Goal: Information Seeking & Learning: Learn about a topic

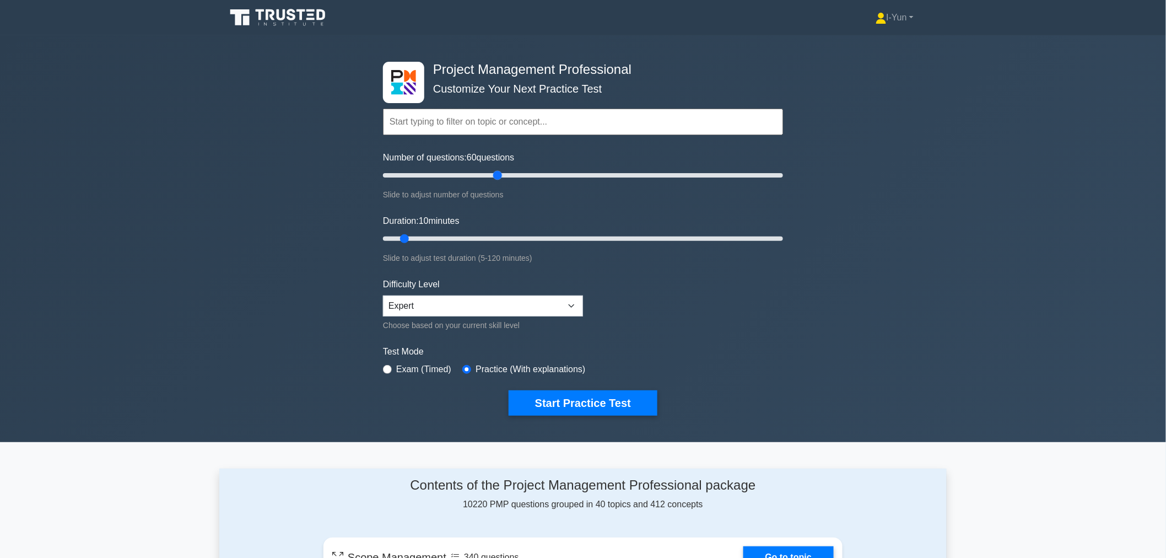
drag, startPoint x: 395, startPoint y: 172, endPoint x: 500, endPoint y: 175, distance: 104.7
type input "60"
click at [500, 175] on input "Number of questions: 60 questions" at bounding box center [583, 175] width 400 height 13
drag, startPoint x: 406, startPoint y: 240, endPoint x: 570, endPoint y: 238, distance: 163.7
type input "60"
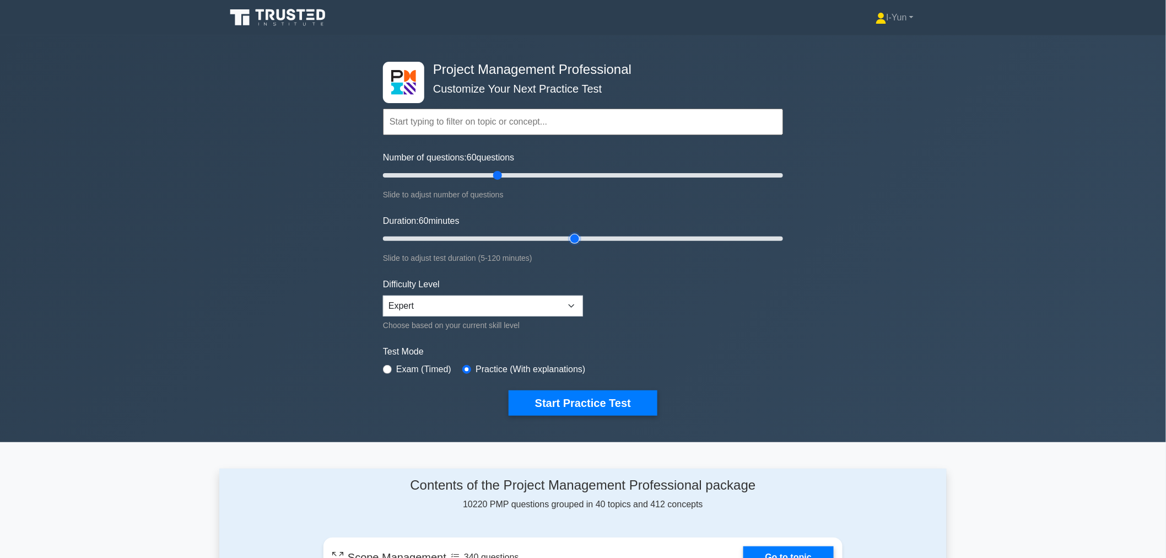
click at [570, 238] on input "Duration: 60 minutes" at bounding box center [583, 238] width 400 height 13
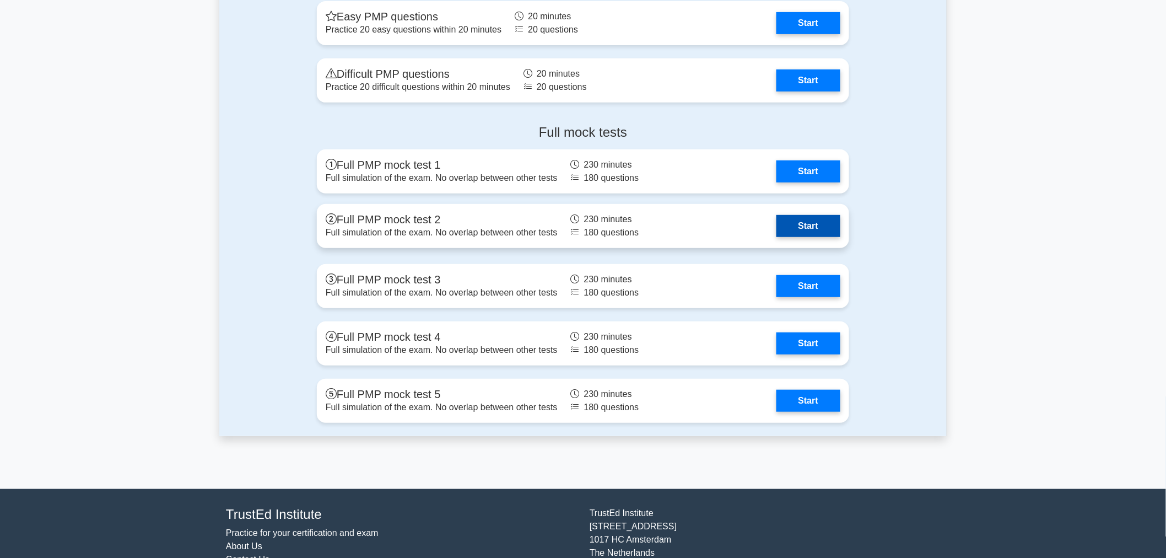
scroll to position [3713, 0]
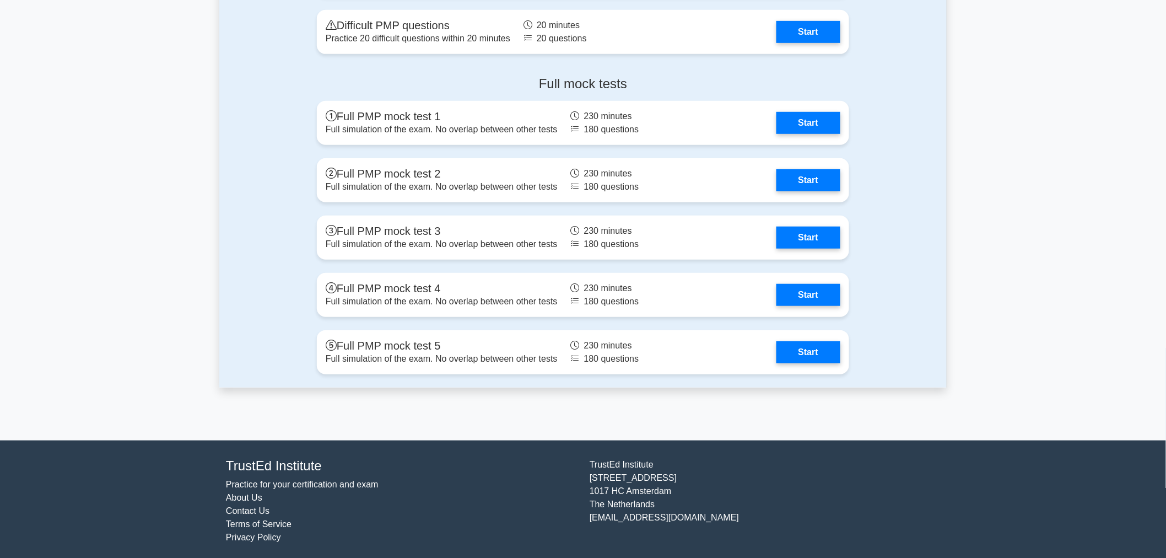
click at [899, 141] on div "Full mock tests Full PMP mock test 1 Full simulation of the exam. No overlap be…" at bounding box center [582, 227] width 727 height 320
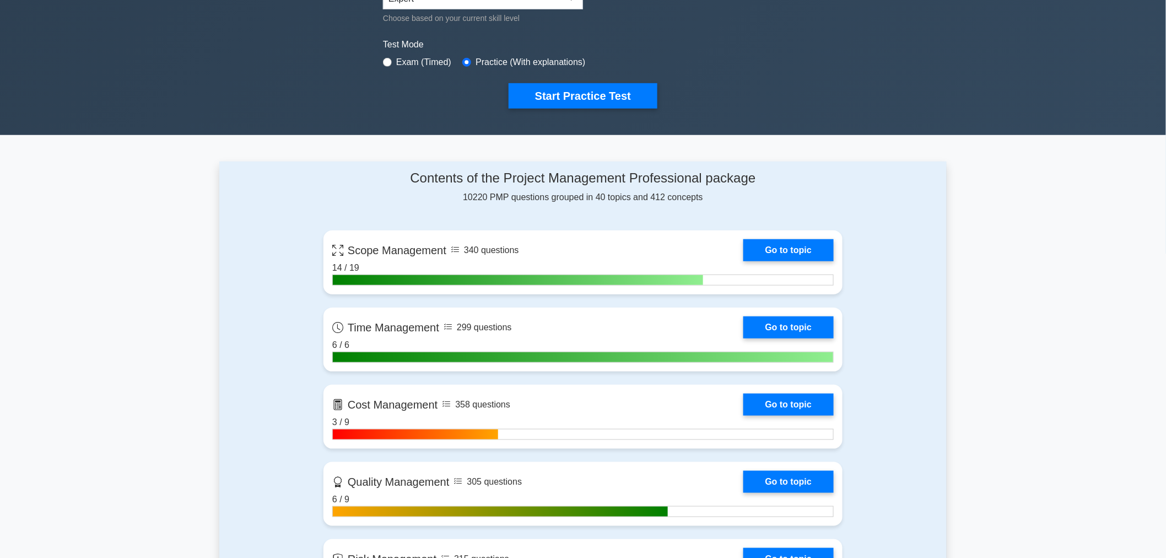
scroll to position [0, 0]
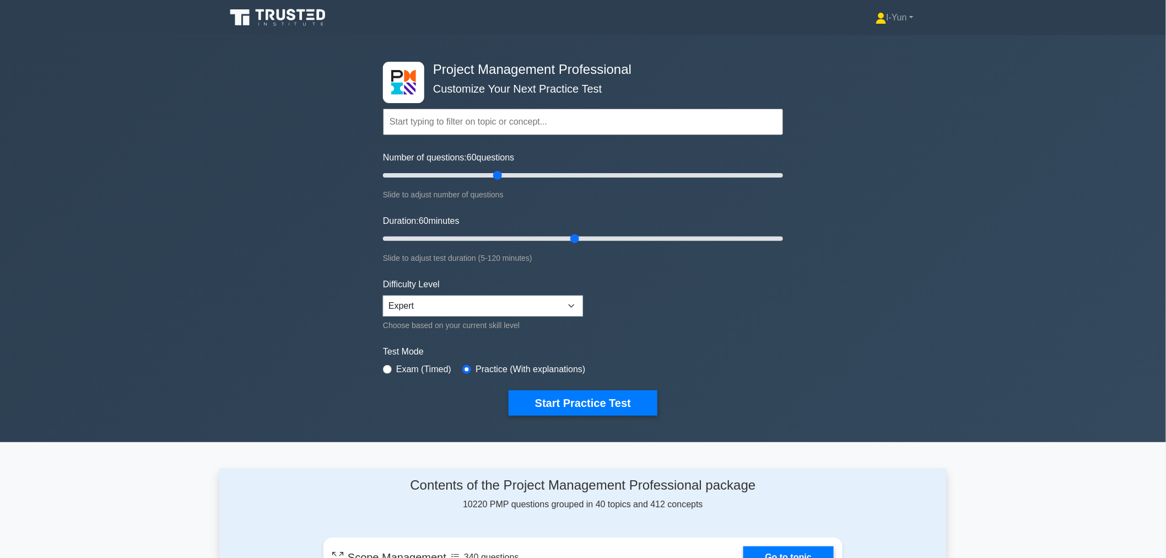
click at [952, 241] on div "Project Management Professional Customize Your Next Practice Test Topics Scope …" at bounding box center [583, 238] width 1166 height 407
click at [229, 196] on div "Project Management Professional Customize Your Next Practice Test Topics Scope …" at bounding box center [583, 238] width 1166 height 407
click at [558, 398] on button "Start Practice Test" at bounding box center [583, 402] width 149 height 25
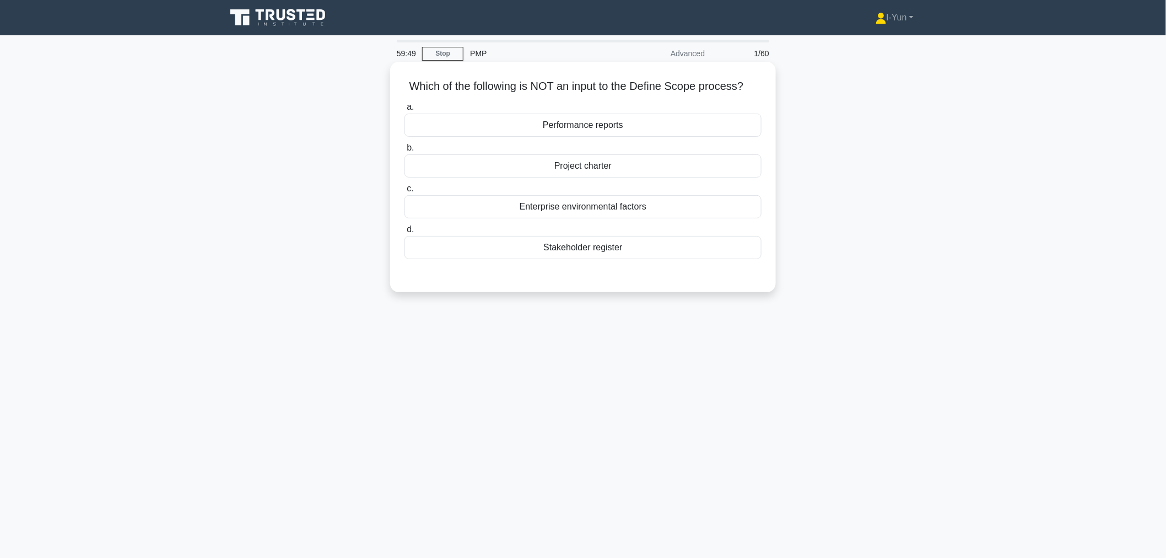
click at [536, 128] on div "Performance reports" at bounding box center [582, 125] width 357 height 23
click at [404, 111] on input "a. Performance reports" at bounding box center [404, 107] width 0 height 7
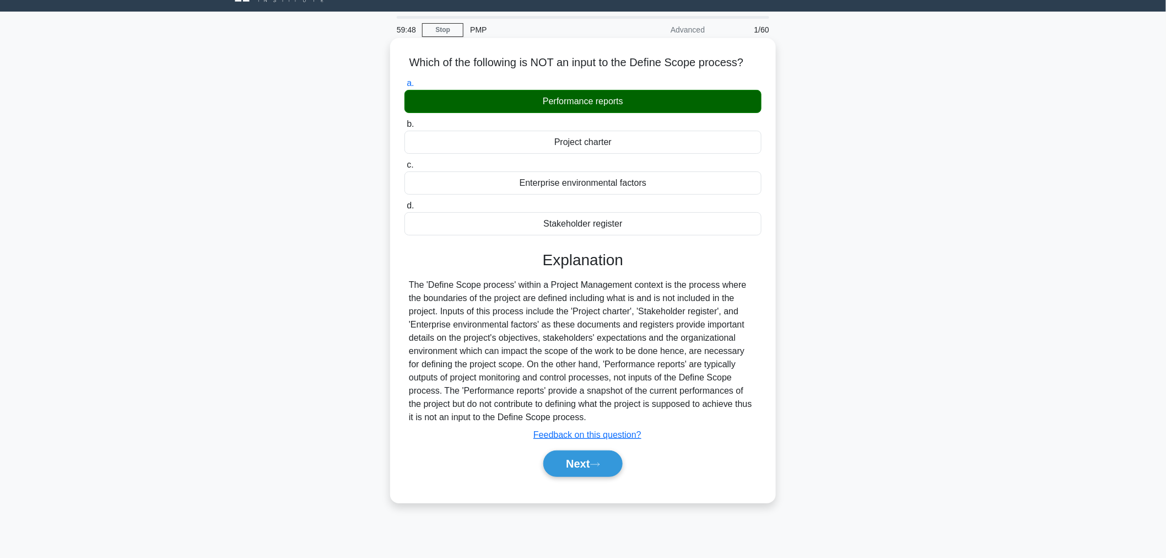
scroll to position [37, 0]
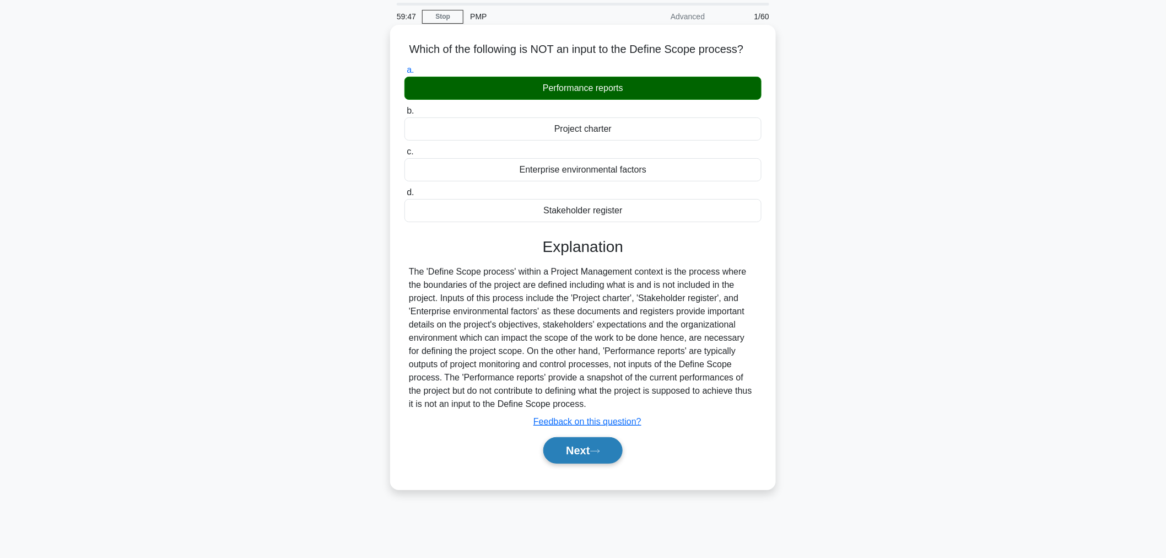
click at [607, 450] on button "Next" at bounding box center [582, 450] width 79 height 26
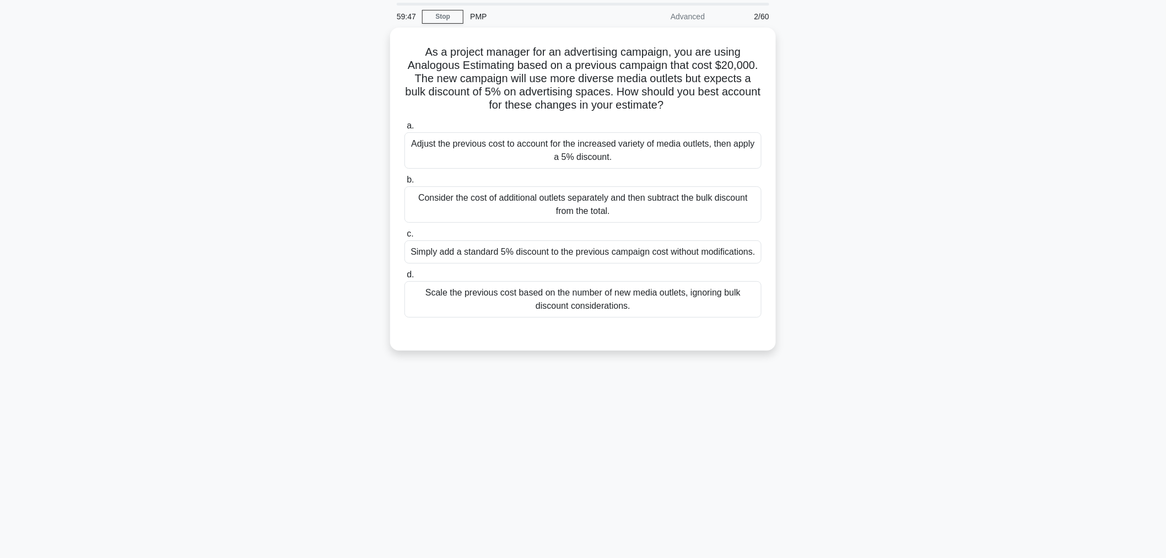
scroll to position [0, 0]
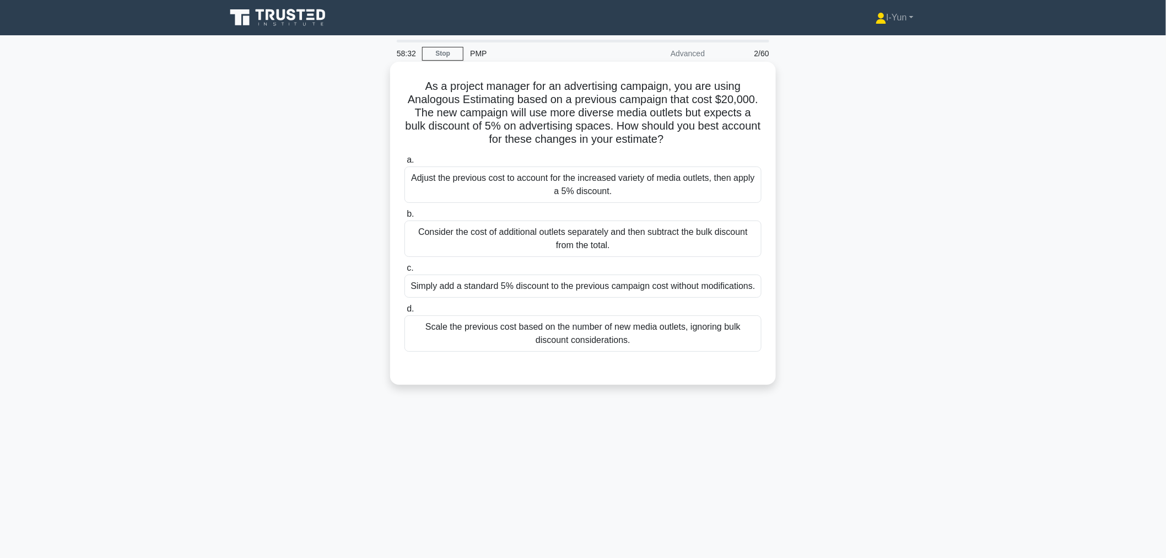
click at [546, 196] on div "Adjust the previous cost to account for the increased variety of media outlets,…" at bounding box center [582, 184] width 357 height 36
click at [404, 164] on input "a. Adjust the previous cost to account for the increased variety of media outle…" at bounding box center [404, 159] width 0 height 7
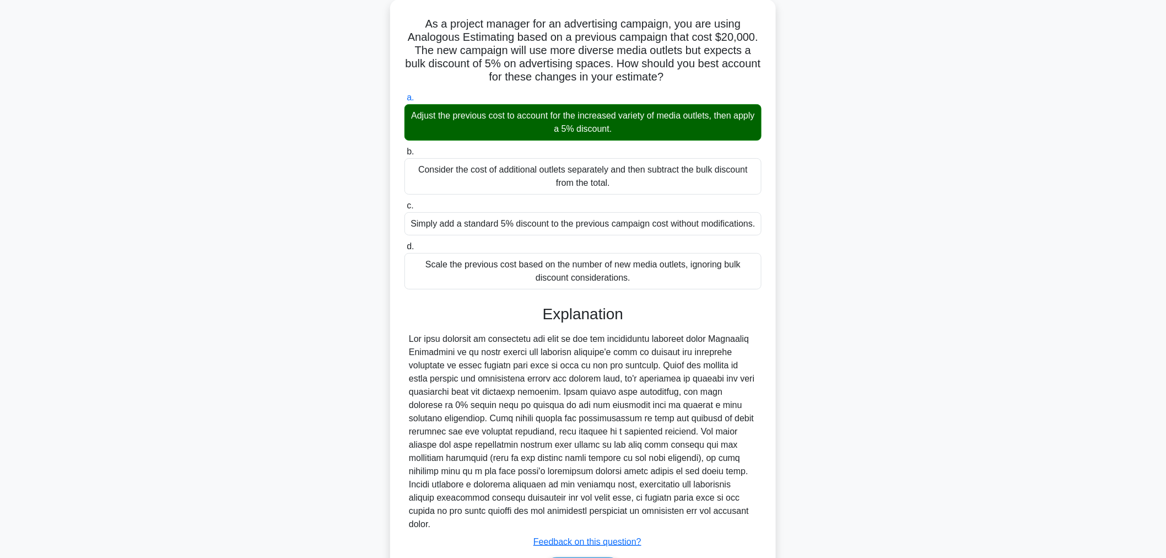
scroll to position [122, 0]
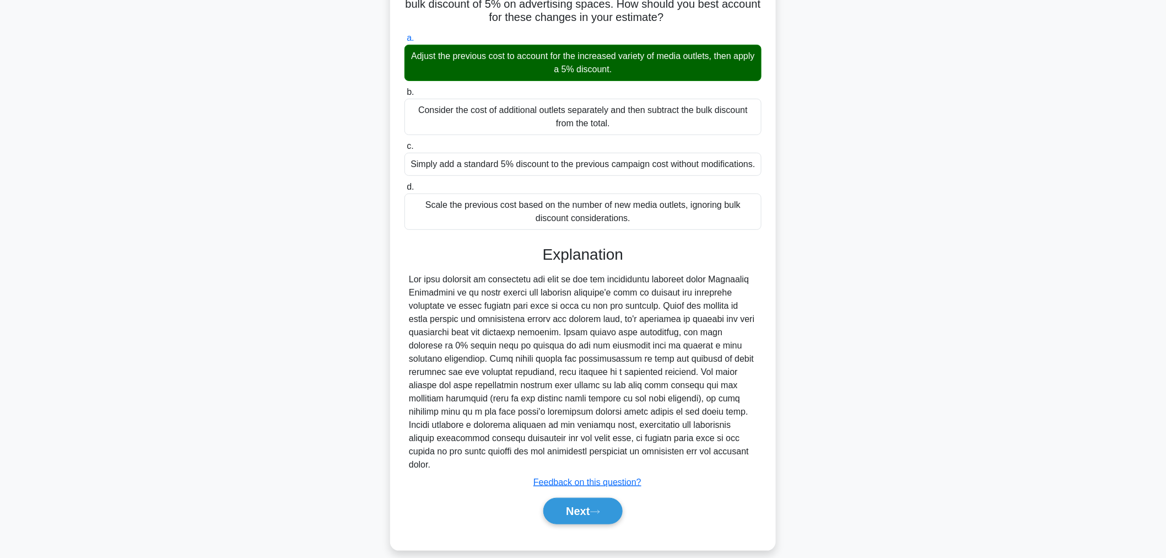
drag, startPoint x: 605, startPoint y: 498, endPoint x: 643, endPoint y: 472, distance: 46.0
click at [605, 498] on button "Next" at bounding box center [582, 511] width 79 height 26
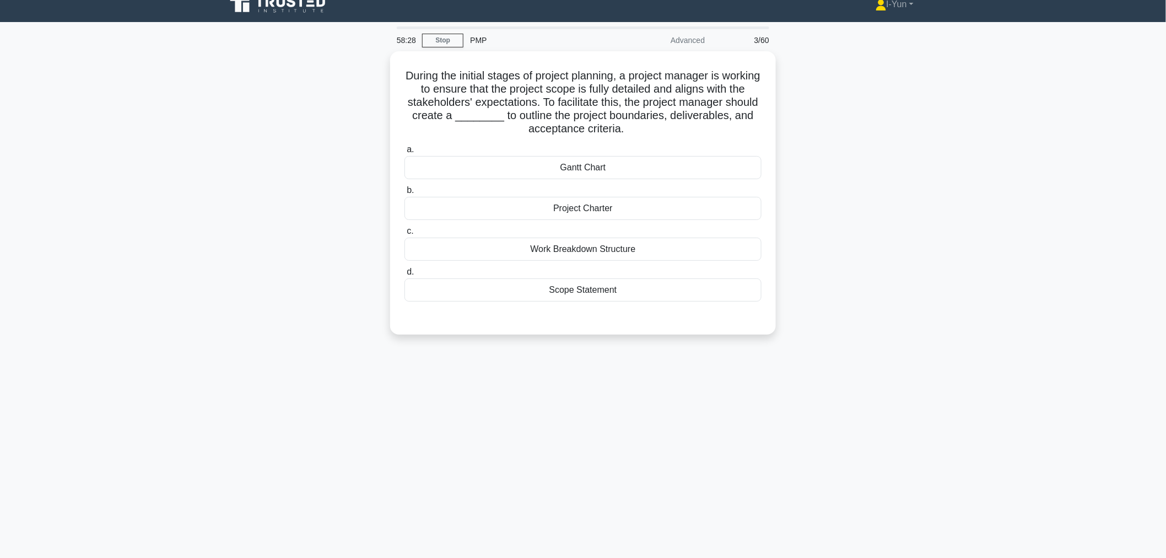
scroll to position [0, 0]
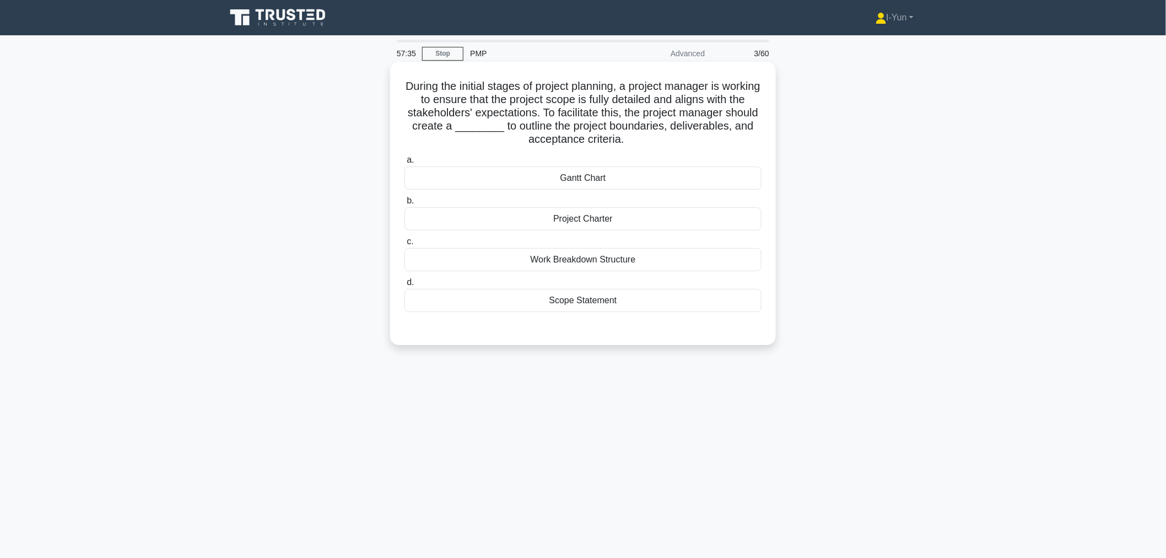
click at [591, 260] on div "Work Breakdown Structure" at bounding box center [582, 259] width 357 height 23
click at [404, 245] on input "c. Work Breakdown Structure" at bounding box center [404, 241] width 0 height 7
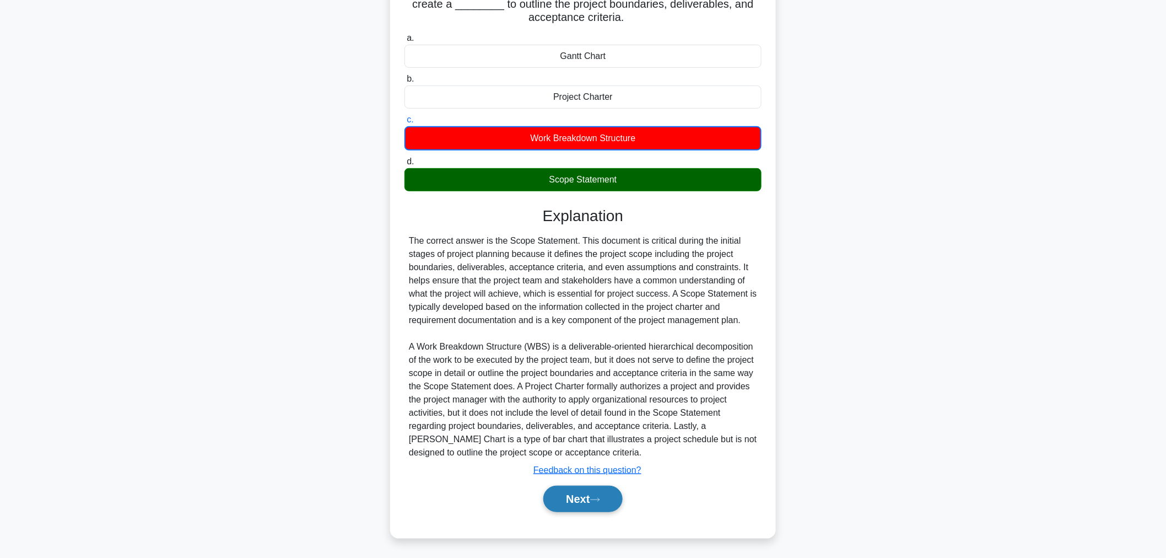
click at [594, 502] on button "Next" at bounding box center [582, 498] width 79 height 26
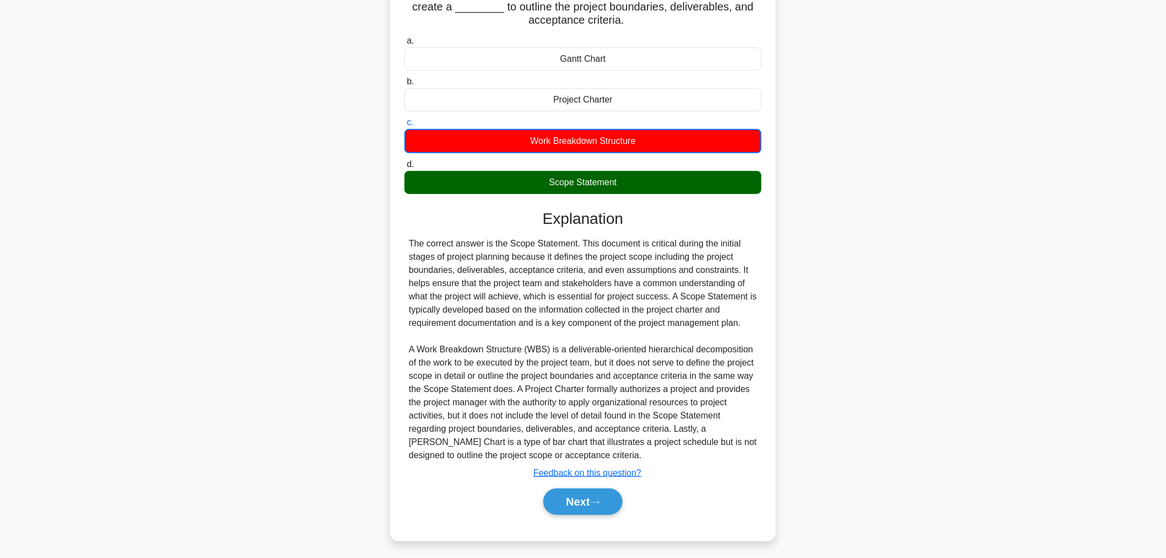
scroll to position [37, 0]
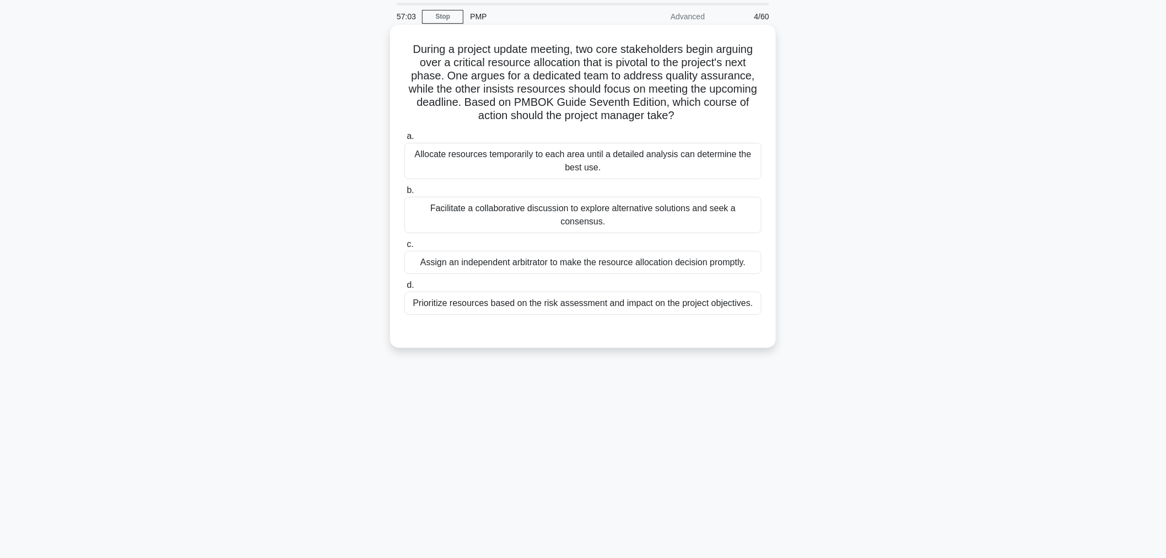
click at [624, 213] on div "Facilitate a collaborative discussion to explore alternative solutions and seek…" at bounding box center [582, 215] width 357 height 36
click at [404, 194] on input "b. Facilitate a collaborative discussion to explore alternative solutions and s…" at bounding box center [404, 190] width 0 height 7
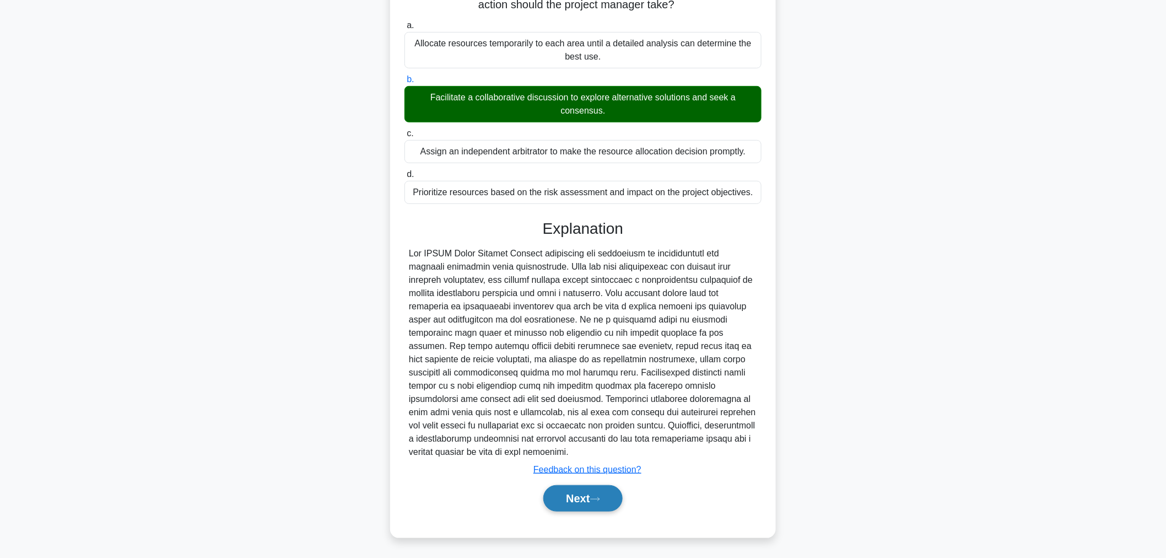
click at [571, 497] on button "Next" at bounding box center [582, 498] width 79 height 26
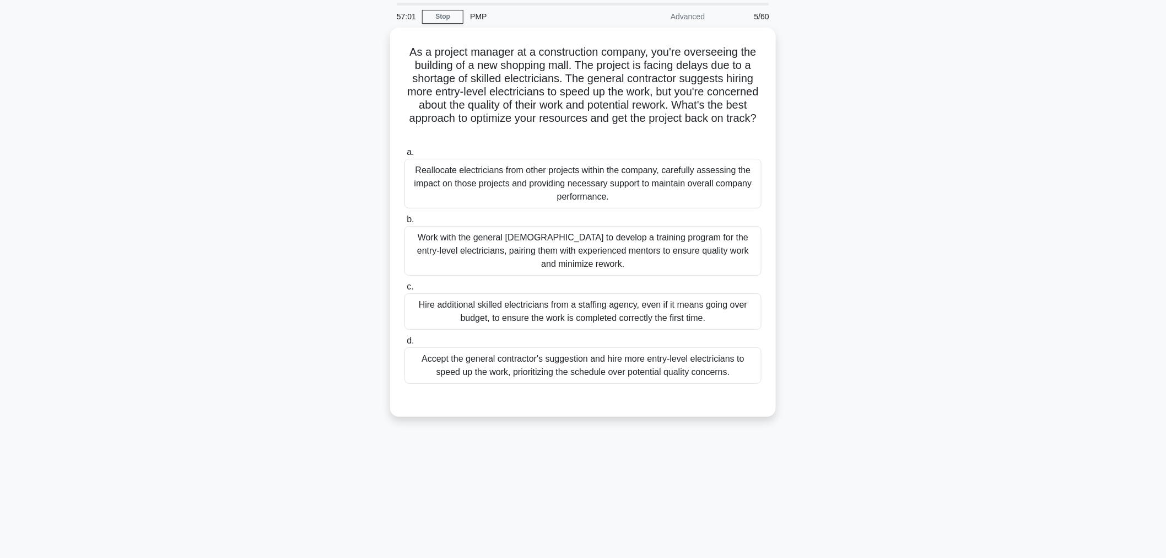
scroll to position [0, 0]
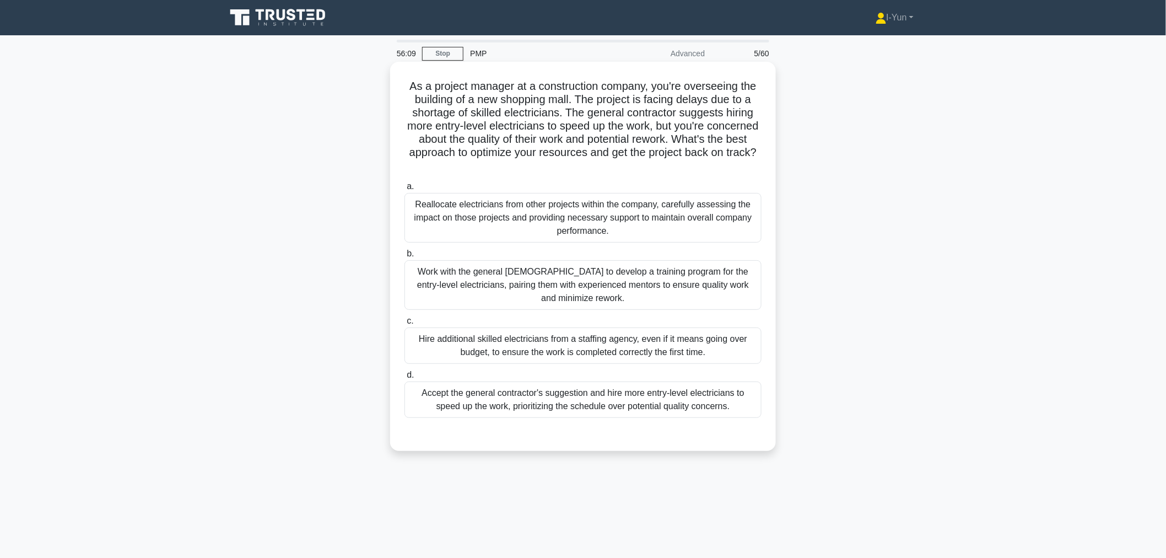
click at [713, 290] on div "Work with the general [DEMOGRAPHIC_DATA] to develop a training program for the …" at bounding box center [582, 285] width 357 height 50
click at [404, 257] on input "b. Work with the general [DEMOGRAPHIC_DATA] to develop a training program for t…" at bounding box center [404, 253] width 0 height 7
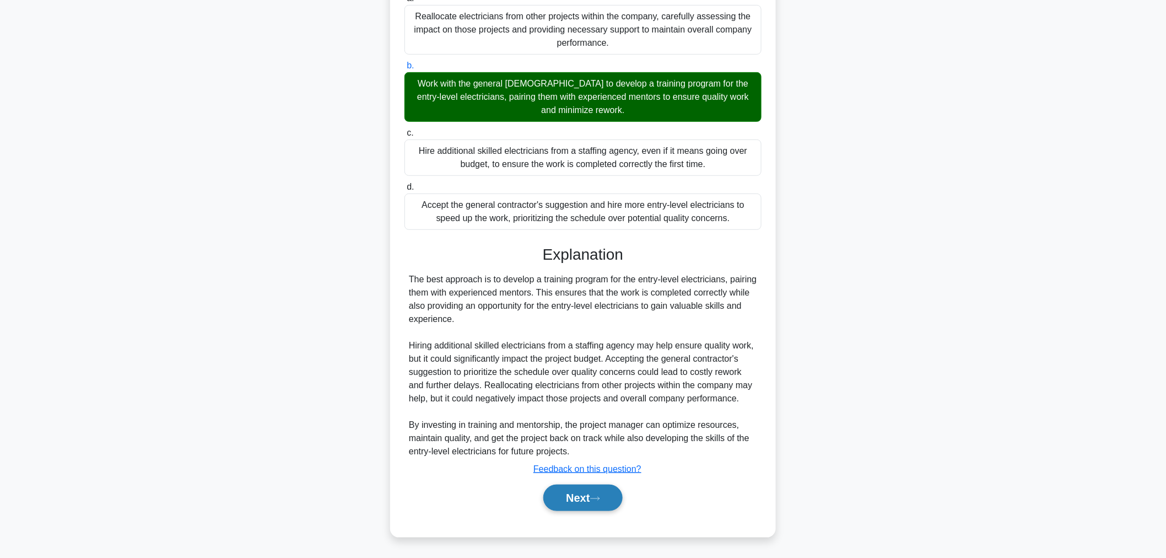
click at [593, 499] on button "Next" at bounding box center [582, 497] width 79 height 26
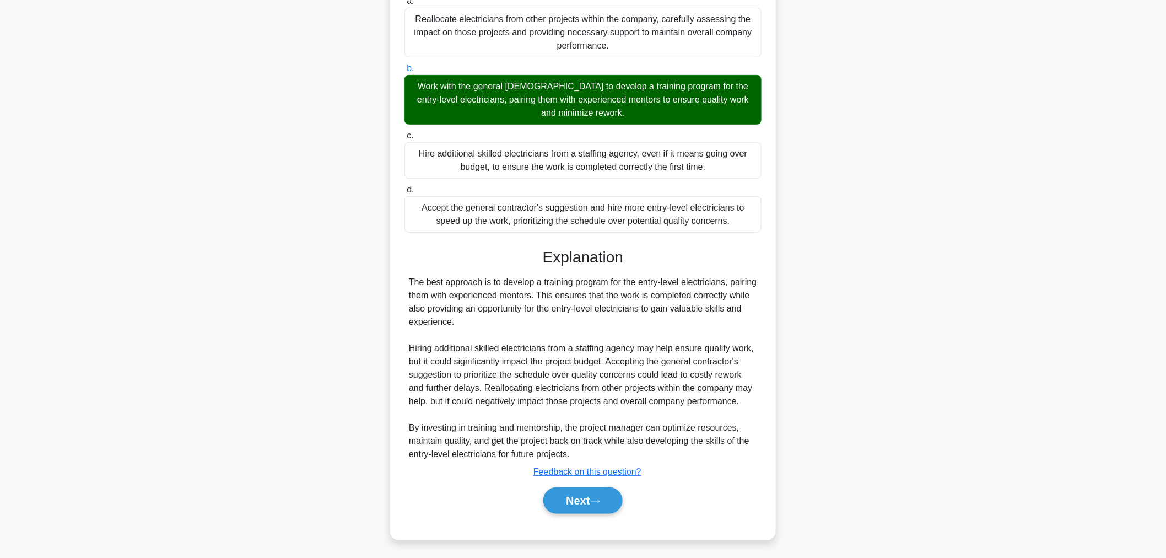
scroll to position [37, 0]
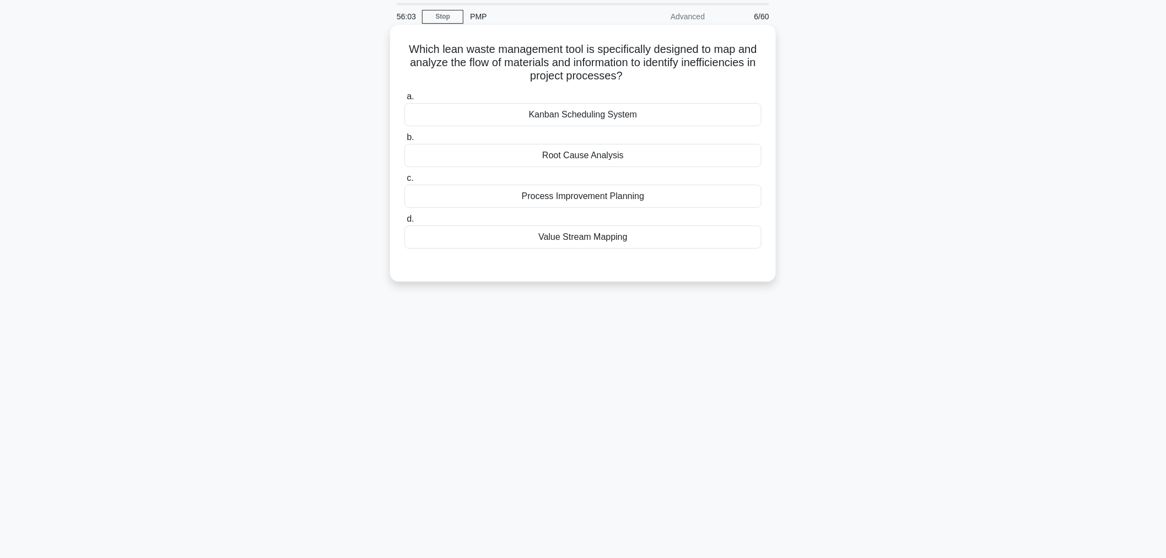
drag, startPoint x: 403, startPoint y: 48, endPoint x: 643, endPoint y: 77, distance: 241.4
click at [643, 77] on h5 "Which lean waste management tool is specifically designed to map and analyze th…" at bounding box center [582, 62] width 359 height 41
click at [602, 235] on div "Value Stream Mapping" at bounding box center [582, 236] width 357 height 23
click at [404, 223] on input "d. Value Stream Mapping" at bounding box center [404, 218] width 0 height 7
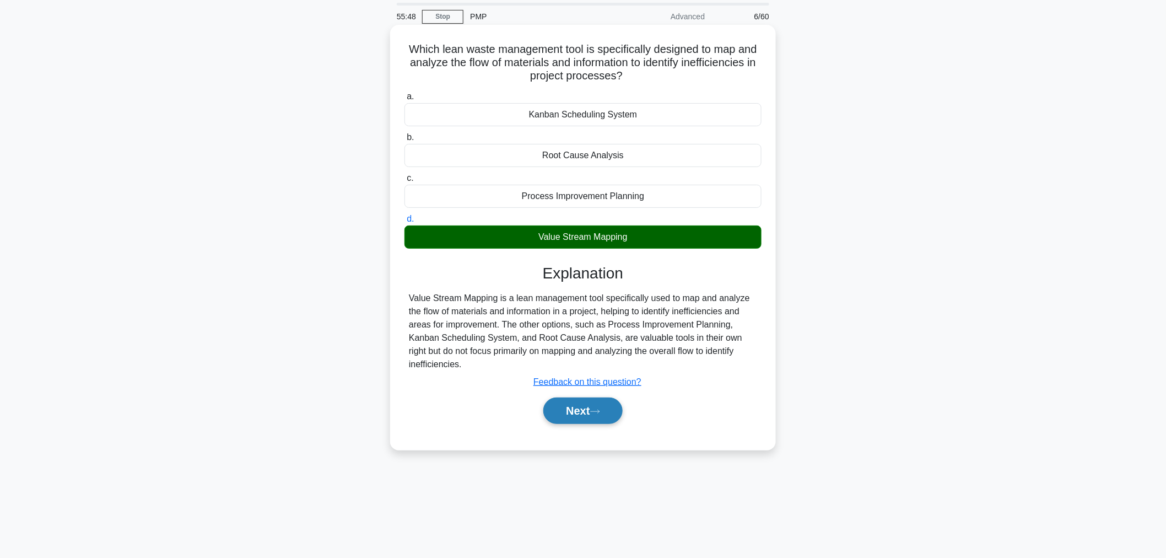
click at [582, 405] on button "Next" at bounding box center [582, 410] width 79 height 26
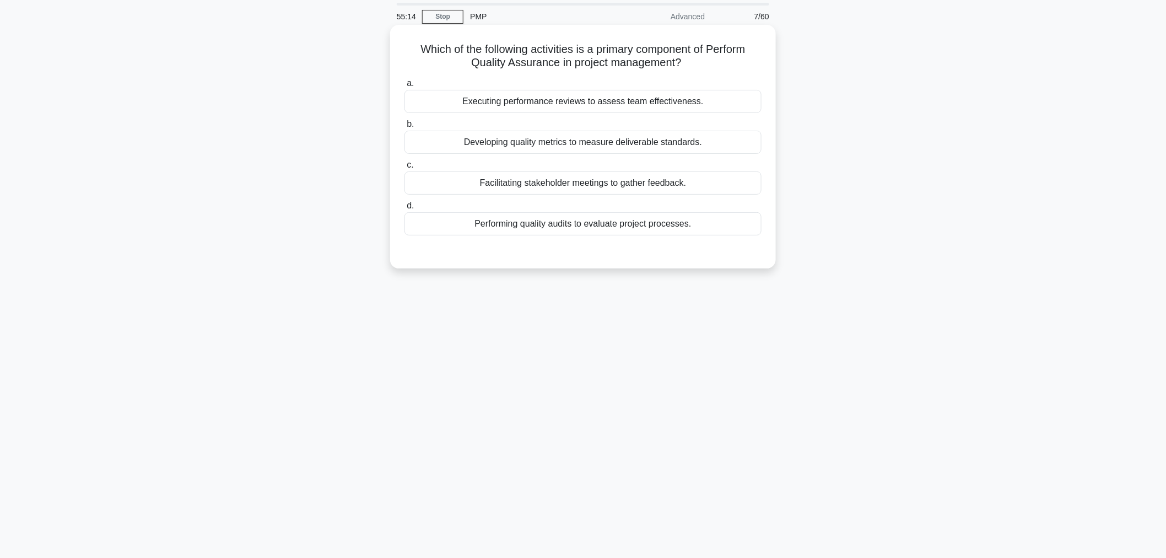
click at [573, 223] on div "Performing quality audits to evaluate project processes." at bounding box center [582, 223] width 357 height 23
click at [404, 209] on input "d. Performing quality audits to evaluate project processes." at bounding box center [404, 205] width 0 height 7
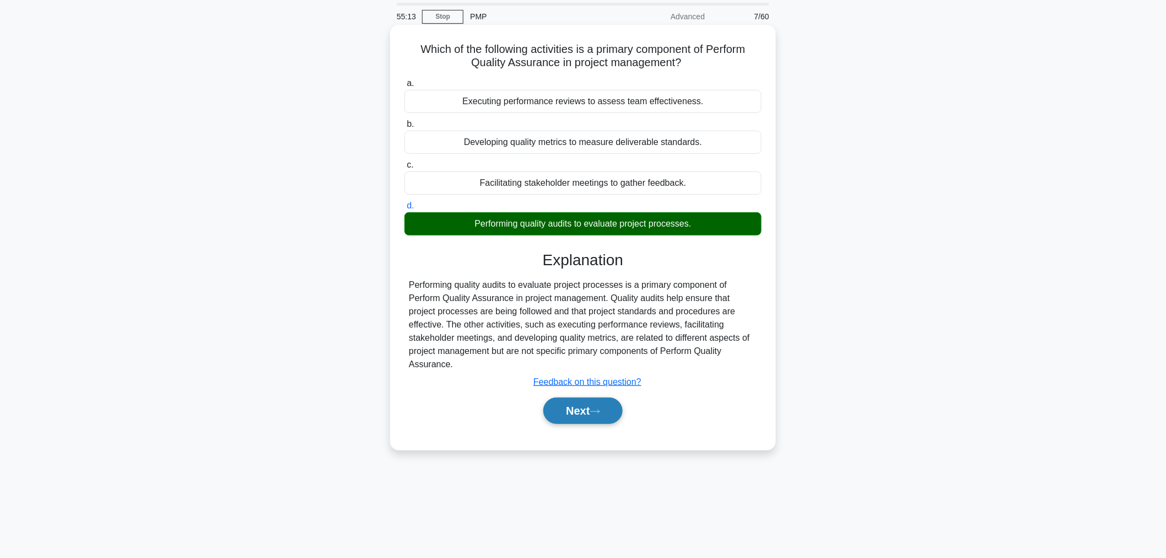
click at [577, 414] on button "Next" at bounding box center [582, 410] width 79 height 26
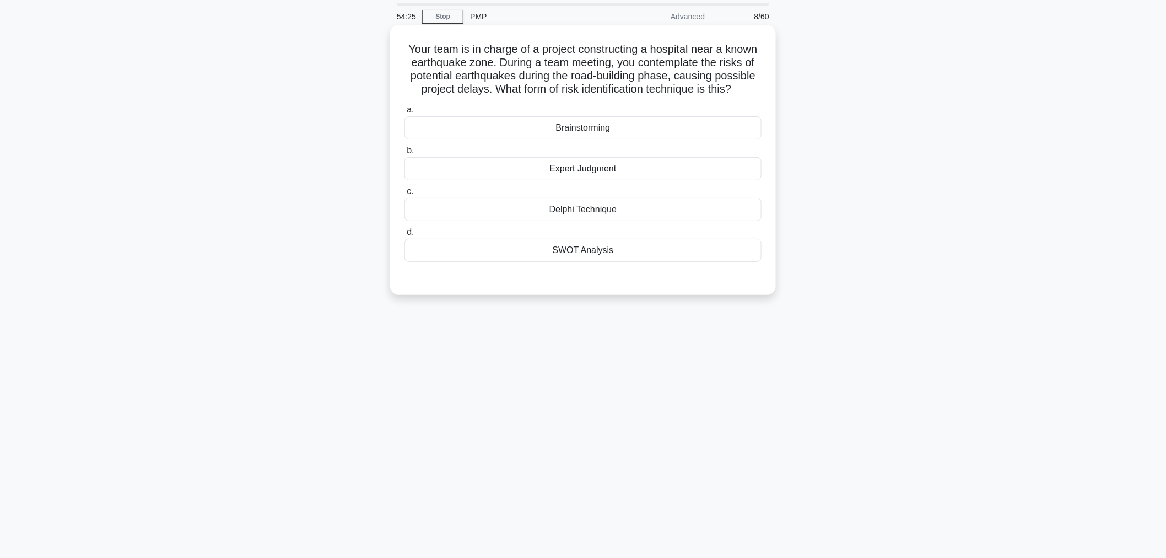
click at [645, 173] on div "Expert Judgment" at bounding box center [582, 168] width 357 height 23
click at [404, 154] on input "b. Expert Judgment" at bounding box center [404, 150] width 0 height 7
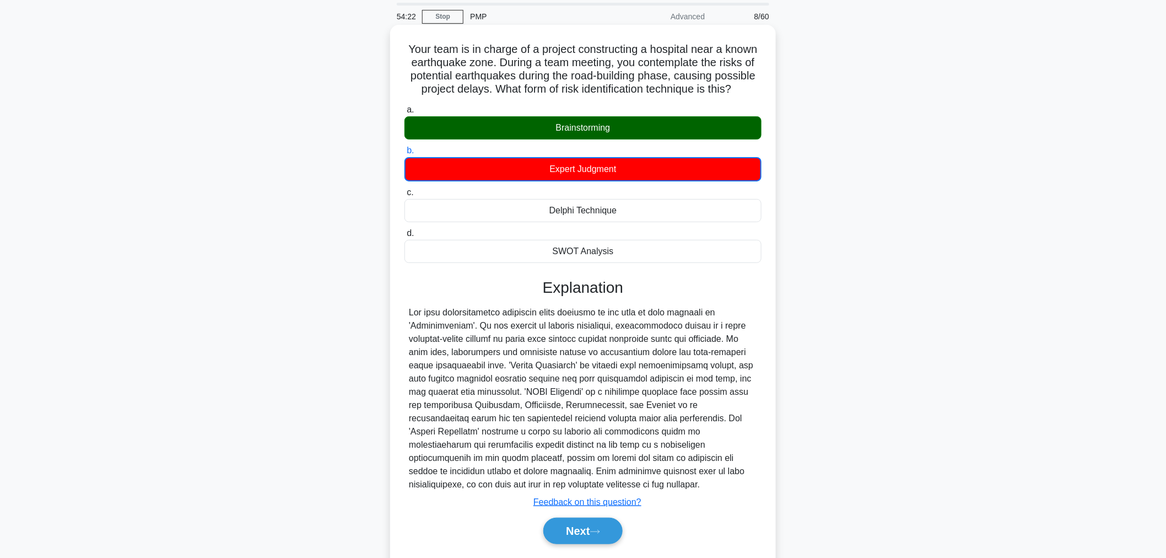
drag, startPoint x: 566, startPoint y: 526, endPoint x: 590, endPoint y: 507, distance: 30.2
click at [566, 526] on button "Next" at bounding box center [582, 530] width 79 height 26
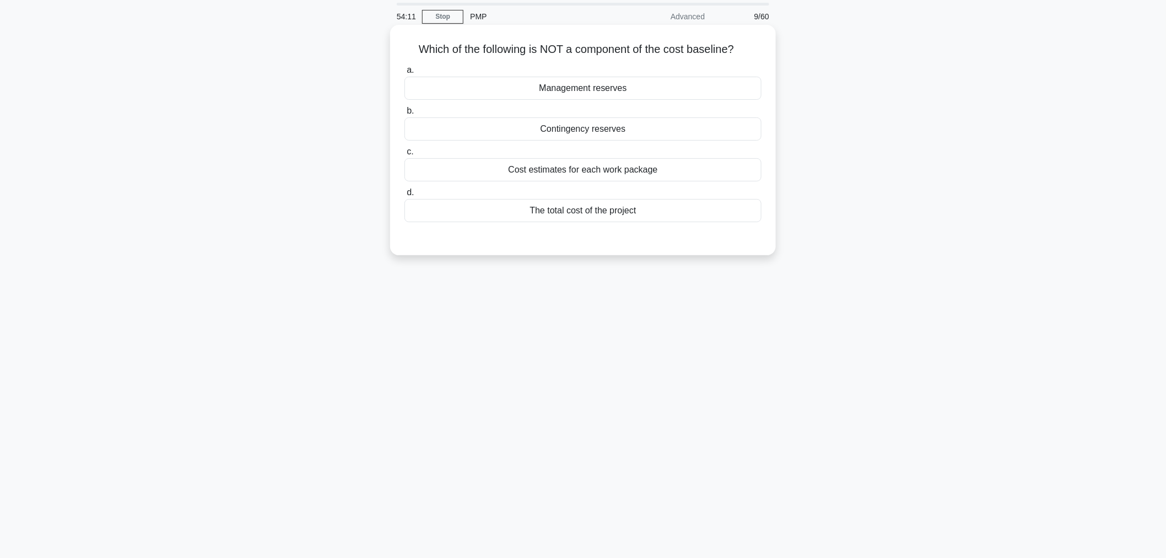
click at [615, 87] on div "Management reserves" at bounding box center [582, 88] width 357 height 23
click at [404, 74] on input "a. Management reserves" at bounding box center [404, 70] width 0 height 7
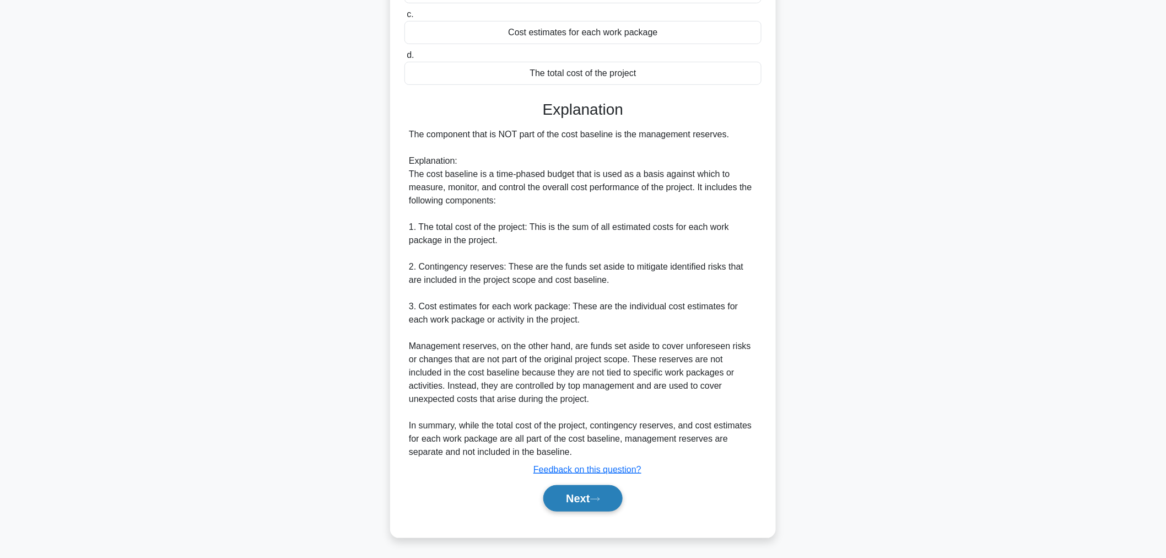
click at [577, 496] on button "Next" at bounding box center [582, 498] width 79 height 26
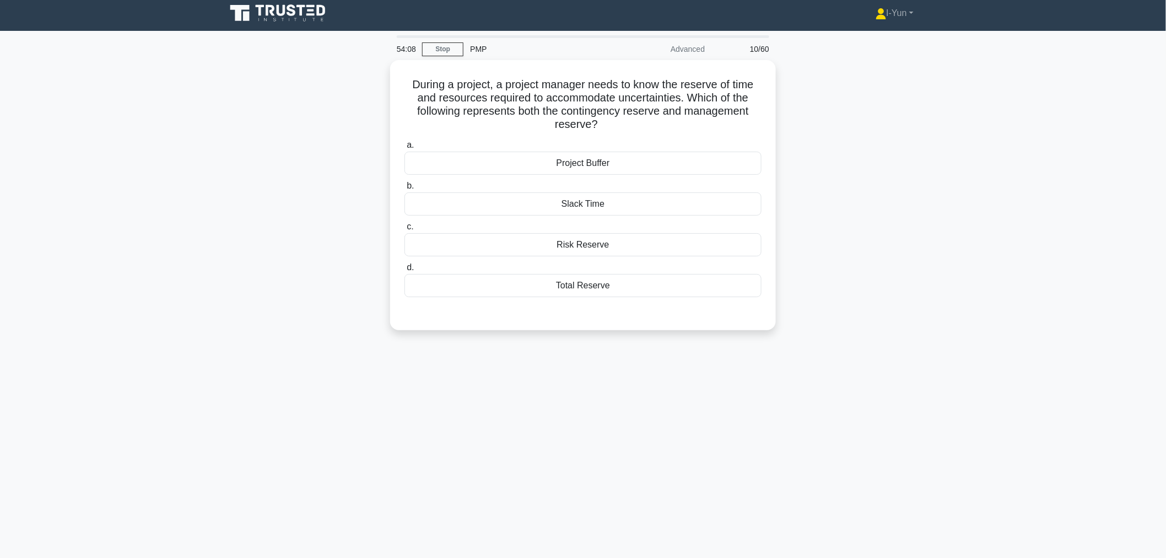
scroll to position [0, 0]
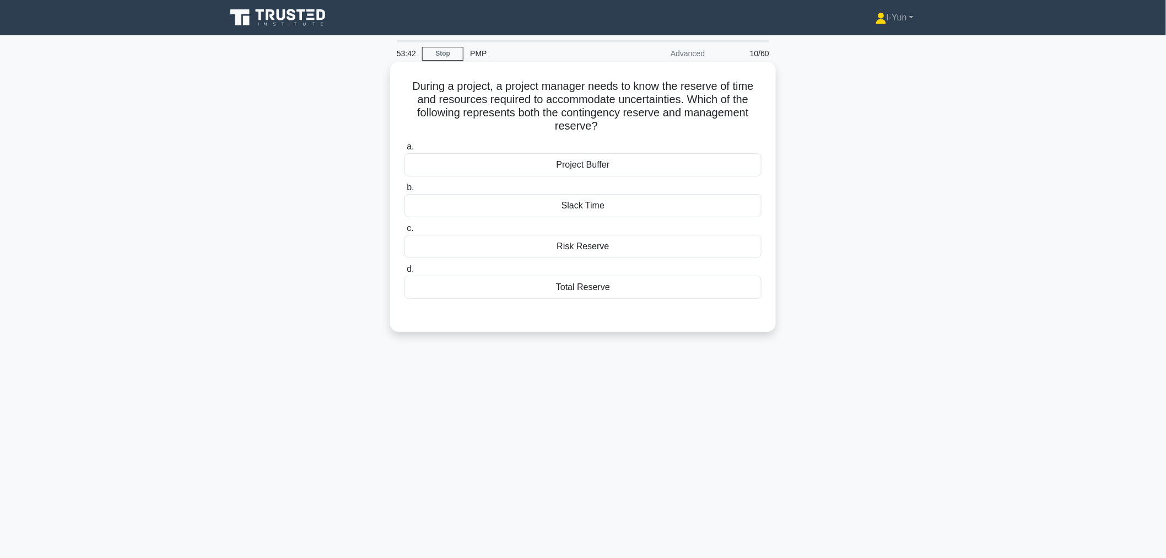
click at [656, 284] on div "Total Reserve" at bounding box center [582, 286] width 357 height 23
click at [404, 273] on input "d. Total Reserve" at bounding box center [404, 269] width 0 height 7
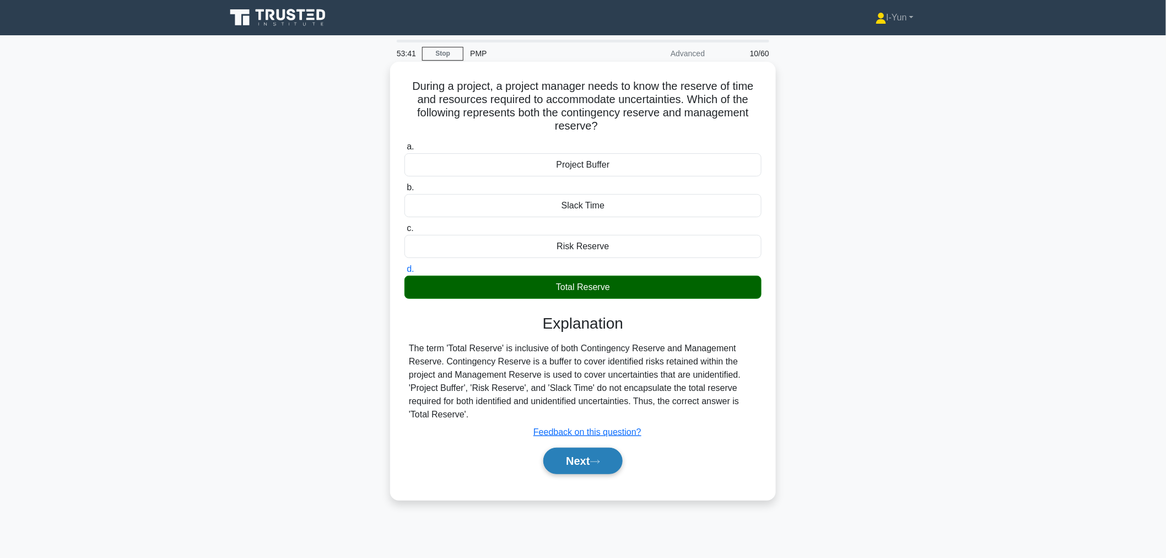
click at [576, 456] on button "Next" at bounding box center [582, 460] width 79 height 26
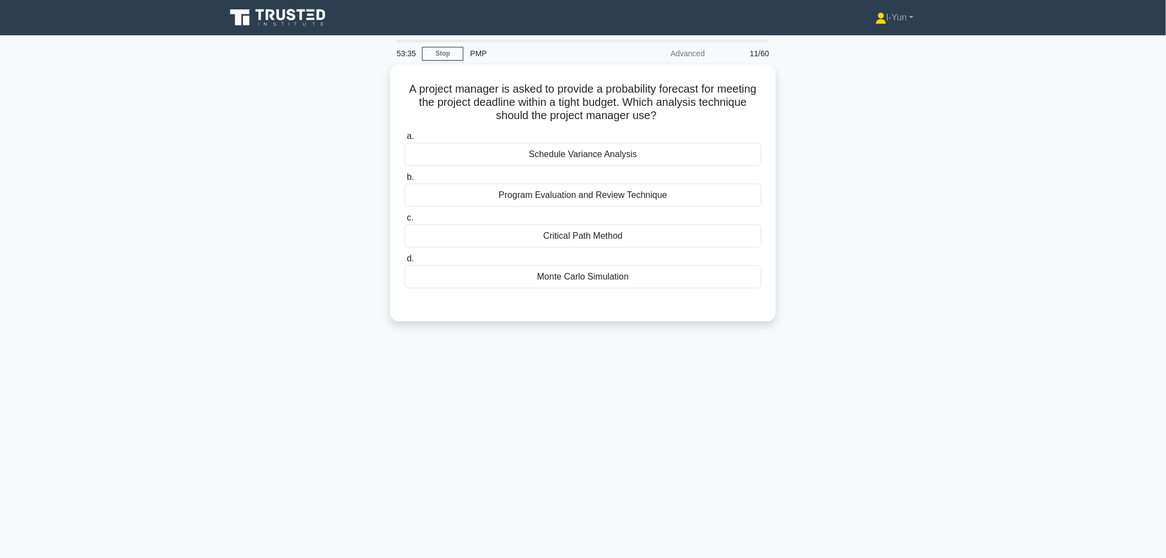
click at [961, 228] on main "53:35 Stop PMP Advanced 11/60 A project manager is asked to provide a probabili…" at bounding box center [583, 315] width 1166 height 560
click at [640, 233] on div "Critical Path Method" at bounding box center [582, 232] width 357 height 23
click at [404, 219] on input "c. Critical Path Method" at bounding box center [404, 215] width 0 height 7
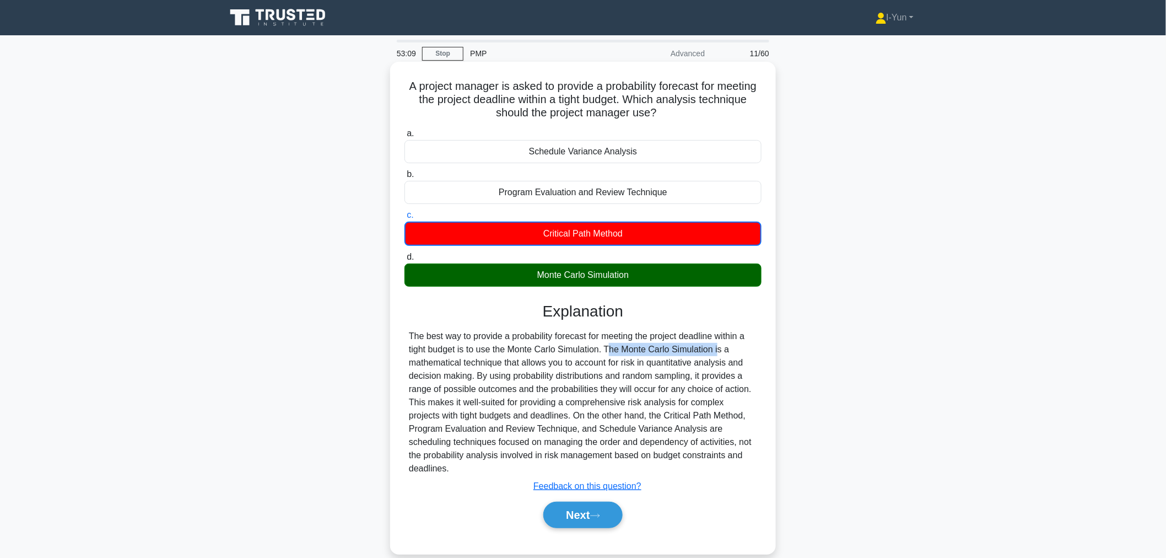
drag, startPoint x: 546, startPoint y: 343, endPoint x: 655, endPoint y: 352, distance: 108.9
click at [655, 352] on div "The best way to provide a probability forecast for meeting the project deadline…" at bounding box center [583, 401] width 348 height 145
click at [709, 373] on div "The best way to provide a probability forecast for meeting the project deadline…" at bounding box center [583, 401] width 348 height 145
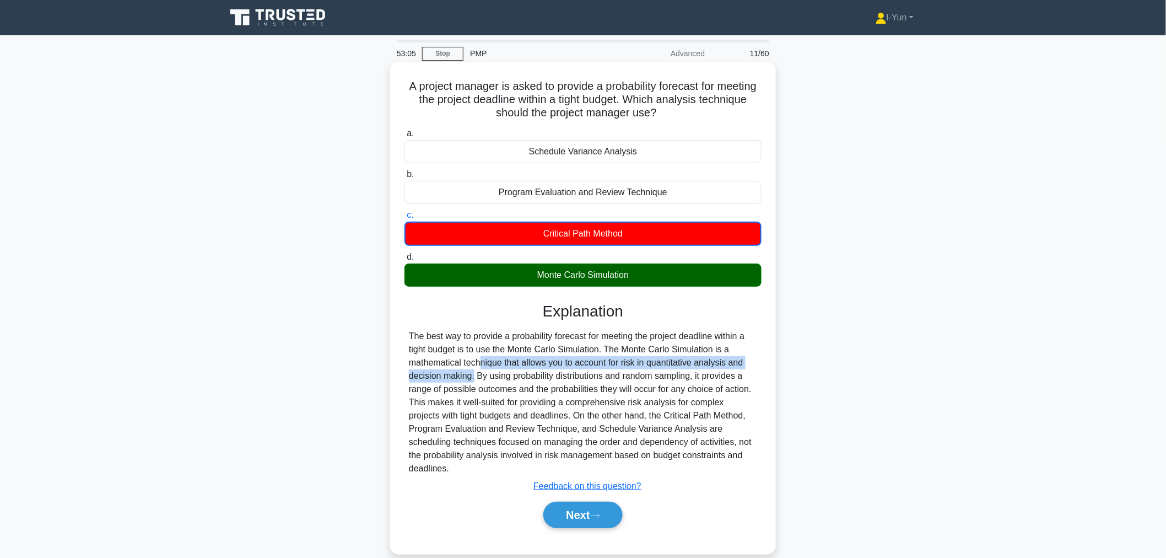
drag, startPoint x: 412, startPoint y: 359, endPoint x: 746, endPoint y: 368, distance: 334.0
click at [746, 368] on div "The best way to provide a probability forecast for meeting the project deadline…" at bounding box center [583, 401] width 348 height 145
click at [727, 388] on div "The best way to provide a probability forecast for meeting the project deadline…" at bounding box center [583, 401] width 348 height 145
drag, startPoint x: 419, startPoint y: 378, endPoint x: 646, endPoint y: 379, distance: 227.6
click at [646, 379] on div "The best way to provide a probability forecast for meeting the project deadline…" at bounding box center [583, 401] width 348 height 145
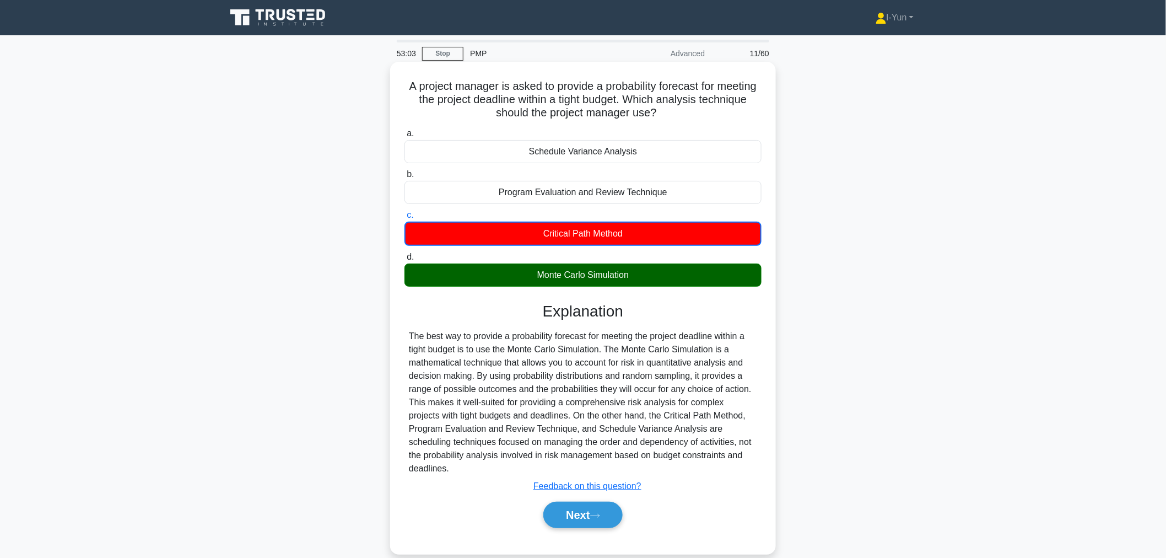
click at [656, 383] on div "The best way to provide a probability forecast for meeting the project deadline…" at bounding box center [583, 401] width 348 height 145
click at [593, 516] on button "Next" at bounding box center [582, 514] width 79 height 26
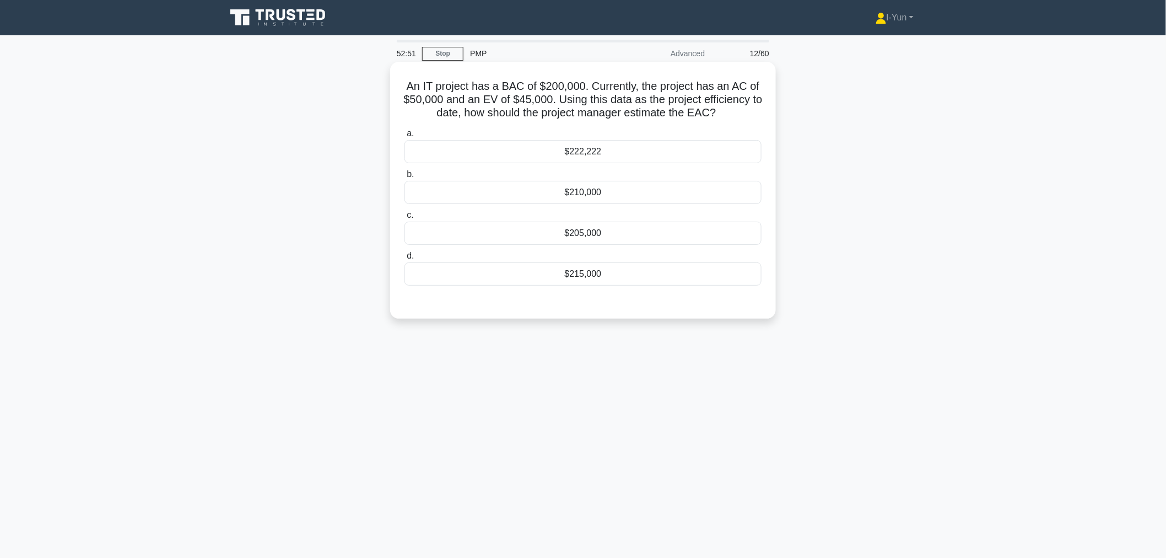
drag, startPoint x: 571, startPoint y: 105, endPoint x: 728, endPoint y: 117, distance: 157.5
click at [728, 117] on h5 "An IT project has a BAC of $200,000. Currently, the project has an AC of $50,00…" at bounding box center [582, 99] width 359 height 41
click at [728, 117] on icon ".spinner_0XTQ{transform-origin:center;animation:spinner_y6GP .75s linear infini…" at bounding box center [722, 113] width 13 height 13
click at [711, 416] on div "51:46 Stop PMP Advanced 12/60 An IT project has a BAC of $200,000. Currently, t…" at bounding box center [582, 315] width 727 height 551
click at [493, 237] on div "$205,000" at bounding box center [582, 232] width 357 height 23
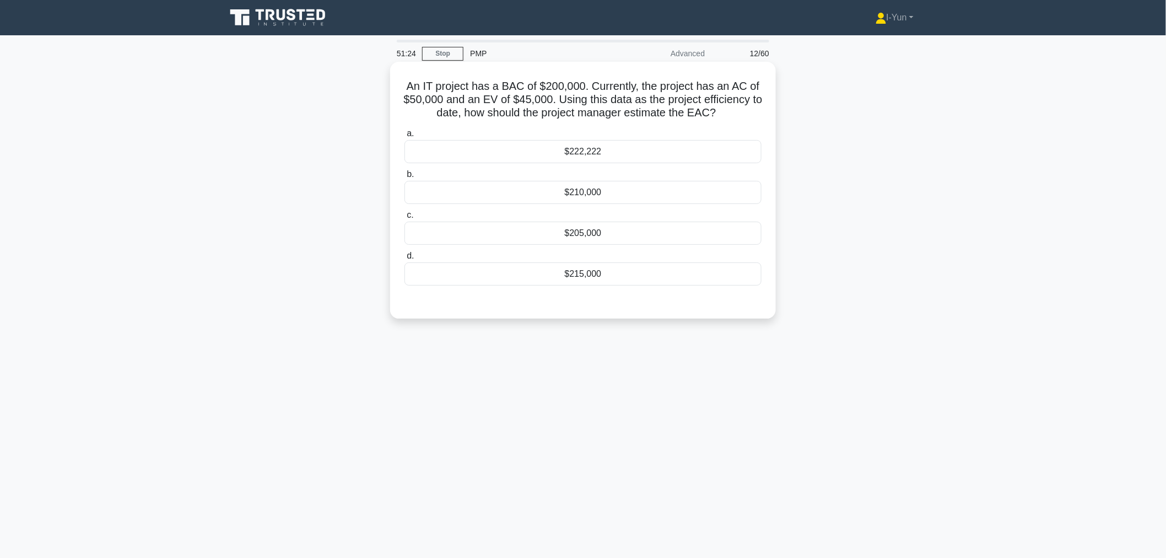
click at [404, 219] on input "c. $205,000" at bounding box center [404, 215] width 0 height 7
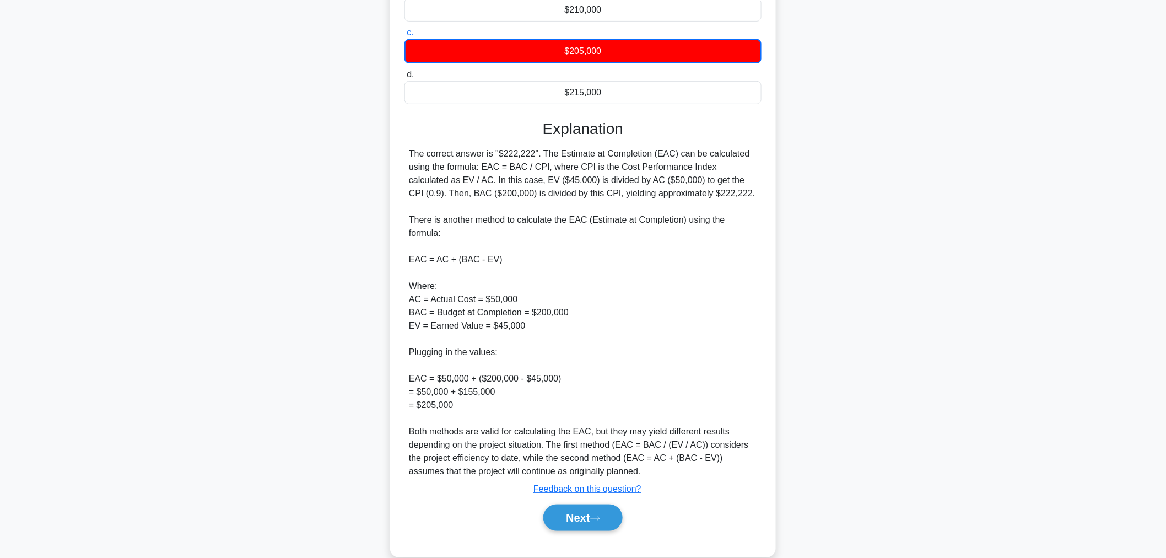
scroll to position [183, 0]
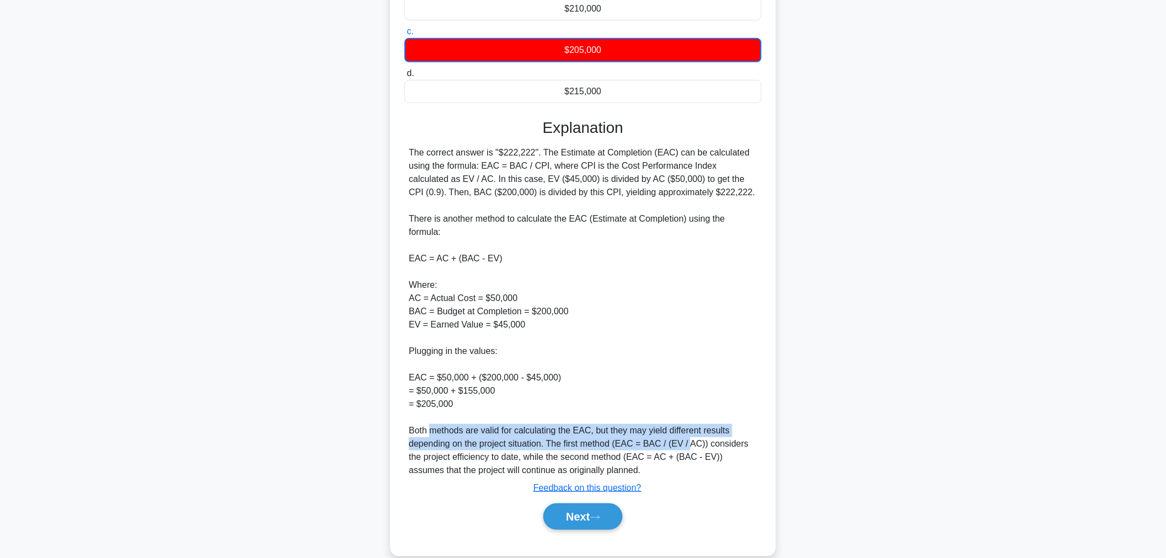
drag, startPoint x: 431, startPoint y: 416, endPoint x: 689, endPoint y: 426, distance: 258.6
click at [689, 426] on div "The correct answer is "$222,222". The Estimate at Completion (EAC) can be calcu…" at bounding box center [583, 311] width 348 height 331
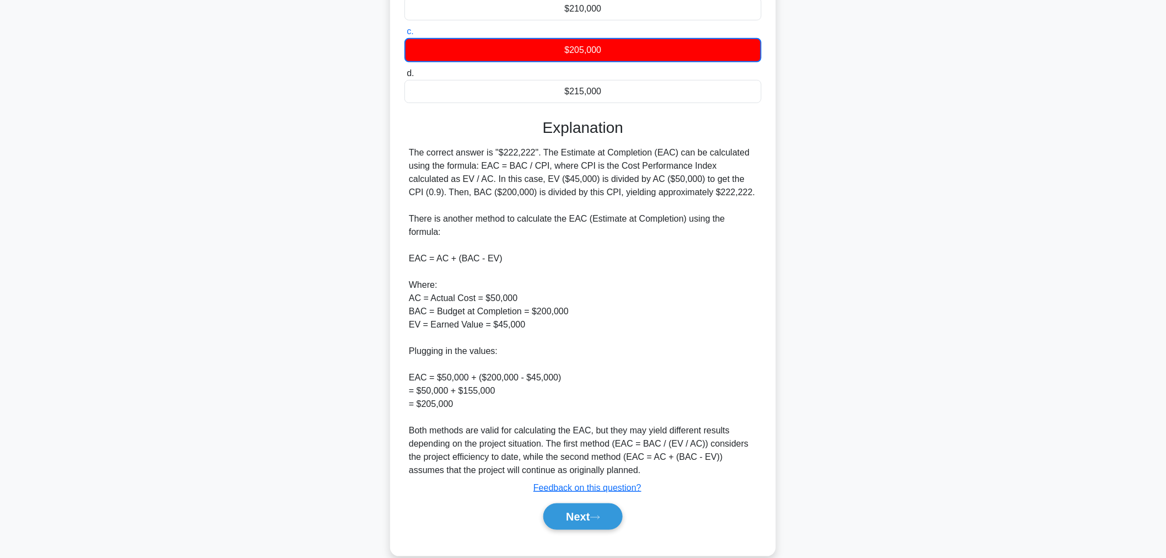
click at [741, 439] on div "The correct answer is "$222,222". The Estimate at Completion (EAC) can be calcu…" at bounding box center [583, 311] width 348 height 331
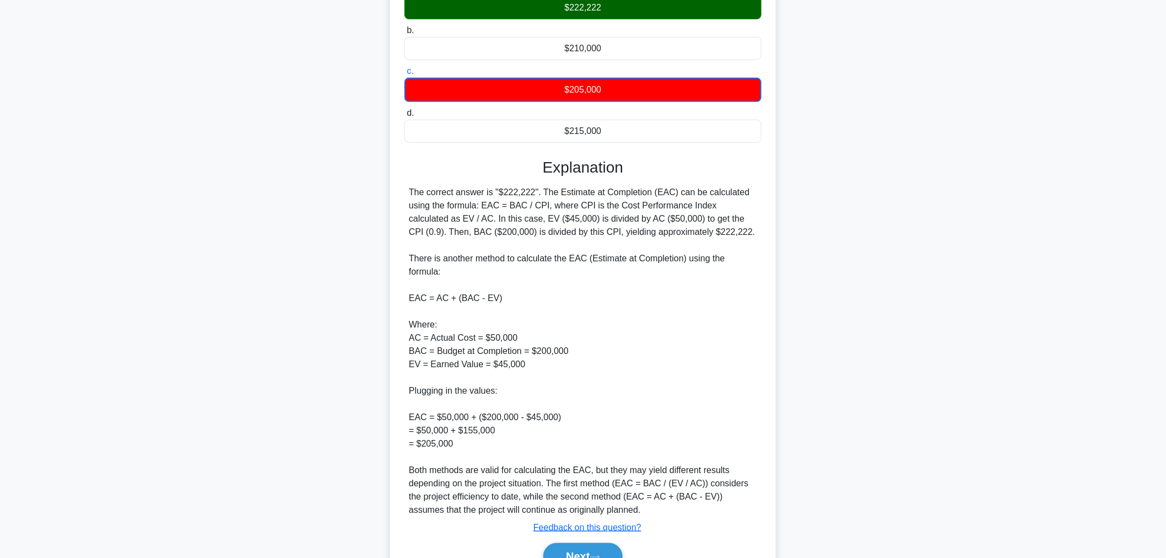
scroll to position [122, 0]
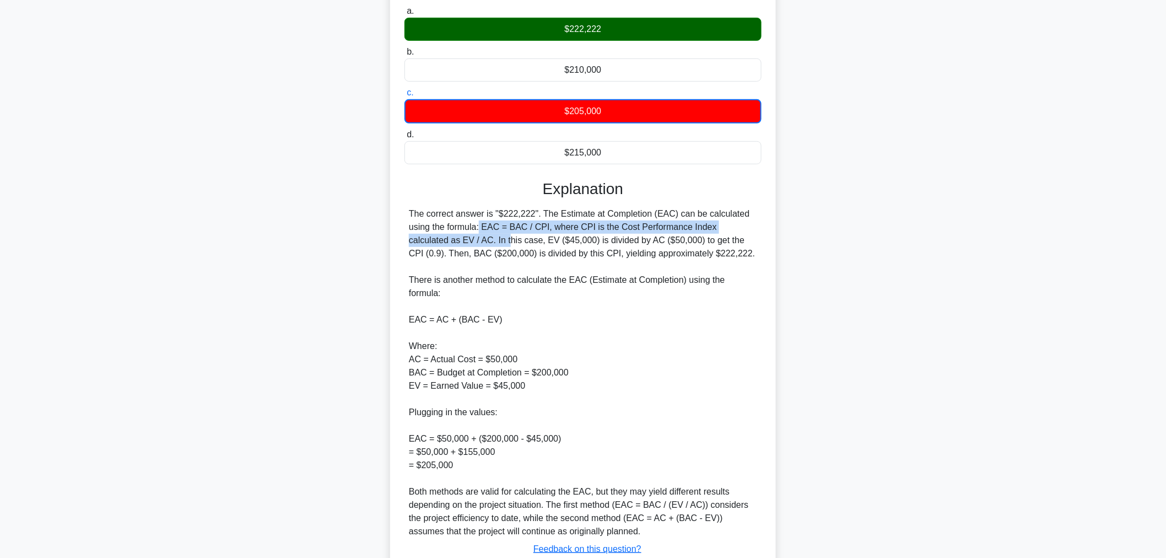
drag, startPoint x: 412, startPoint y: 230, endPoint x: 772, endPoint y: 229, distance: 359.8
click at [772, 229] on div "An IT project has a BAC of $200,000. Currently, the project has an AC of $50,00…" at bounding box center [583, 277] width 386 height 677
click at [693, 260] on div "The correct answer is "$222,222". The Estimate at Completion (EAC) can be calcu…" at bounding box center [583, 372] width 348 height 331
drag, startPoint x: 458, startPoint y: 240, endPoint x: 730, endPoint y: 246, distance: 271.2
click at [730, 246] on div "The correct answer is "$222,222". The Estimate at Completion (EAC) can be calcu…" at bounding box center [583, 372] width 348 height 331
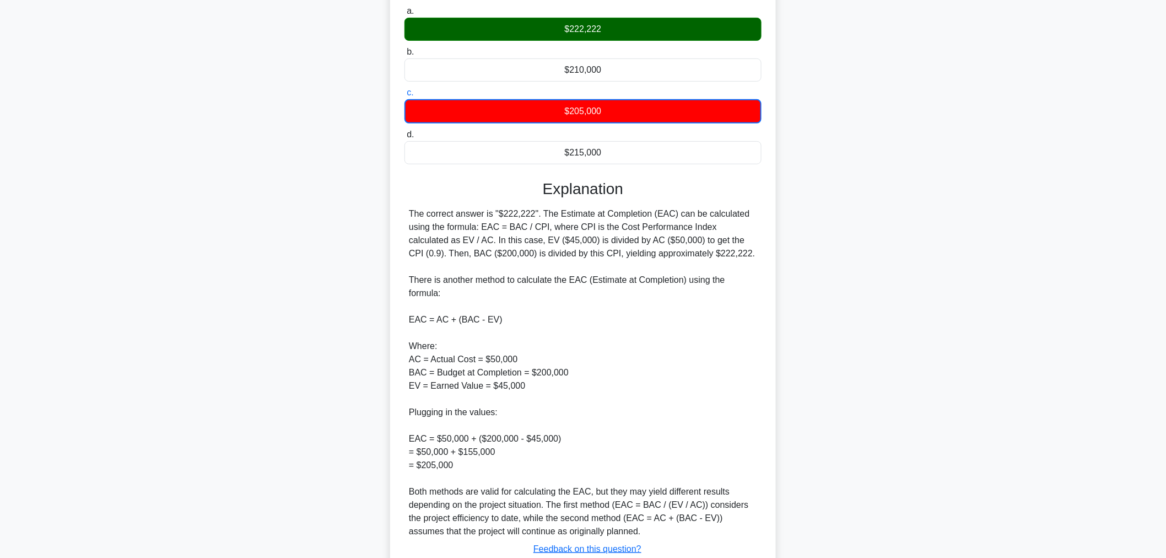
click at [701, 256] on div "The correct answer is "$222,222". The Estimate at Completion (EAC) can be calcu…" at bounding box center [583, 372] width 348 height 331
drag, startPoint x: 411, startPoint y: 277, endPoint x: 763, endPoint y: 277, distance: 351.5
click at [763, 277] on div "An IT project has a BAC of $200,000. Currently, the project has an AC of $50,00…" at bounding box center [583, 278] width 377 height 668
click at [700, 342] on div "The correct answer is "$222,222". The Estimate at Completion (EAC) can be calcu…" at bounding box center [583, 372] width 348 height 331
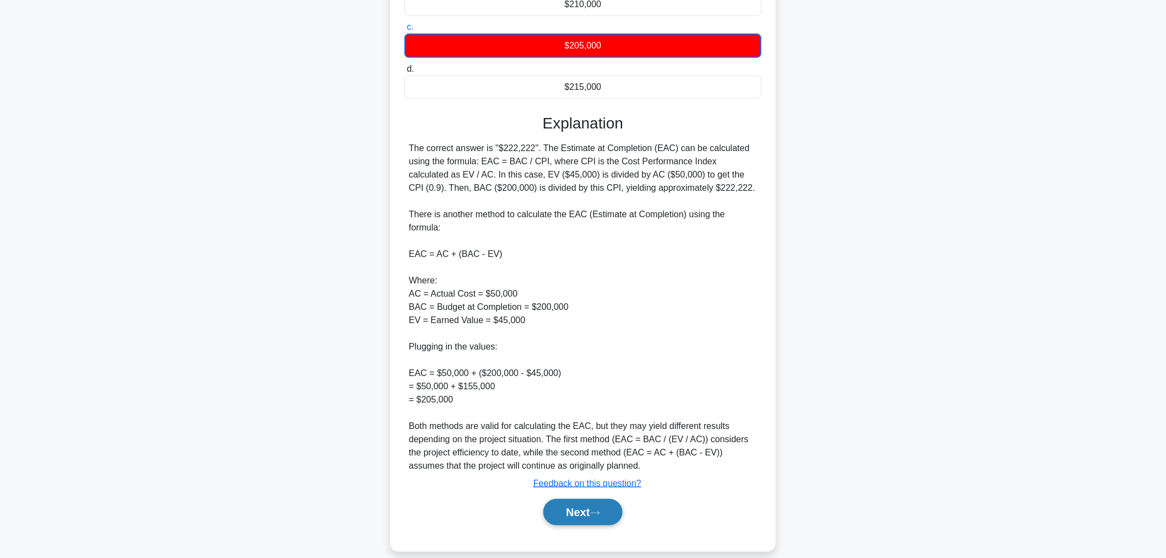
click at [605, 499] on button "Next" at bounding box center [582, 512] width 79 height 26
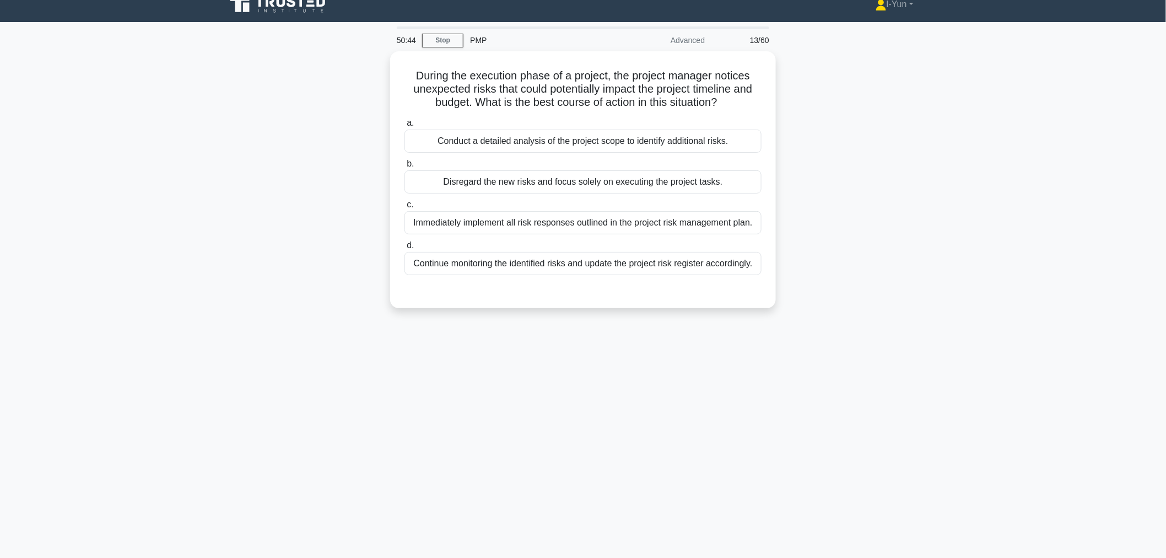
scroll to position [0, 0]
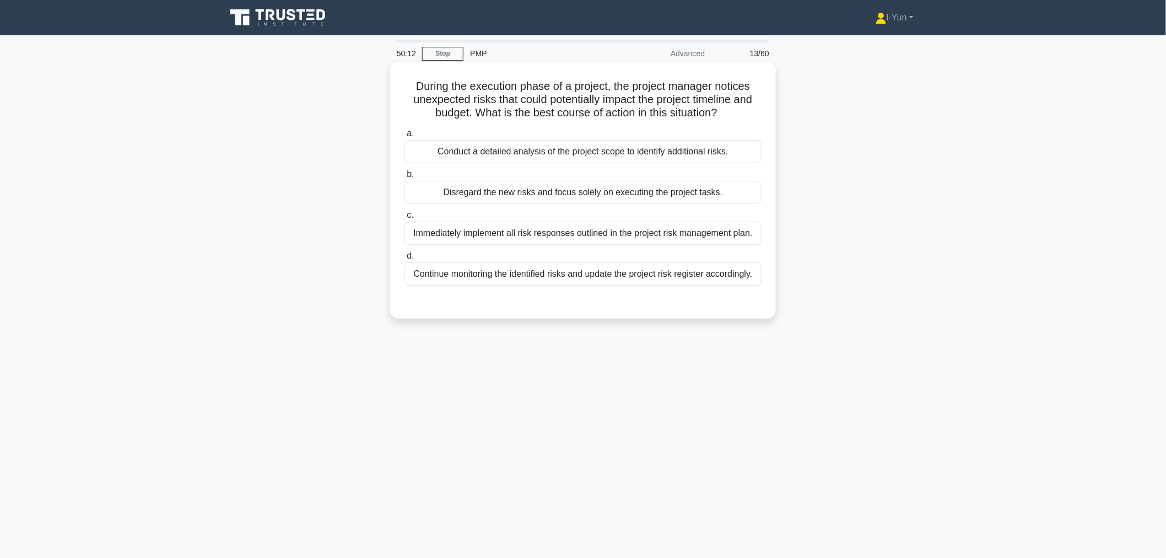
click at [614, 149] on div "Conduct a detailed analysis of the project scope to identify additional risks." at bounding box center [582, 151] width 357 height 23
click at [404, 137] on input "a. Conduct a detailed analysis of the project scope to identify additional risk…" at bounding box center [404, 133] width 0 height 7
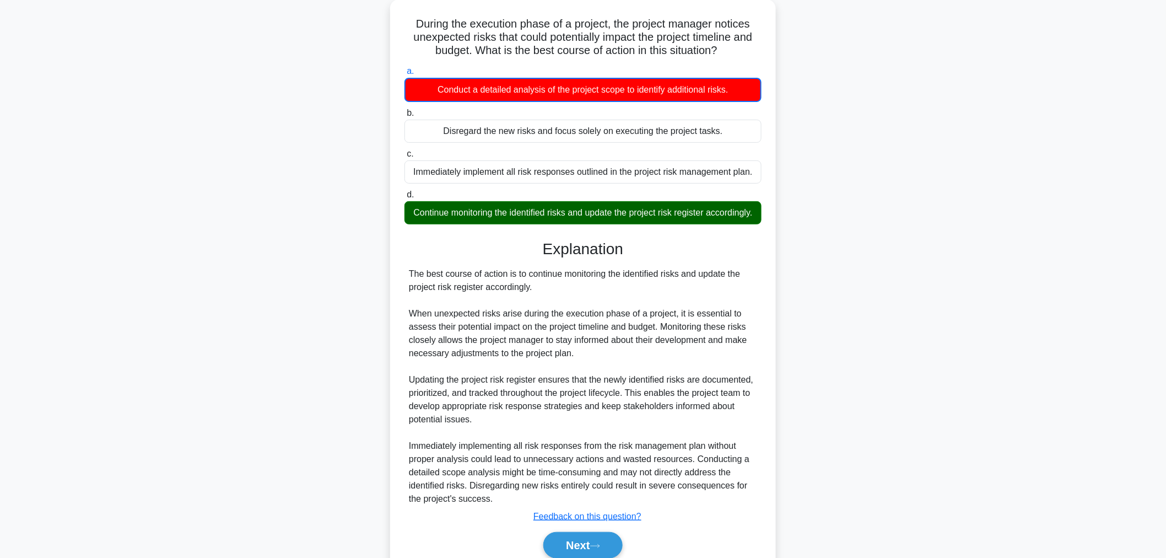
scroll to position [122, 0]
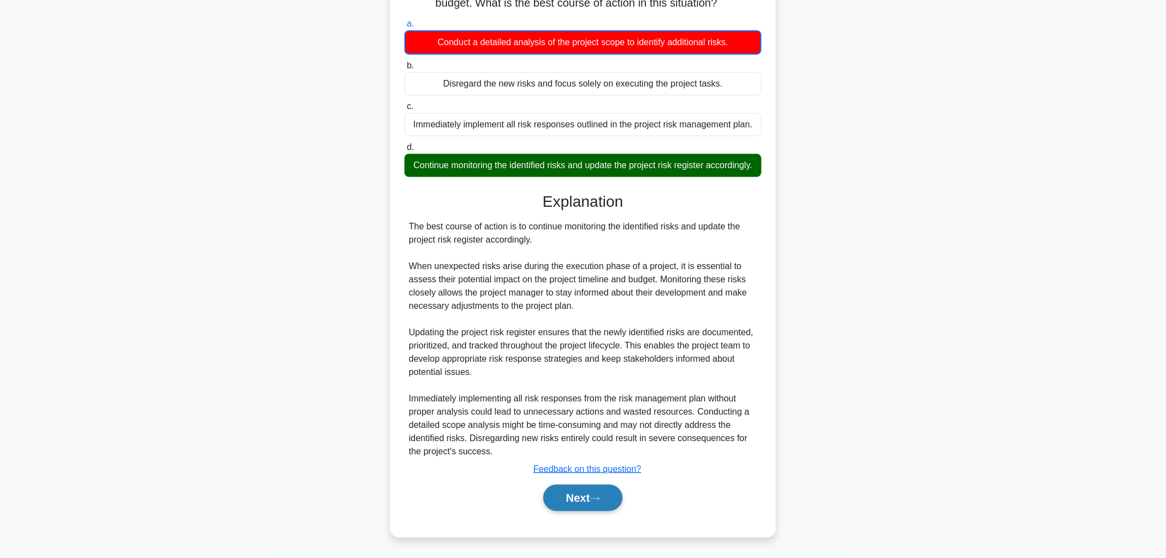
click at [580, 494] on button "Next" at bounding box center [582, 497] width 79 height 26
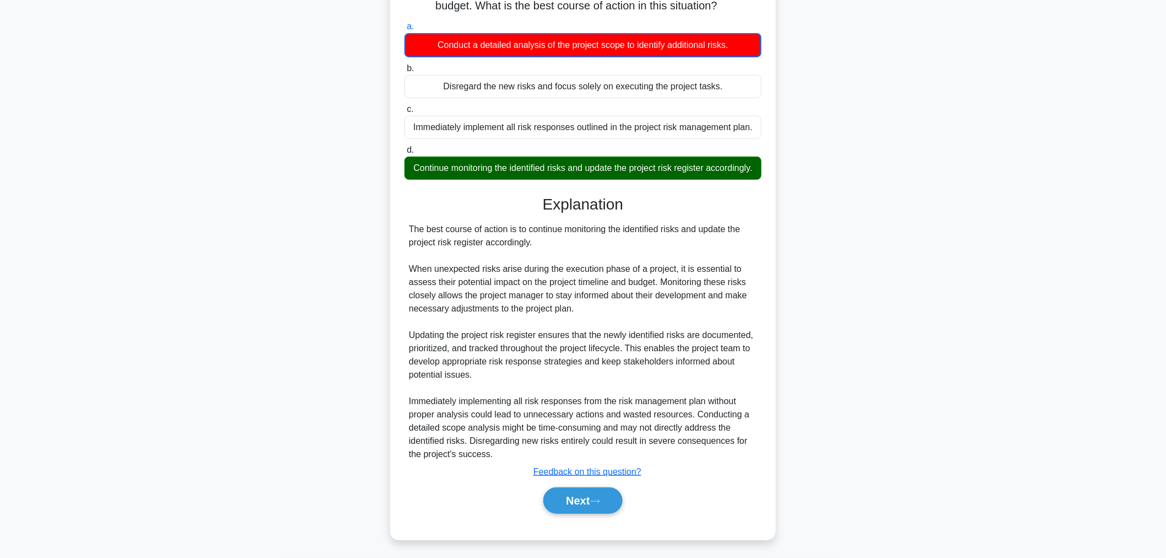
scroll to position [37, 0]
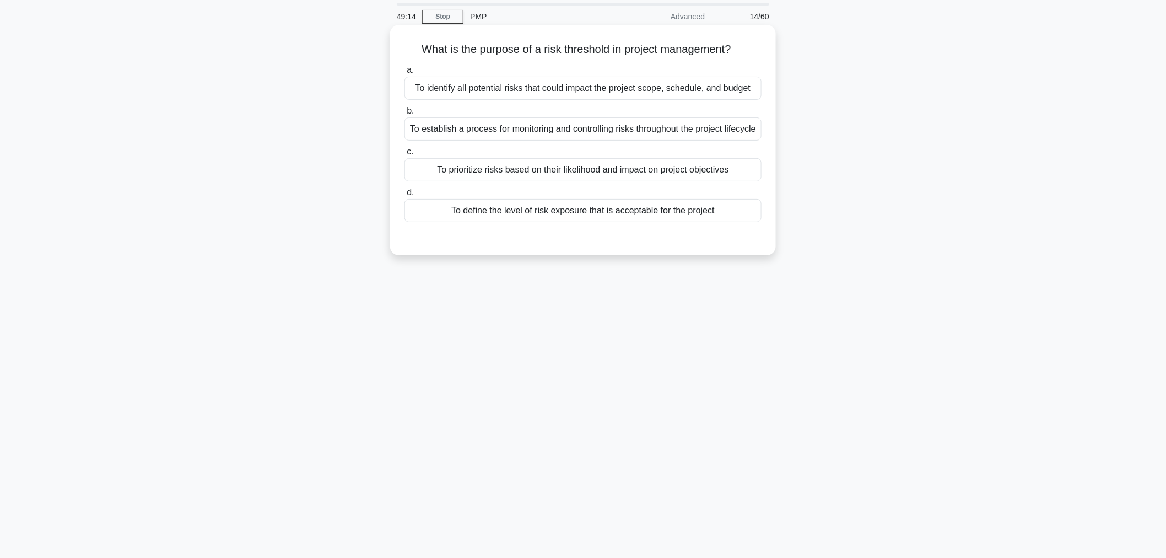
click at [498, 180] on div "To prioritize risks based on their likelihood and impact on project objectives" at bounding box center [582, 169] width 357 height 23
click at [404, 155] on input "c. To prioritize risks based on their likelihood and impact on project objectiv…" at bounding box center [404, 151] width 0 height 7
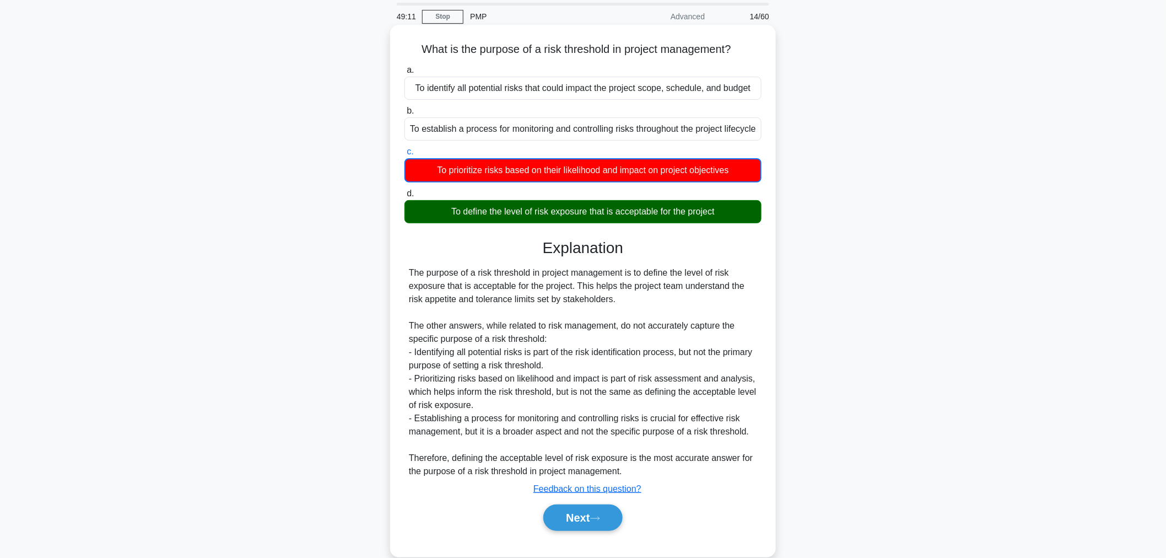
scroll to position [69, 0]
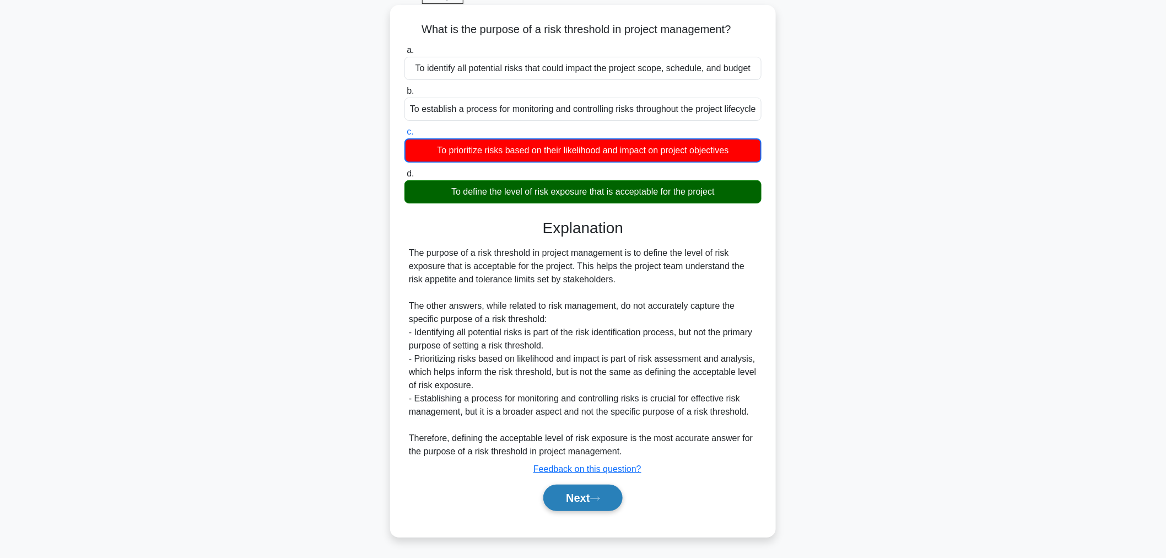
click at [579, 503] on button "Next" at bounding box center [582, 497] width 79 height 26
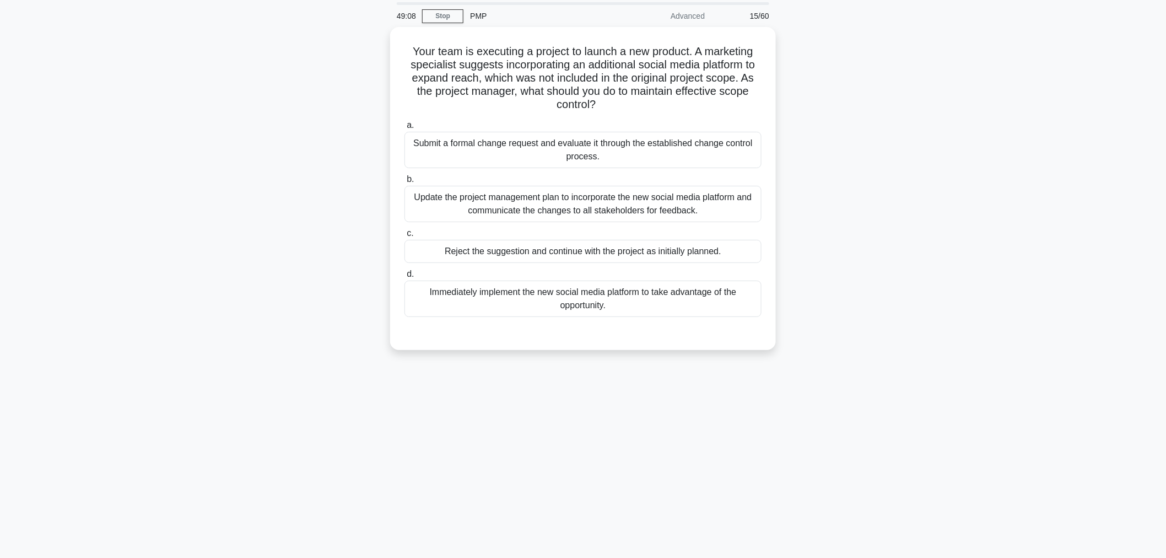
scroll to position [37, 0]
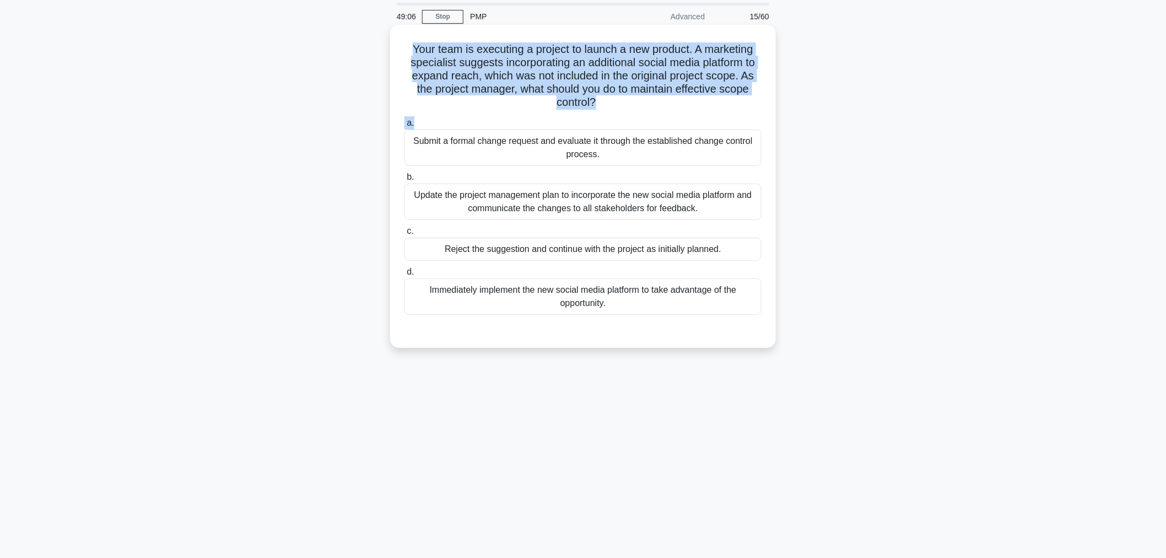
drag, startPoint x: 409, startPoint y: 46, endPoint x: 620, endPoint y: 113, distance: 221.0
click at [620, 113] on div "Your team is executing a project to launch a new product. A marketing specialis…" at bounding box center [583, 186] width 377 height 314
click at [620, 114] on div "a. Submit a formal change request and evaluate it through the established chang…" at bounding box center [583, 215] width 370 height 203
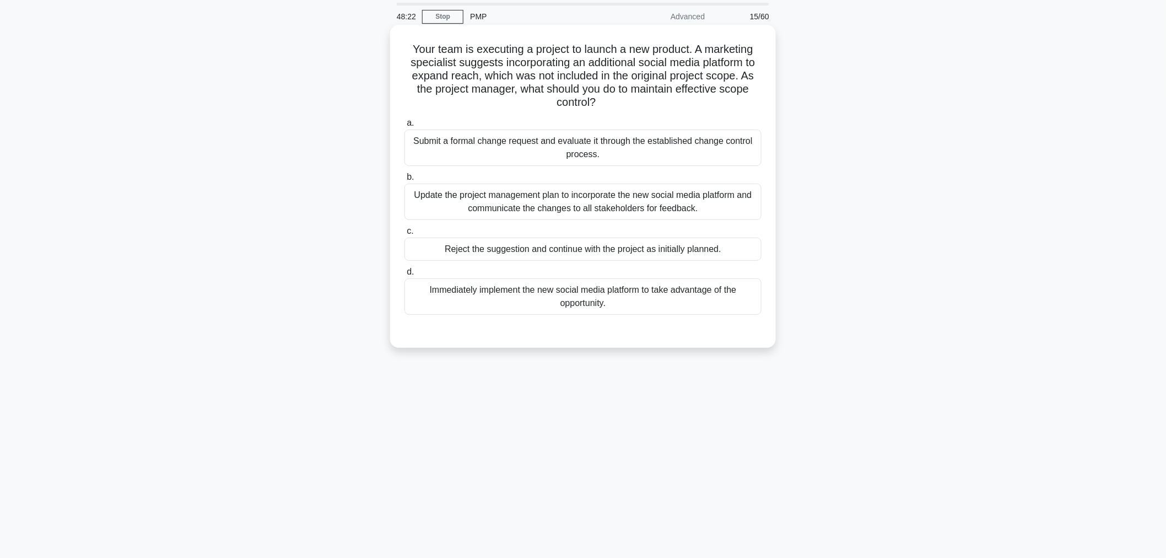
click at [537, 144] on div "Submit a formal change request and evaluate it through the established change c…" at bounding box center [582, 147] width 357 height 36
click at [404, 127] on input "a. Submit a formal change request and evaluate it through the established chang…" at bounding box center [404, 123] width 0 height 7
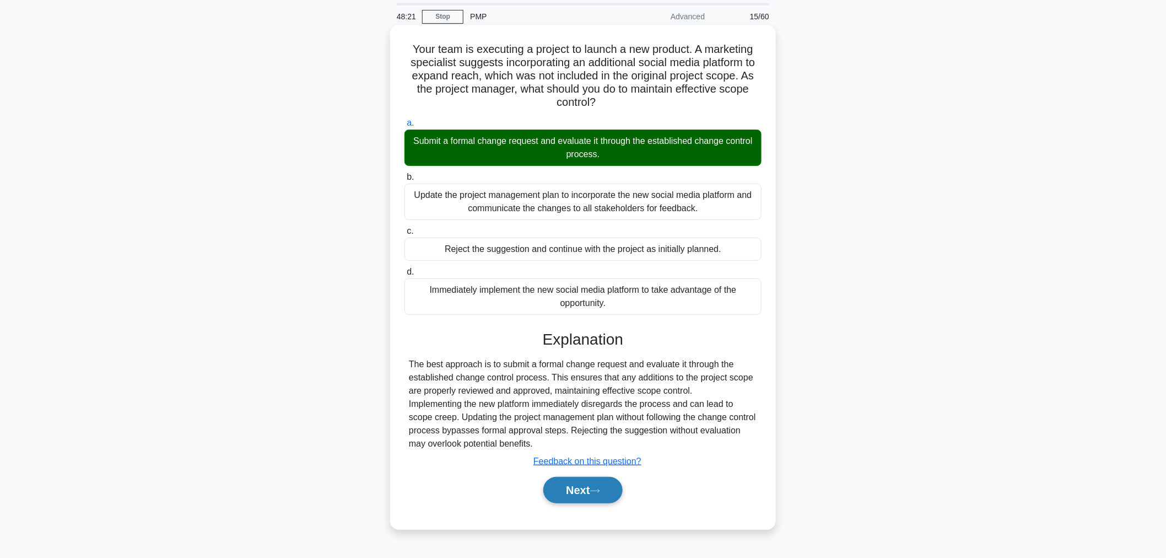
click at [590, 491] on button "Next" at bounding box center [582, 490] width 79 height 26
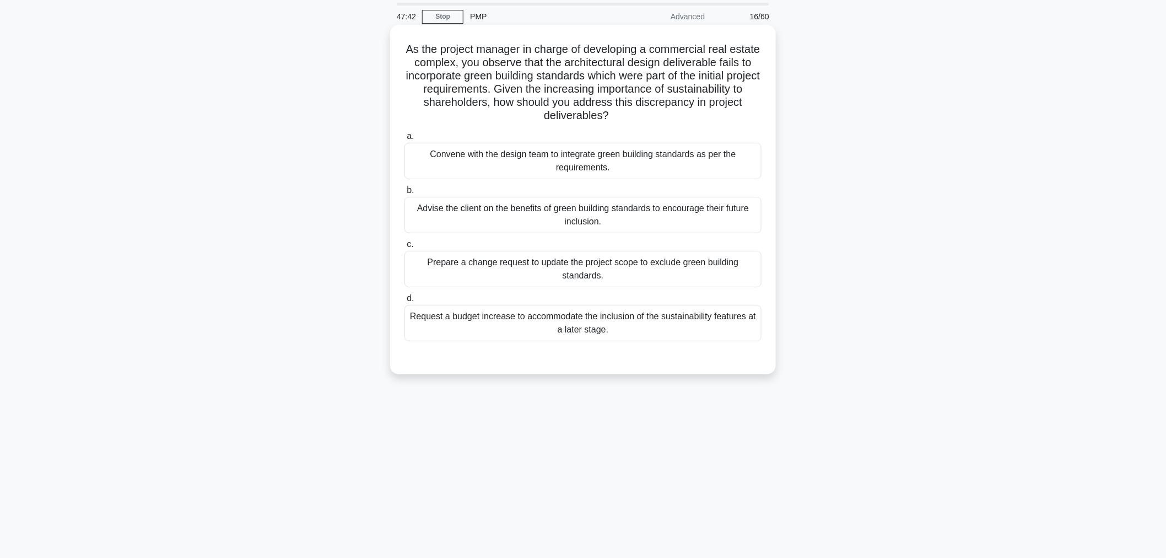
click at [571, 174] on div "Convene with the design team to integrate green building standards as per the r…" at bounding box center [582, 161] width 357 height 36
click at [404, 140] on input "a. Convene with the design team to integrate green building standards as per th…" at bounding box center [404, 136] width 0 height 7
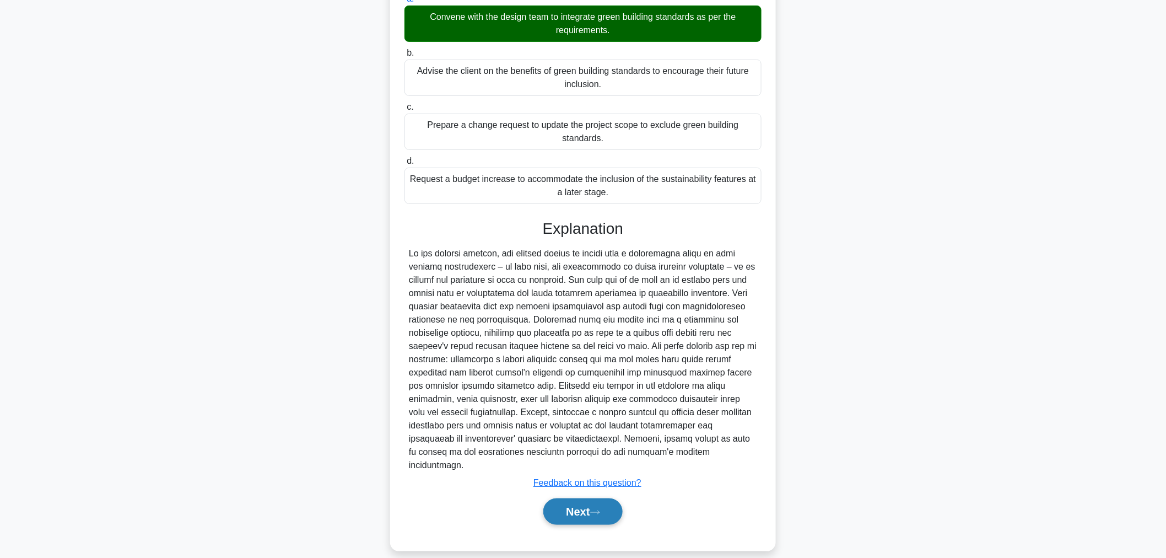
click at [577, 498] on button "Next" at bounding box center [582, 511] width 79 height 26
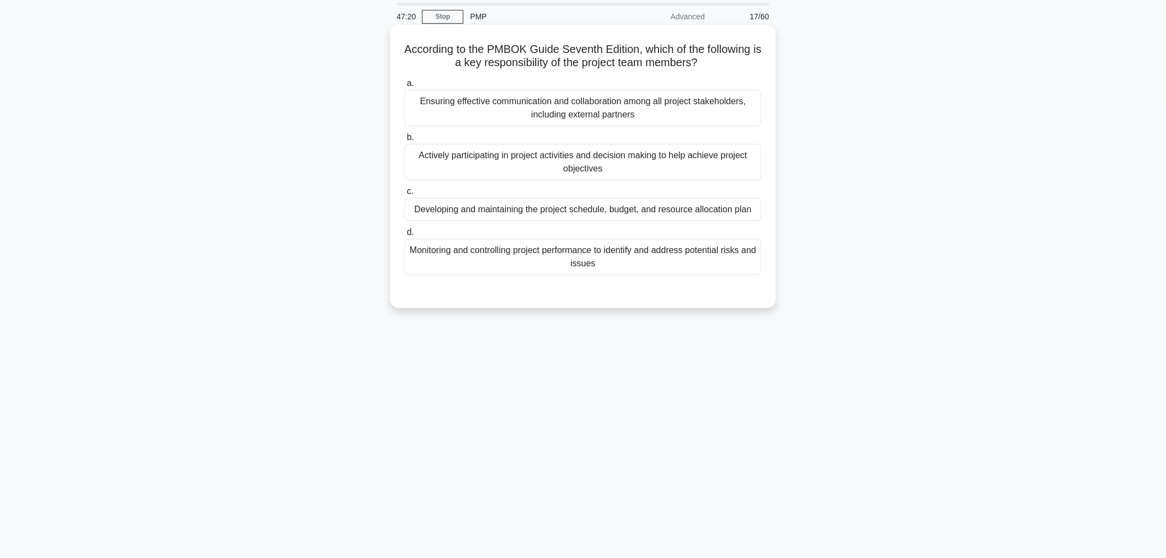
click at [531, 173] on div "Actively participating in project activities and decision making to help achiev…" at bounding box center [582, 162] width 357 height 36
click at [404, 141] on input "b. Actively participating in project activities and decision making to help ach…" at bounding box center [404, 137] width 0 height 7
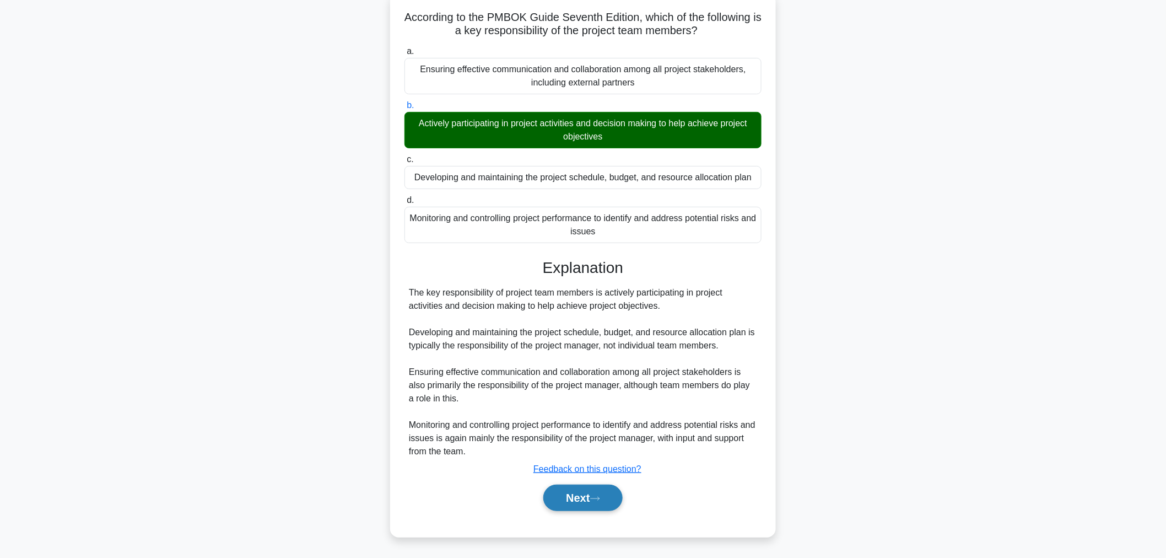
click at [601, 505] on button "Next" at bounding box center [582, 497] width 79 height 26
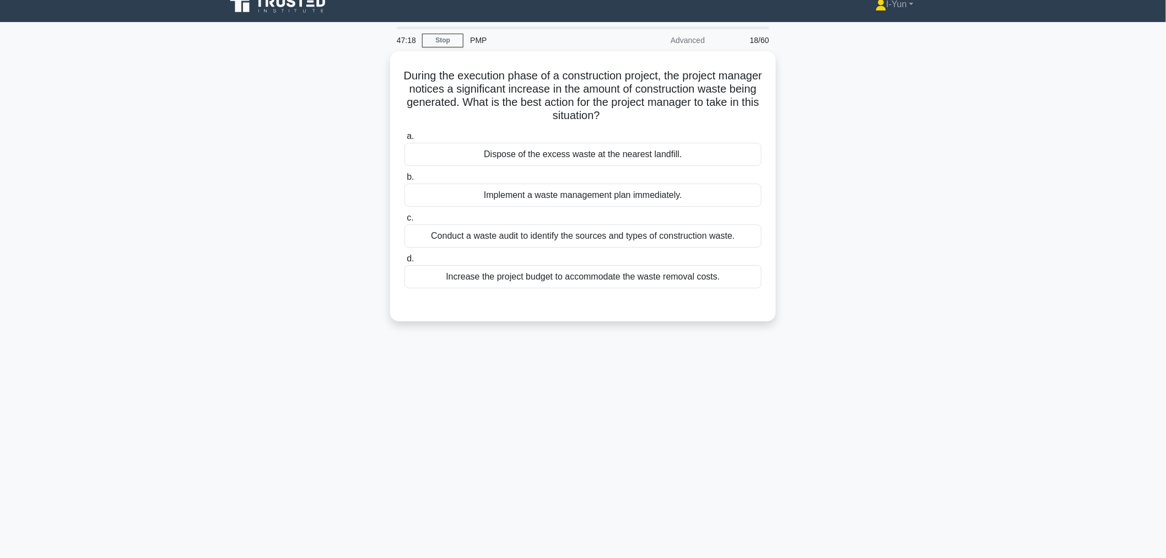
scroll to position [0, 0]
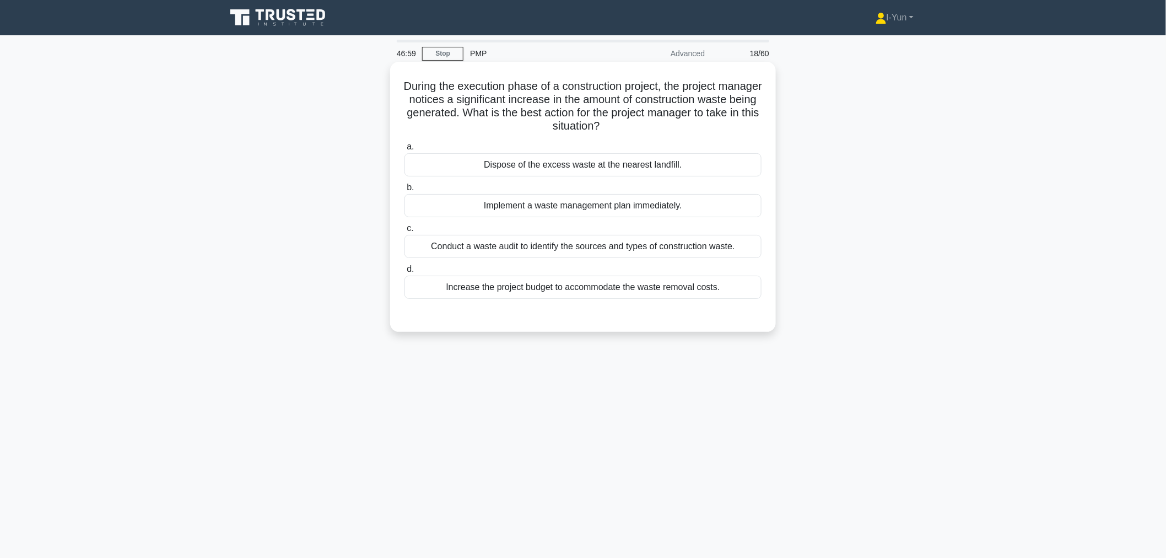
click at [565, 207] on div "Implement a waste management plan immediately." at bounding box center [582, 205] width 357 height 23
click at [404, 191] on input "b. Implement a waste management plan immediately." at bounding box center [404, 187] width 0 height 7
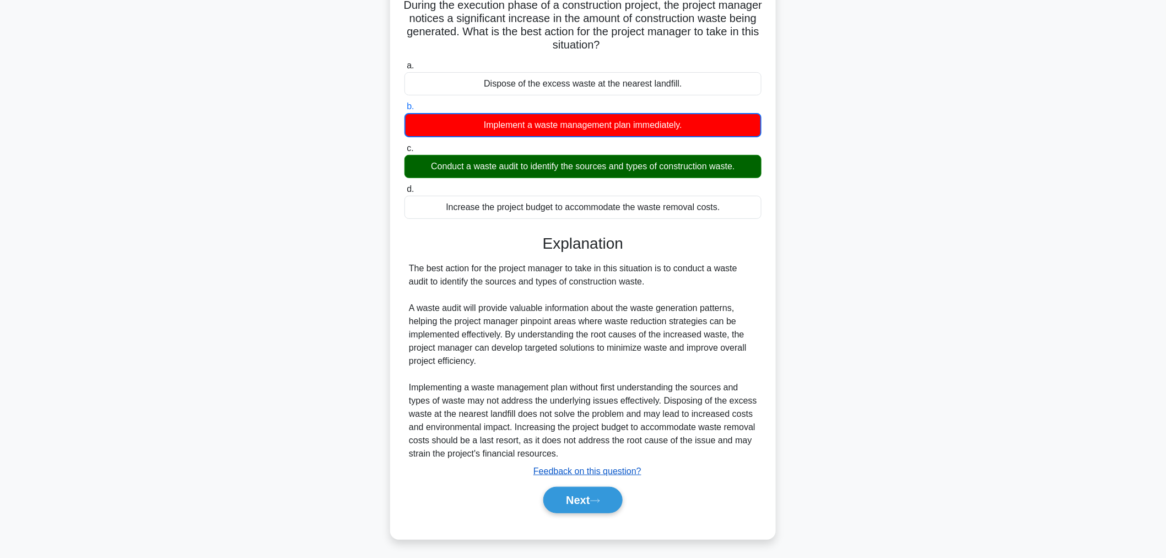
scroll to position [82, 0]
click at [592, 497] on button "Next" at bounding box center [582, 499] width 79 height 26
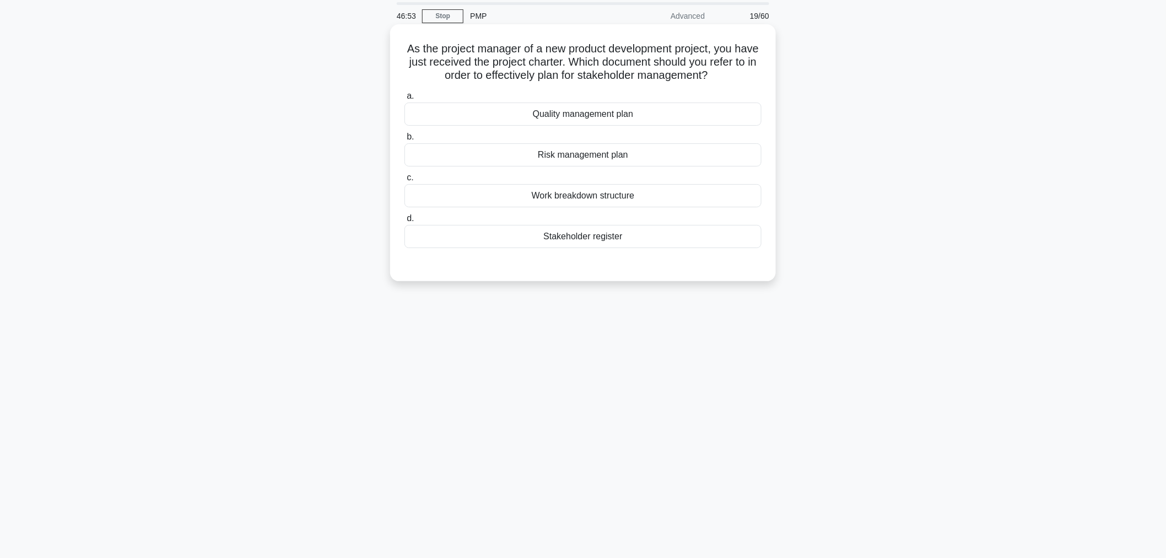
scroll to position [37, 0]
drag, startPoint x: 452, startPoint y: 76, endPoint x: 743, endPoint y: 78, distance: 290.4
click at [743, 78] on h5 "As the project manager of a new product development project, you have just rece…" at bounding box center [582, 62] width 359 height 41
click at [721, 78] on icon ".spinner_0XTQ{transform-origin:center;animation:spinner_y6GP .75s linear infini…" at bounding box center [714, 76] width 13 height 13
click at [627, 235] on div "Stakeholder register" at bounding box center [582, 236] width 357 height 23
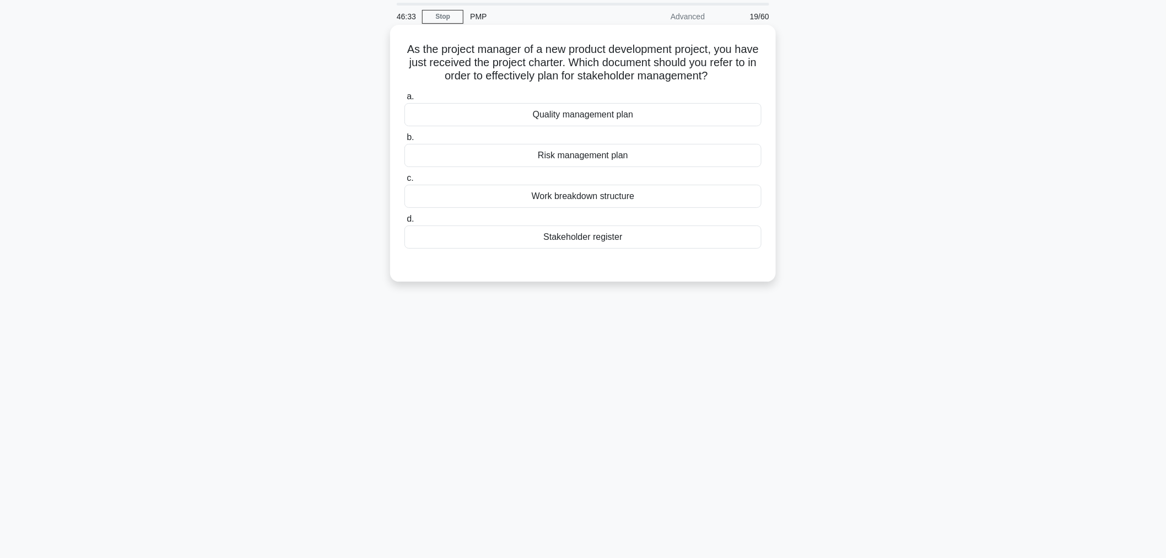
click at [404, 223] on input "d. Stakeholder register" at bounding box center [404, 218] width 0 height 7
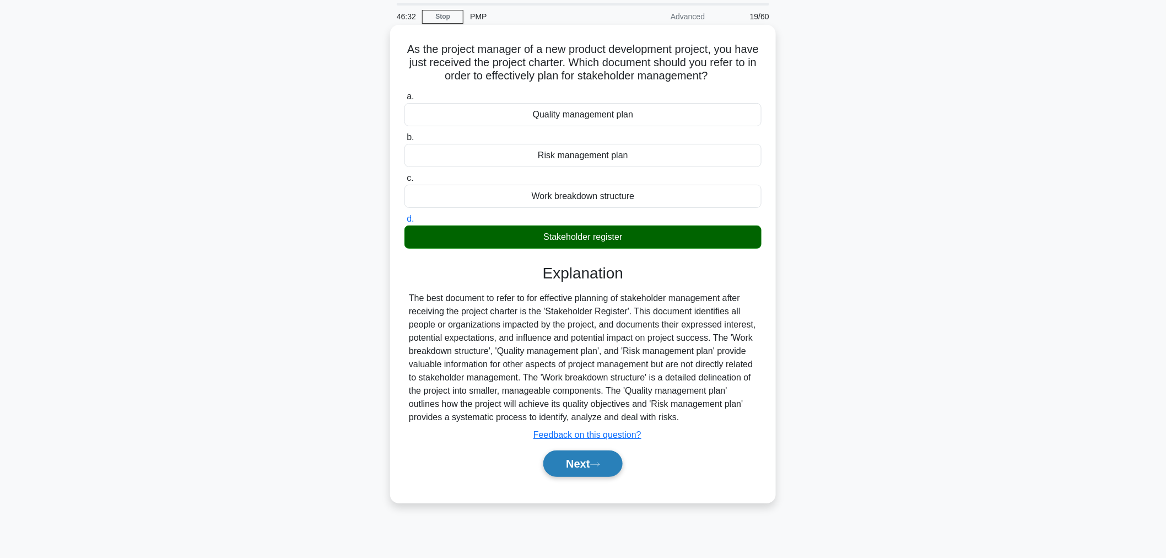
click at [573, 464] on button "Next" at bounding box center [582, 463] width 79 height 26
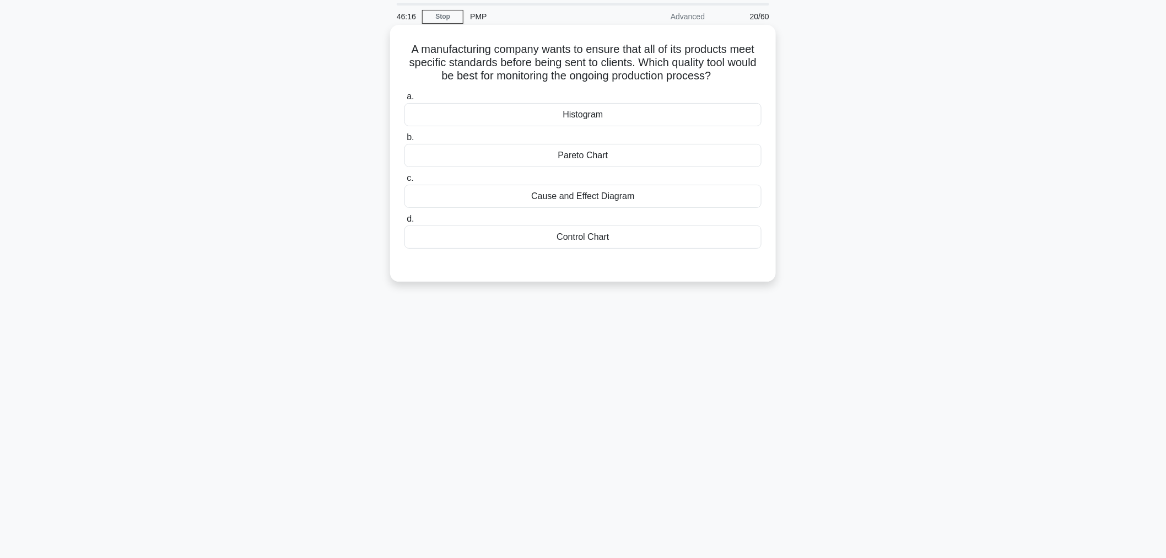
click at [568, 238] on div "Control Chart" at bounding box center [582, 236] width 357 height 23
click at [404, 223] on input "d. Control Chart" at bounding box center [404, 218] width 0 height 7
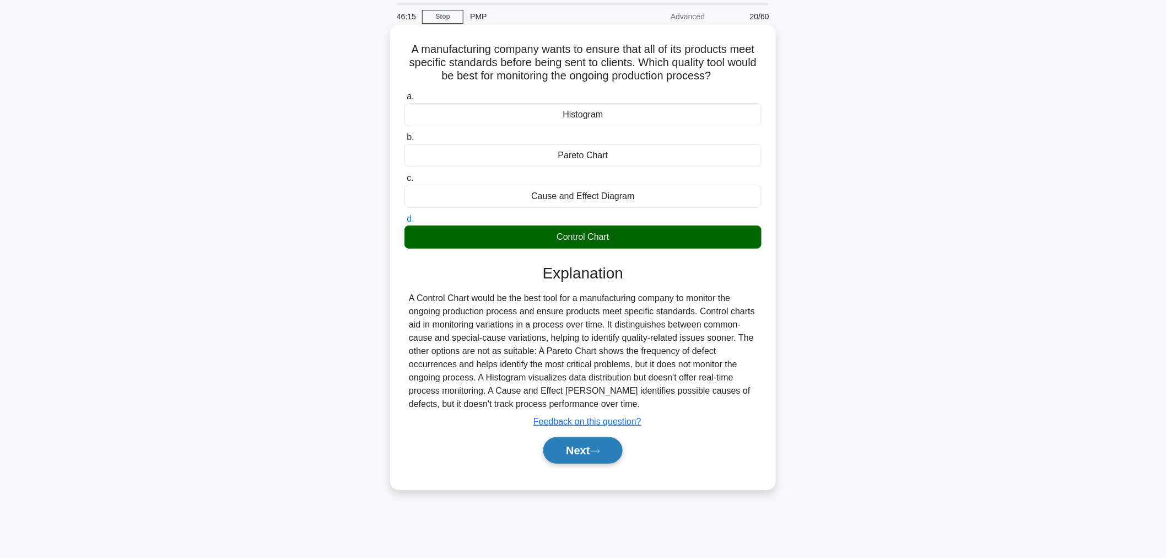
click at [612, 438] on button "Next" at bounding box center [582, 450] width 79 height 26
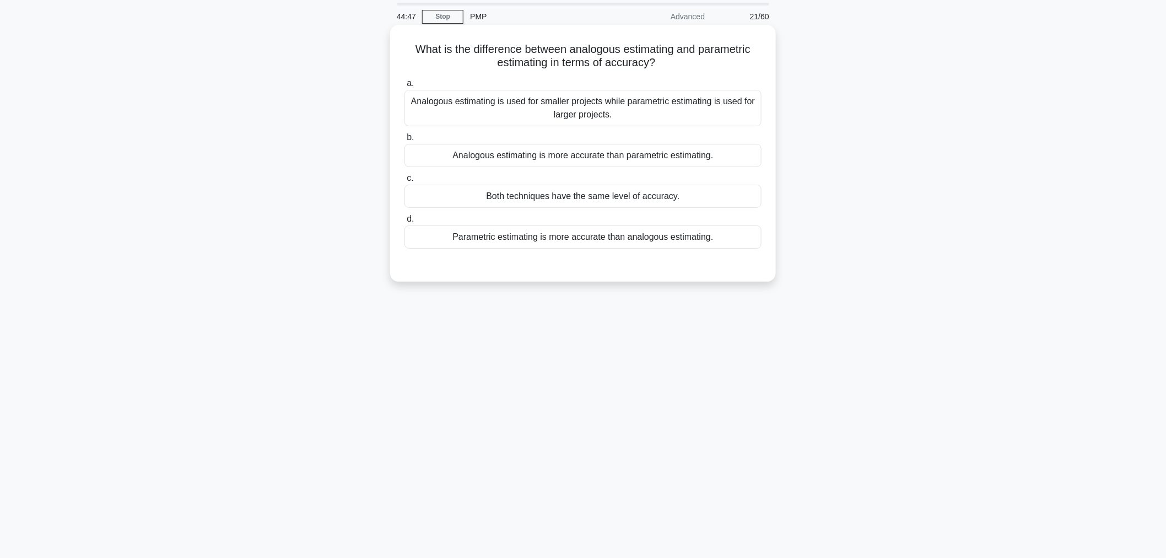
click at [545, 241] on div "Parametric estimating is more accurate than analogous estimating." at bounding box center [582, 236] width 357 height 23
click at [404, 223] on input "d. Parametric estimating is more accurate than analogous estimating." at bounding box center [404, 218] width 0 height 7
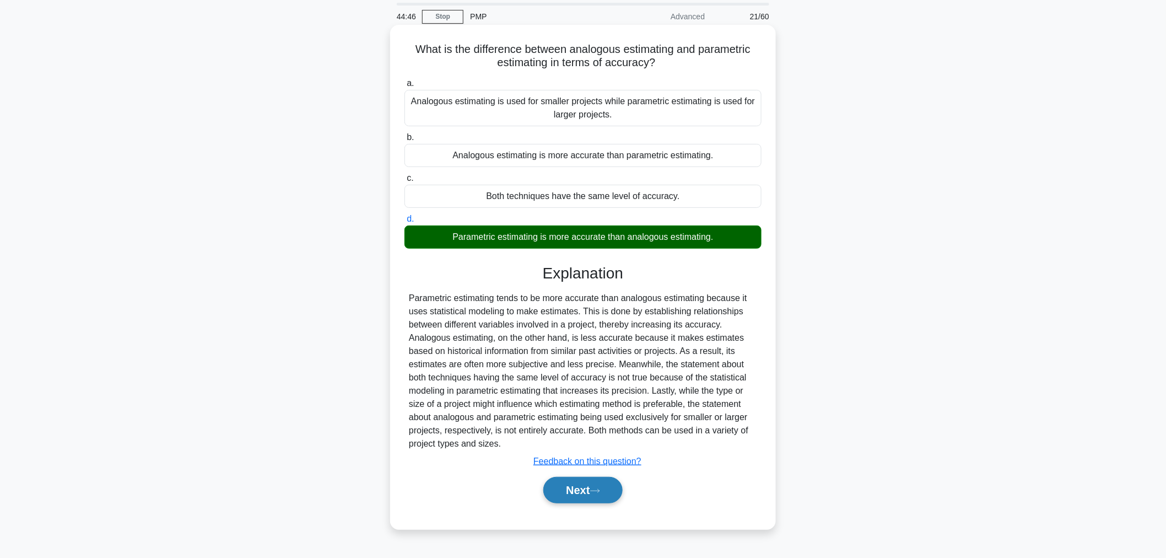
click at [577, 498] on button "Next" at bounding box center [582, 490] width 79 height 26
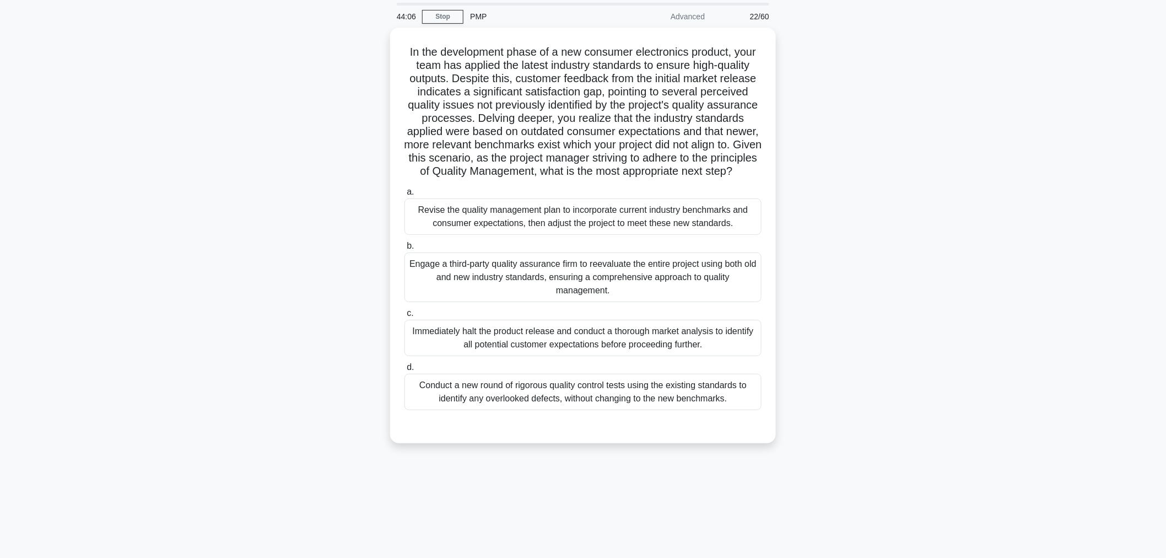
click at [849, 212] on div "In the development phase of a new consumer electronics product, your team has a…" at bounding box center [582, 242] width 727 height 429
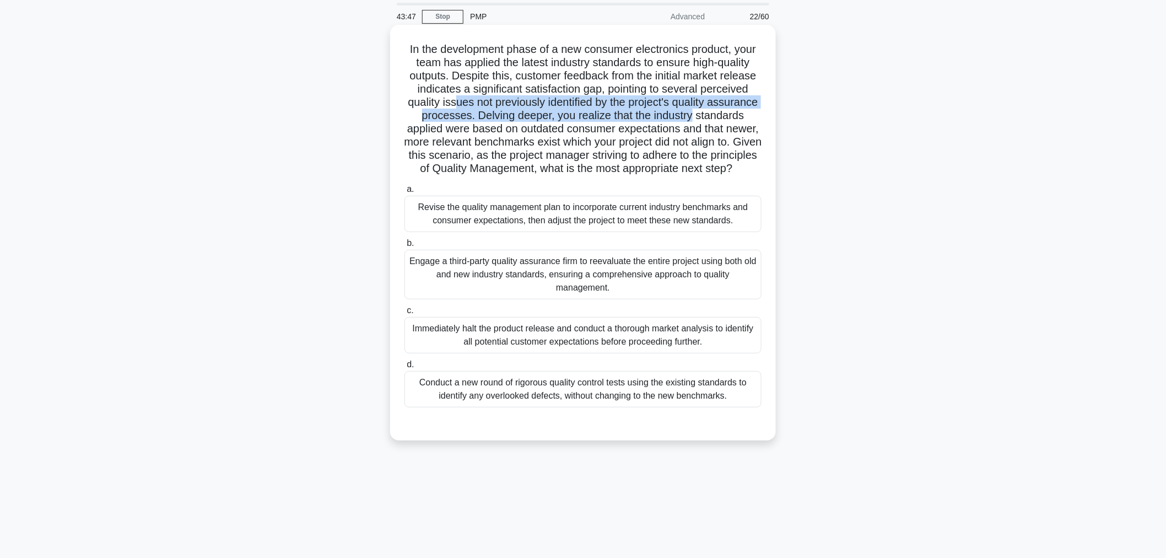
drag, startPoint x: 477, startPoint y: 100, endPoint x: 746, endPoint y: 108, distance: 269.5
click at [746, 108] on h5 "In the development phase of a new consumer electronics product, your team has a…" at bounding box center [582, 108] width 359 height 133
drag, startPoint x: 405, startPoint y: 129, endPoint x: 761, endPoint y: 179, distance: 359.4
click at [761, 176] on h5 "In the development phase of a new consumer electronics product, your team has a…" at bounding box center [582, 108] width 359 height 133
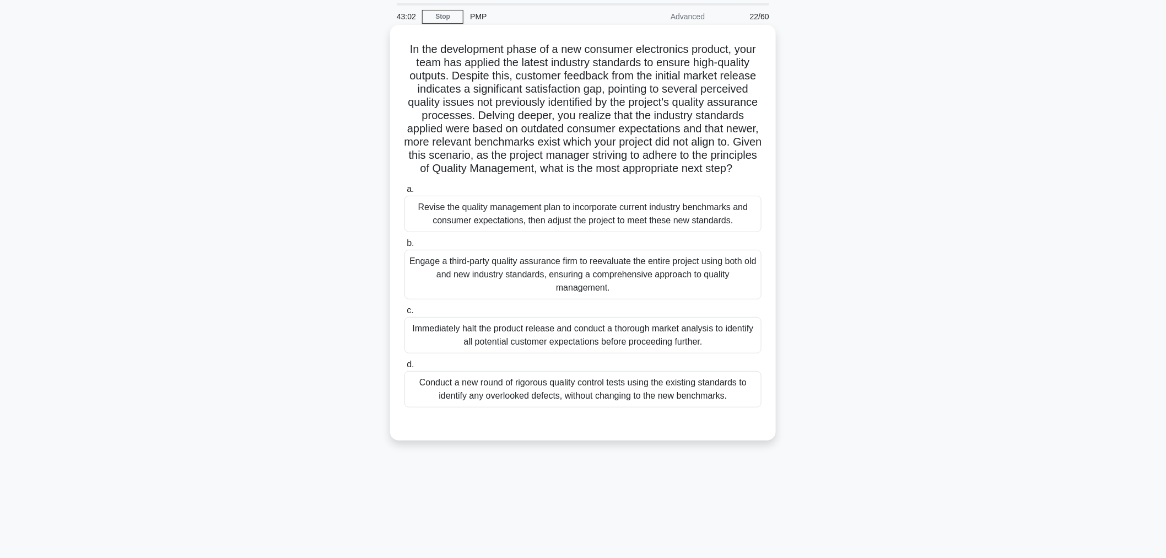
click at [612, 349] on div "Immediately halt the product release and conduct a thorough market analysis to …" at bounding box center [582, 335] width 357 height 36
click at [404, 314] on input "c. Immediately halt the product release and conduct a thorough market analysis …" at bounding box center [404, 310] width 0 height 7
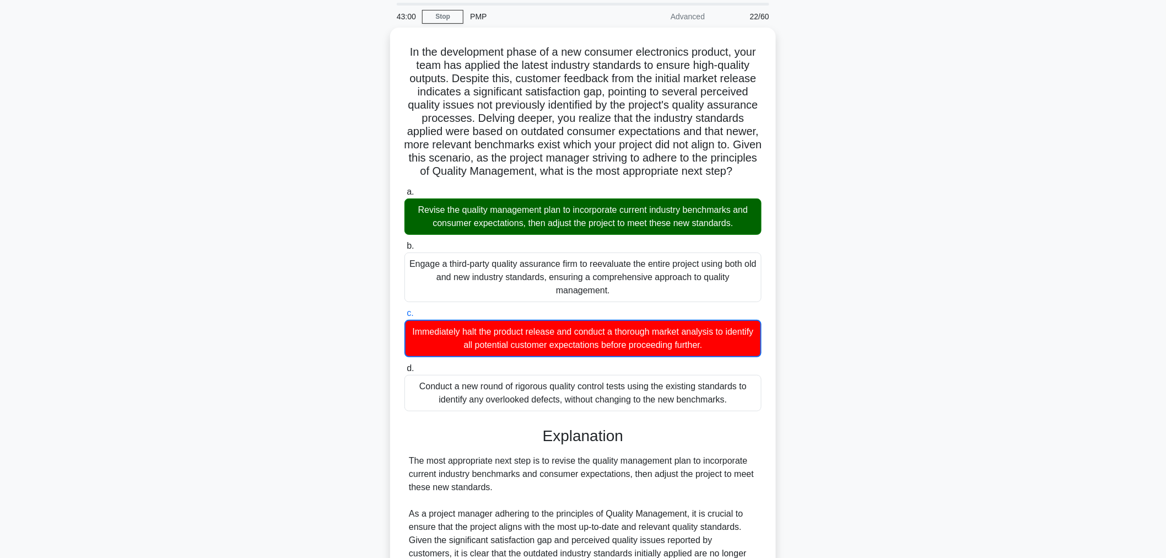
click at [834, 231] on div "In the development phase of a new consumer electronics product, your team has a…" at bounding box center [582, 446] width 727 height 836
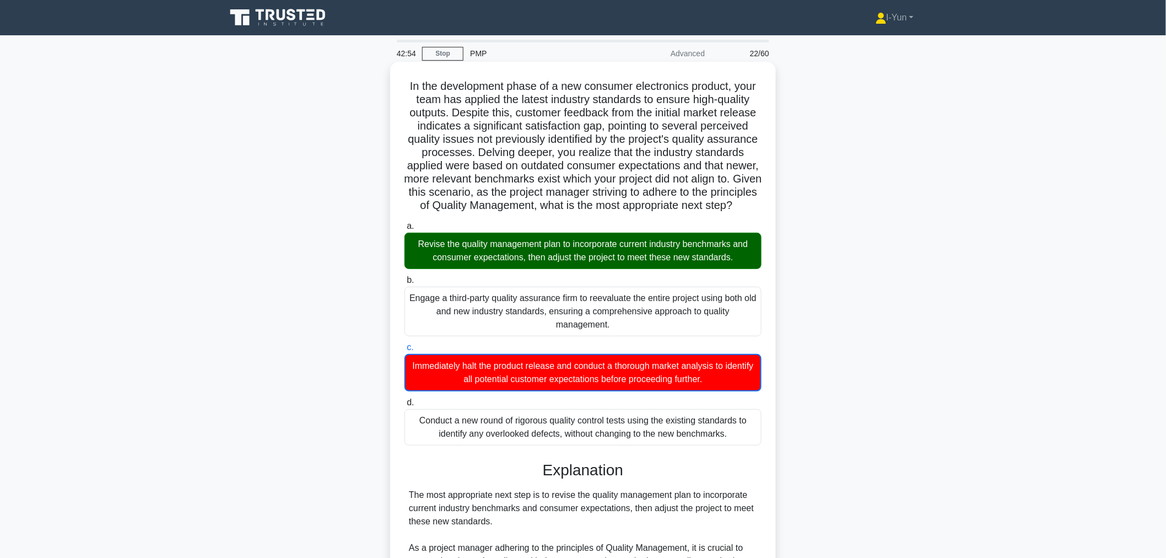
scroll to position [306, 0]
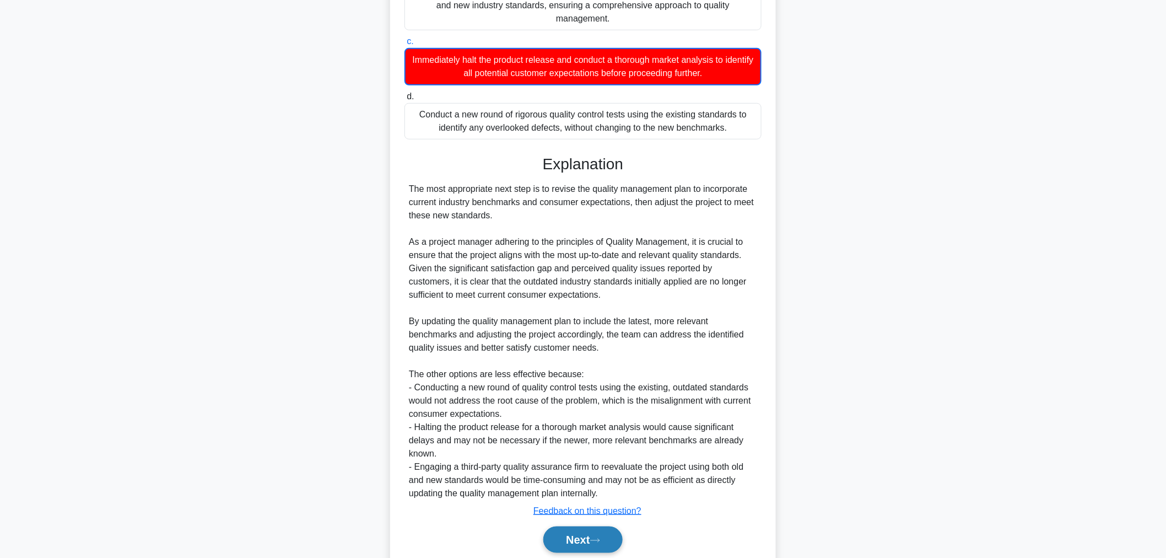
click at [590, 546] on button "Next" at bounding box center [582, 539] width 79 height 26
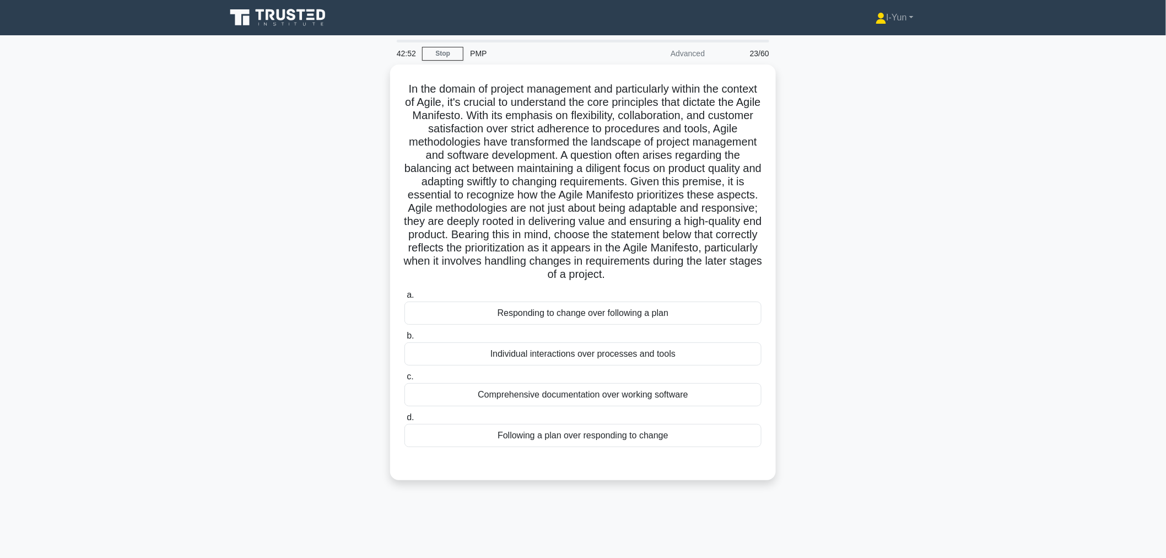
scroll to position [37, 0]
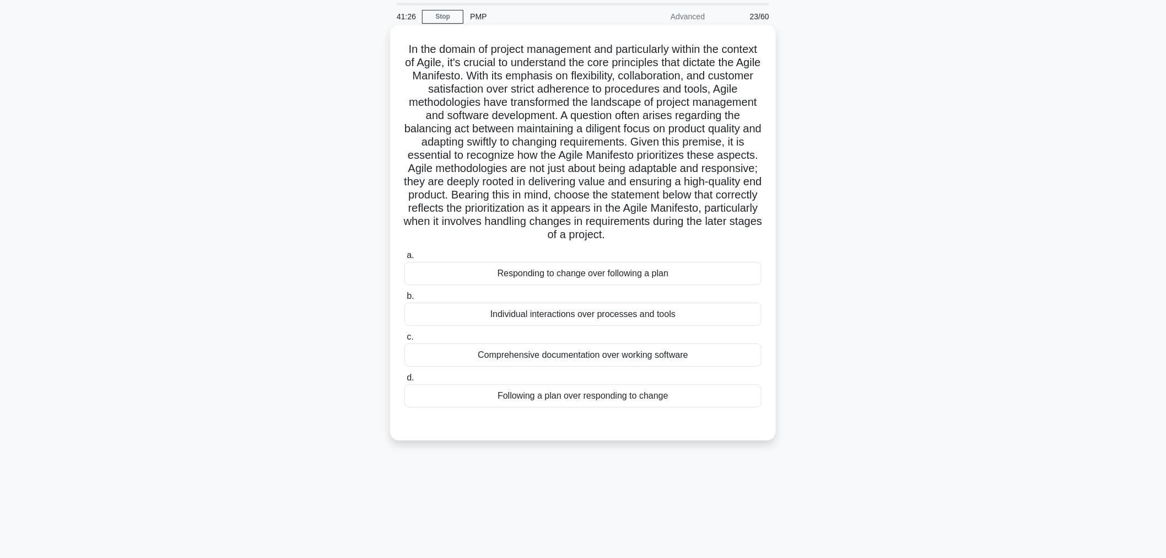
click at [488, 284] on div "Responding to change over following a plan" at bounding box center [582, 273] width 357 height 23
click at [404, 259] on input "a. Responding to change over following a plan" at bounding box center [404, 255] width 0 height 7
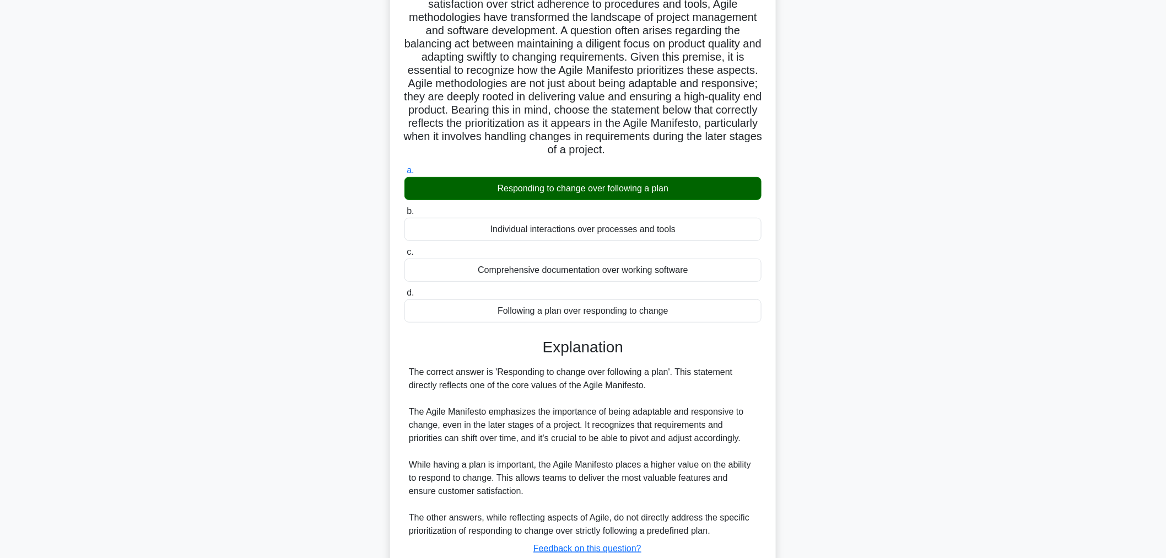
scroll to position [214, 0]
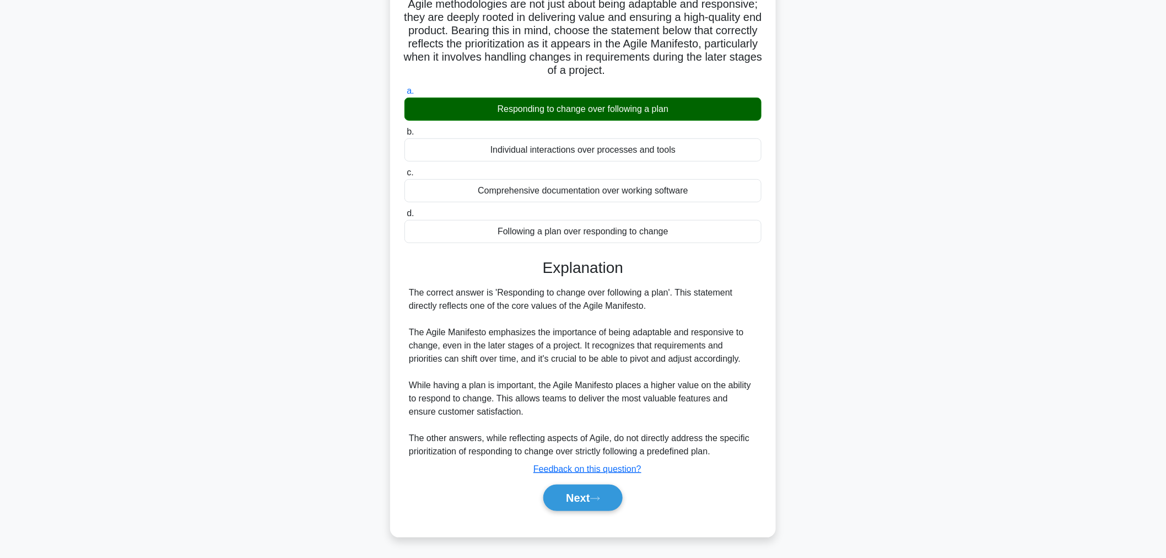
drag, startPoint x: 569, startPoint y: 496, endPoint x: 597, endPoint y: 482, distance: 31.5
click at [569, 496] on button "Next" at bounding box center [582, 497] width 79 height 26
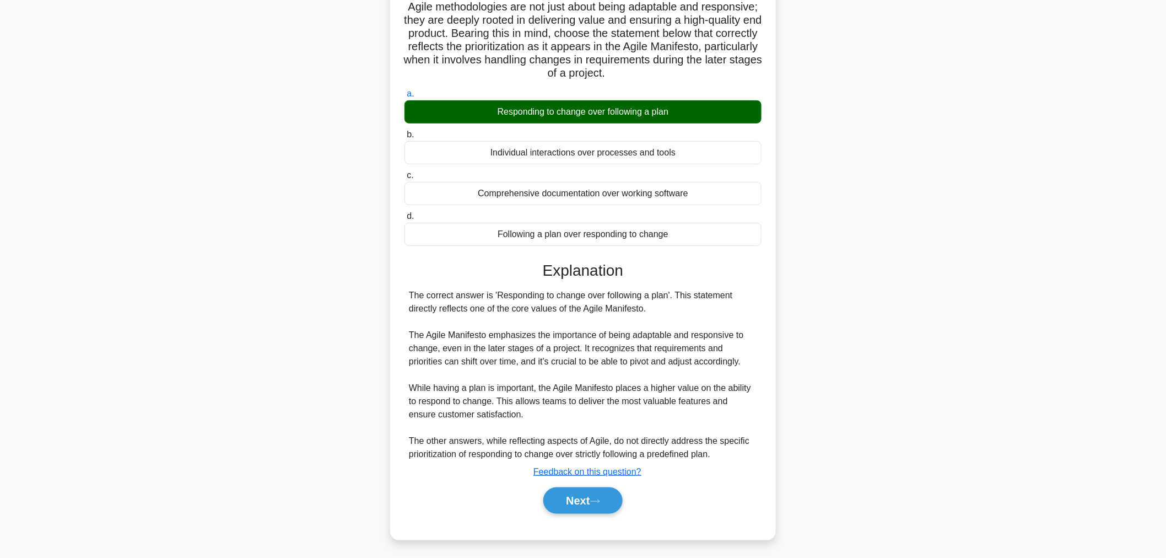
scroll to position [0, 0]
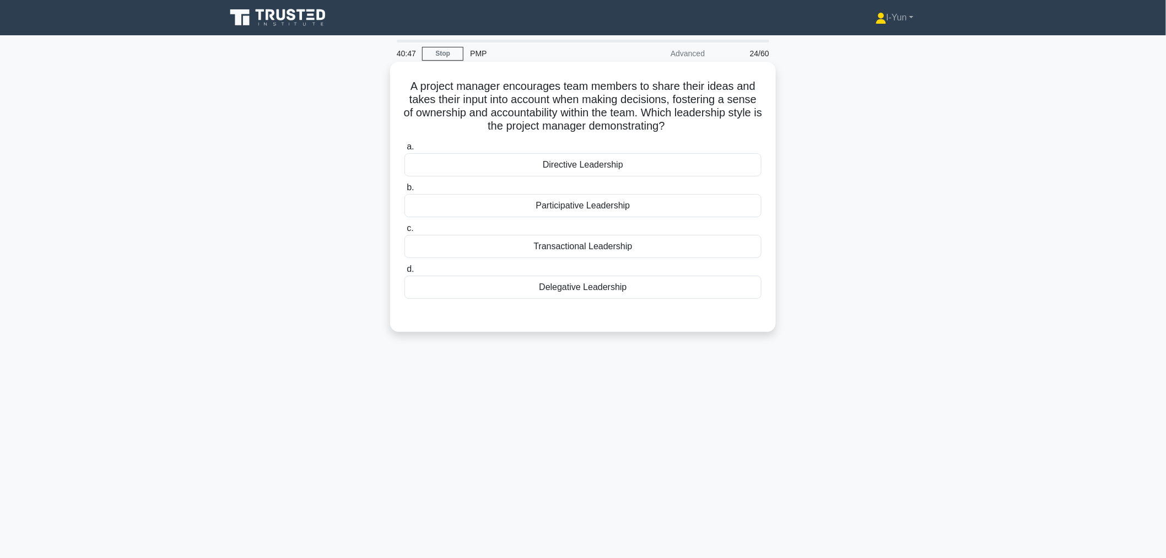
click at [565, 203] on div "Participative Leadership" at bounding box center [582, 205] width 357 height 23
click at [404, 191] on input "b. Participative Leadership" at bounding box center [404, 187] width 0 height 7
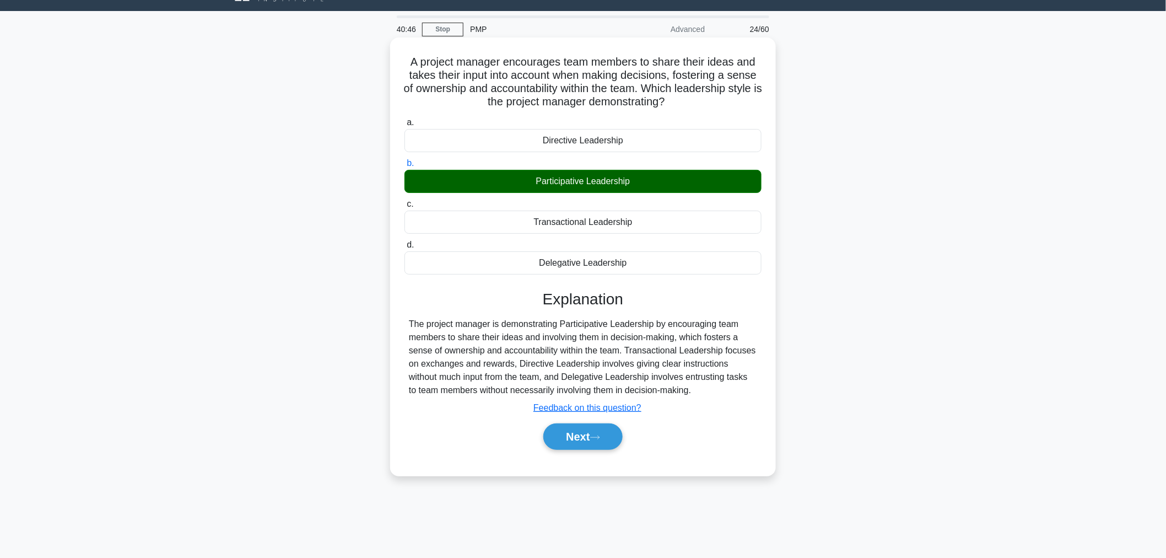
scroll to position [37, 0]
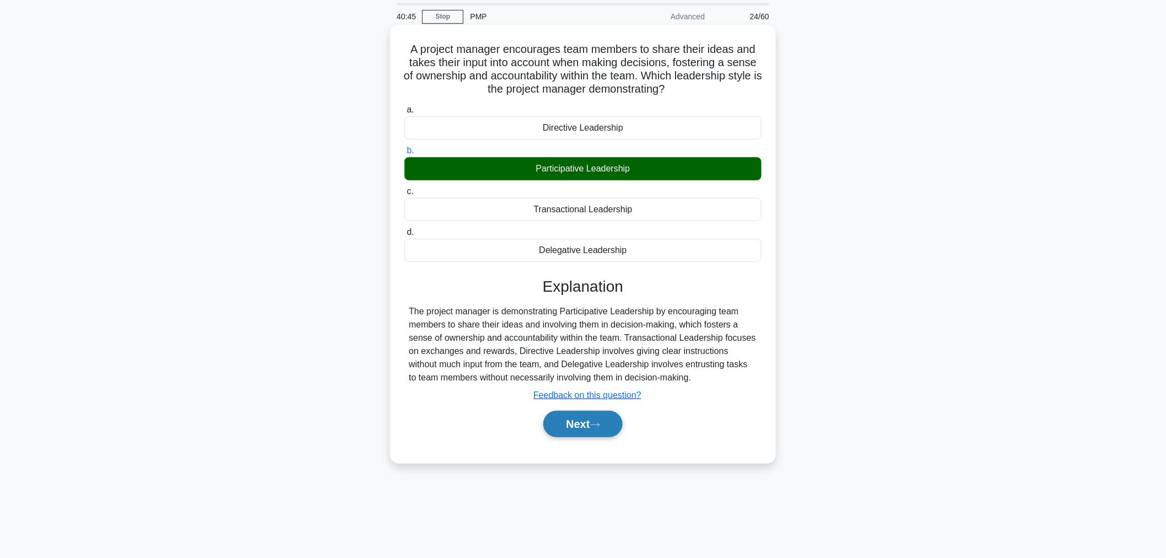
drag, startPoint x: 580, startPoint y: 415, endPoint x: 586, endPoint y: 415, distance: 6.6
click at [580, 415] on button "Next" at bounding box center [582, 423] width 79 height 26
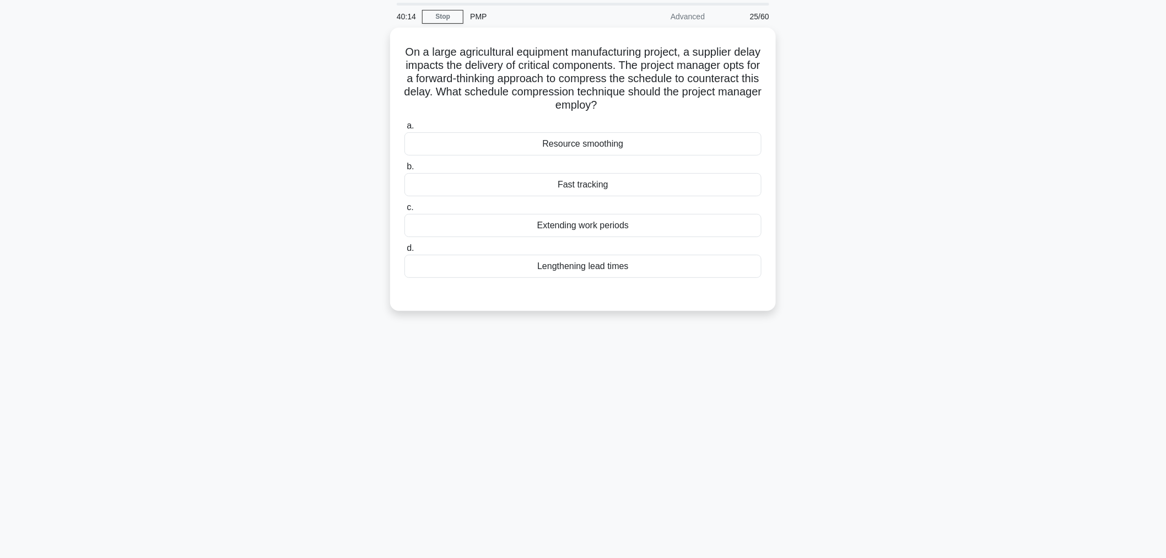
click at [637, 375] on div "40:14 Stop PMP Advanced 25/60 On a large agricultural equipment manufacturing p…" at bounding box center [582, 278] width 727 height 551
click at [566, 180] on div "Fast tracking" at bounding box center [582, 181] width 357 height 23
click at [404, 168] on input "b. Fast tracking" at bounding box center [404, 163] width 0 height 7
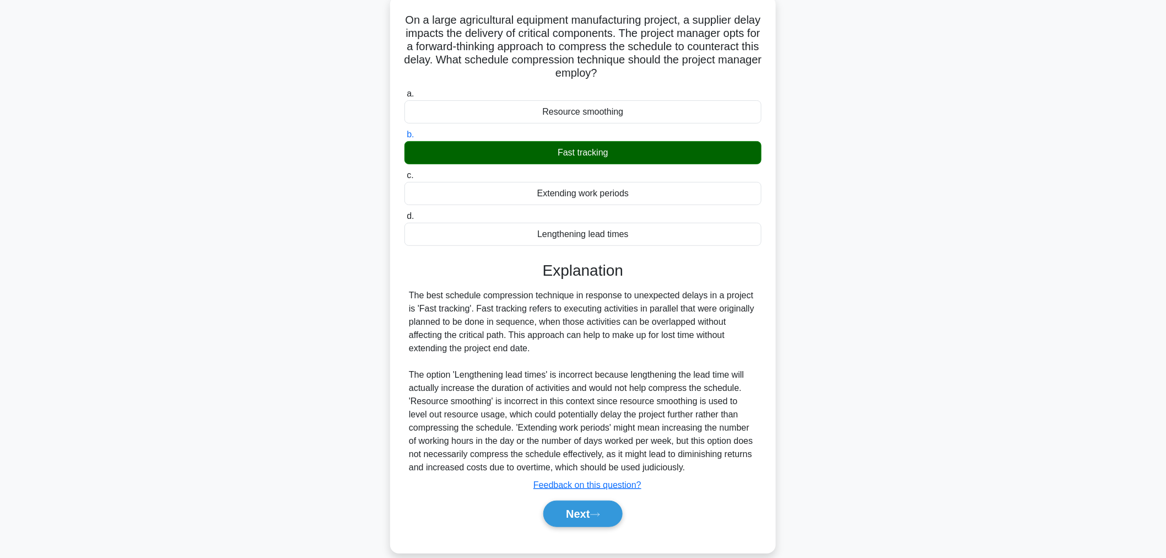
scroll to position [82, 0]
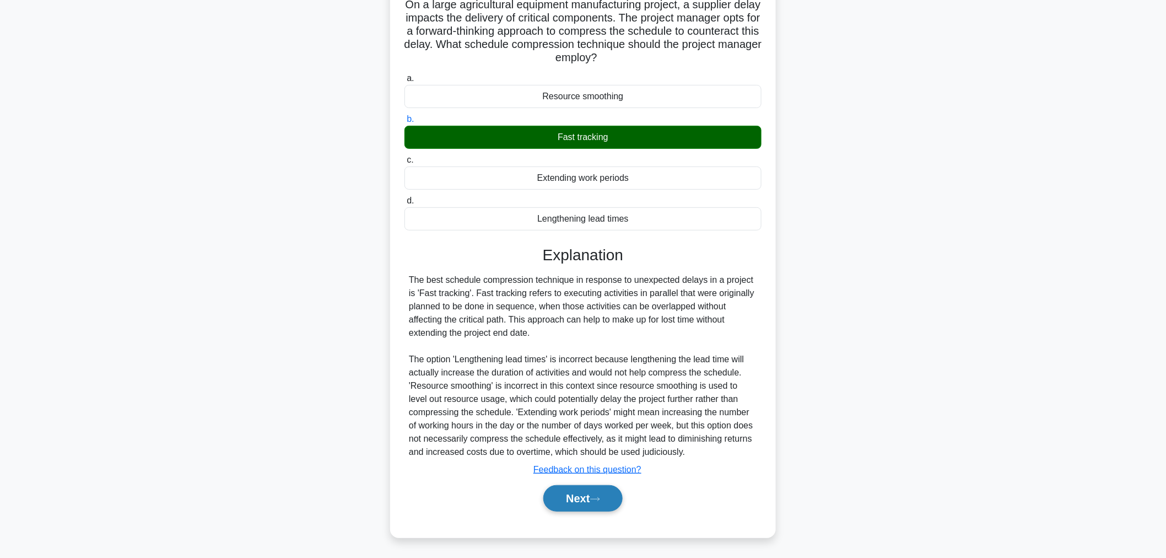
click at [577, 502] on button "Next" at bounding box center [582, 498] width 79 height 26
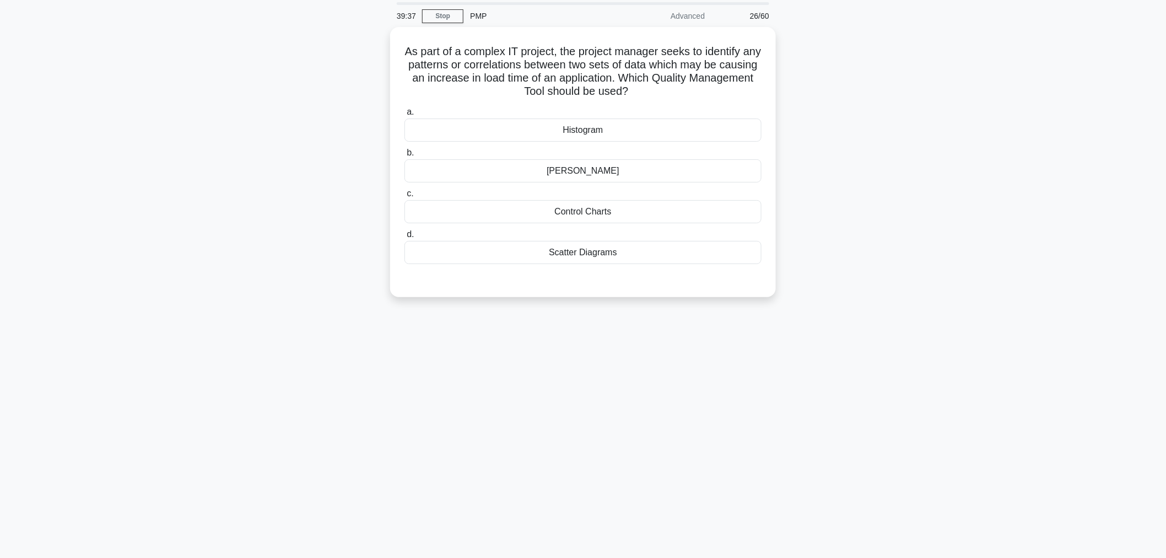
scroll to position [37, 0]
drag, startPoint x: 414, startPoint y: 61, endPoint x: 687, endPoint y: 84, distance: 274.3
click at [687, 84] on h5 "As part of a complex IT project, the project manager seeks to identify any patt…" at bounding box center [582, 69] width 359 height 54
click at [565, 134] on div "Histogram" at bounding box center [582, 127] width 357 height 23
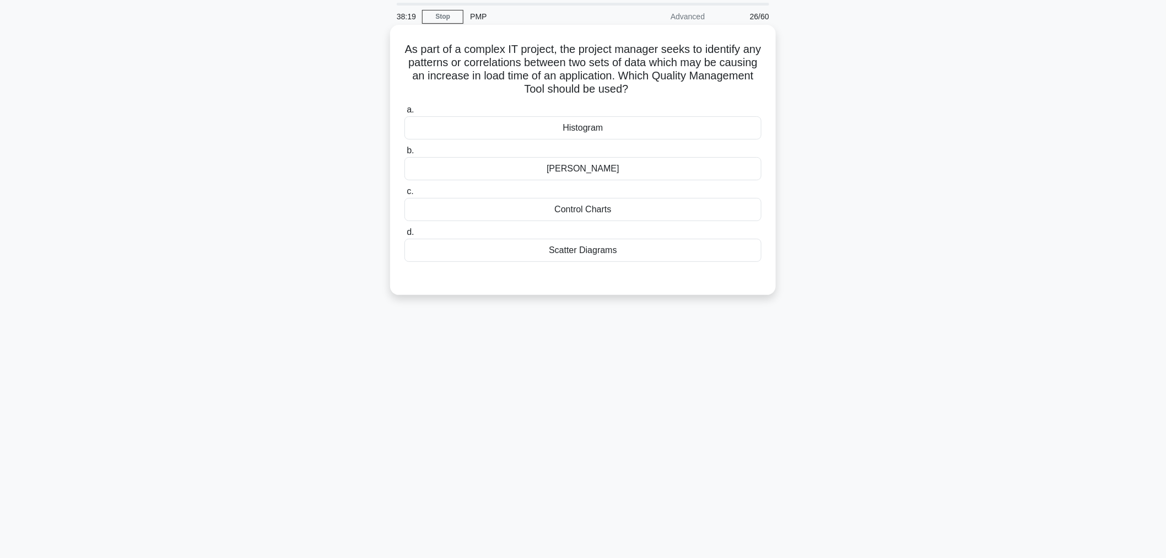
click at [404, 114] on input "a. Histogram" at bounding box center [404, 109] width 0 height 7
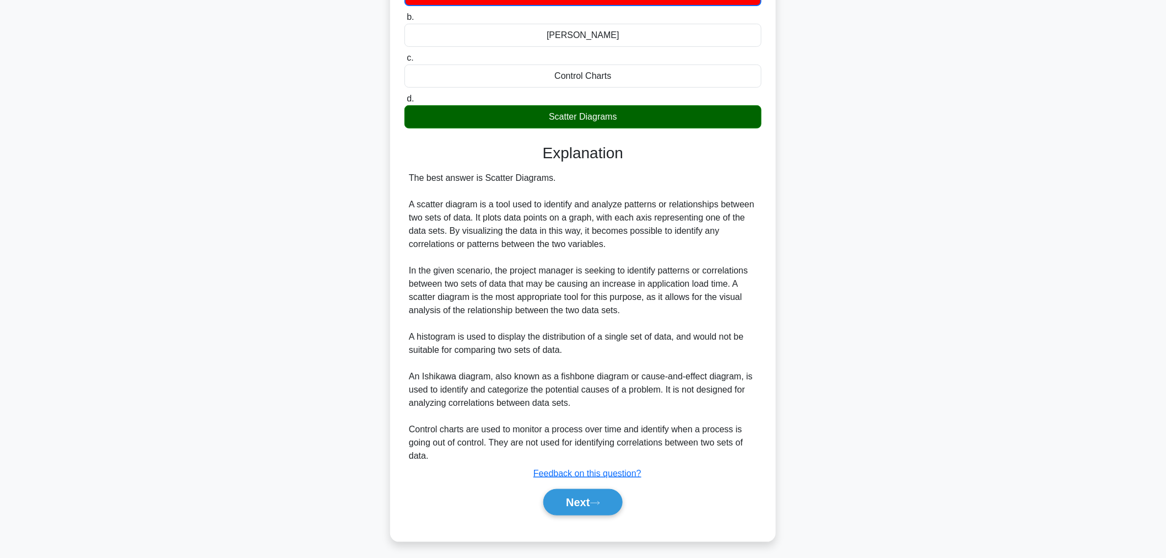
scroll to position [174, 0]
click at [950, 248] on main "38:00 Stop PMP Advanced 26/60 As part of a complex IT project, the project mana…" at bounding box center [583, 210] width 1166 height 698
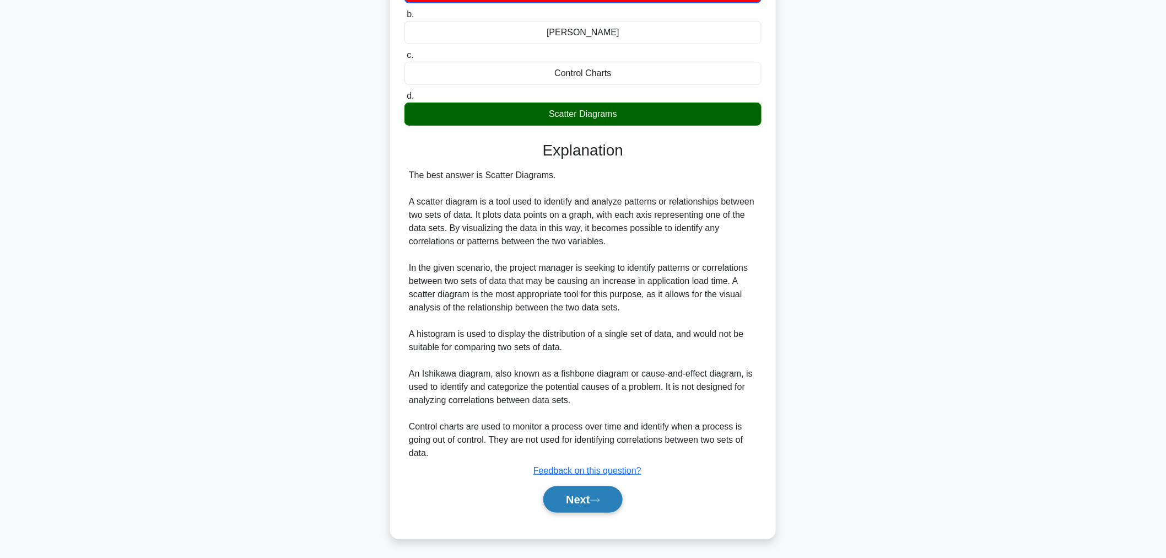
click at [615, 490] on button "Next" at bounding box center [582, 499] width 79 height 26
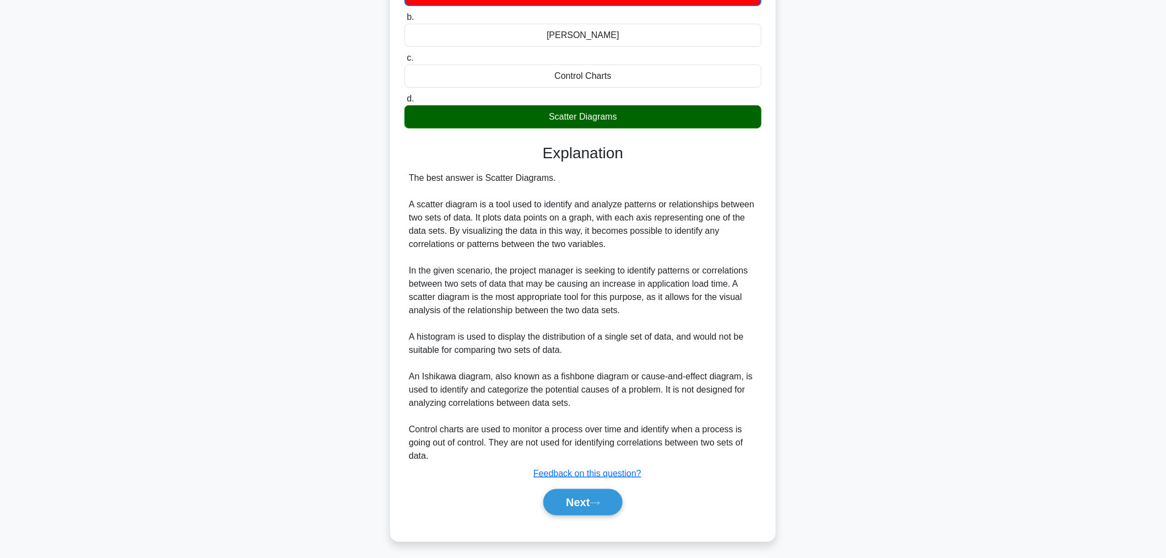
scroll to position [37, 0]
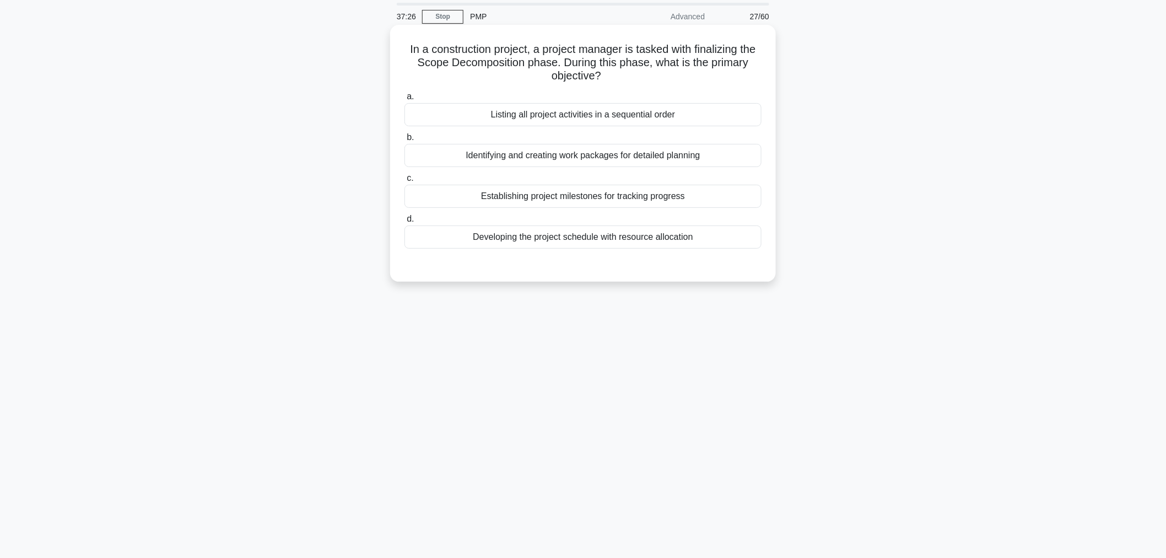
click at [705, 160] on div "Identifying and creating work packages for detailed planning" at bounding box center [582, 155] width 357 height 23
click at [404, 141] on input "b. Identifying and creating work packages for detailed planning" at bounding box center [404, 137] width 0 height 7
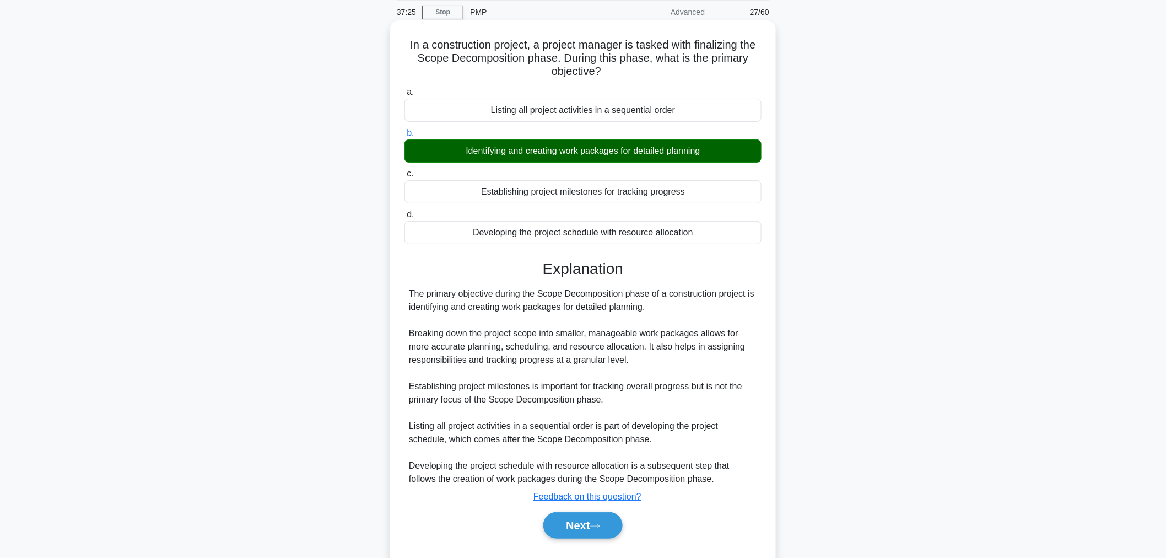
scroll to position [69, 0]
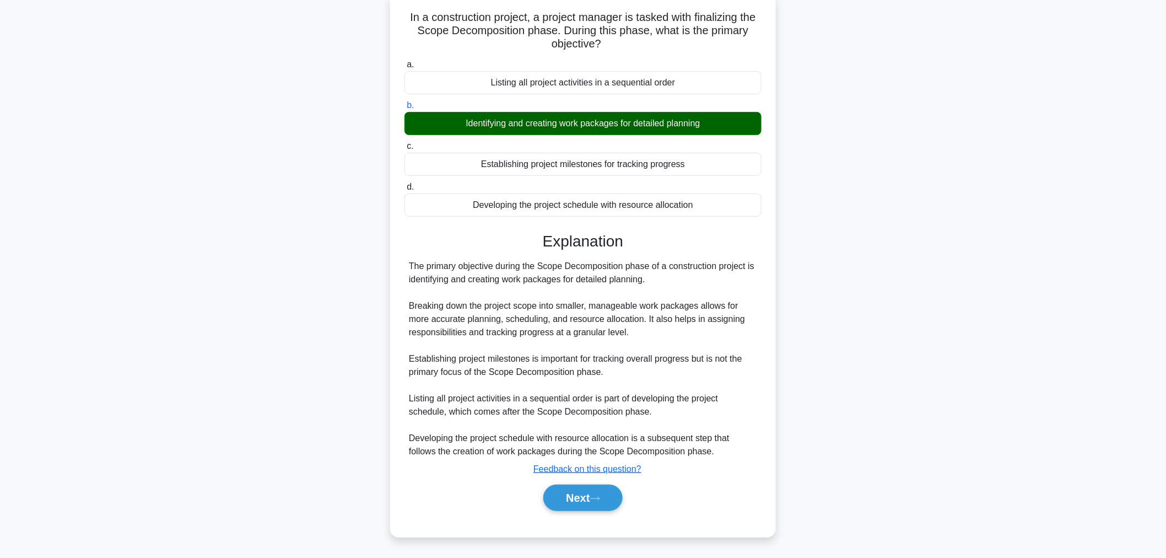
click at [579, 511] on div "Next" at bounding box center [582, 497] width 357 height 35
click at [579, 496] on button "Next" at bounding box center [582, 497] width 79 height 26
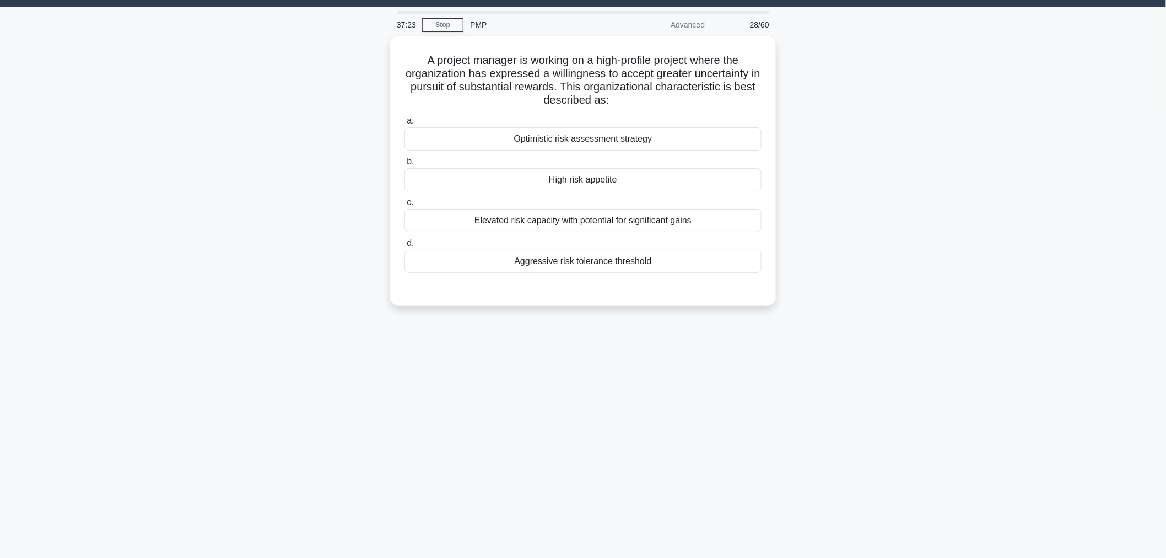
scroll to position [0, 0]
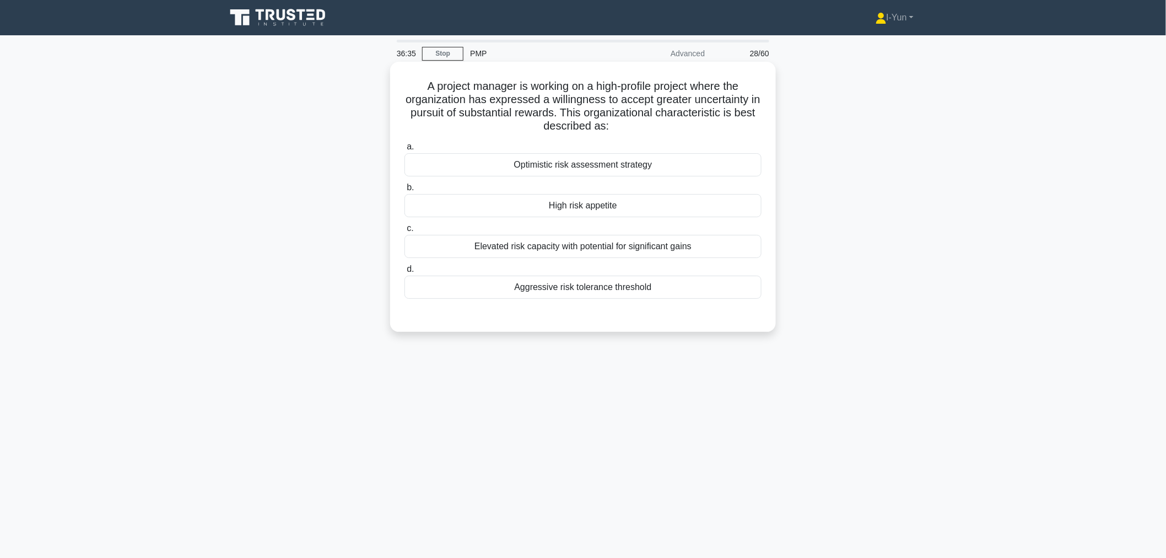
click at [564, 284] on div "Aggressive risk tolerance threshold" at bounding box center [582, 286] width 357 height 23
click at [404, 273] on input "d. Aggressive risk tolerance threshold" at bounding box center [404, 269] width 0 height 7
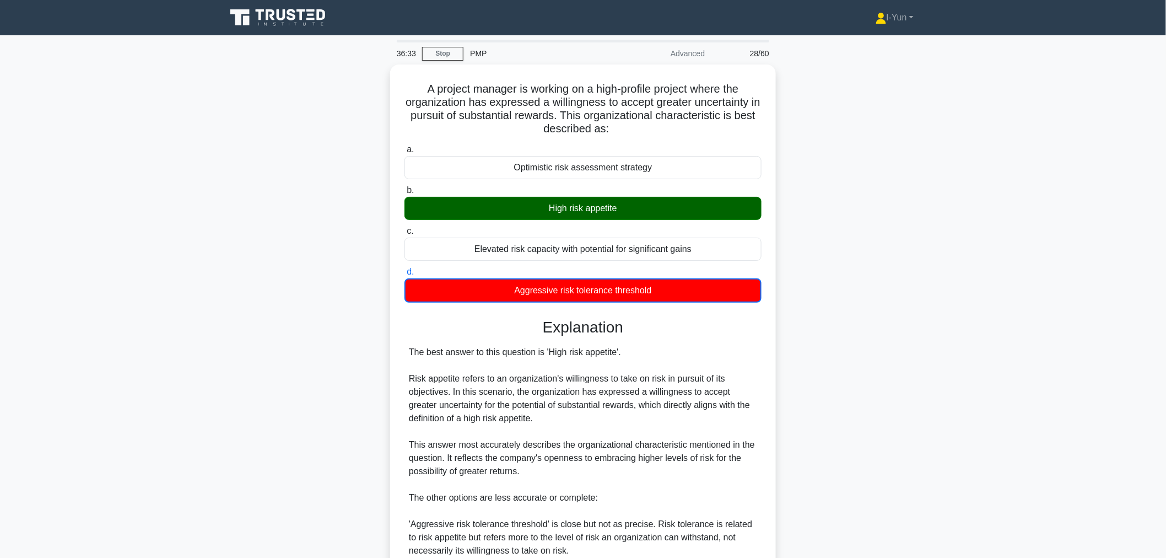
click at [864, 288] on div "A project manager is working on a high-profile project where the organization h…" at bounding box center [582, 429] width 727 height 730
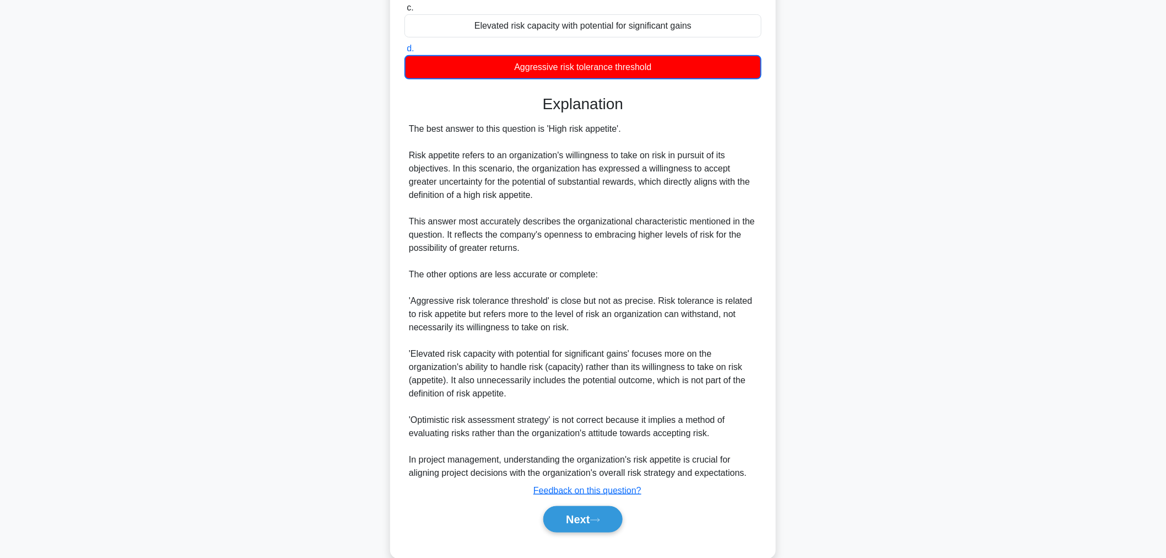
scroll to position [240, 0]
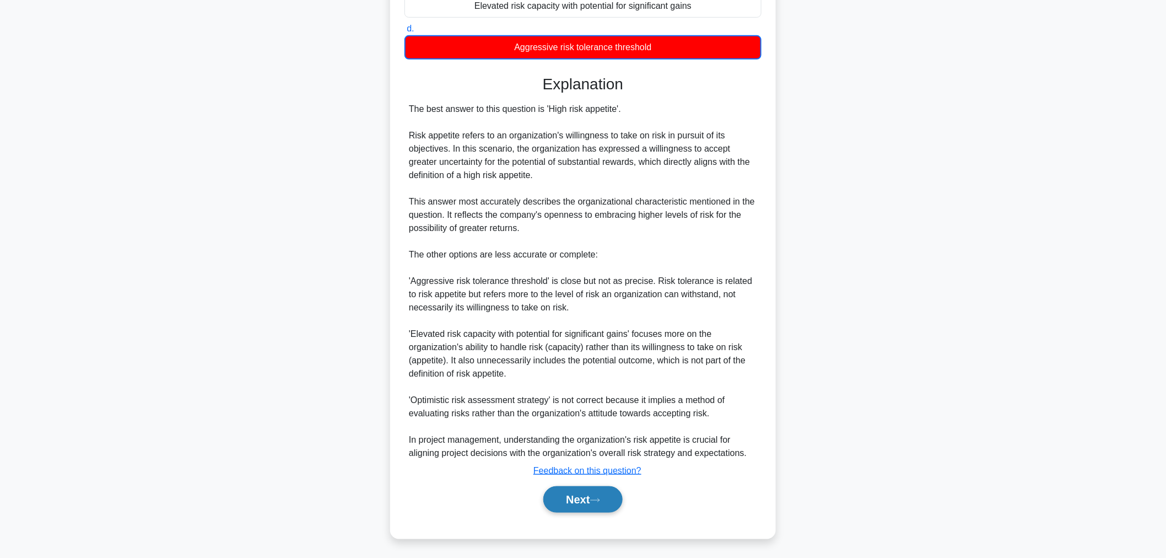
click at [615, 505] on button "Next" at bounding box center [582, 499] width 79 height 26
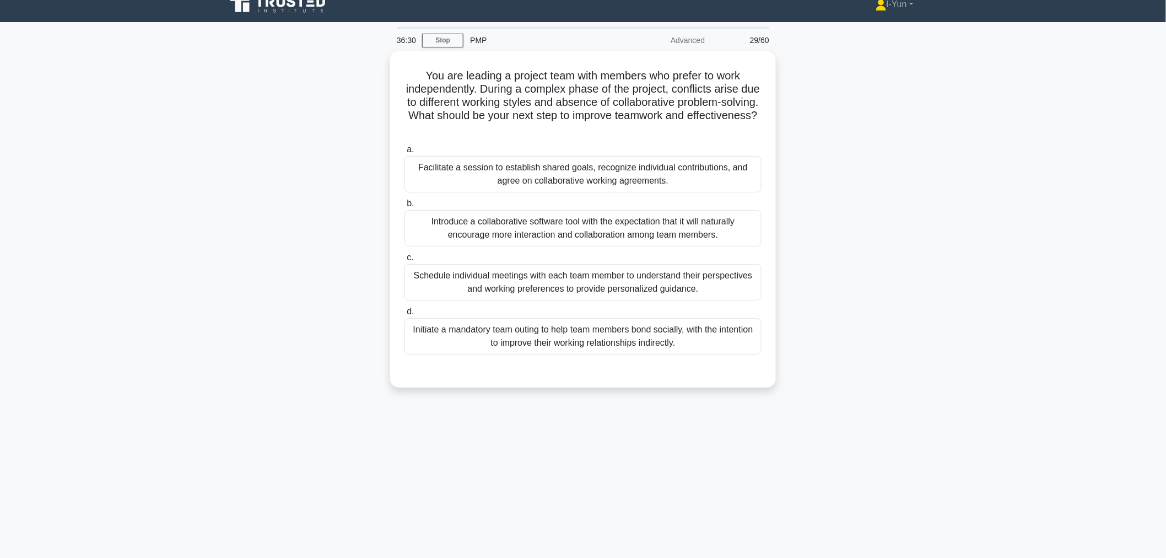
scroll to position [0, 0]
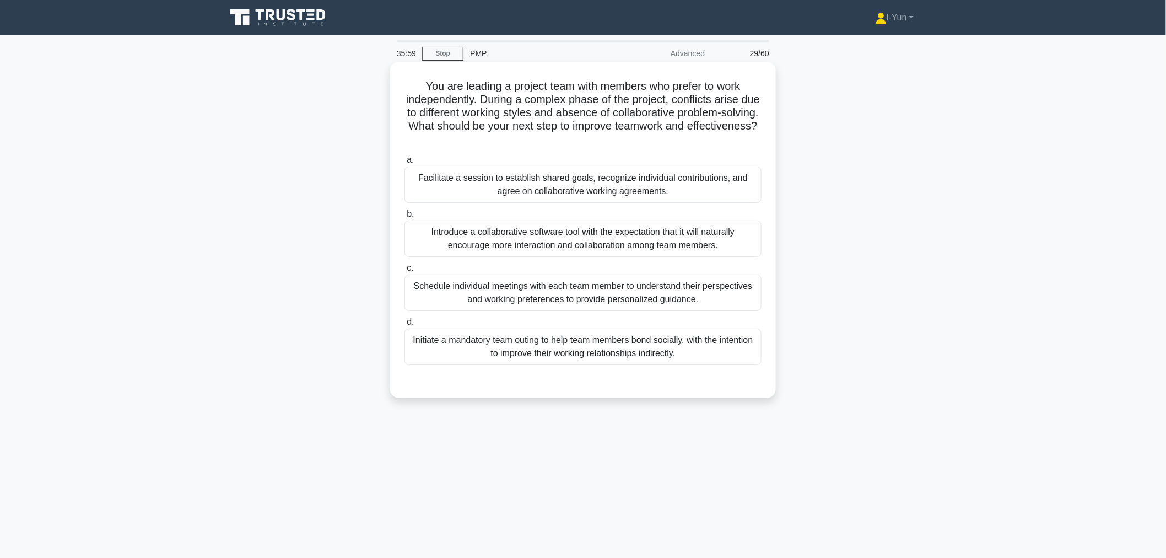
click at [587, 189] on div "Facilitate a session to establish shared goals, recognize individual contributi…" at bounding box center [582, 184] width 357 height 36
click at [404, 164] on input "a. Facilitate a session to establish shared goals, recognize individual contrib…" at bounding box center [404, 159] width 0 height 7
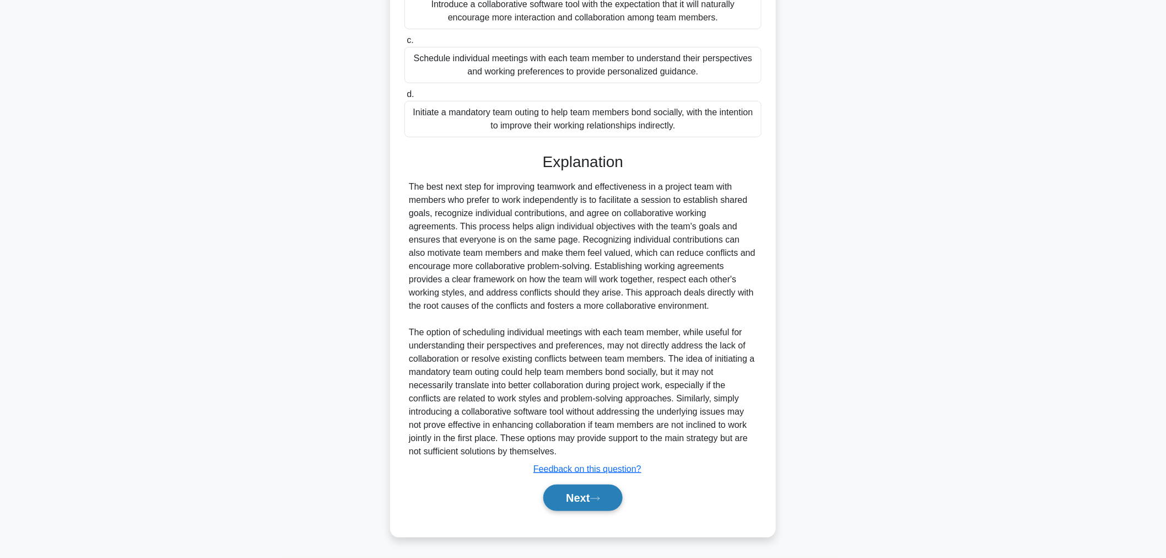
click at [596, 489] on button "Next" at bounding box center [582, 497] width 79 height 26
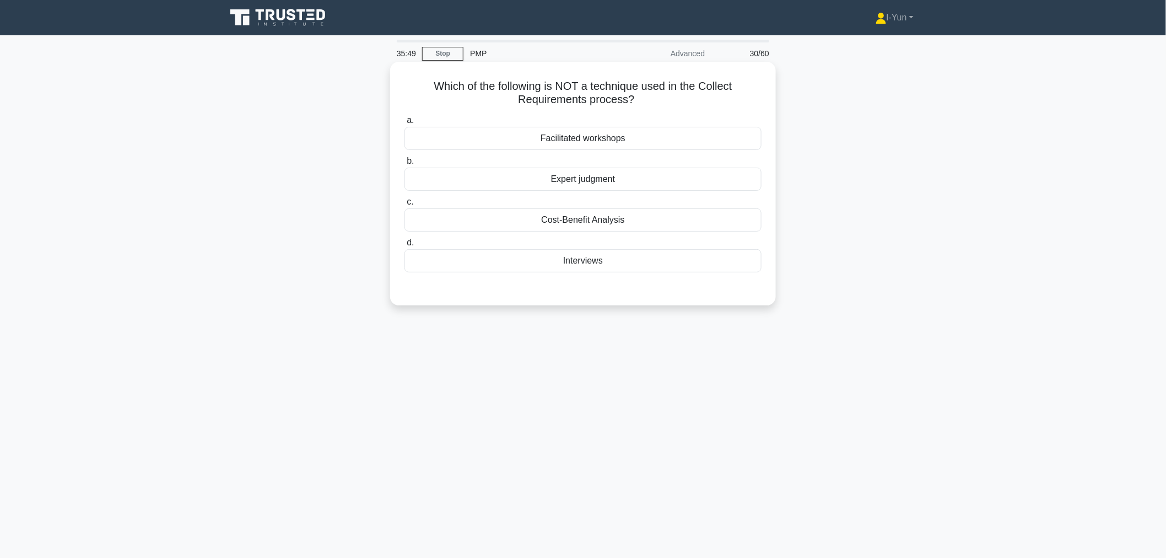
click at [612, 145] on div "Facilitated workshops" at bounding box center [582, 138] width 357 height 23
click at [404, 124] on input "a. Facilitated workshops" at bounding box center [404, 120] width 0 height 7
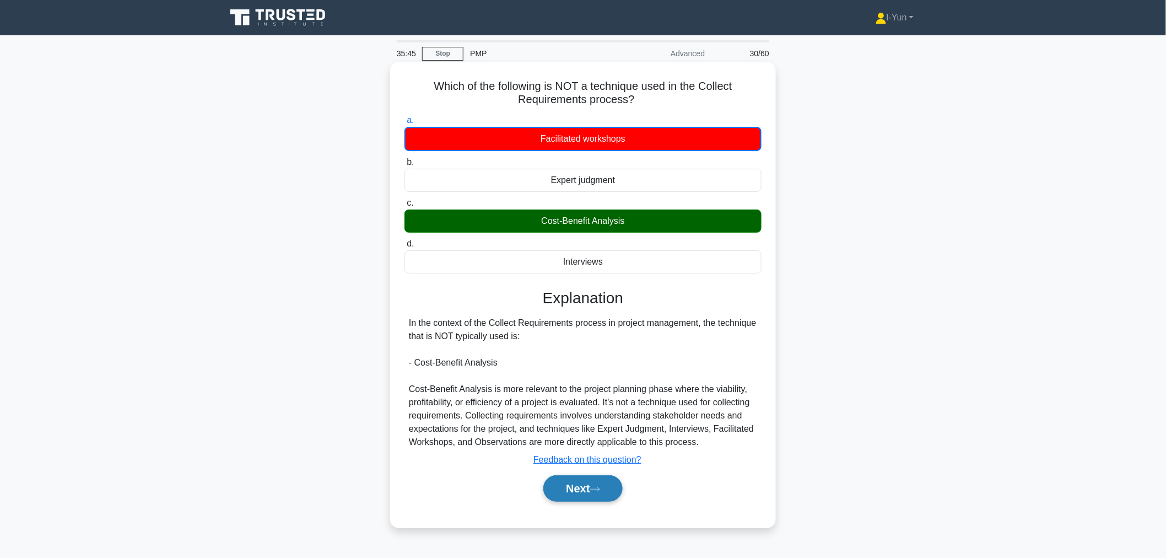
click at [597, 492] on button "Next" at bounding box center [582, 488] width 79 height 26
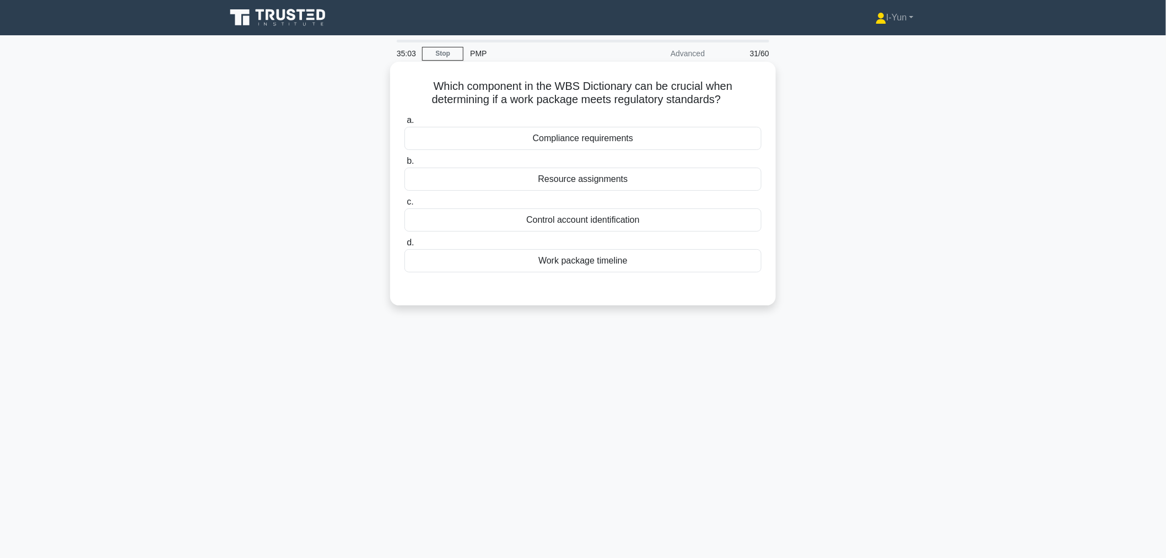
click at [650, 266] on div "Work package timeline" at bounding box center [582, 260] width 357 height 23
click at [404, 246] on input "d. Work package timeline" at bounding box center [404, 242] width 0 height 7
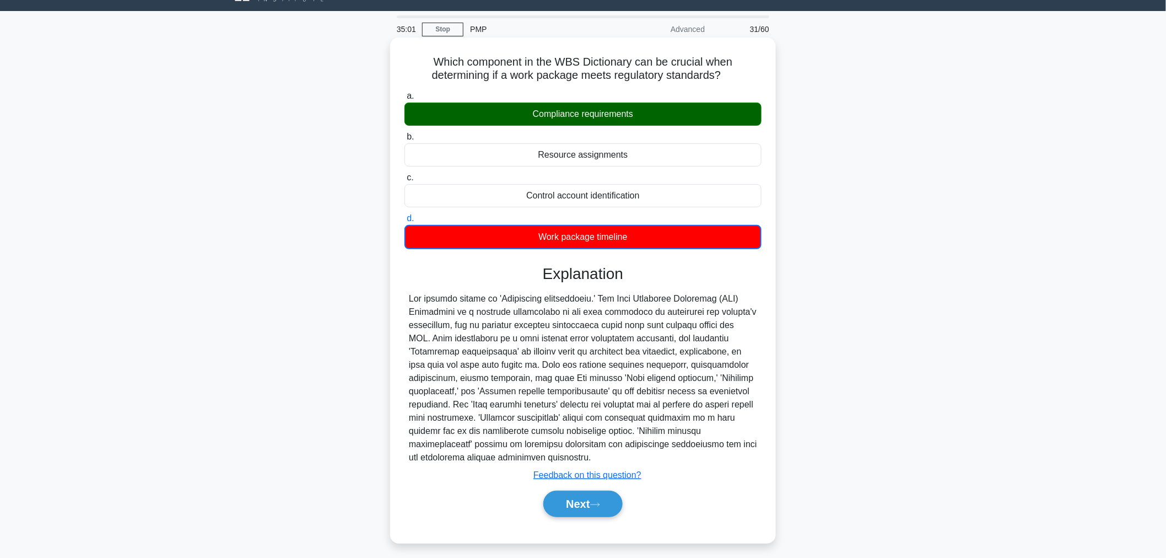
scroll to position [37, 0]
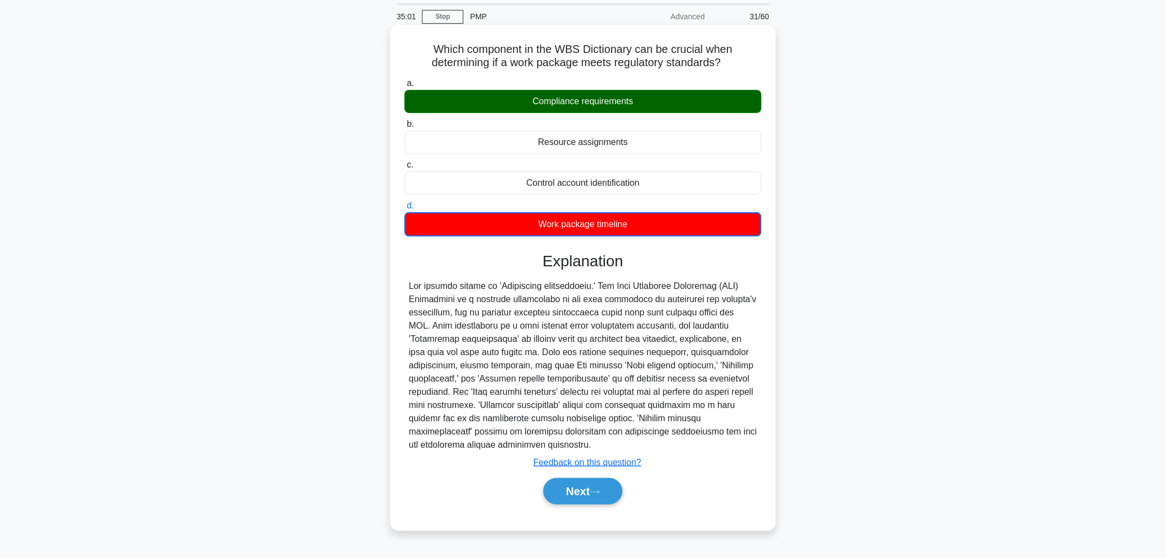
click at [579, 504] on div "Next" at bounding box center [582, 490] width 357 height 35
click at [590, 494] on button "Next" at bounding box center [582, 491] width 79 height 26
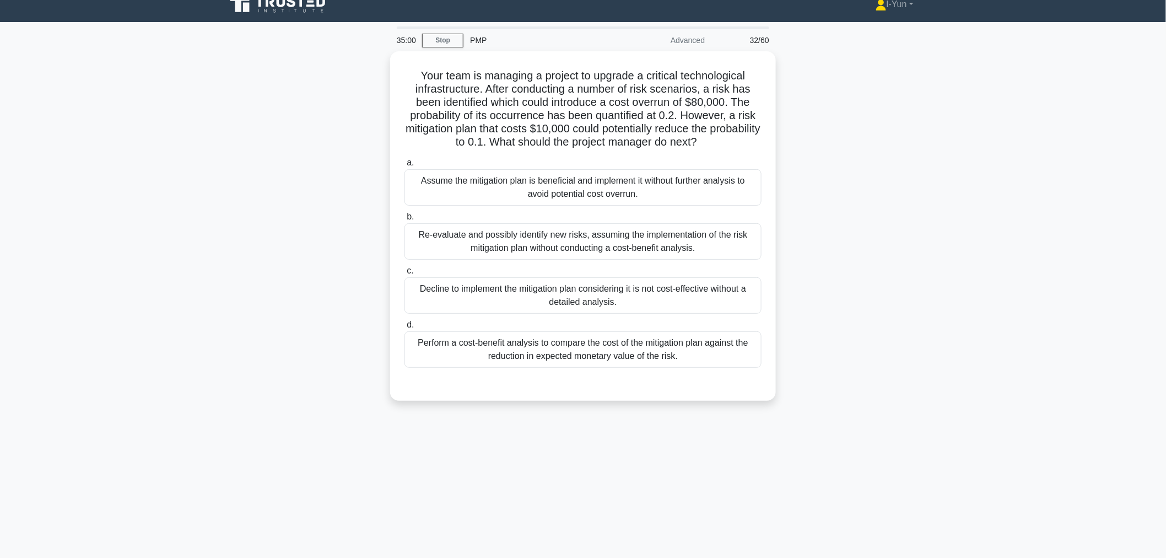
scroll to position [0, 0]
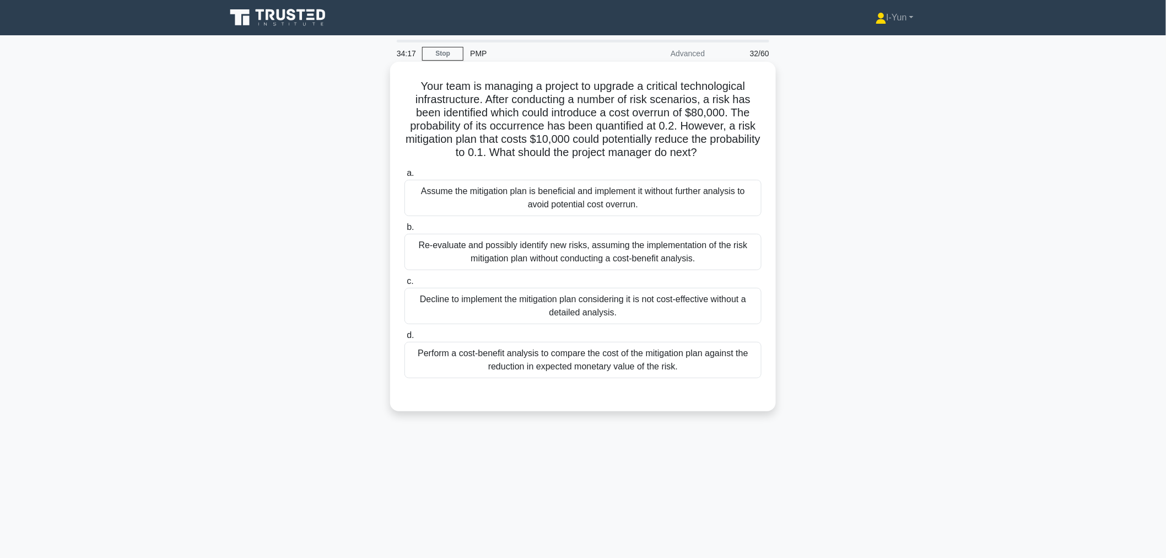
click at [632, 345] on div "Perform a cost-benefit analysis to compare the cost of the mitigation plan agai…" at bounding box center [582, 360] width 357 height 36
click at [404, 339] on input "d. Perform a cost-benefit analysis to compare the cost of the mitigation plan a…" at bounding box center [404, 335] width 0 height 7
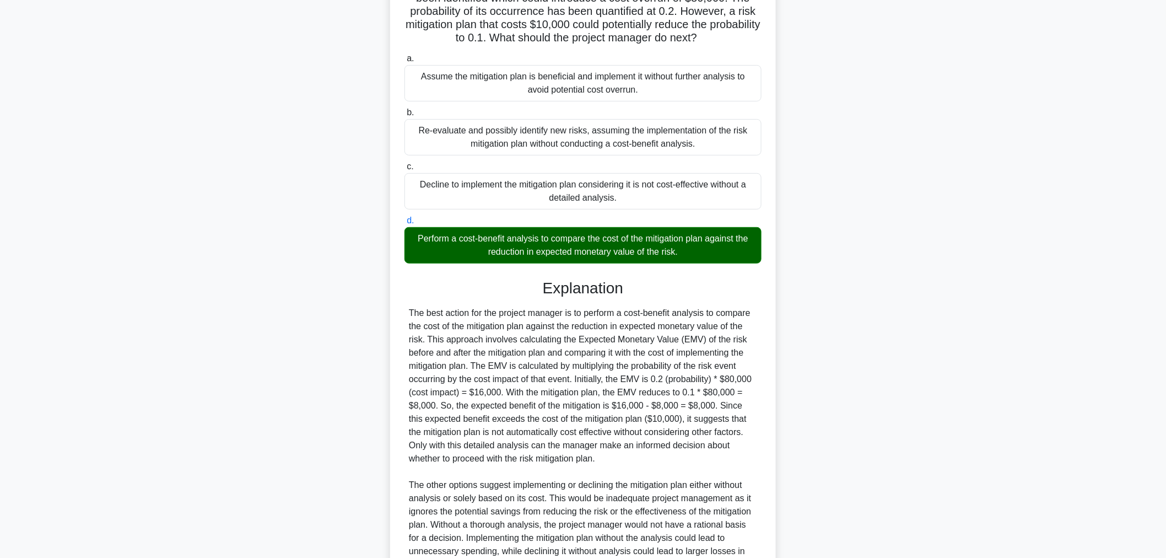
scroll to position [254, 0]
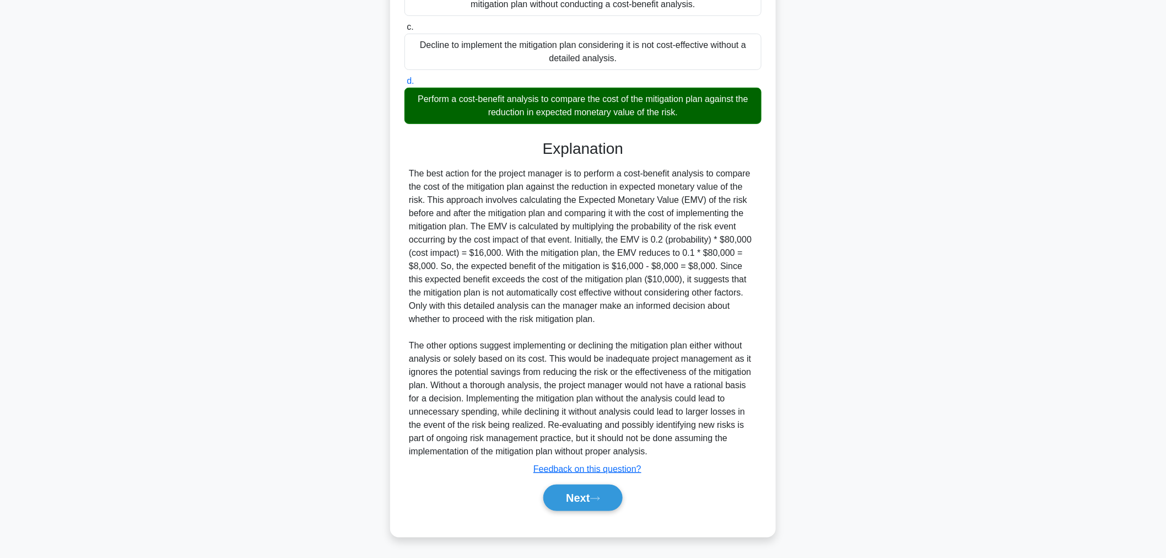
click at [581, 511] on div "Next" at bounding box center [582, 497] width 357 height 35
click at [581, 503] on button "Next" at bounding box center [582, 497] width 79 height 26
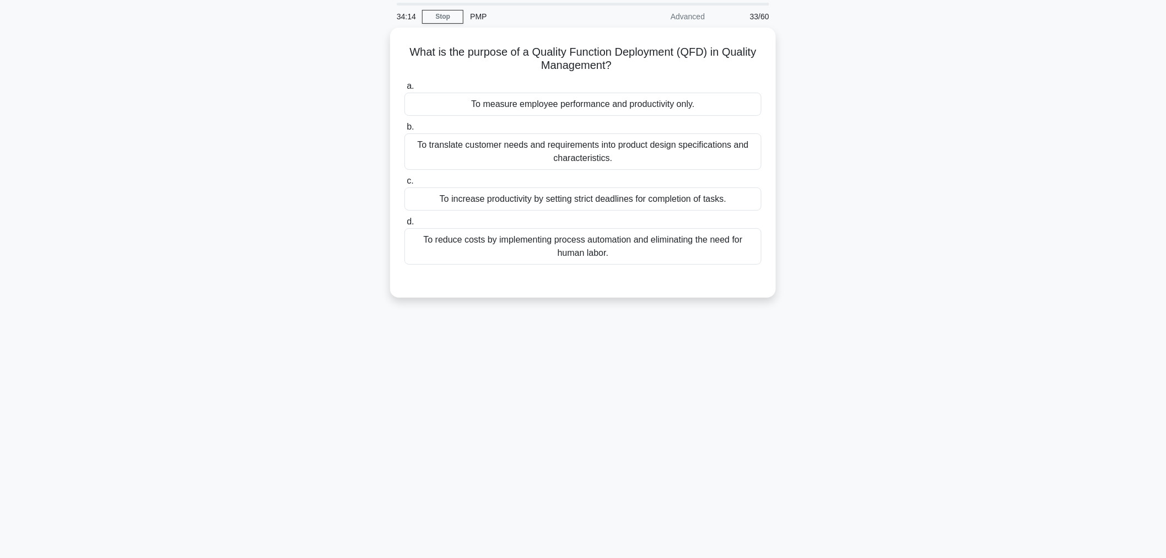
scroll to position [0, 0]
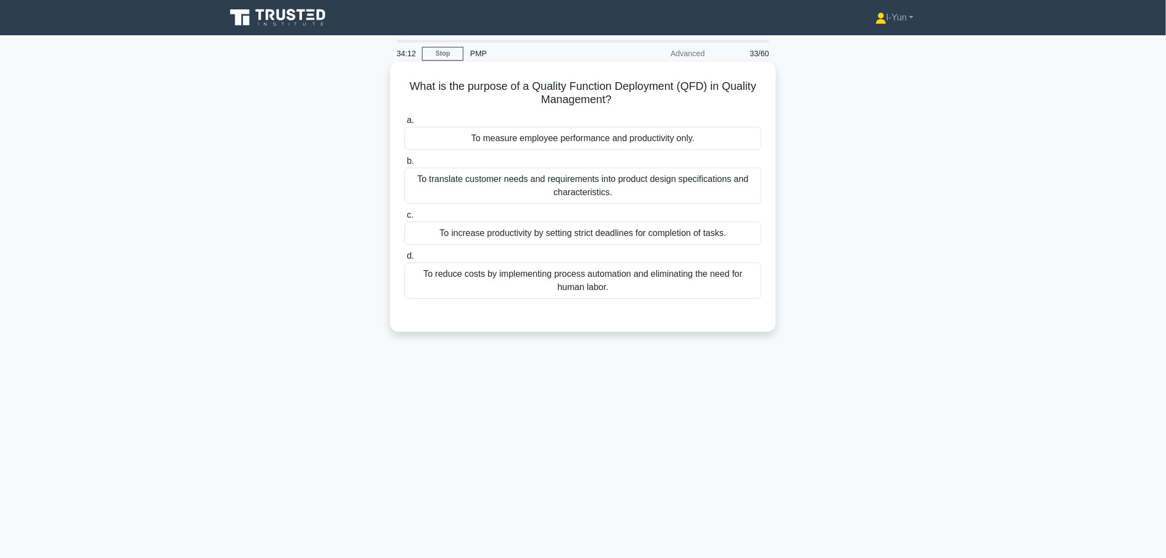
drag, startPoint x: 504, startPoint y: 84, endPoint x: 643, endPoint y: 101, distance: 139.9
click at [643, 101] on h5 "What is the purpose of a Quality Function Deployment (QFD) in Quality Managemen…" at bounding box center [582, 93] width 359 height 28
drag, startPoint x: 548, startPoint y: 194, endPoint x: 717, endPoint y: 193, distance: 169.2
click at [548, 194] on div "To translate customer needs and requirements into product design specifications…" at bounding box center [582, 186] width 357 height 36
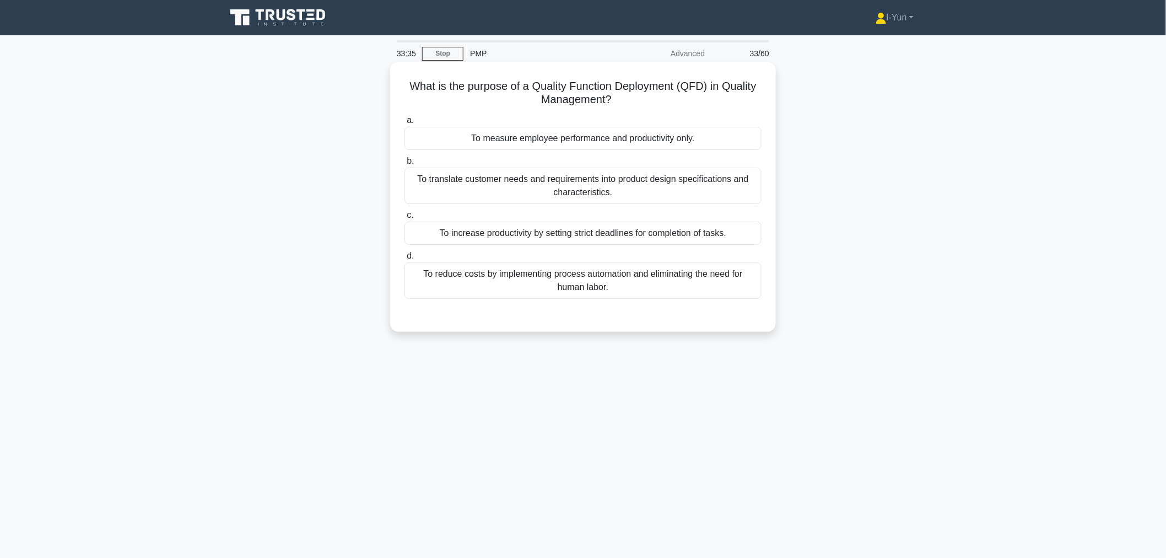
click at [404, 165] on input "b. To translate customer needs and requirements into product design specificati…" at bounding box center [404, 161] width 0 height 7
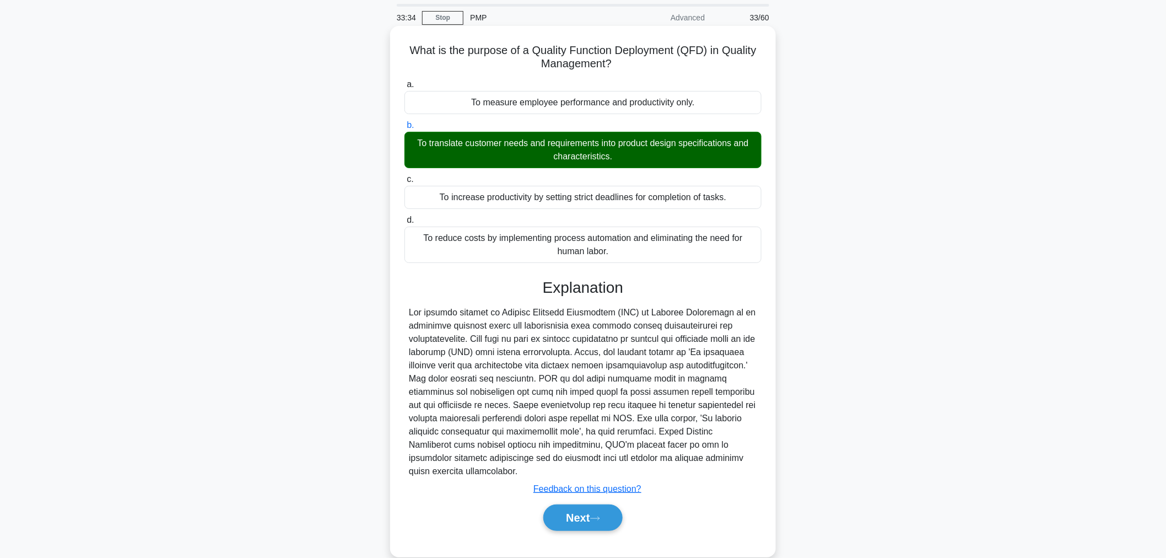
scroll to position [56, 0]
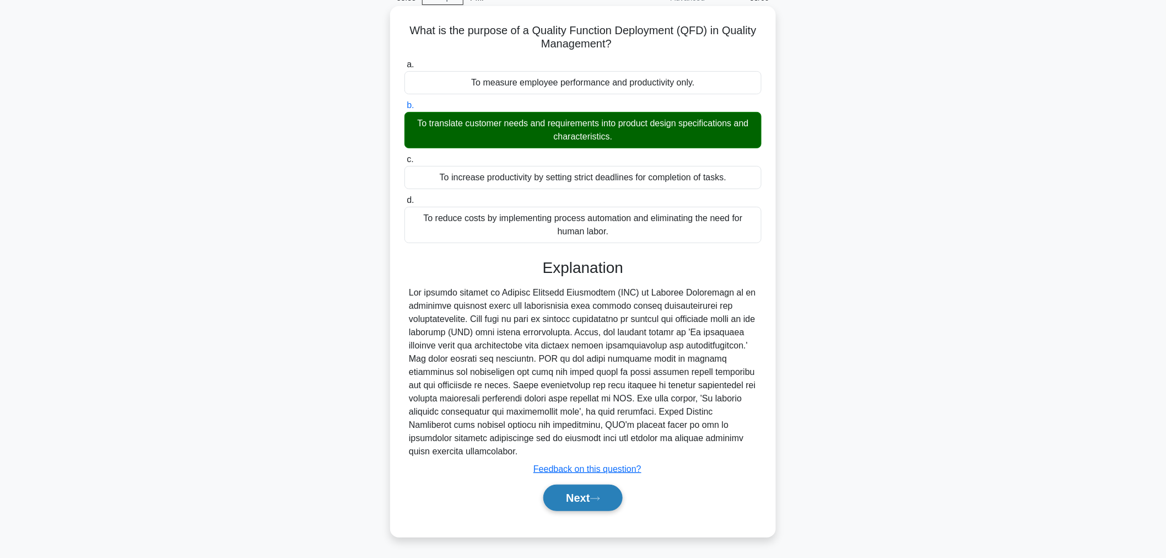
click at [581, 488] on button "Next" at bounding box center [582, 497] width 79 height 26
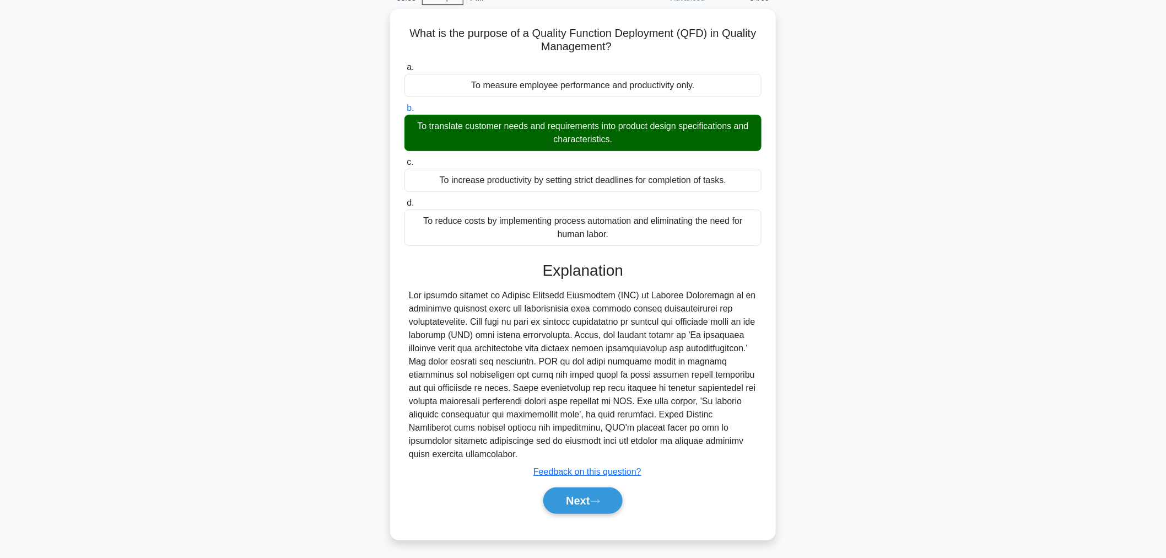
scroll to position [37, 0]
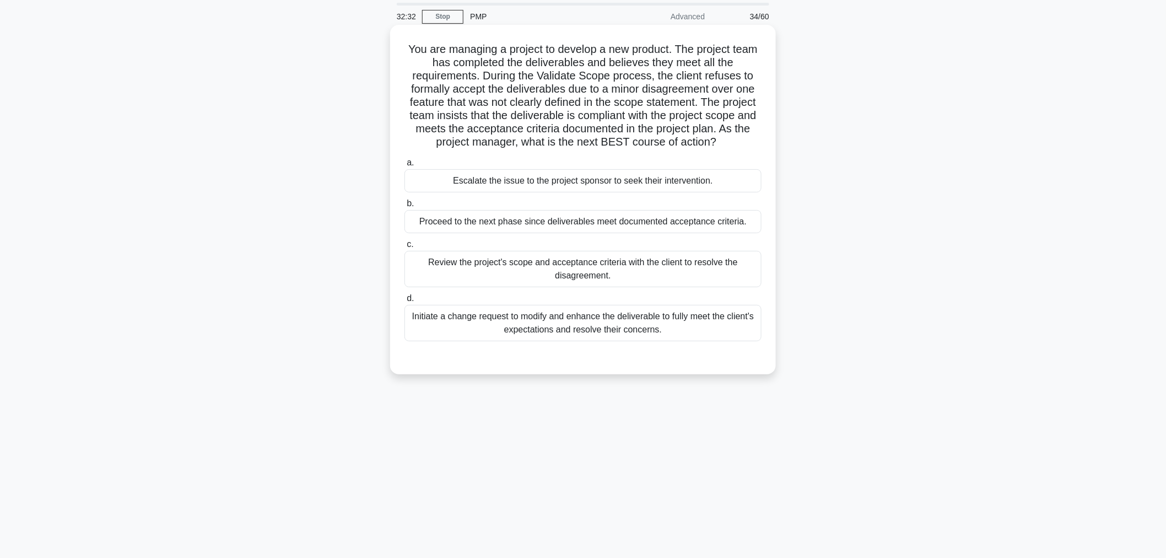
click at [569, 271] on div "Review the project's scope and acceptance criteria with the client to resolve t…" at bounding box center [582, 269] width 357 height 36
click at [404, 248] on input "c. Review the project's scope and acceptance criteria with the client to resolv…" at bounding box center [404, 244] width 0 height 7
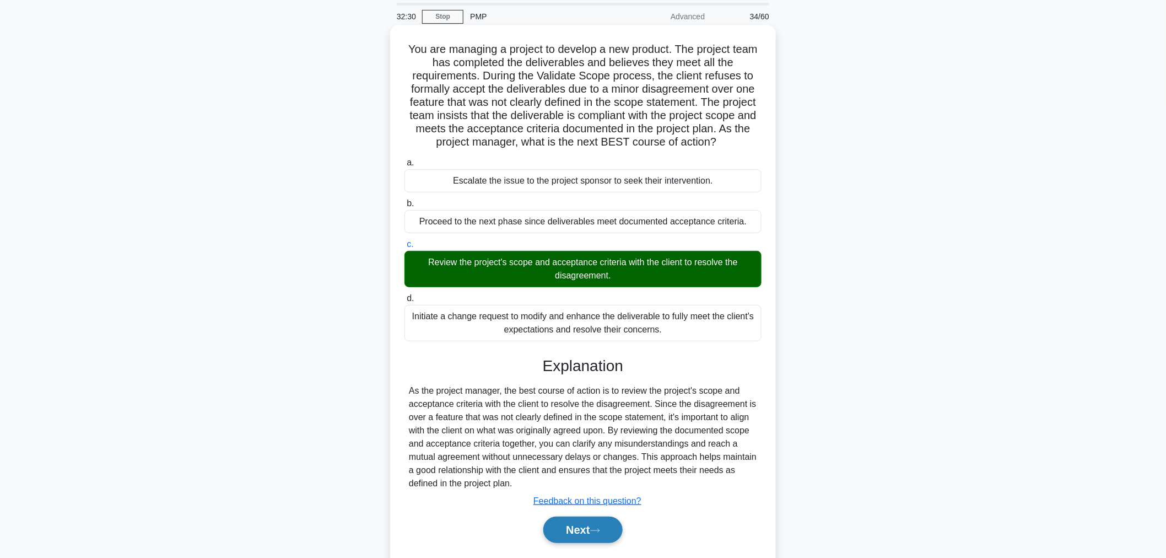
click at [580, 531] on button "Next" at bounding box center [582, 529] width 79 height 26
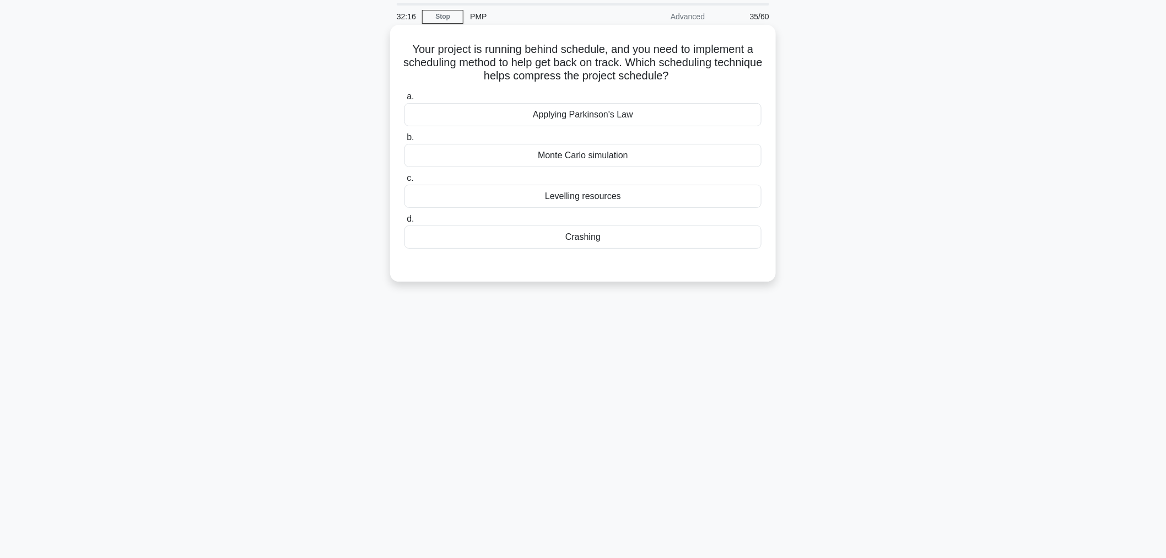
click at [678, 246] on div "Crashing" at bounding box center [582, 236] width 357 height 23
click at [404, 223] on input "d. Crashing" at bounding box center [404, 218] width 0 height 7
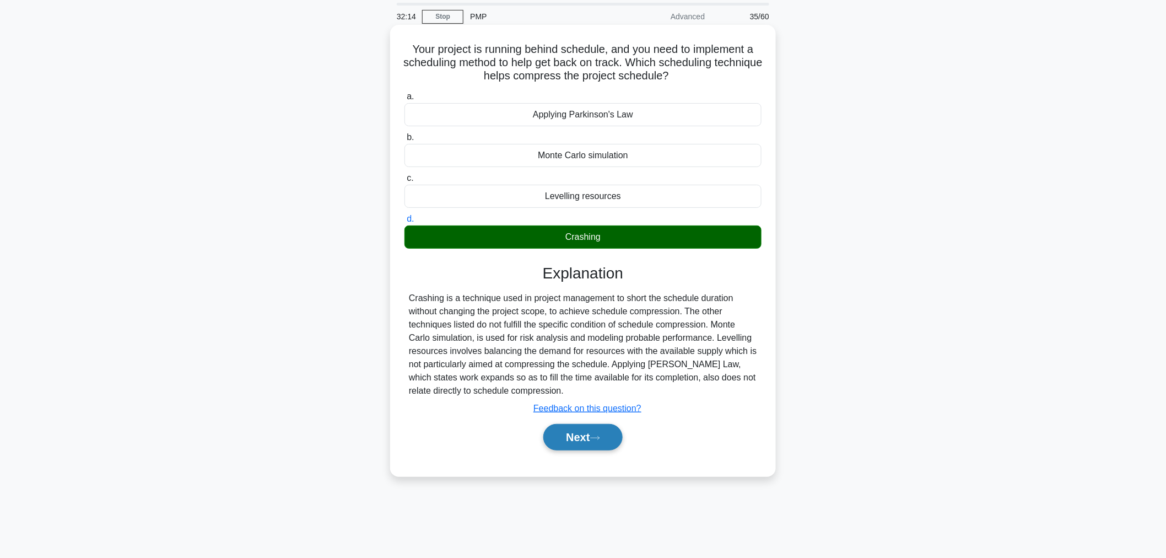
click at [605, 427] on button "Next" at bounding box center [582, 437] width 79 height 26
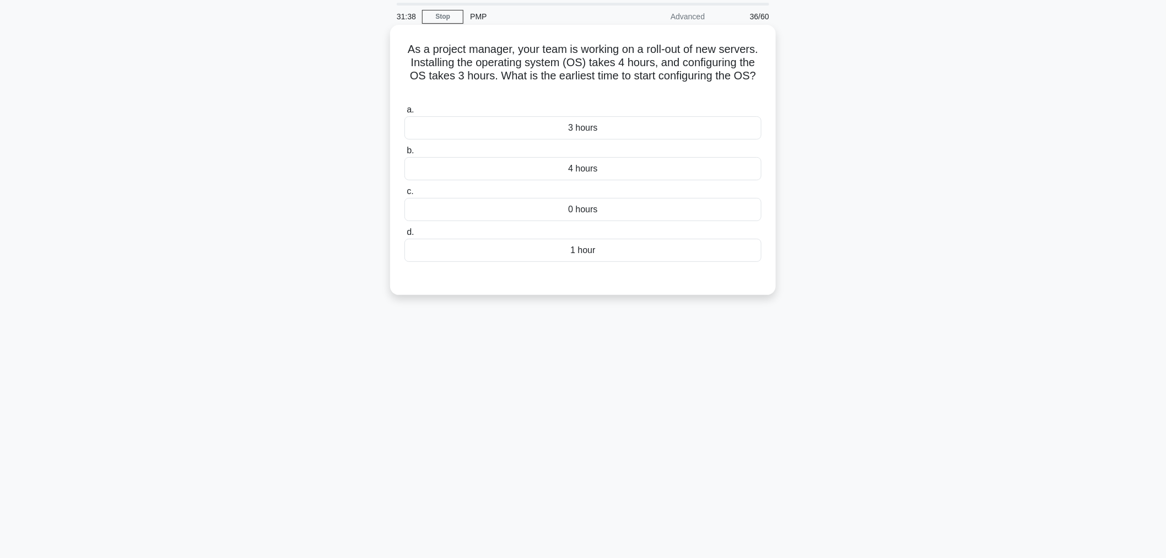
click at [549, 254] on div "1 hour" at bounding box center [582, 250] width 357 height 23
click at [404, 236] on input "d. 1 hour" at bounding box center [404, 232] width 0 height 7
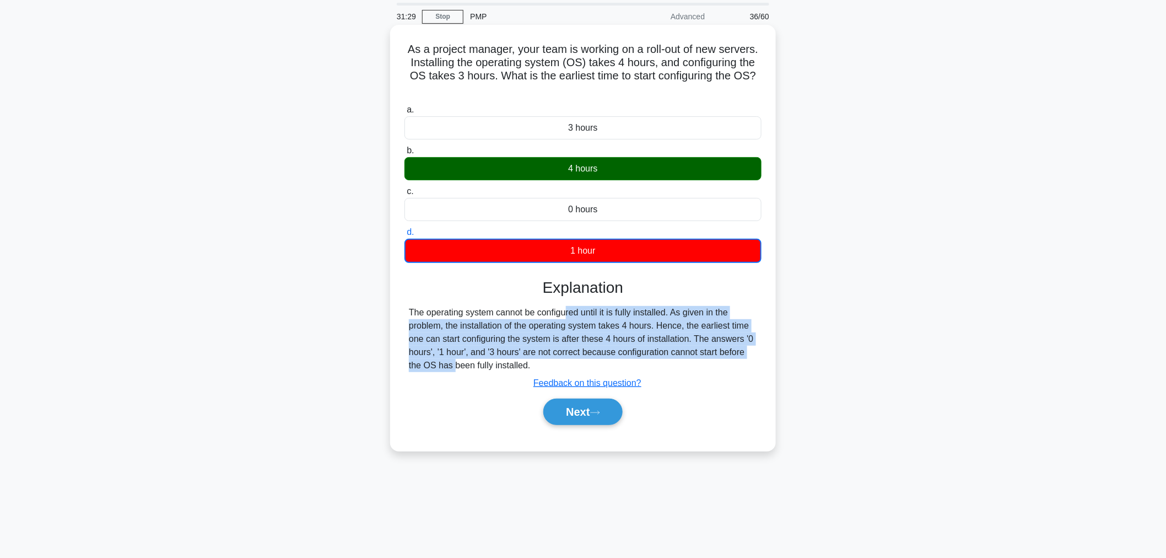
drag, startPoint x: 496, startPoint y: 311, endPoint x: 724, endPoint y: 350, distance: 231.0
click at [724, 350] on div "The operating system cannot be configured until it is fully installed. As given…" at bounding box center [583, 339] width 348 height 66
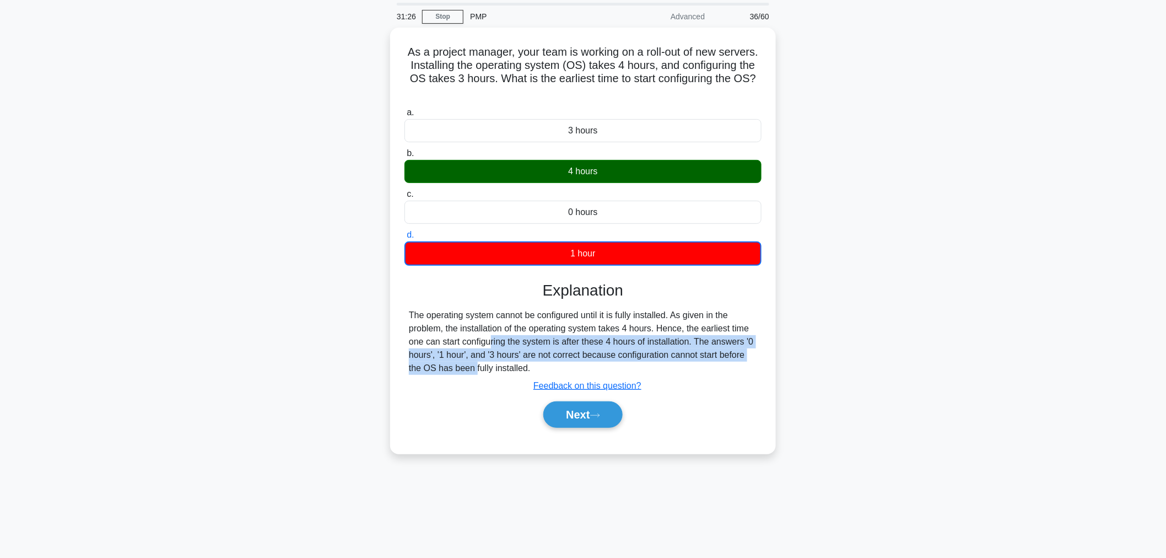
drag, startPoint x: 471, startPoint y: 339, endPoint x: 777, endPoint y: 355, distance: 306.2
click at [777, 355] on div "As a project manager, your team is working on a roll-out of new servers. Instal…" at bounding box center [582, 247] width 727 height 439
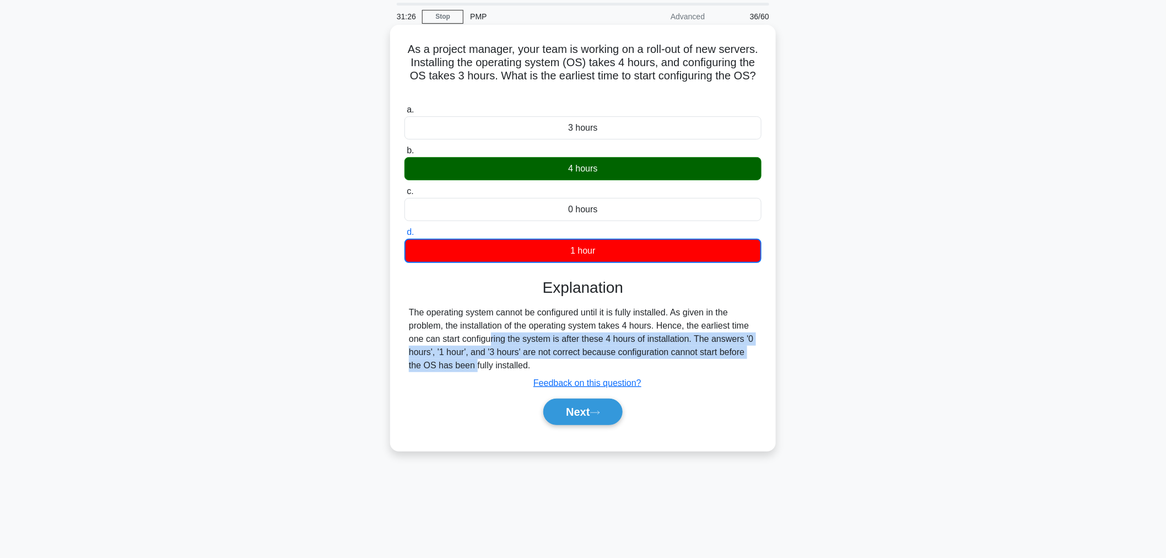
click at [701, 353] on div "The operating system cannot be configured until it is fully installed. As given…" at bounding box center [583, 339] width 348 height 66
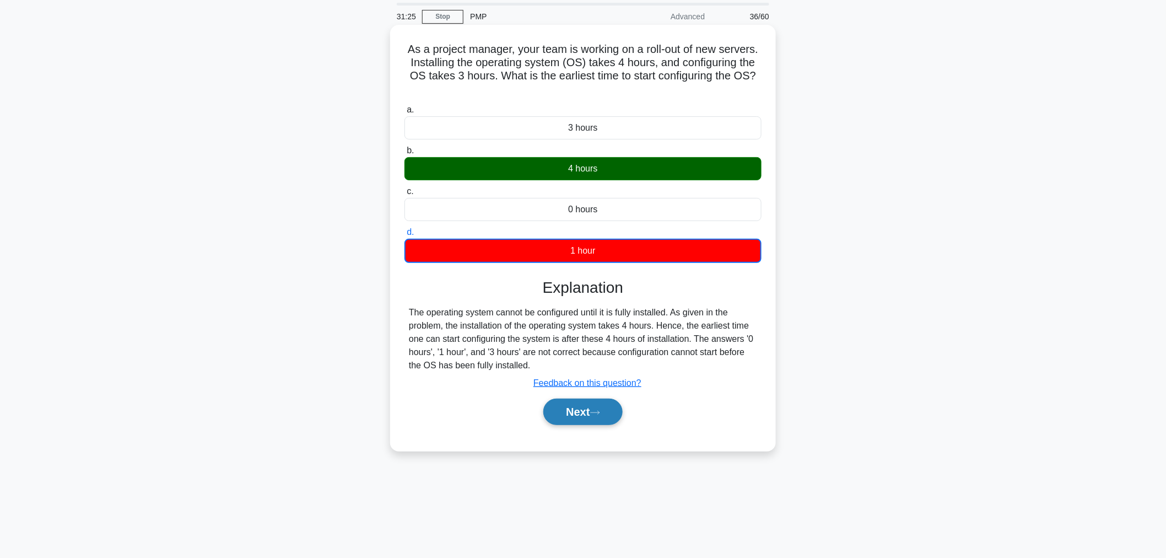
click at [588, 404] on button "Next" at bounding box center [582, 411] width 79 height 26
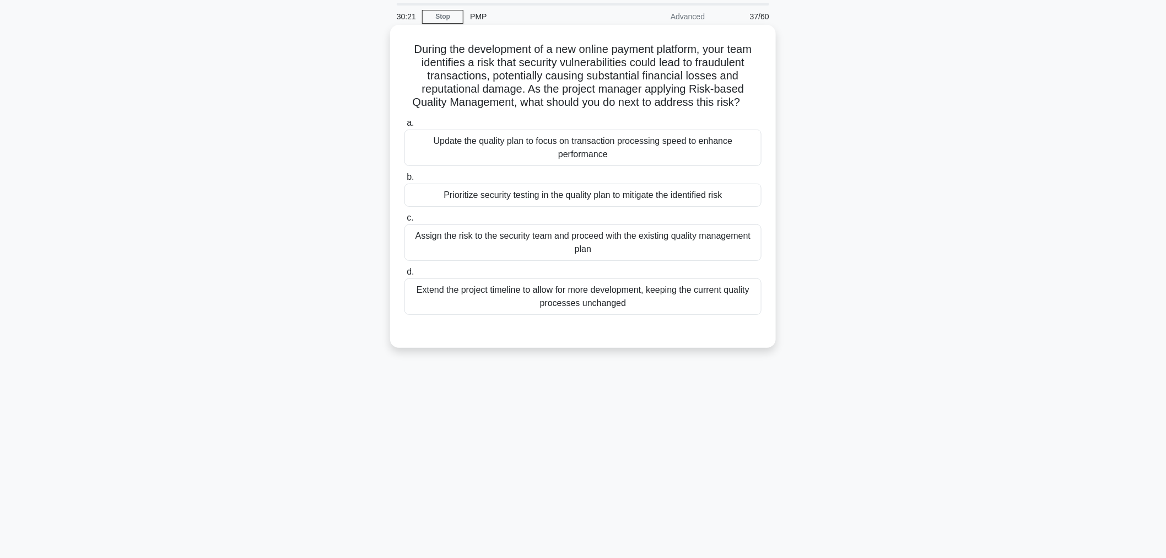
click at [604, 201] on div "Prioritize security testing in the quality plan to mitigate the identified risk" at bounding box center [582, 194] width 357 height 23
click at [404, 181] on input "b. Prioritize security testing in the quality plan to mitigate the identified r…" at bounding box center [404, 177] width 0 height 7
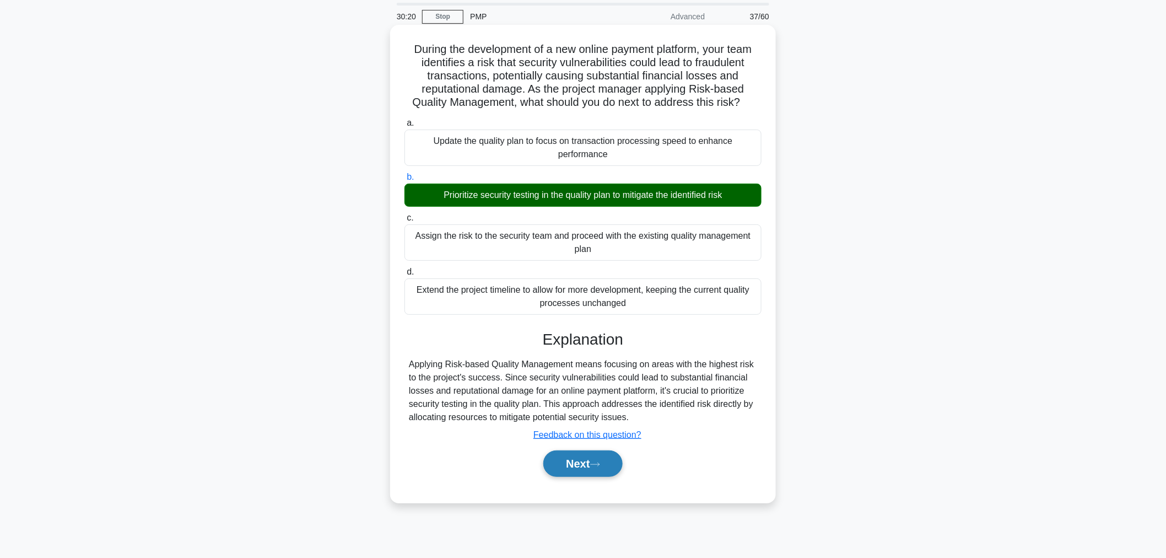
click at [571, 468] on button "Next" at bounding box center [582, 463] width 79 height 26
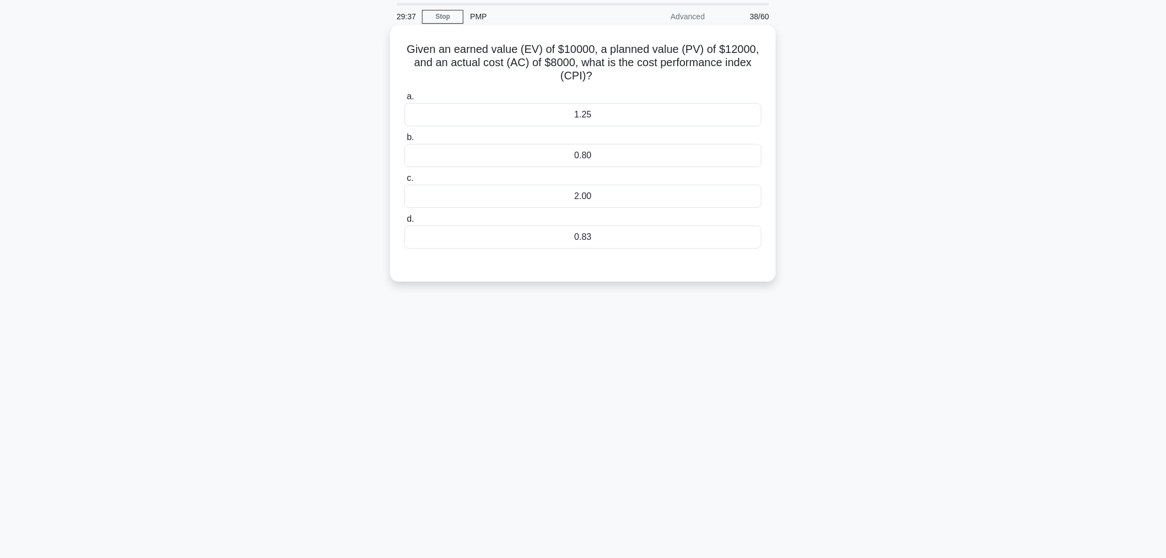
click at [524, 118] on div "1.25" at bounding box center [582, 114] width 357 height 23
click at [404, 100] on input "a. 1.25" at bounding box center [404, 96] width 0 height 7
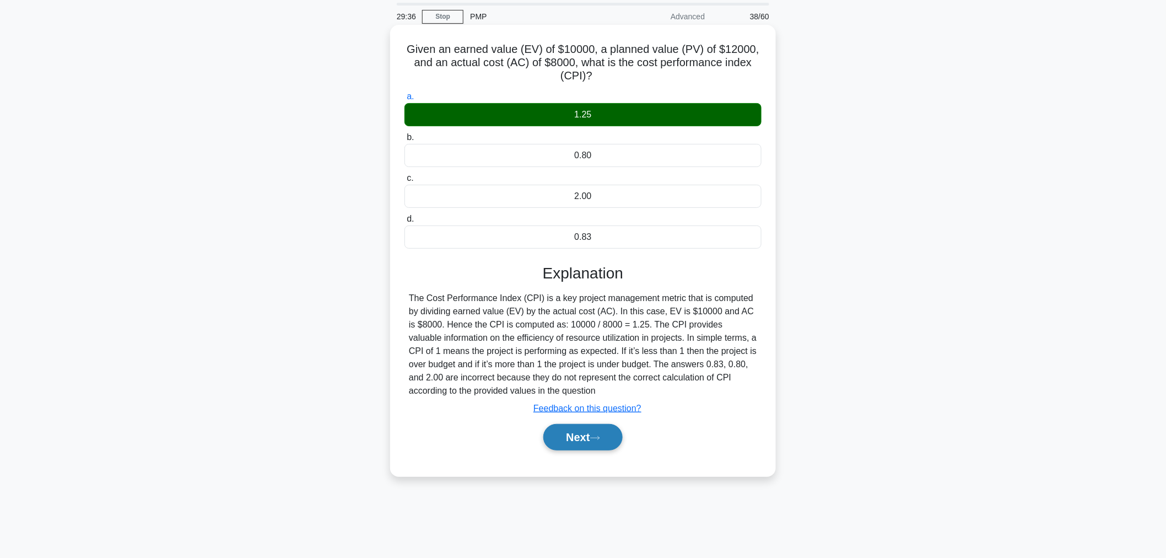
click at [600, 435] on icon at bounding box center [595, 438] width 10 height 6
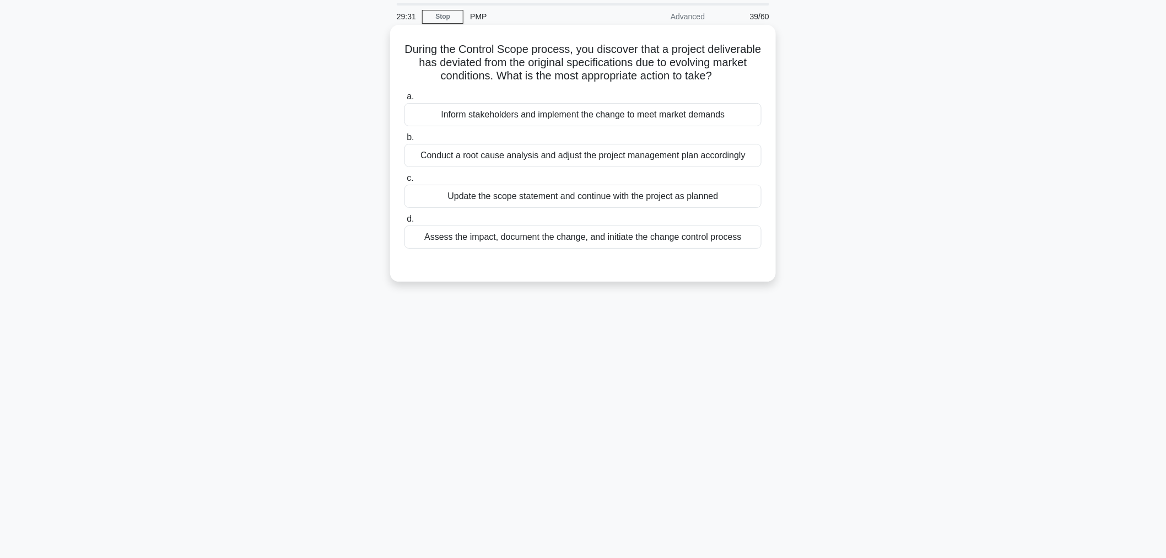
drag, startPoint x: 423, startPoint y: 41, endPoint x: 653, endPoint y: 87, distance: 234.8
click at [653, 87] on div "During the Control Scope process, you discover that a project deliverable has d…" at bounding box center [583, 153] width 377 height 248
click at [653, 83] on h5 "During the Control Scope process, you discover that a project deliverable has d…" at bounding box center [582, 62] width 359 height 41
click at [624, 248] on div "Assess the impact, document the change, and initiate the change control process" at bounding box center [582, 236] width 357 height 23
click at [404, 223] on input "d. Assess the impact, document the change, and initiate the change control proc…" at bounding box center [404, 218] width 0 height 7
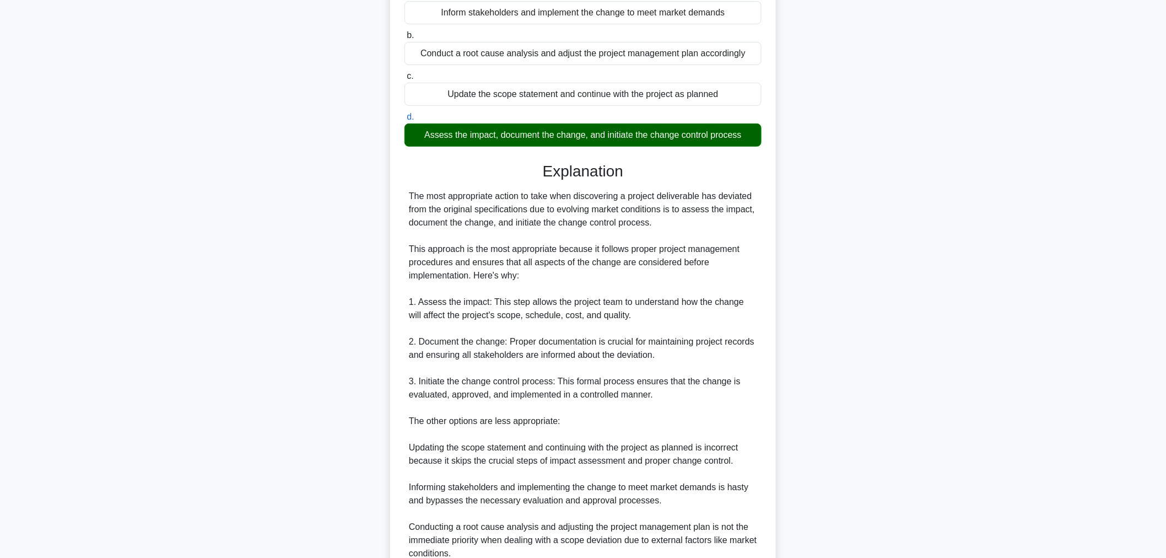
scroll to position [282, 0]
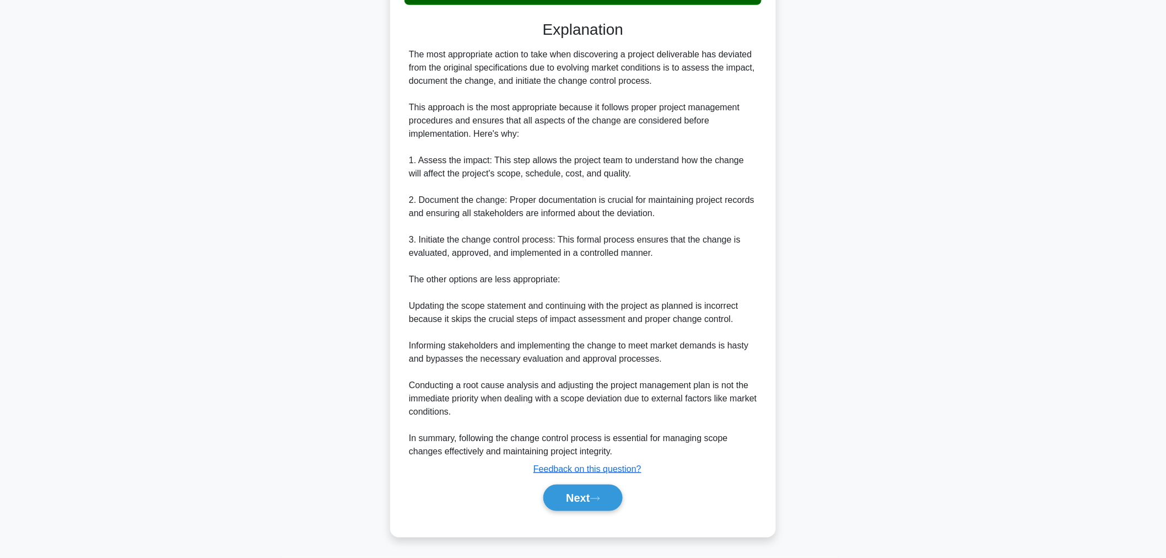
drag, startPoint x: 547, startPoint y: 507, endPoint x: 581, endPoint y: 450, distance: 67.5
click at [547, 507] on button "Next" at bounding box center [582, 497] width 79 height 26
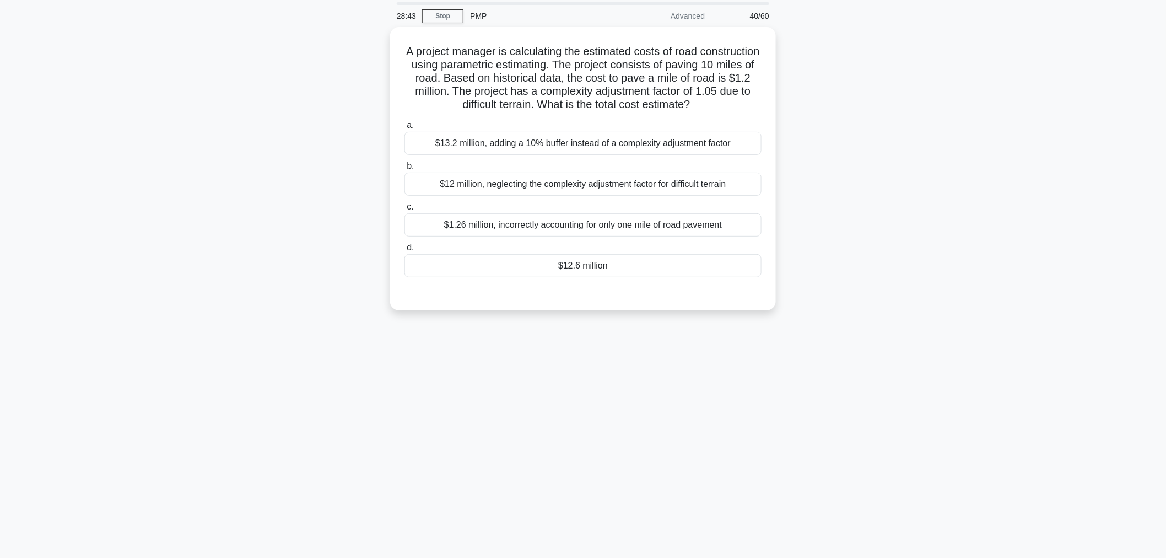
scroll to position [0, 0]
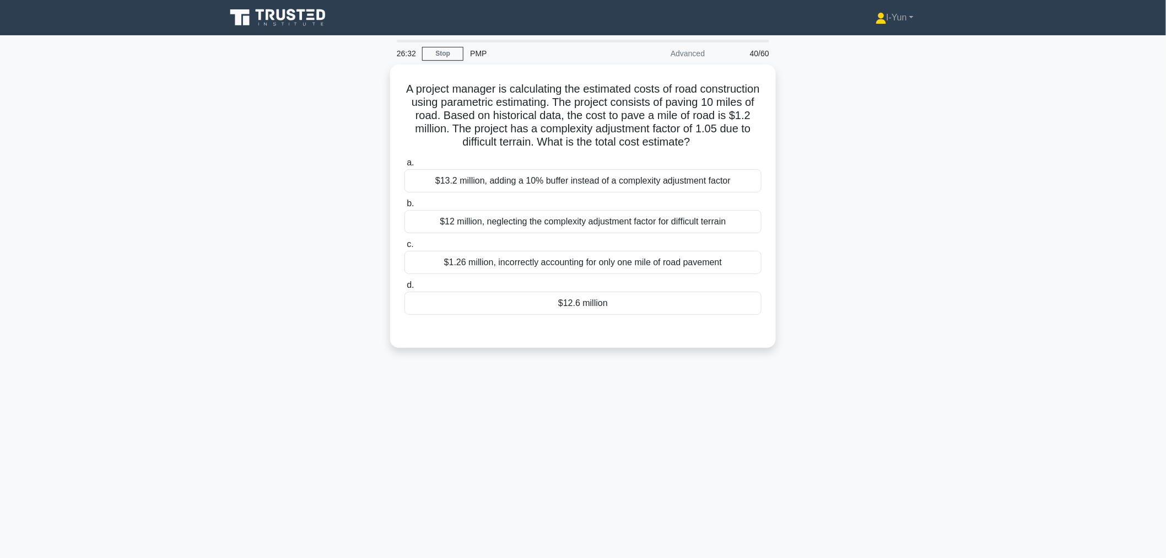
click at [584, 414] on div "26:32 Stop PMP Advanced 40/60 A project manager is calculating the estimated co…" at bounding box center [582, 315] width 727 height 551
click at [512, 217] on div "$12 million, neglecting the complexity adjustment factor for difficult terrain" at bounding box center [582, 218] width 357 height 23
click at [404, 204] on input "b. $12 million, neglecting the complexity adjustment factor for difficult terra…" at bounding box center [404, 200] width 0 height 7
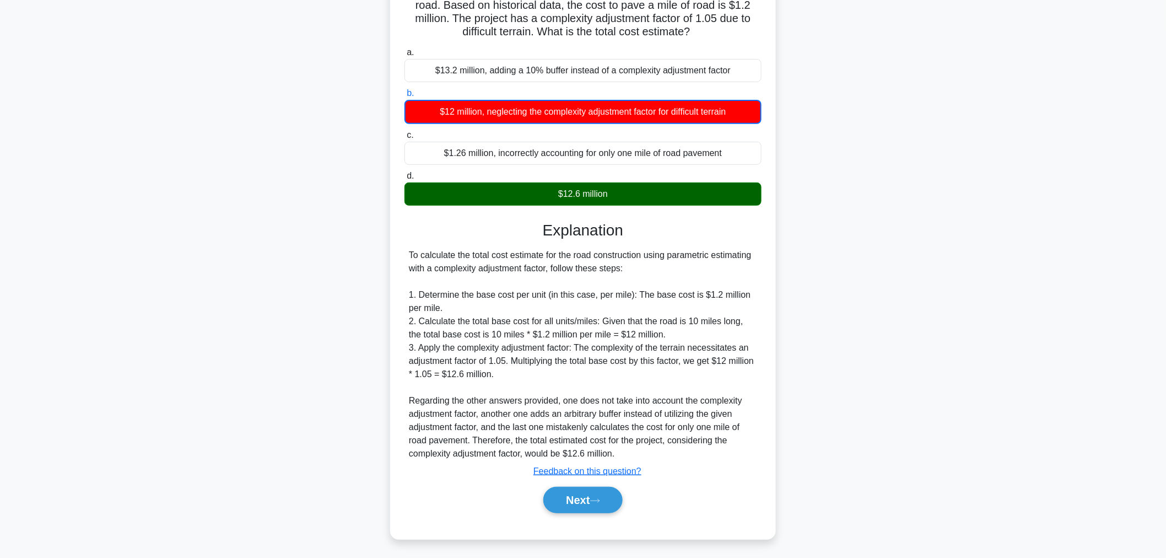
scroll to position [108, 0]
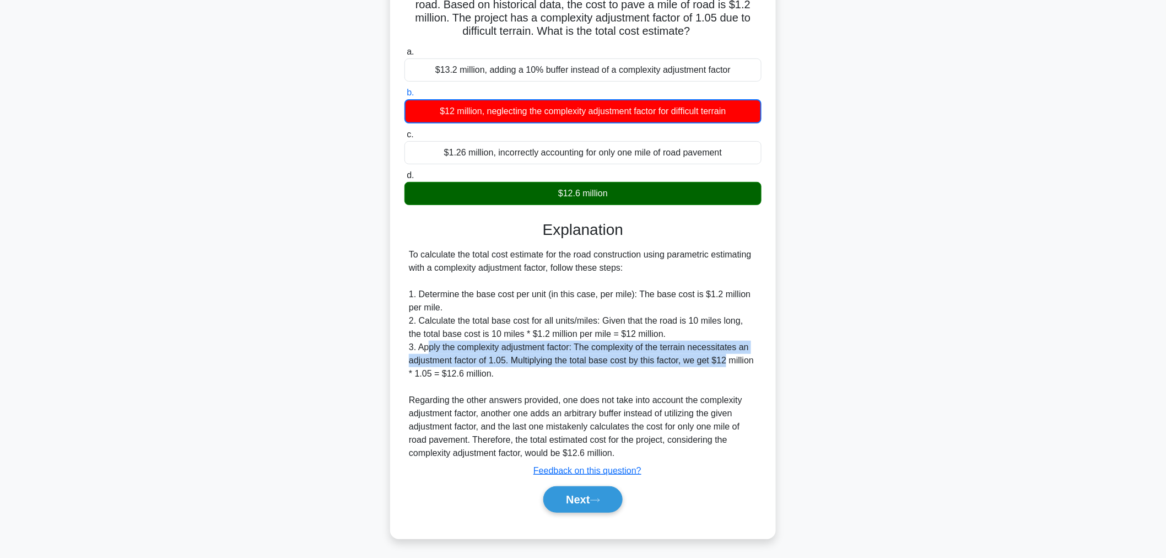
drag, startPoint x: 430, startPoint y: 346, endPoint x: 744, endPoint y: 359, distance: 314.3
click at [744, 359] on div "To calculate the total cost estimate for the road construction using parametric…" at bounding box center [583, 354] width 348 height 212
click at [484, 364] on div "To calculate the total cost estimate for the road construction using parametric…" at bounding box center [583, 354] width 348 height 212
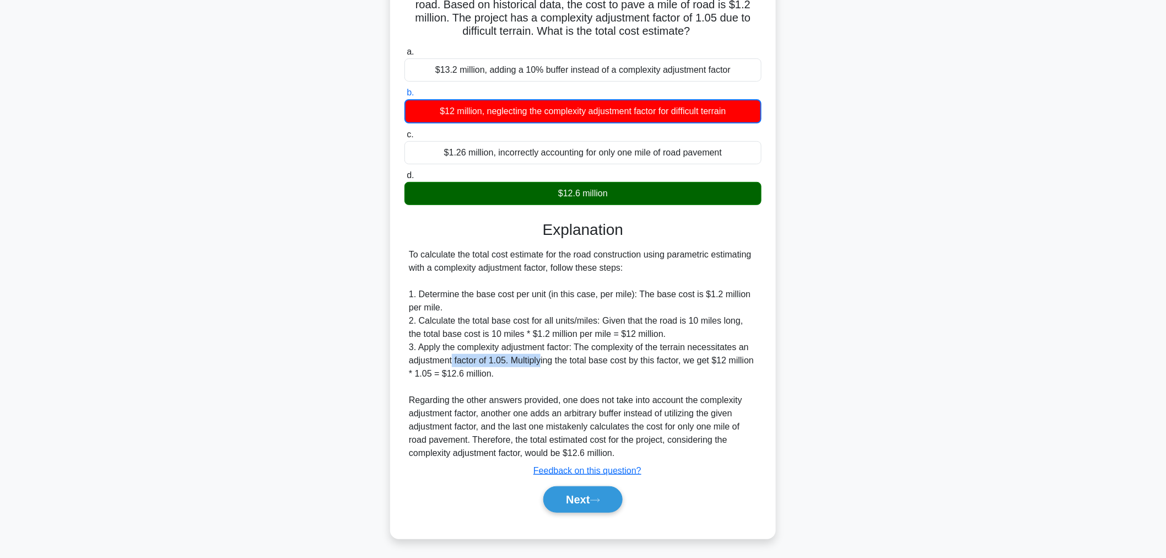
drag, startPoint x: 452, startPoint y: 358, endPoint x: 541, endPoint y: 354, distance: 88.8
click at [541, 354] on div "To calculate the total cost estimate for the road construction using parametric…" at bounding box center [583, 354] width 348 height 212
click at [588, 353] on div "To calculate the total cost estimate for the road construction using parametric…" at bounding box center [583, 354] width 348 height 212
drag, startPoint x: 563, startPoint y: 364, endPoint x: 734, endPoint y: 360, distance: 172.0
click at [734, 360] on div "To calculate the total cost estimate for the road construction using parametric…" at bounding box center [583, 354] width 348 height 212
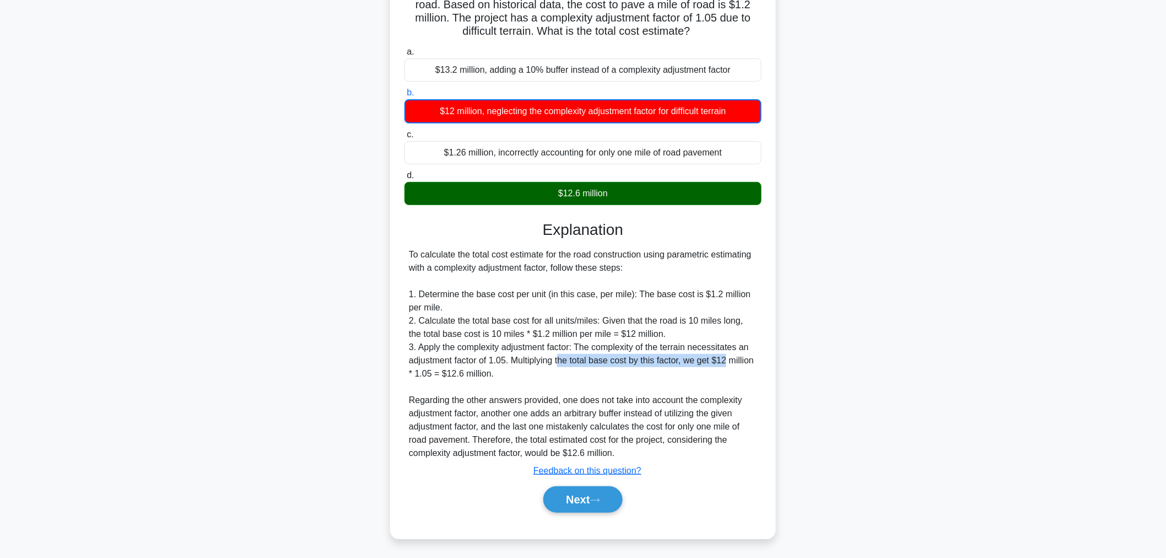
click at [734, 360] on div "To calculate the total cost estimate for the road construction using parametric…" at bounding box center [583, 354] width 348 height 212
drag, startPoint x: 412, startPoint y: 375, endPoint x: 566, endPoint y: 372, distance: 153.8
click at [566, 372] on div "To calculate the total cost estimate for the road construction using parametric…" at bounding box center [583, 354] width 348 height 212
click at [565, 499] on button "Next" at bounding box center [582, 499] width 79 height 26
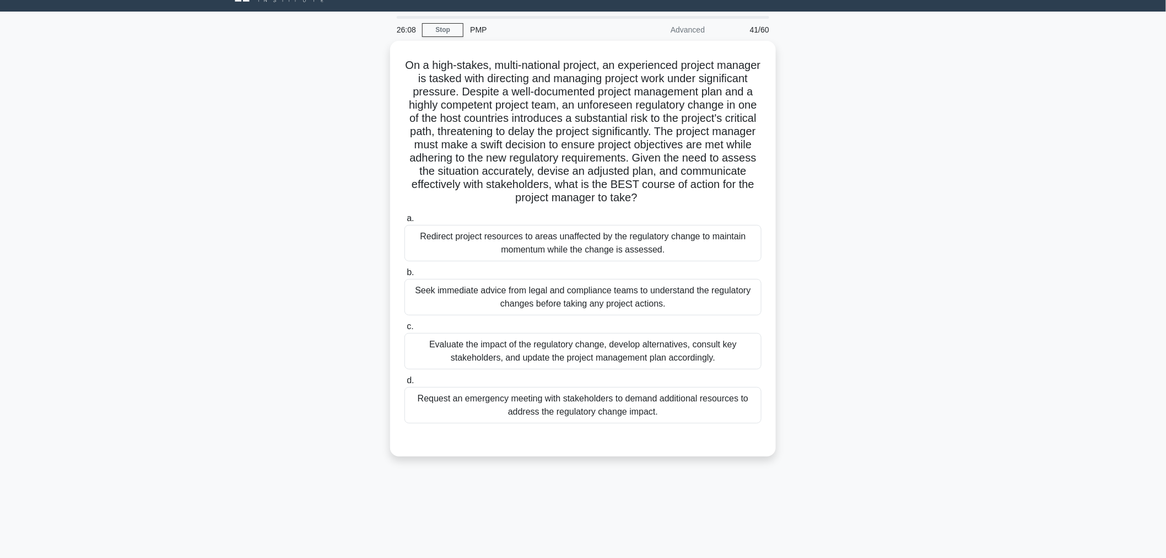
scroll to position [0, 0]
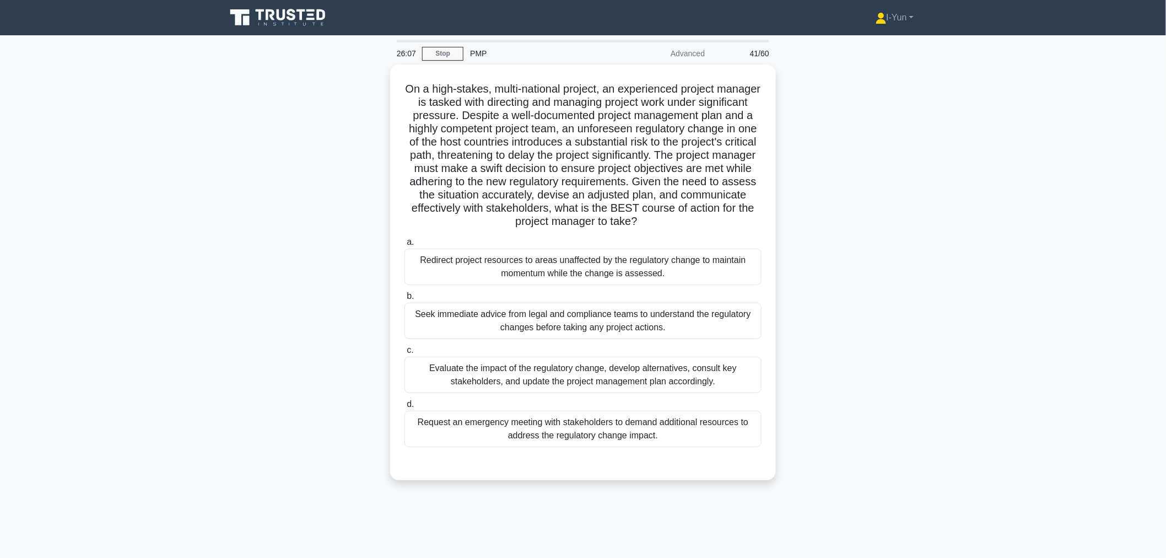
click at [903, 217] on div "On a high-stakes, multi-national project, an experienced project manager is tas…" at bounding box center [582, 278] width 727 height 429
click at [604, 371] on div "Evaluate the impact of the regulatory change, develop alternatives, consult key…" at bounding box center [582, 372] width 357 height 36
click at [404, 351] on input "c. Evaluate the impact of the regulatory change, develop alternatives, consult …" at bounding box center [404, 347] width 0 height 7
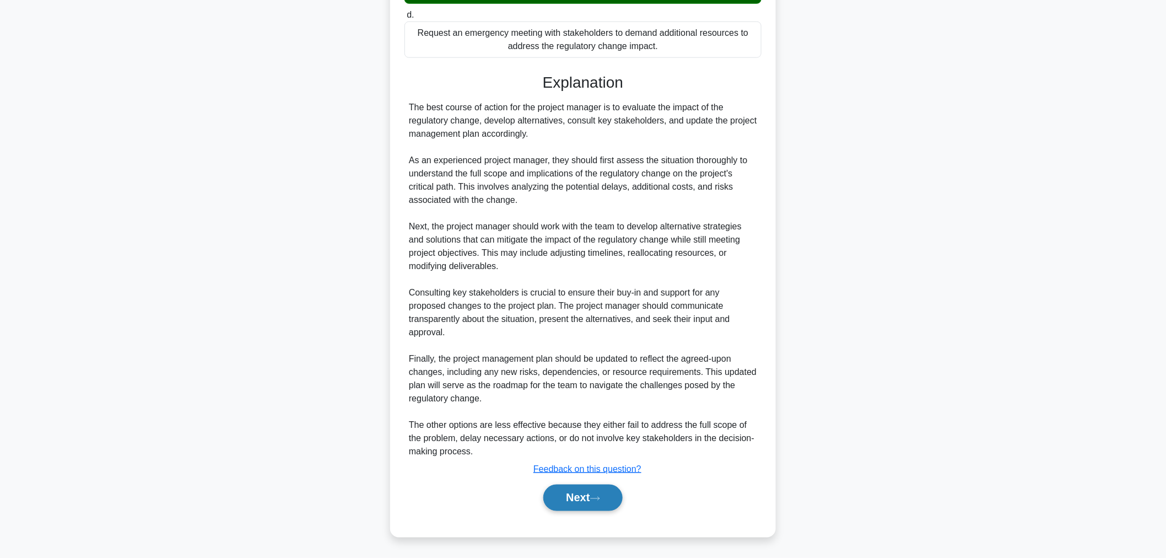
click at [608, 492] on button "Next" at bounding box center [582, 497] width 79 height 26
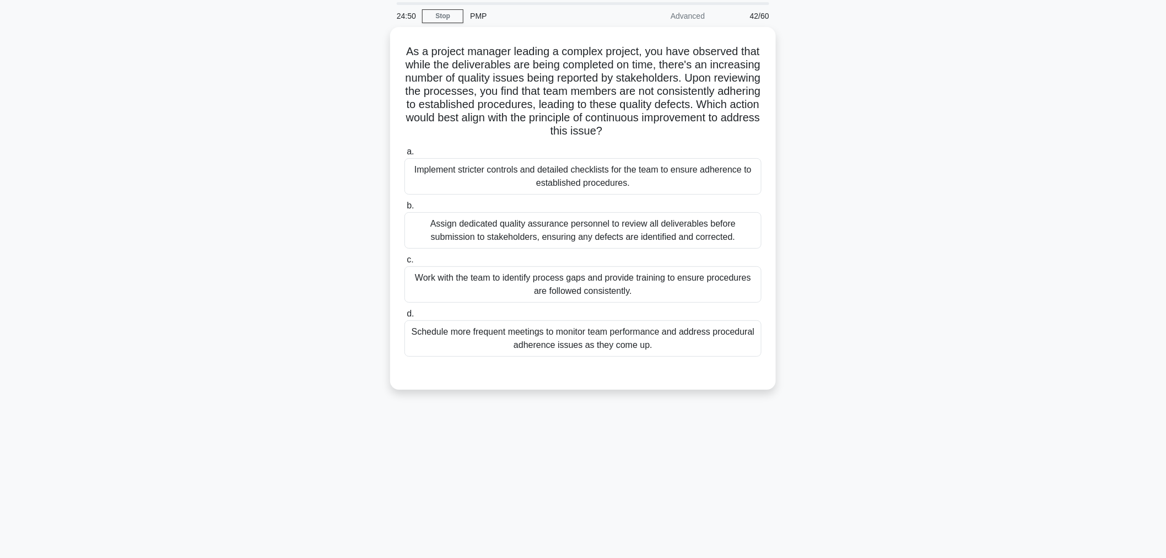
scroll to position [37, 0]
click at [582, 340] on div "Schedule more frequent meetings to monitor team performance and address procedu…" at bounding box center [582, 336] width 357 height 36
click at [404, 315] on input "d. Schedule more frequent meetings to monitor team performance and address proc…" at bounding box center [404, 311] width 0 height 7
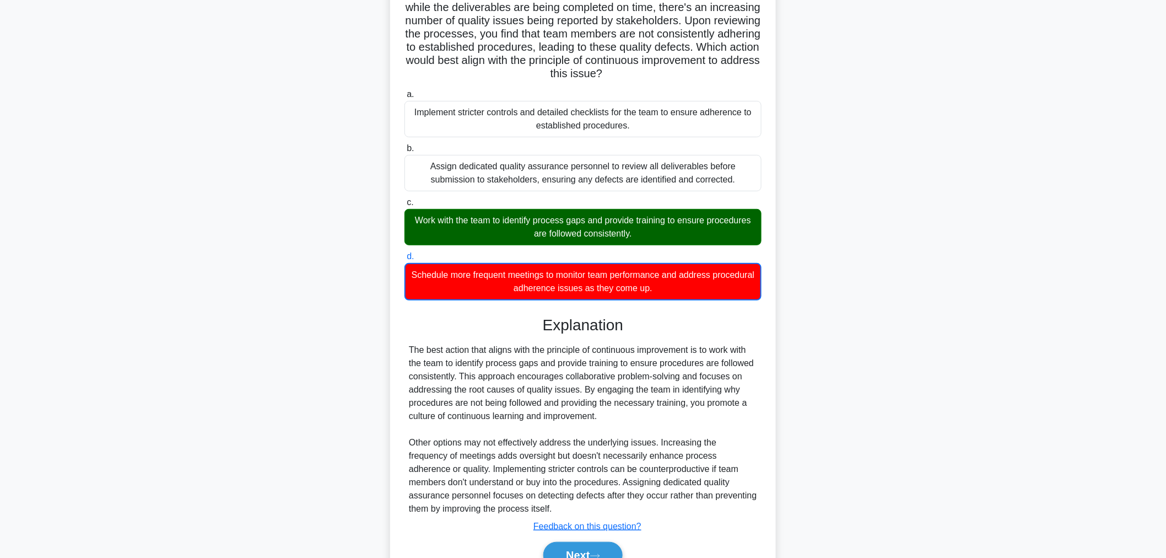
scroll to position [148, 0]
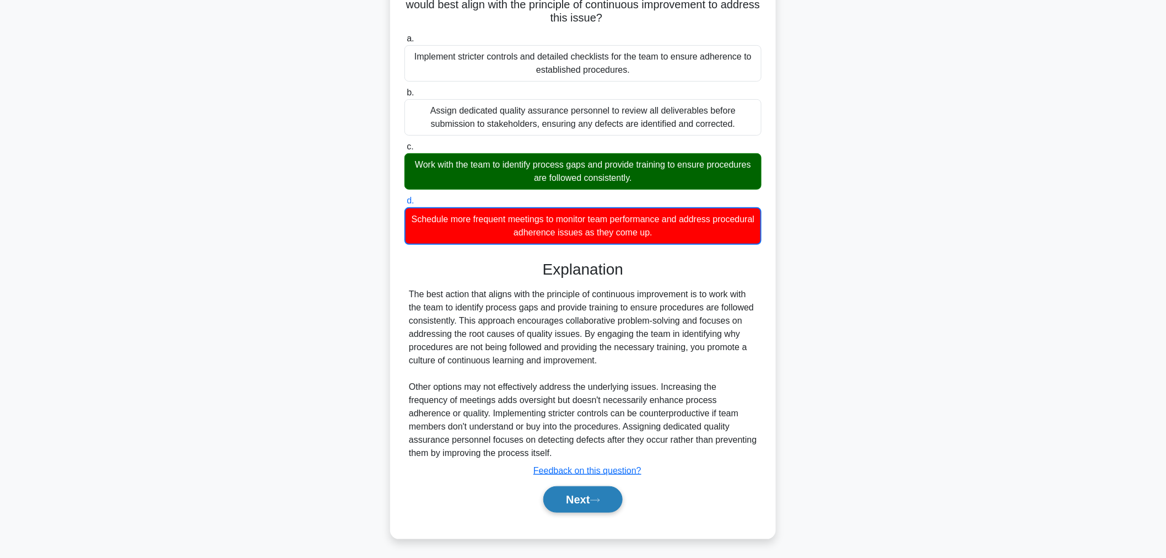
click at [593, 492] on button "Next" at bounding box center [582, 499] width 79 height 26
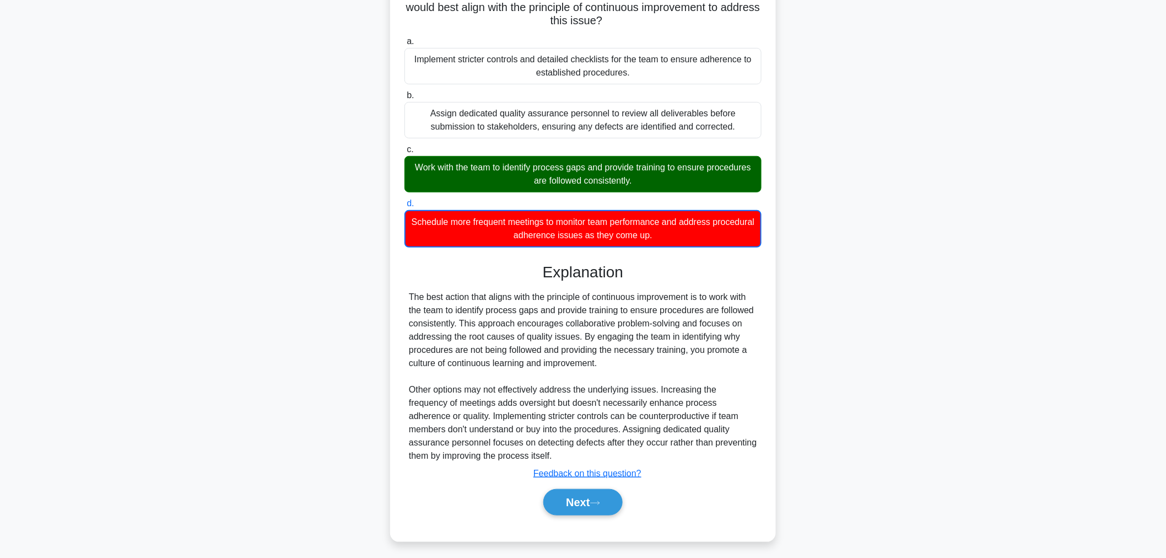
scroll to position [37, 0]
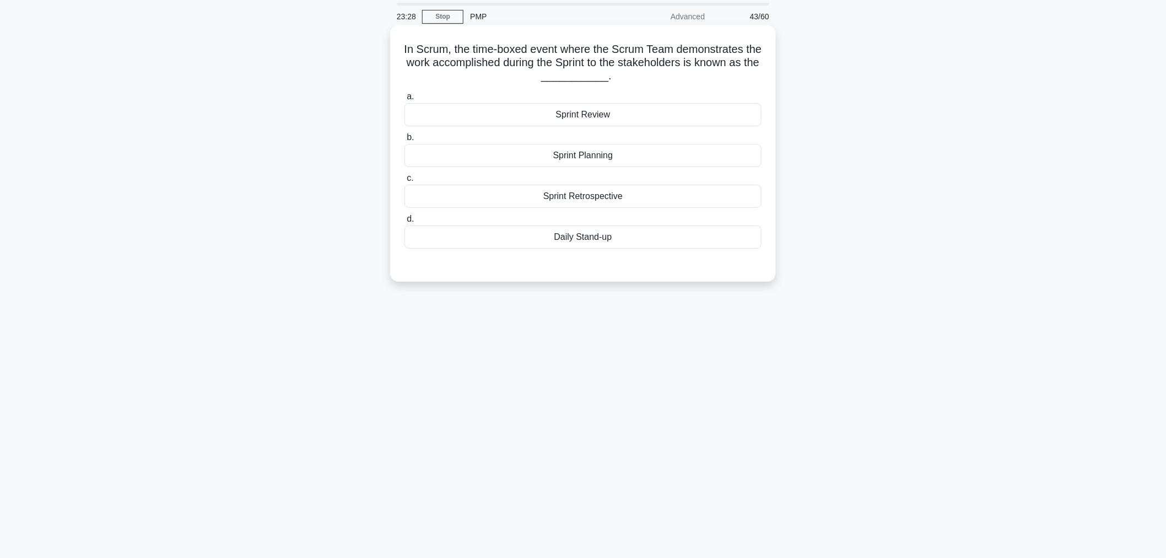
click at [538, 117] on div "Sprint Review" at bounding box center [582, 114] width 357 height 23
click at [404, 100] on input "a. Sprint Review" at bounding box center [404, 96] width 0 height 7
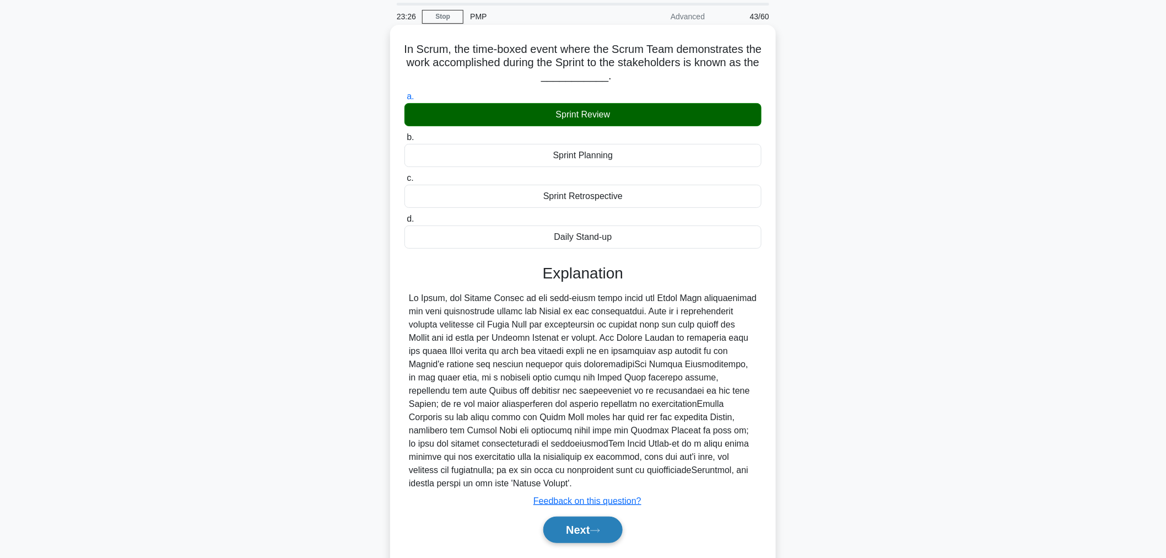
click at [561, 526] on button "Next" at bounding box center [582, 529] width 79 height 26
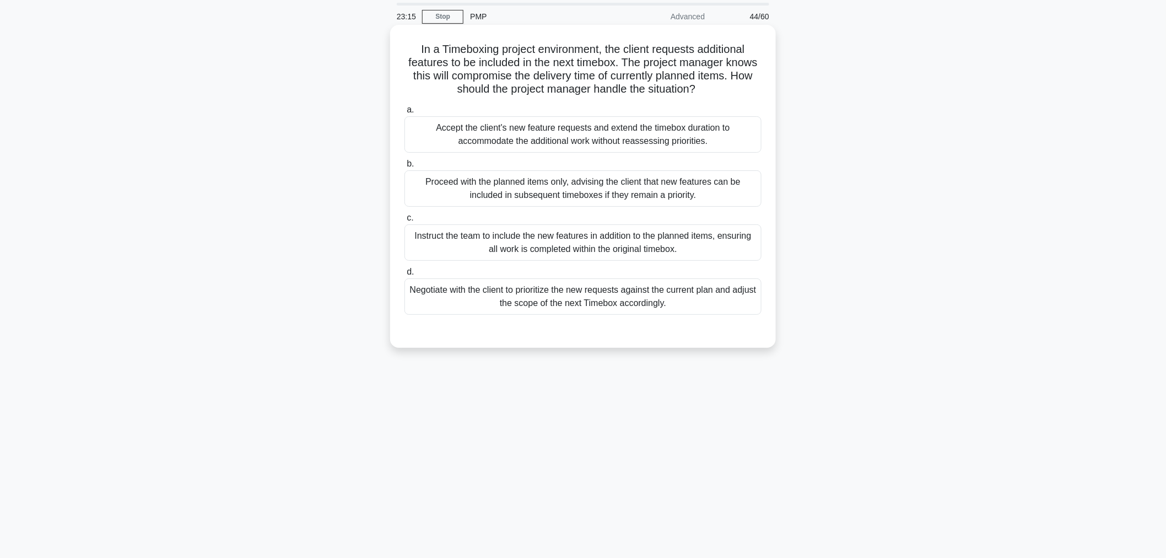
drag, startPoint x: 450, startPoint y: 88, endPoint x: 758, endPoint y: 90, distance: 308.6
click at [758, 90] on h5 "In a Timeboxing project environment, the client requests additional features to…" at bounding box center [582, 69] width 359 height 54
click at [635, 299] on div "Negotiate with the client to prioritize the new requests against the current pl…" at bounding box center [582, 296] width 357 height 36
click at [404, 275] on input "d. Negotiate with the client to prioritize the new requests against the current…" at bounding box center [404, 271] width 0 height 7
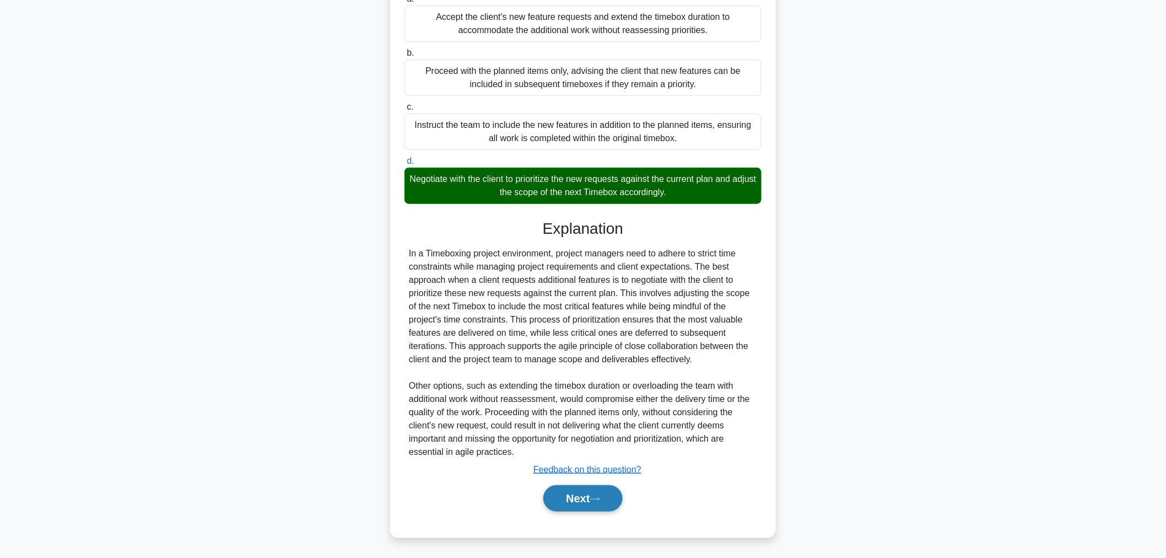
click at [576, 500] on button "Next" at bounding box center [582, 498] width 79 height 26
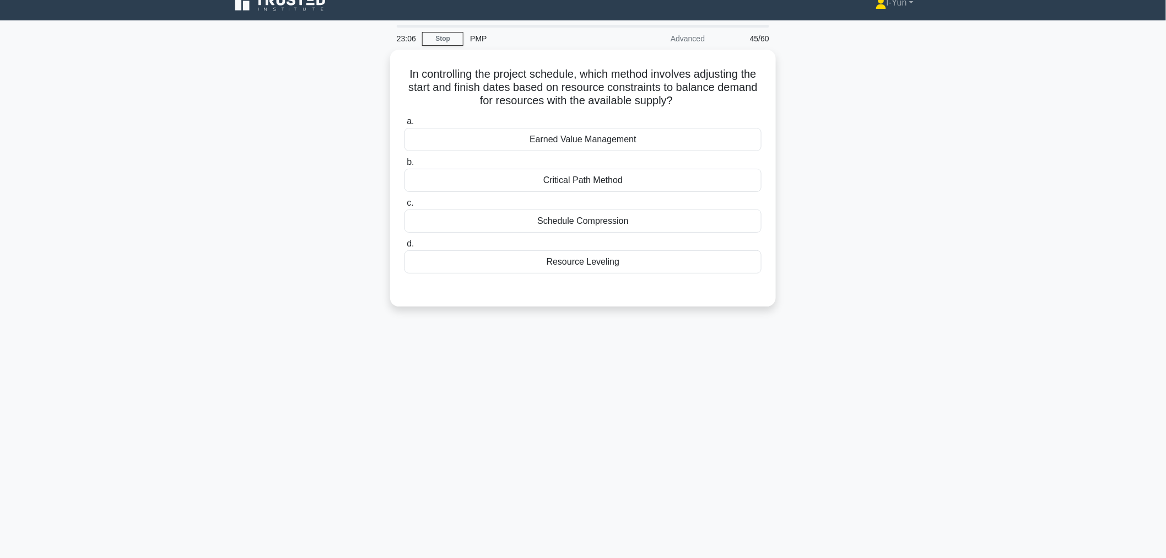
scroll to position [0, 0]
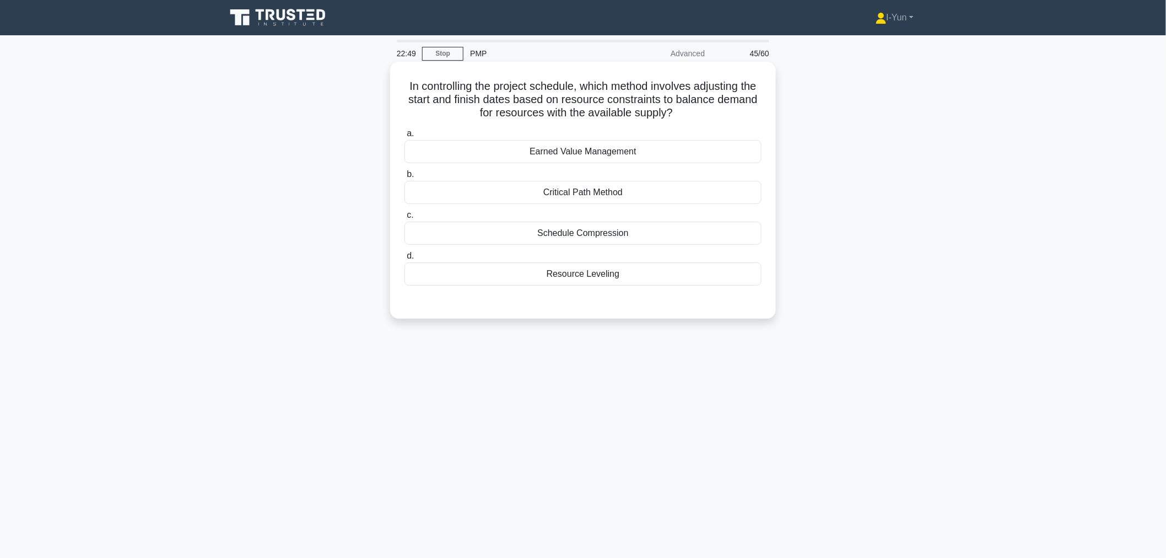
click at [666, 274] on div "Resource Leveling" at bounding box center [582, 273] width 357 height 23
click at [404, 260] on input "d. Resource Leveling" at bounding box center [404, 255] width 0 height 7
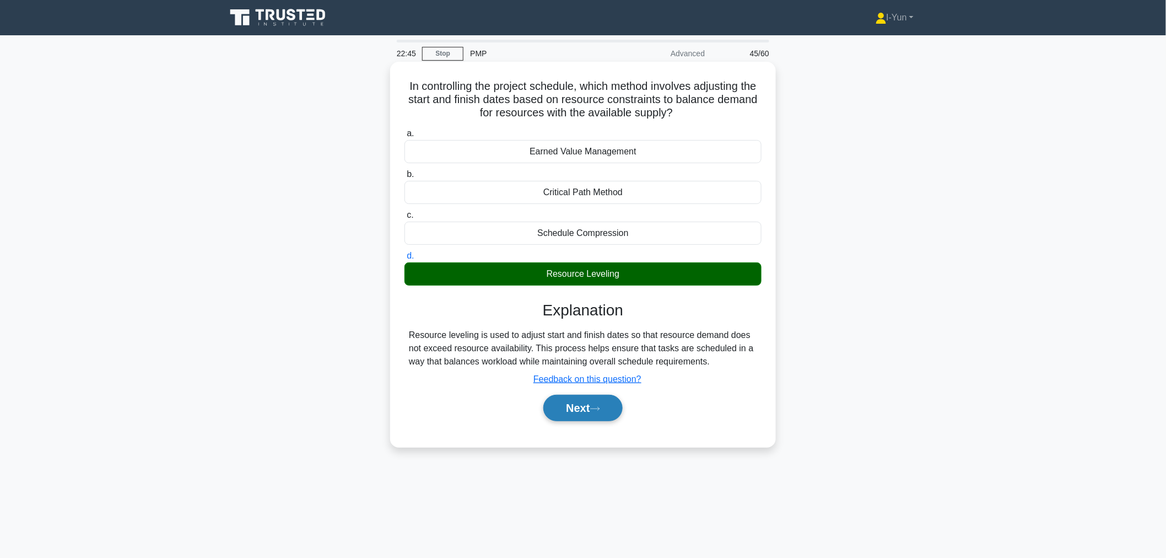
click at [613, 409] on button "Next" at bounding box center [582, 408] width 79 height 26
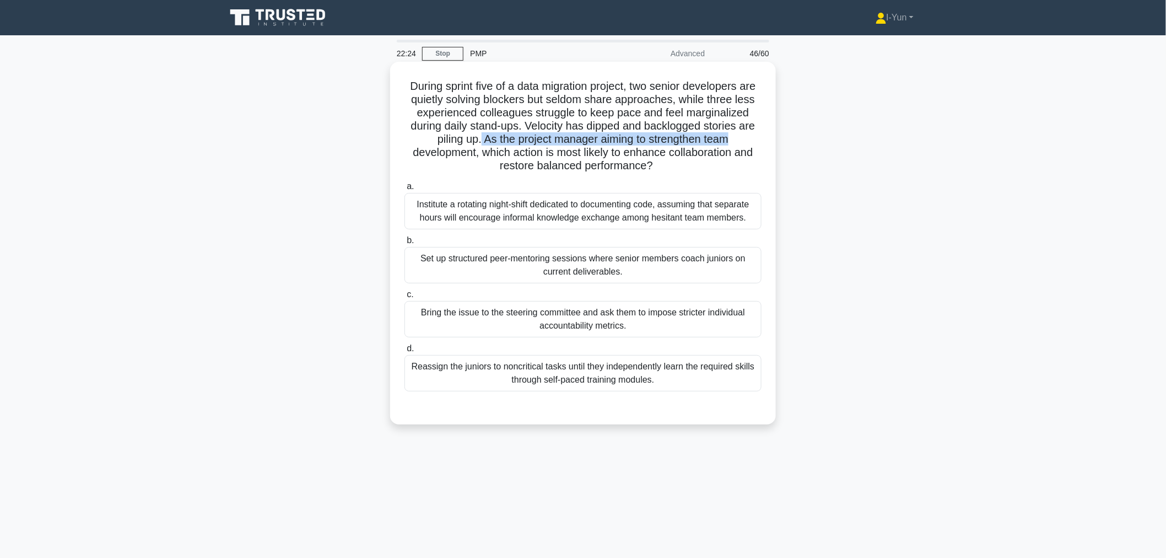
drag, startPoint x: 478, startPoint y: 143, endPoint x: 731, endPoint y: 143, distance: 253.5
click at [731, 143] on h5 "During sprint five of a data migration project, two senior developers are quiet…" at bounding box center [582, 126] width 359 height 94
click at [434, 146] on h5 "During sprint five of a data migration project, two senior developers are quiet…" at bounding box center [582, 126] width 359 height 94
drag, startPoint x: 470, startPoint y: 152, endPoint x: 662, endPoint y: 164, distance: 192.1
click at [662, 164] on h5 "During sprint five of a data migration project, two senior developers are quiet…" at bounding box center [582, 126] width 359 height 94
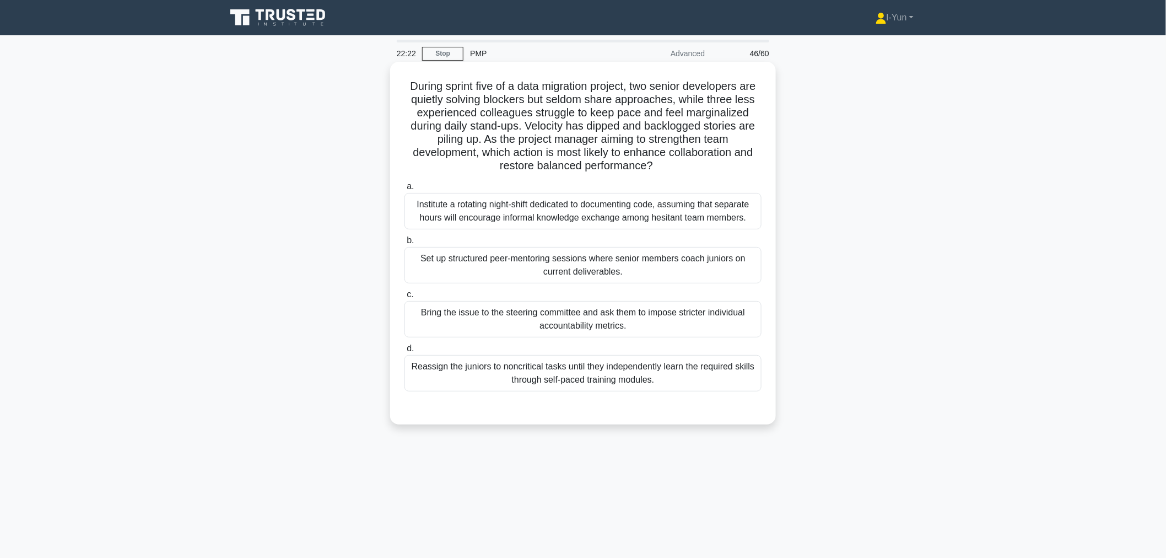
click at [662, 164] on icon ".spinner_0XTQ{transform-origin:center;animation:spinner_y6GP .75s linear infini…" at bounding box center [659, 166] width 13 height 13
click at [615, 266] on div "Set up structured peer-mentoring sessions where senior members coach juniors on…" at bounding box center [582, 265] width 357 height 36
click at [404, 244] on input "b. Set up structured peer-mentoring sessions where senior members coach juniors…" at bounding box center [404, 240] width 0 height 7
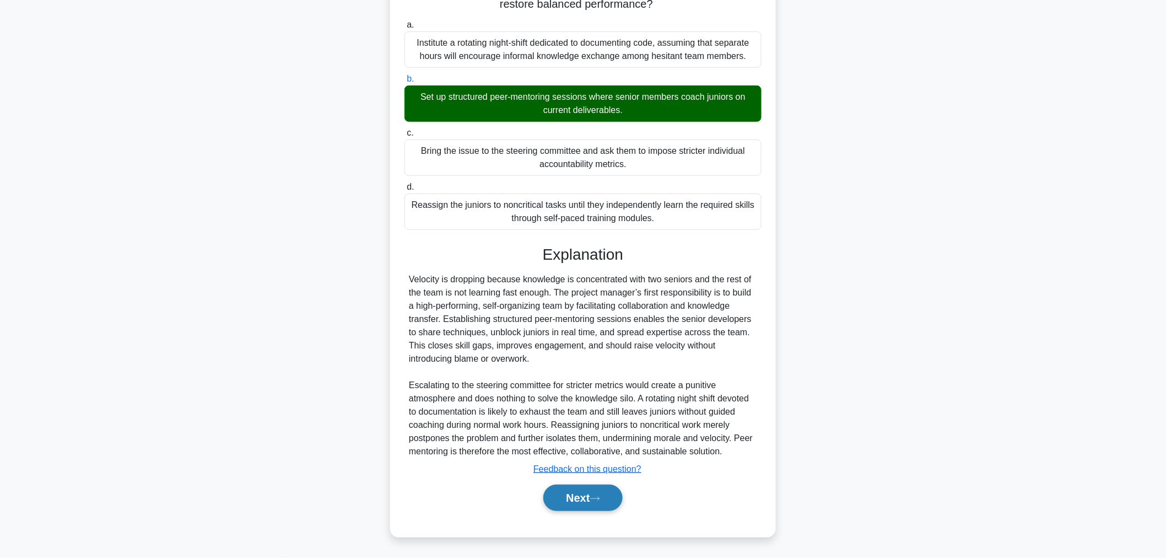
click at [588, 496] on button "Next" at bounding box center [582, 497] width 79 height 26
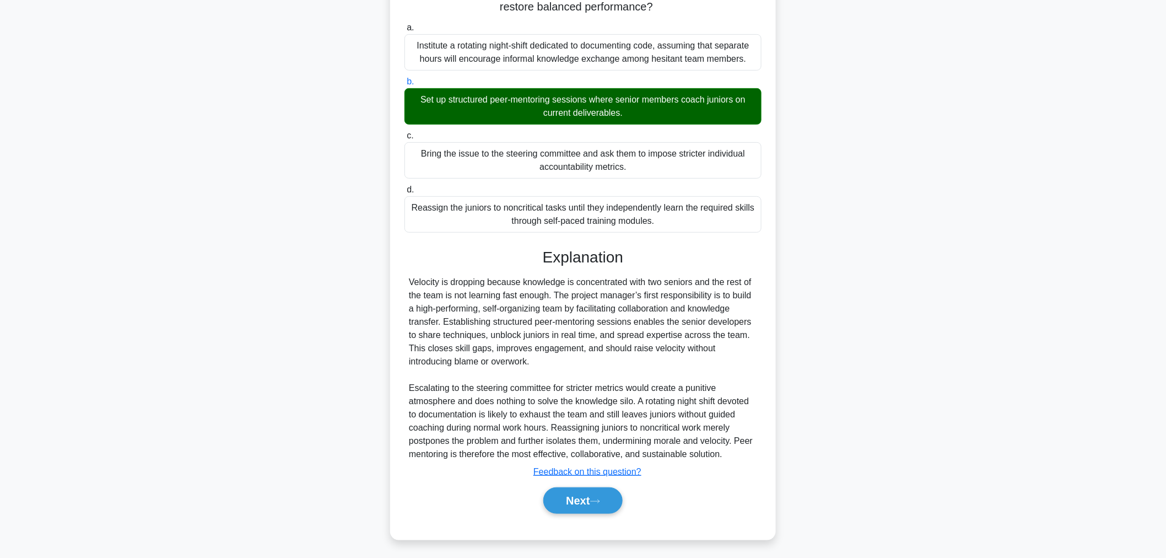
scroll to position [37, 0]
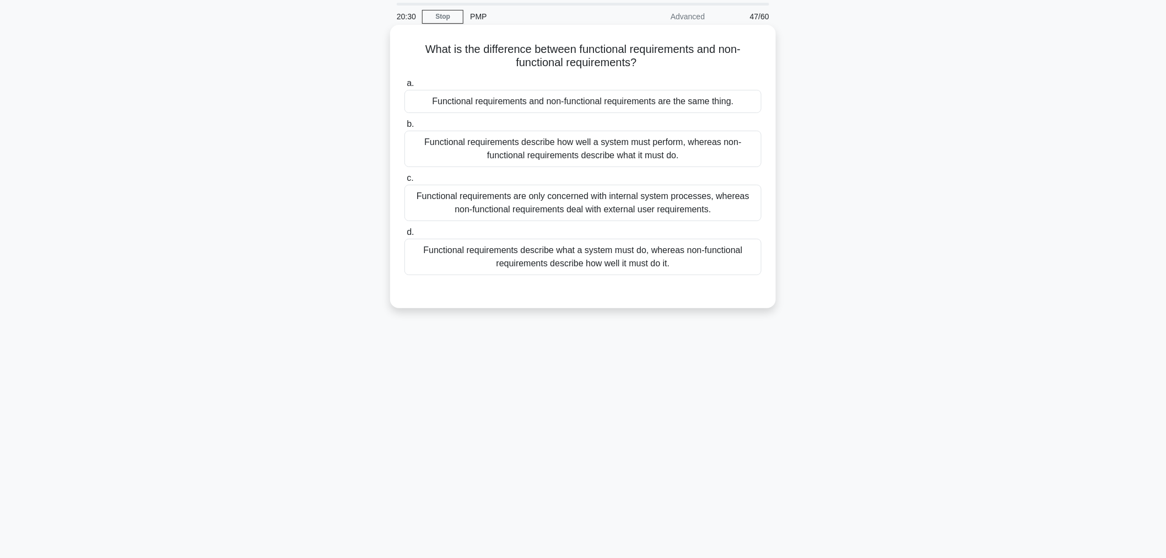
click at [526, 257] on div "Functional requirements describe what a system must do, whereas non-functional …" at bounding box center [582, 257] width 357 height 36
click at [404, 236] on input "d. Functional requirements describe what a system must do, whereas non-function…" at bounding box center [404, 232] width 0 height 7
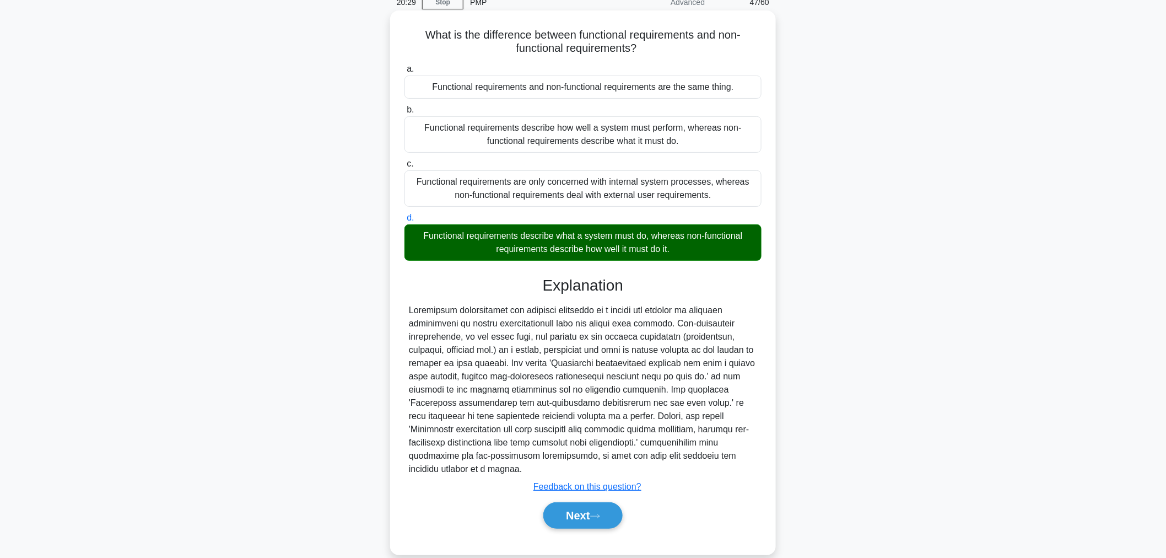
scroll to position [56, 0]
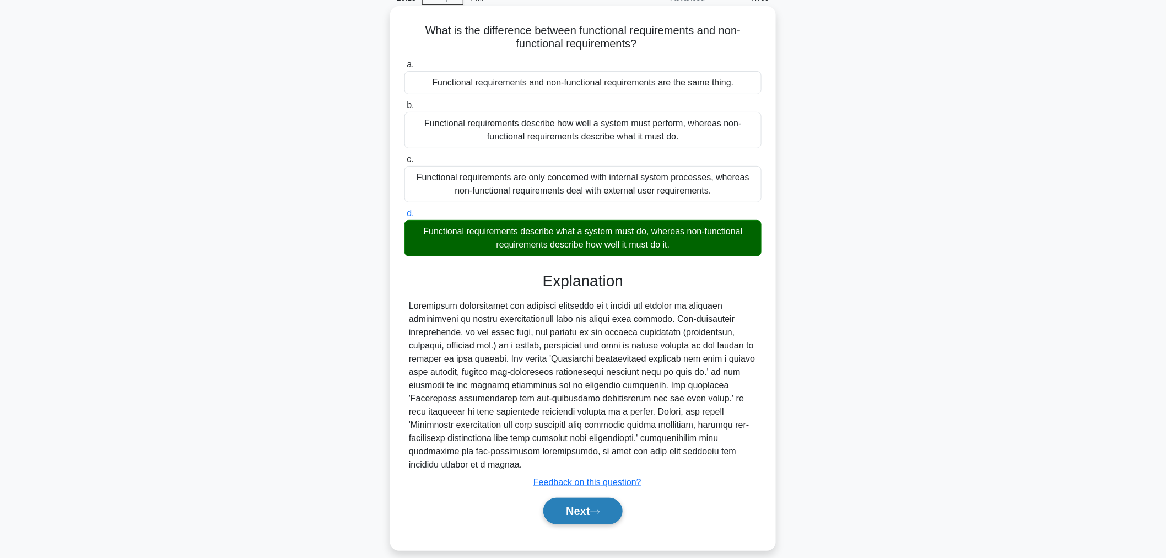
click at [599, 510] on icon at bounding box center [595, 511] width 9 height 3
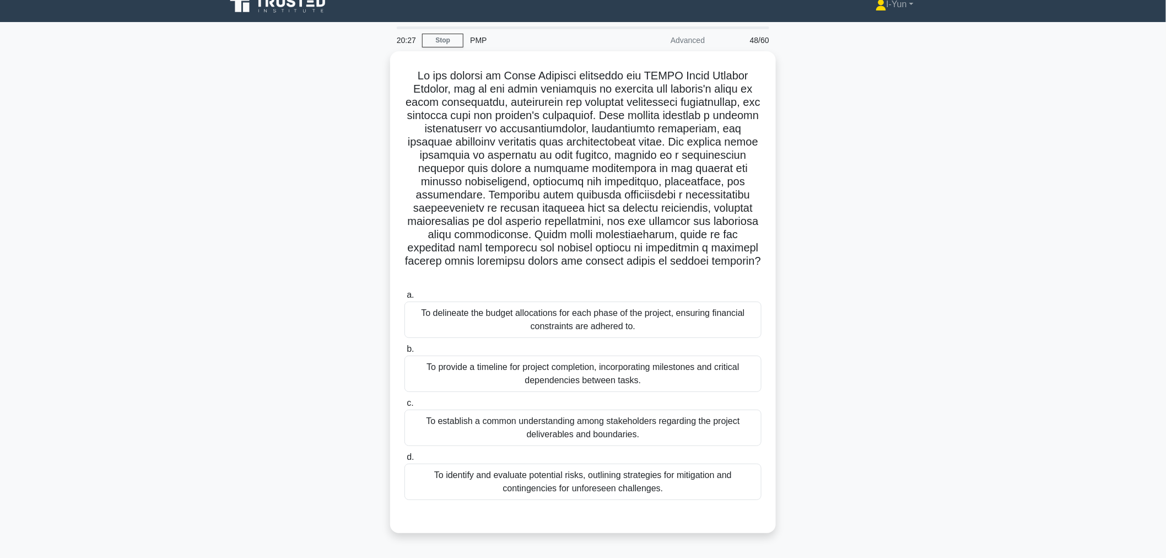
scroll to position [37, 0]
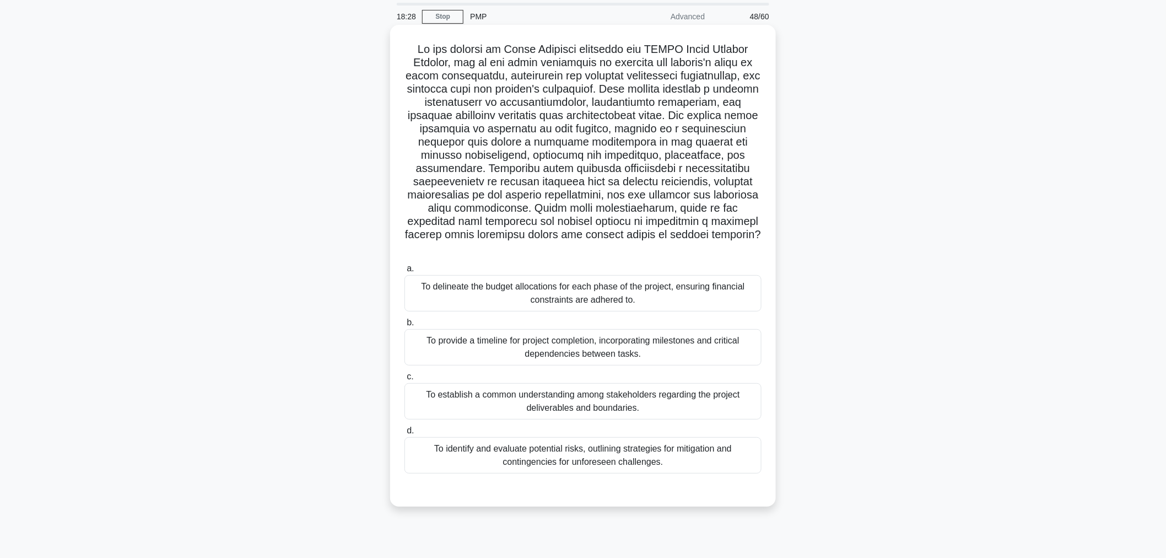
click at [701, 383] on div "To establish a common understanding among stakeholders regarding the project de…" at bounding box center [582, 401] width 357 height 36
click at [404, 380] on input "c. To establish a common understanding among stakeholders regarding the project…" at bounding box center [404, 376] width 0 height 7
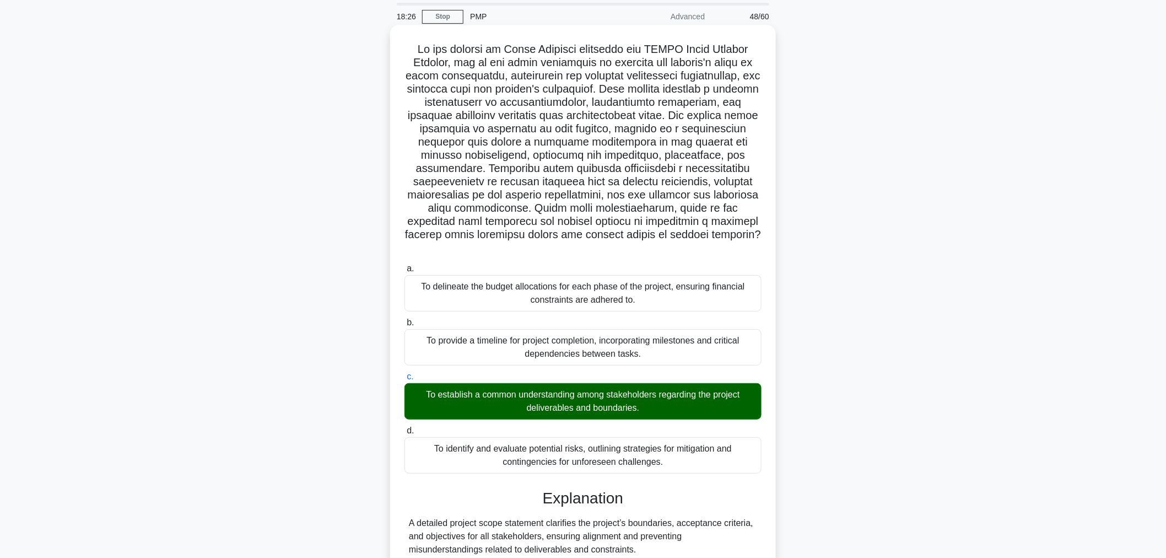
scroll to position [122, 0]
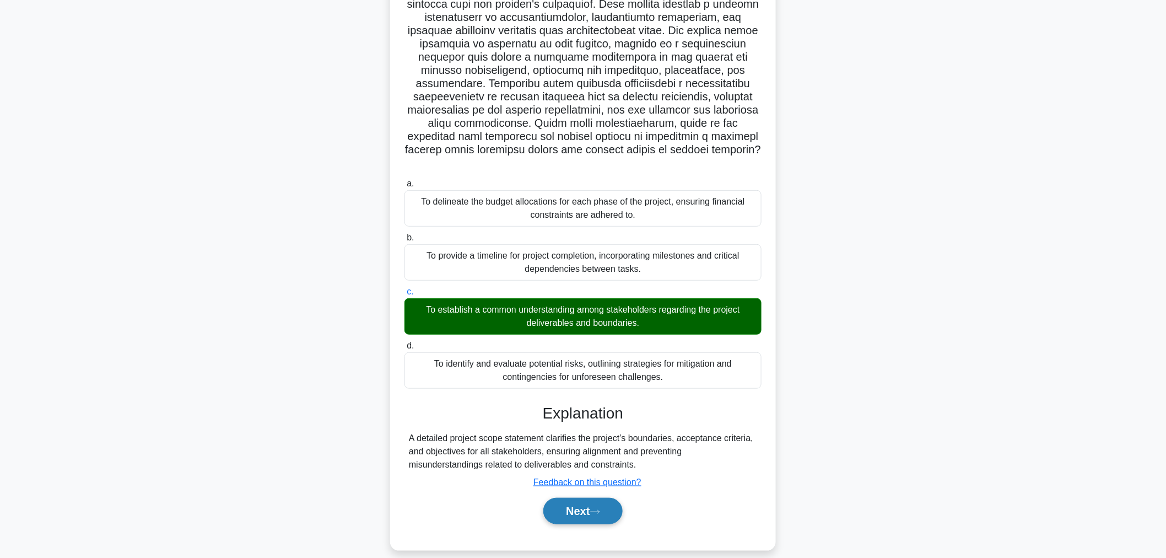
click at [593, 503] on button "Next" at bounding box center [582, 511] width 79 height 26
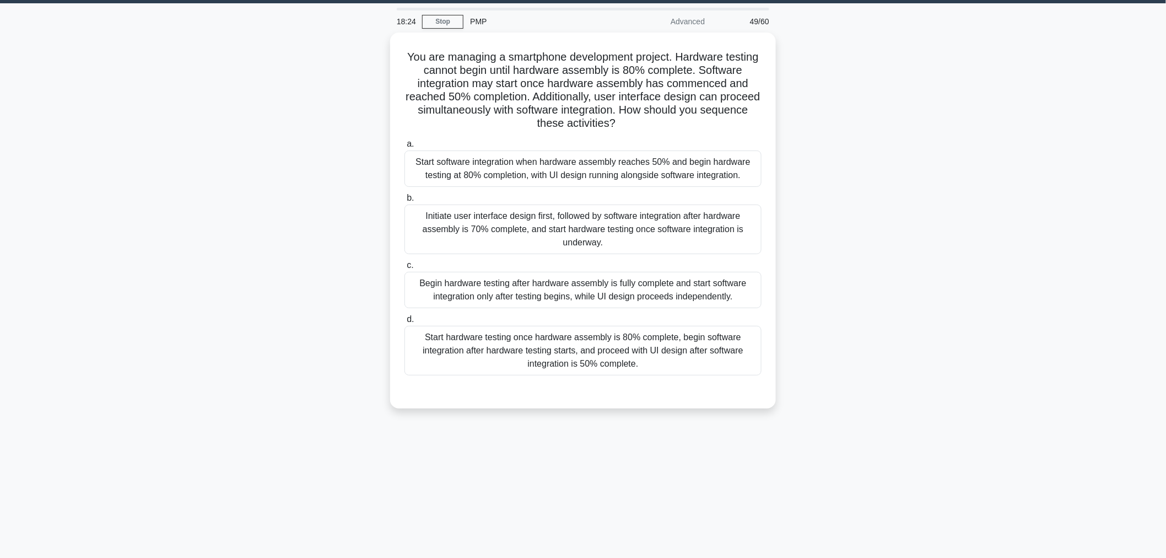
scroll to position [0, 0]
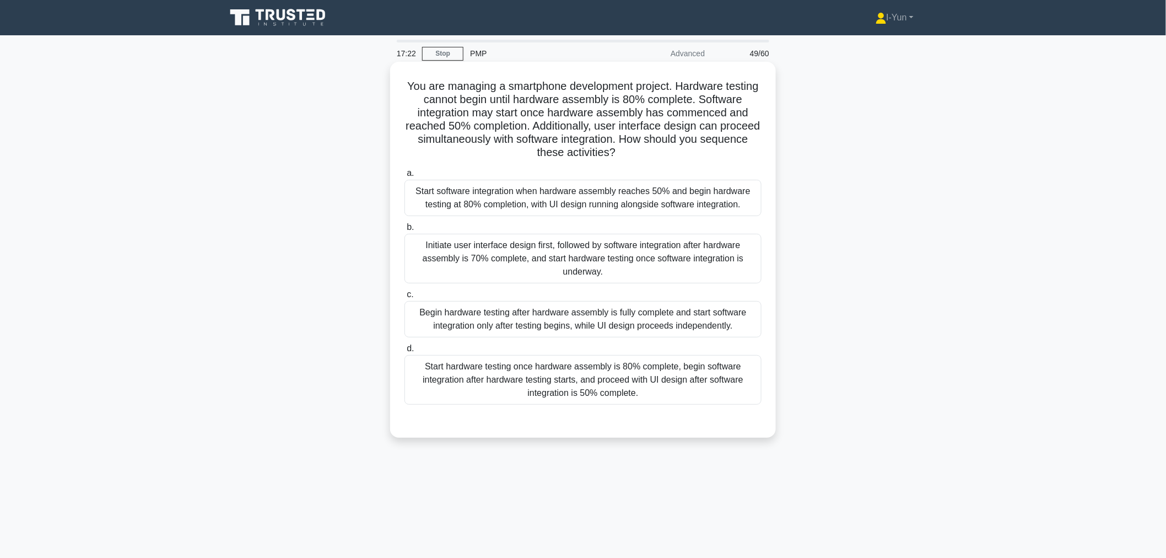
click at [586, 191] on div "Start software integration when hardware assembly reaches 50% and begin hardwar…" at bounding box center [582, 198] width 357 height 36
click at [404, 177] on input "a. Start software integration when hardware assembly reaches 50% and begin hard…" at bounding box center [404, 173] width 0 height 7
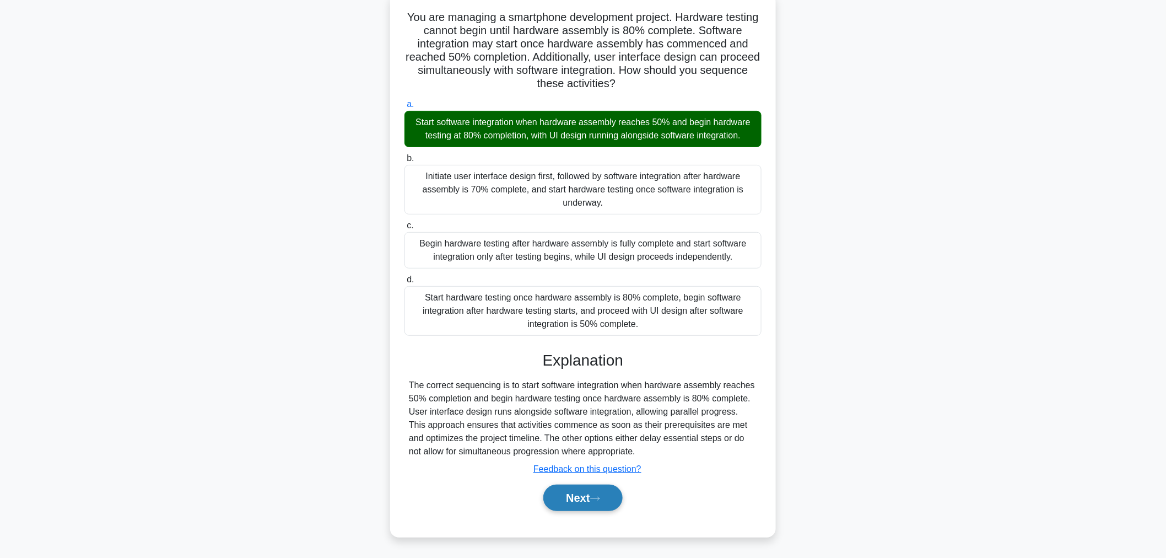
click at [595, 505] on button "Next" at bounding box center [582, 497] width 79 height 26
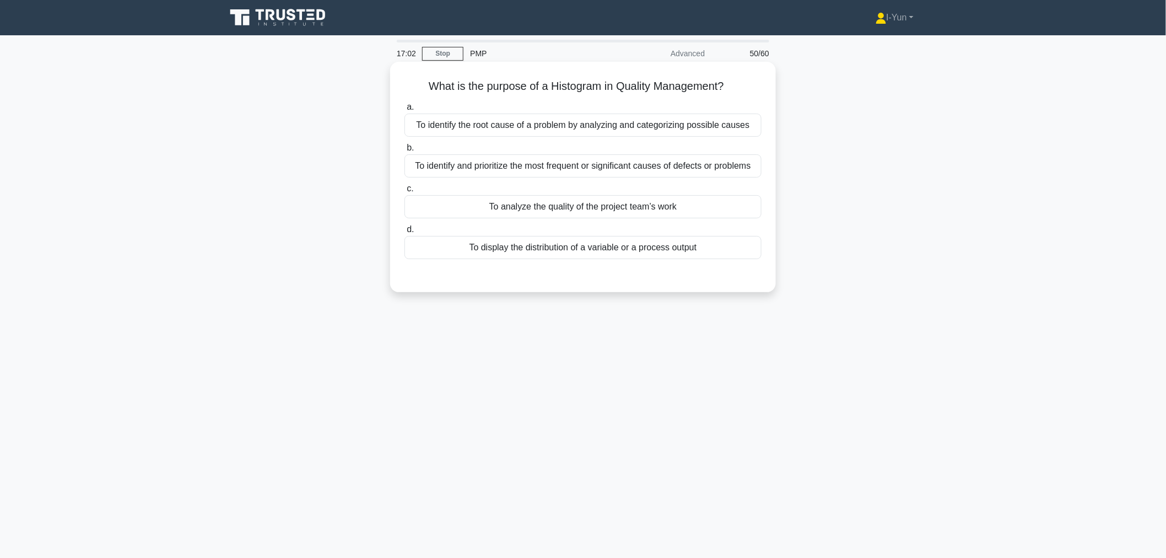
click at [624, 253] on div "To display the distribution of a variable or a process output" at bounding box center [582, 247] width 357 height 23
click at [404, 233] on input "d. To display the distribution of a variable or a process output" at bounding box center [404, 229] width 0 height 7
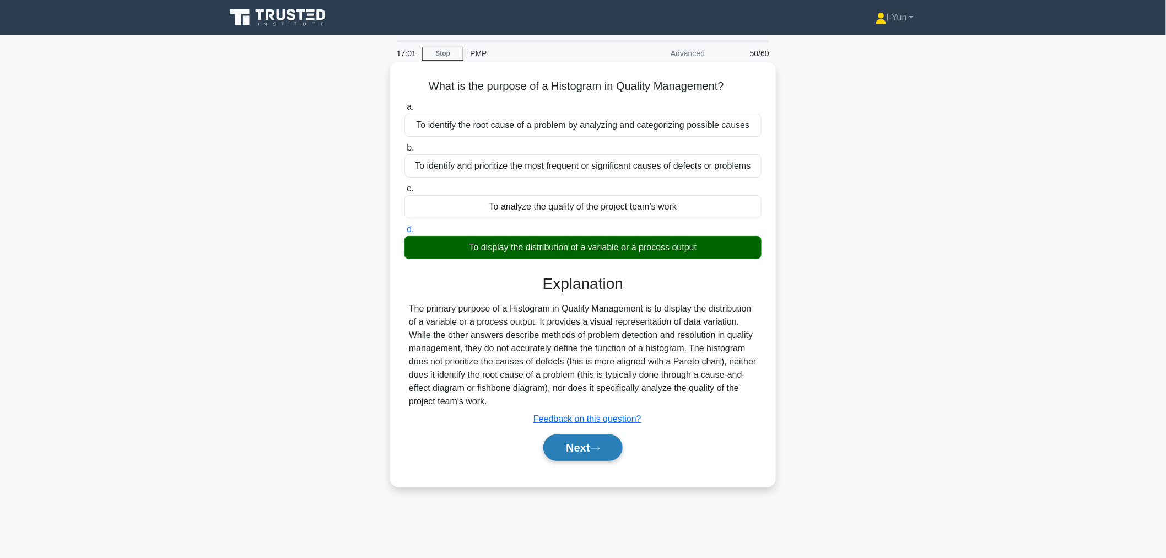
click at [592, 453] on button "Next" at bounding box center [582, 447] width 79 height 26
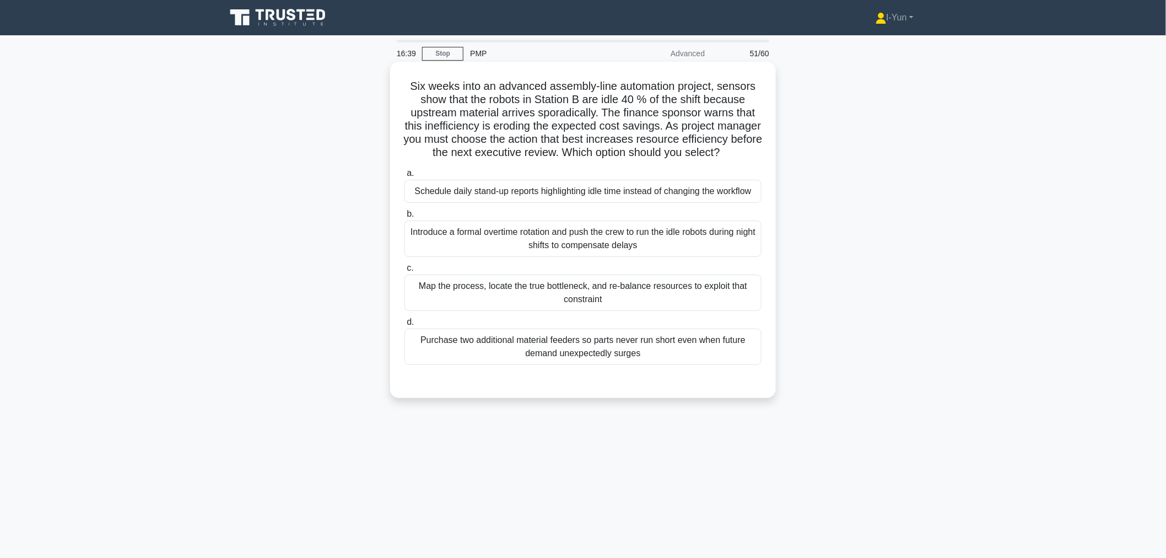
drag, startPoint x: 417, startPoint y: 142, endPoint x: 624, endPoint y: 163, distance: 208.2
click at [624, 160] on h5 "Six weeks into an advanced assembly-line automation project, sensors show that …" at bounding box center [582, 119] width 359 height 80
click at [707, 300] on div "Map the process, locate the true bottleneck, and re-balance resources to exploi…" at bounding box center [582, 292] width 357 height 36
click at [404, 272] on input "c. Map the process, locate the true bottleneck, and re-balance resources to exp…" at bounding box center [404, 267] width 0 height 7
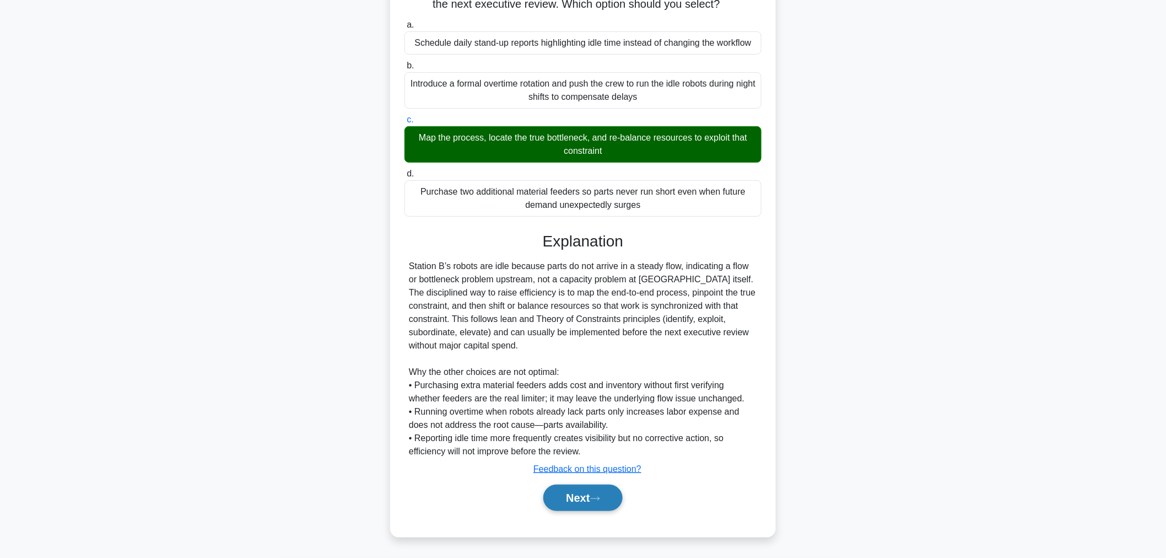
click at [576, 499] on button "Next" at bounding box center [582, 497] width 79 height 26
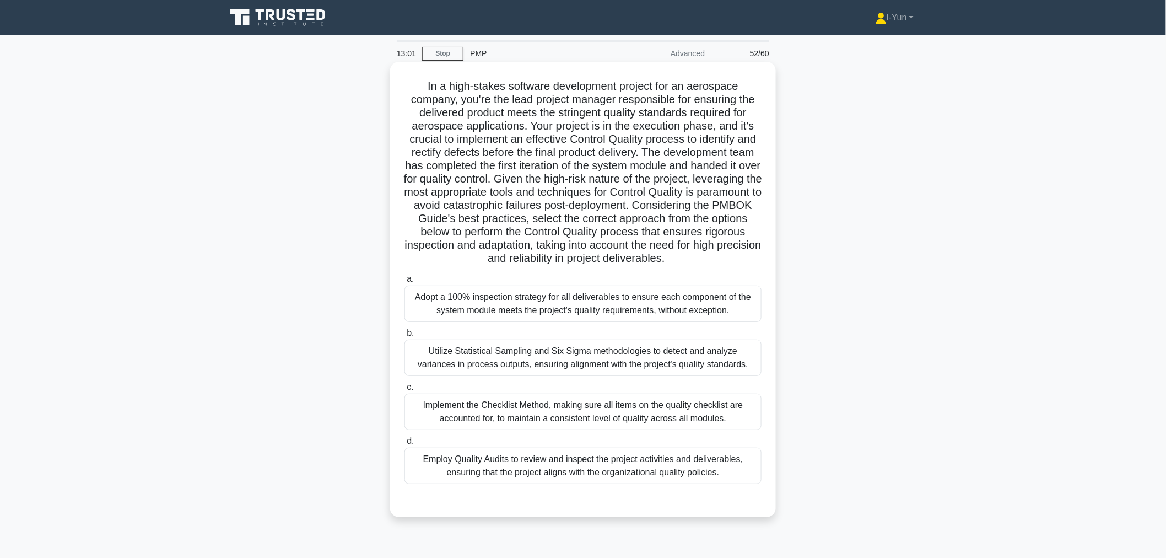
scroll to position [37, 0]
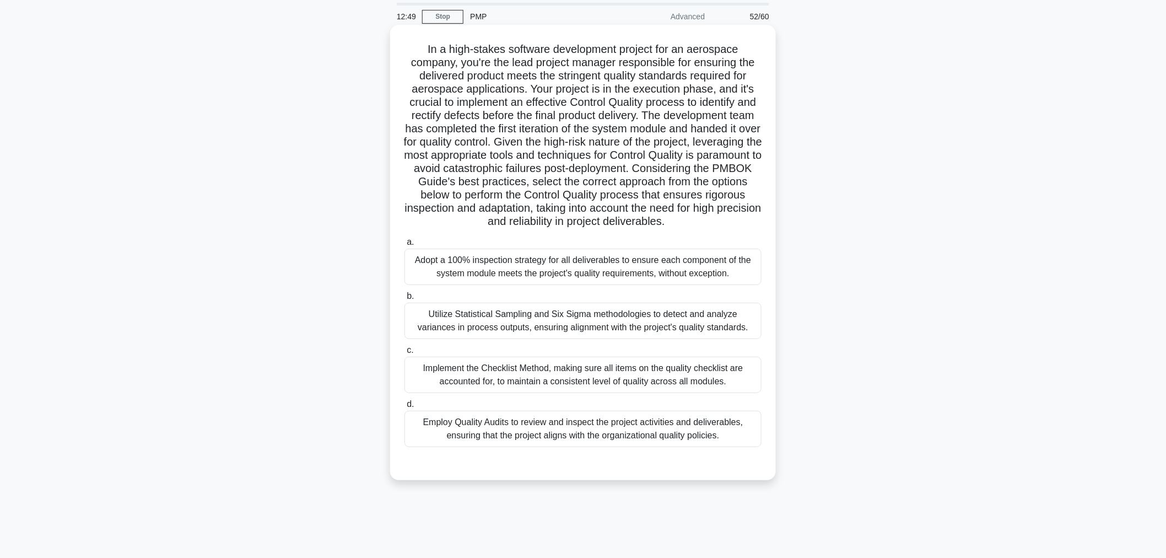
click at [479, 444] on div "Employ Quality Audits to review and inspect the project activities and delivera…" at bounding box center [582, 428] width 357 height 36
click at [404, 408] on input "d. Employ Quality Audits to review and inspect the project activities and deliv…" at bounding box center [404, 404] width 0 height 7
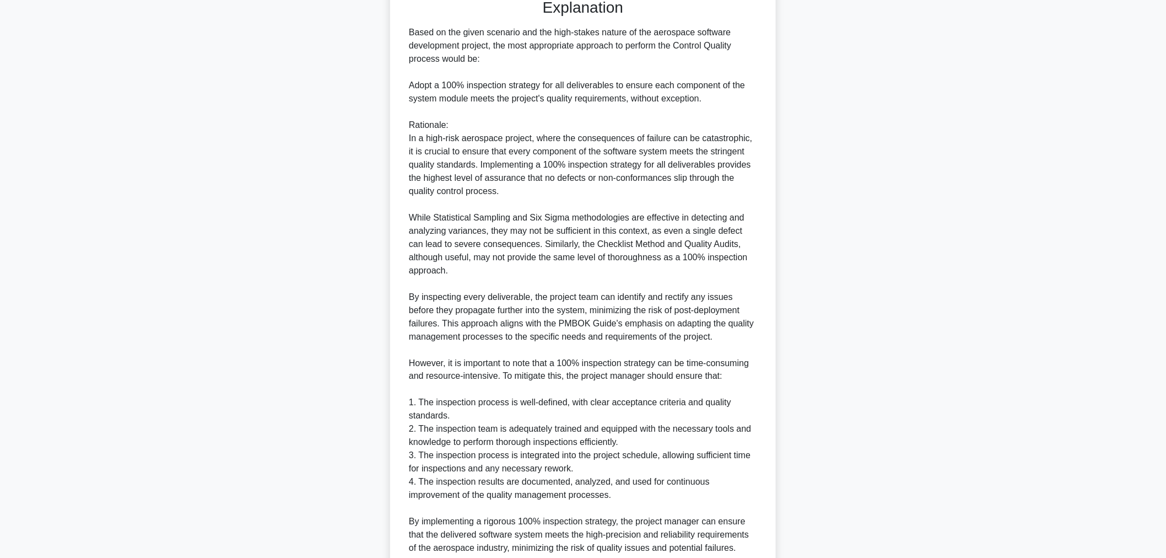
scroll to position [611, 0]
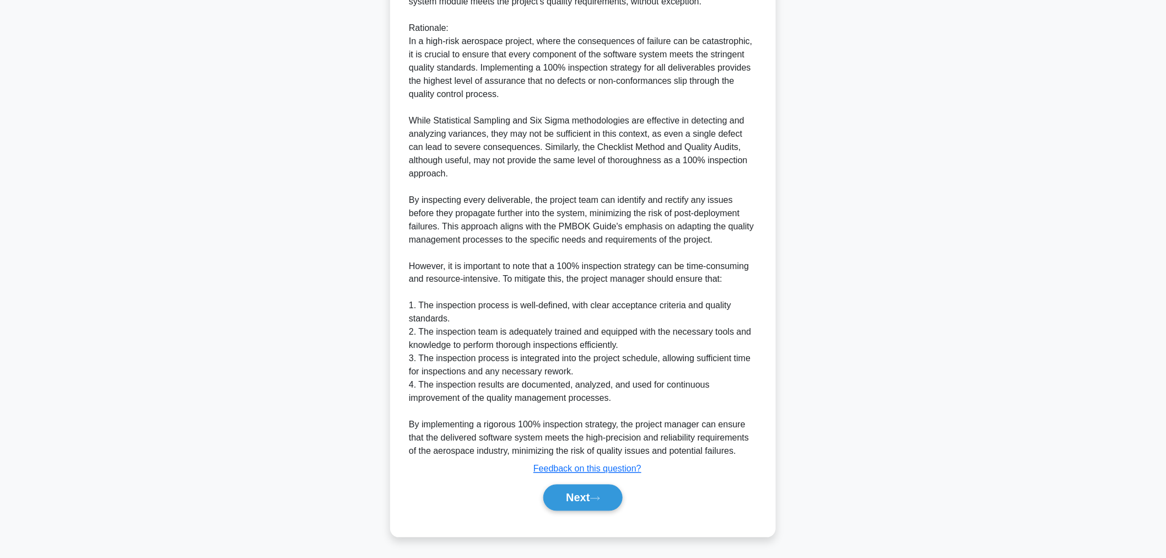
click at [568, 488] on button "Next" at bounding box center [582, 497] width 79 height 26
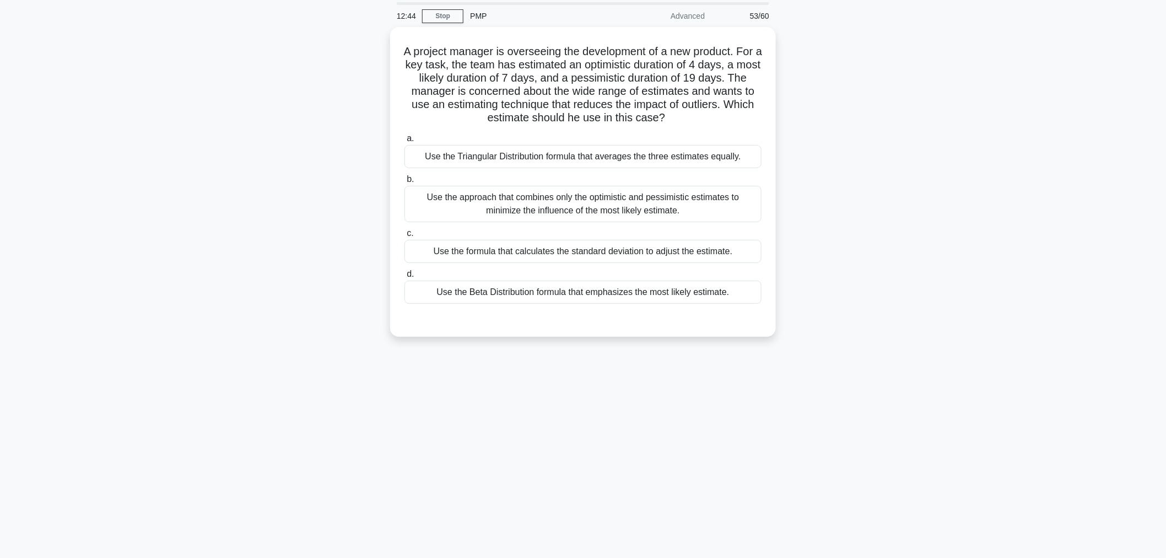
scroll to position [0, 0]
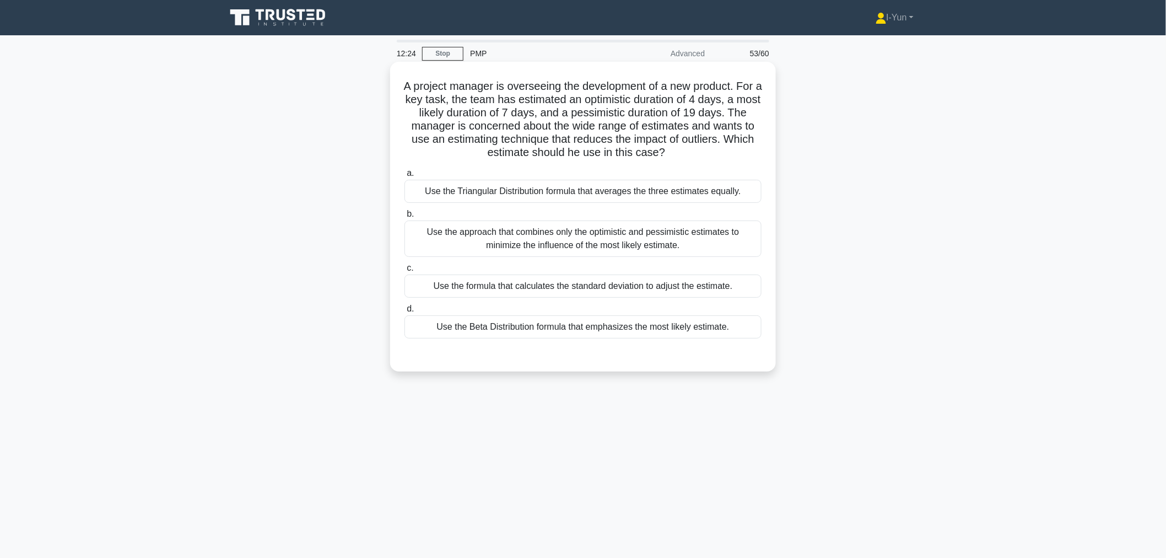
click at [744, 111] on h5 "A project manager is overseeing the development of a new product. For a key tas…" at bounding box center [582, 119] width 359 height 80
click at [598, 193] on div "Use the Triangular Distribution formula that averages the three estimates equal…" at bounding box center [582, 191] width 357 height 23
click at [404, 177] on input "a. Use the Triangular Distribution formula that averages the three estimates eq…" at bounding box center [404, 173] width 0 height 7
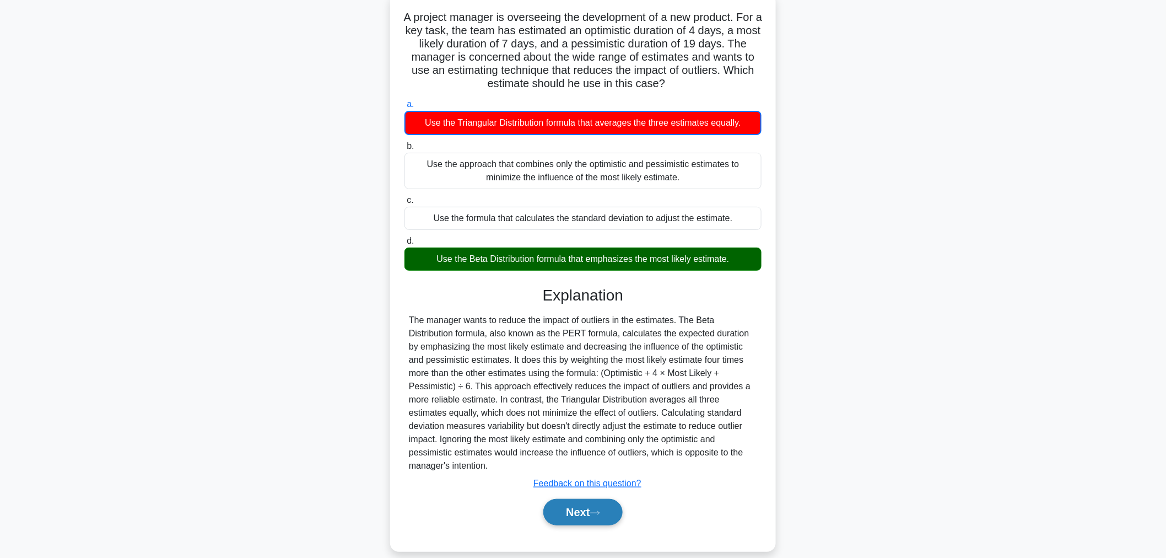
click at [573, 501] on button "Next" at bounding box center [582, 512] width 79 height 26
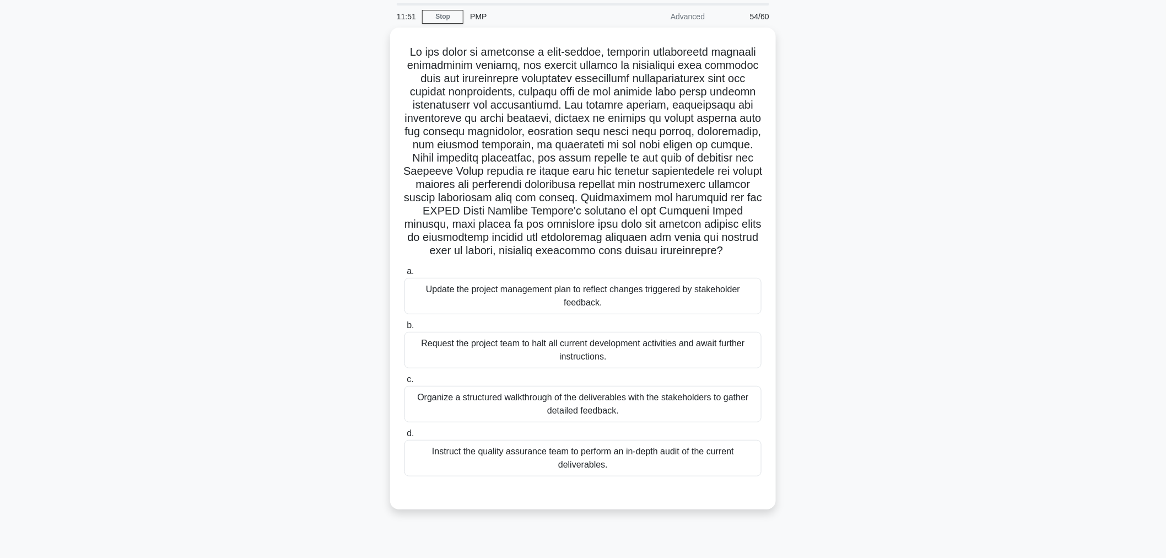
click at [858, 211] on div ".spinner_0XTQ{transform-origin:center;animation:spinner_y6GP .75s linear infini…" at bounding box center [582, 275] width 727 height 495
click at [657, 398] on div "Organize a structured walkthrough of the deliverables with the stakeholders to …" at bounding box center [582, 401] width 357 height 36
click at [404, 380] on input "c. Organize a structured walkthrough of the deliverables with the stakeholders …" at bounding box center [404, 376] width 0 height 7
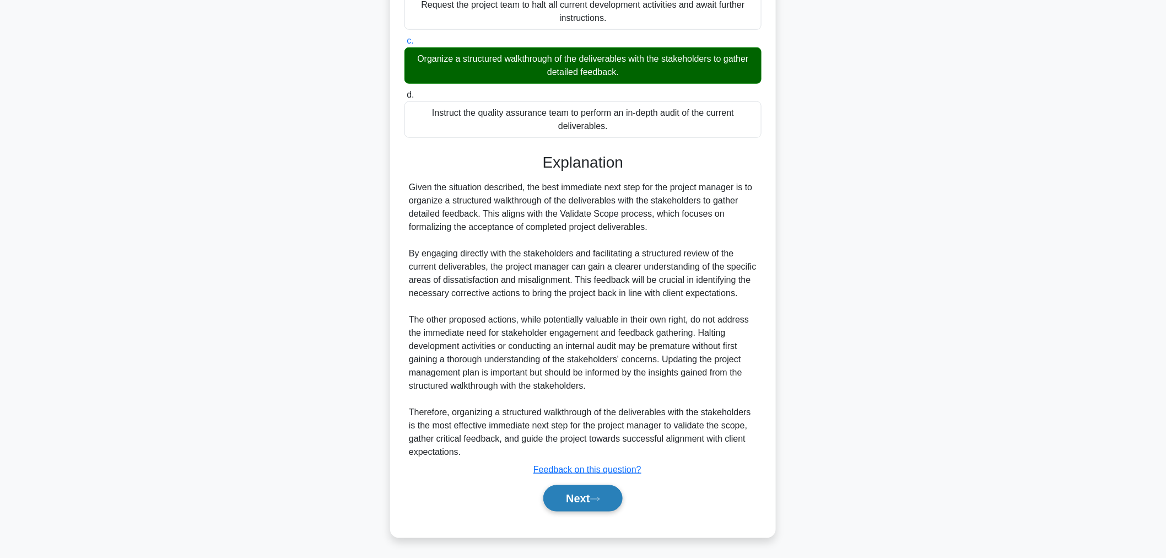
click at [608, 493] on button "Next" at bounding box center [582, 498] width 79 height 26
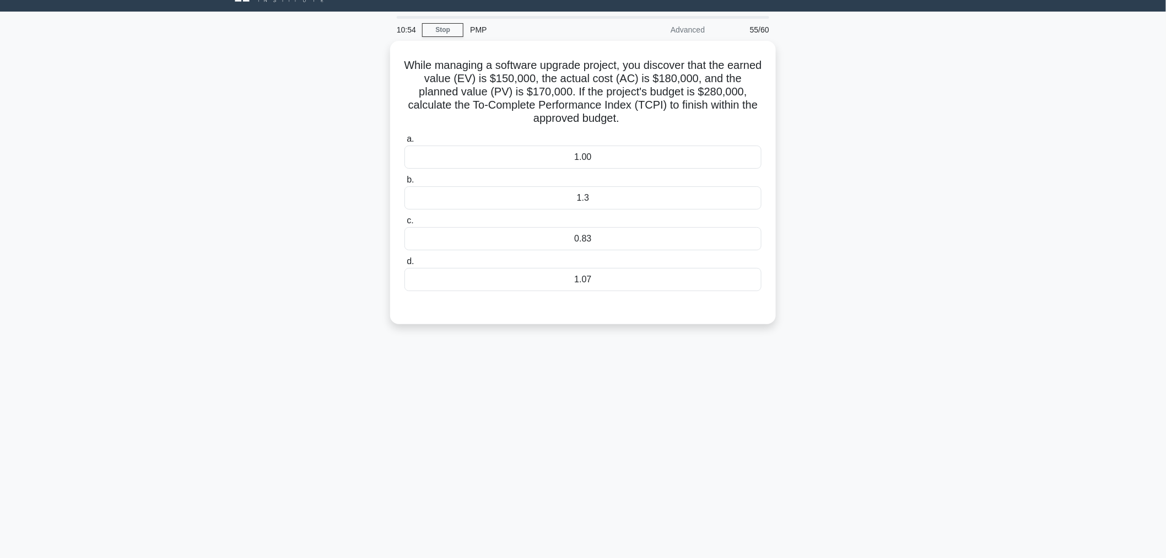
scroll to position [0, 0]
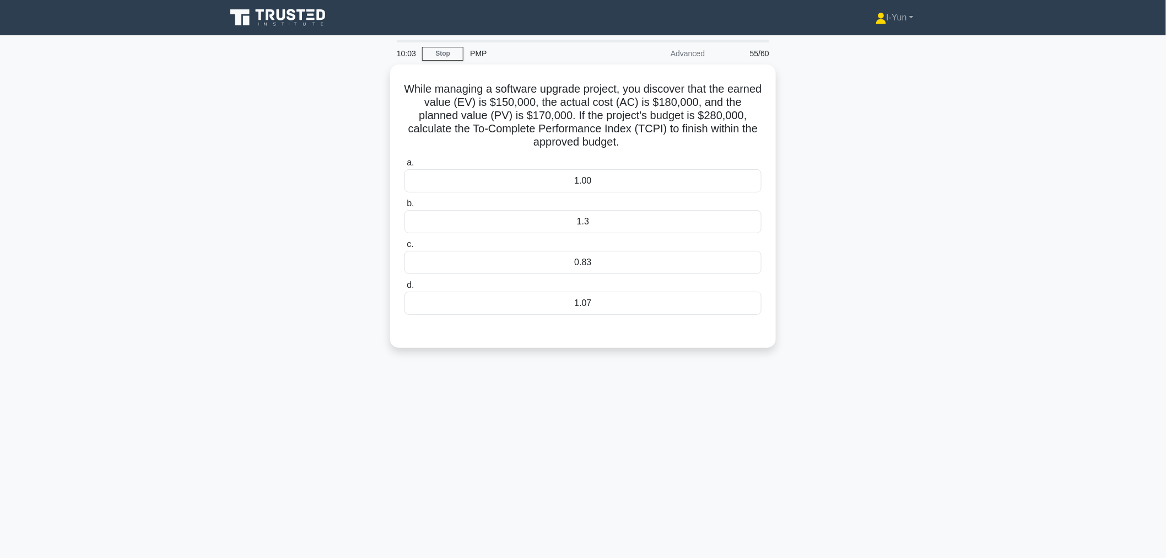
click at [853, 193] on div "While managing a software upgrade project, you discover that the earned value (…" at bounding box center [582, 212] width 727 height 296
click at [524, 221] on div "1.3" at bounding box center [582, 218] width 357 height 23
click at [404, 204] on input "b. 1.3" at bounding box center [404, 200] width 0 height 7
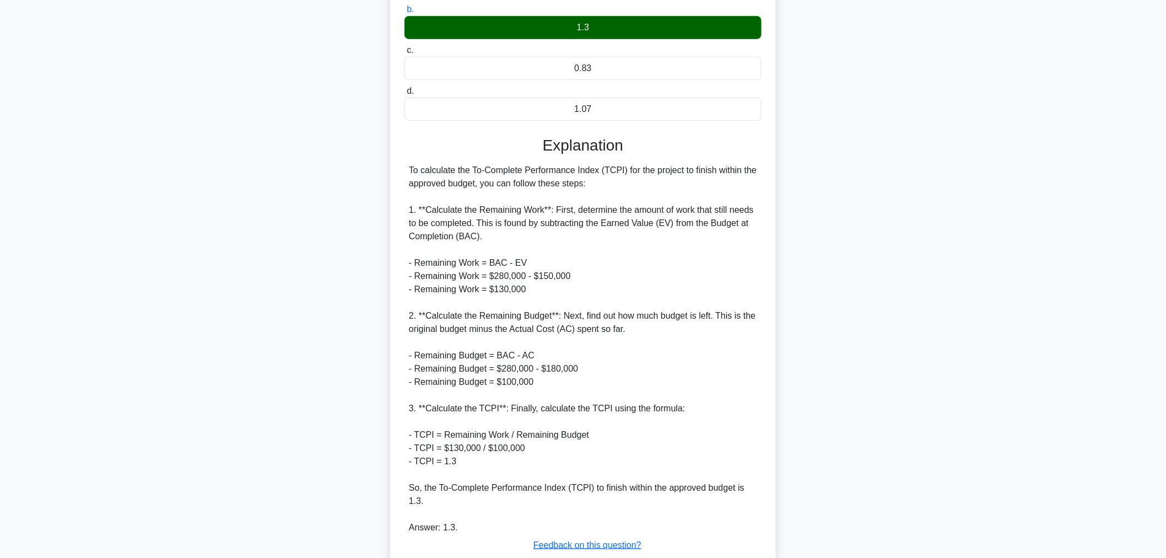
scroll to position [254, 0]
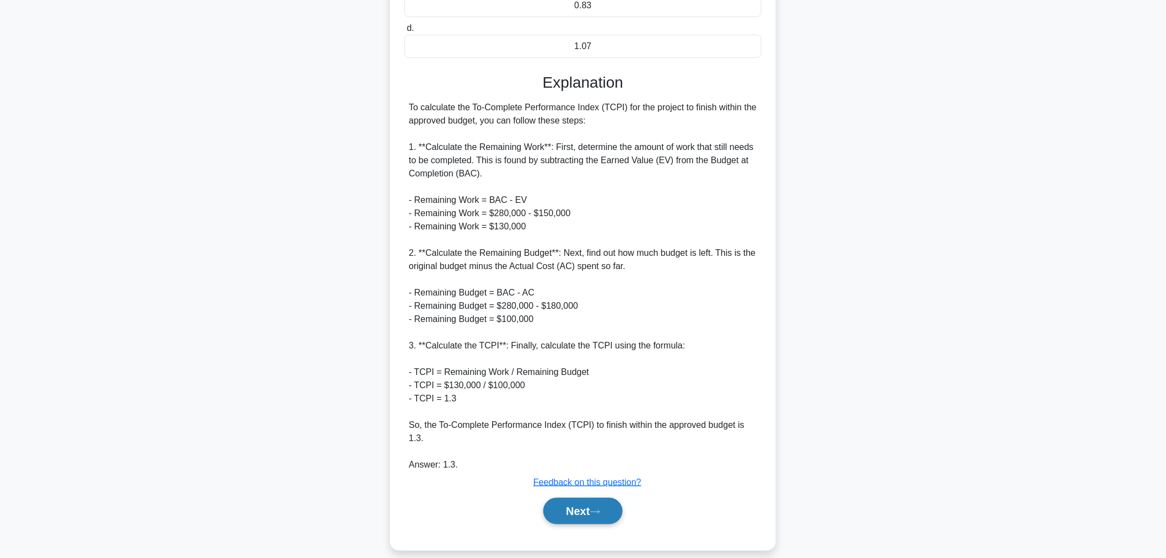
click at [586, 499] on button "Next" at bounding box center [582, 511] width 79 height 26
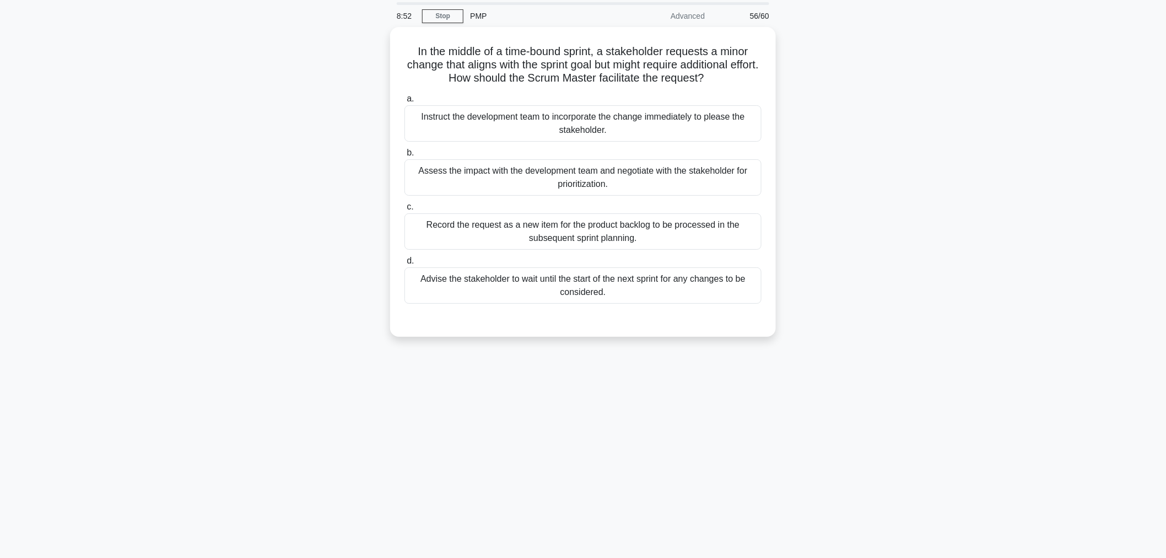
scroll to position [37, 0]
drag, startPoint x: 410, startPoint y: 46, endPoint x: 759, endPoint y: 81, distance: 351.1
click at [759, 81] on h5 "In the middle of a time-bound sprint, a stakeholder requests a minor change tha…" at bounding box center [582, 62] width 359 height 41
click at [682, 176] on div "Assess the impact with the development team and negotiate with the stakeholder …" at bounding box center [582, 175] width 357 height 36
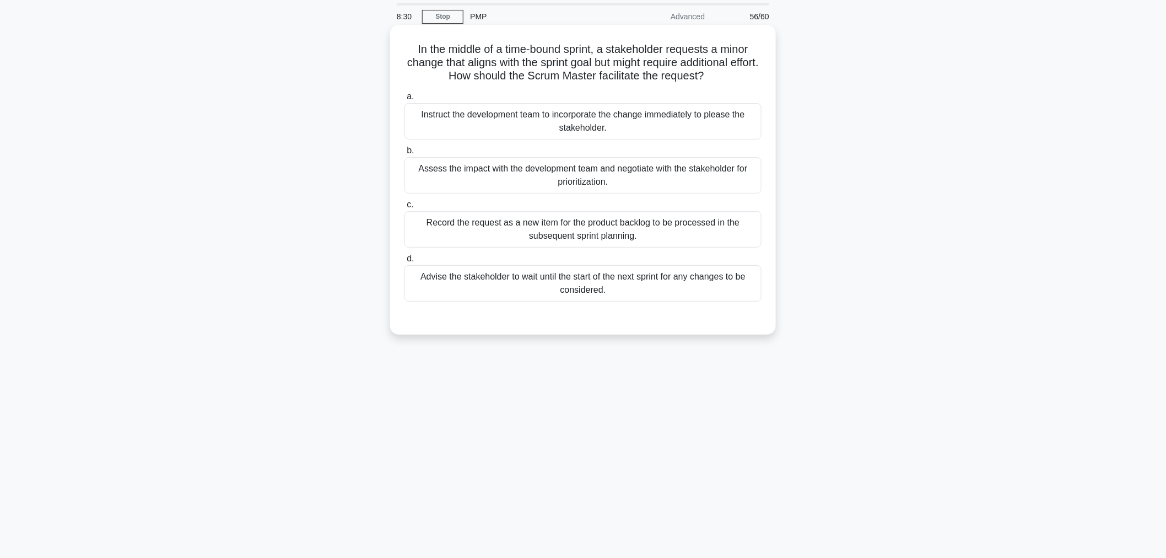
click at [404, 154] on input "b. Assess the impact with the development team and negotiate with the stakehold…" at bounding box center [404, 150] width 0 height 7
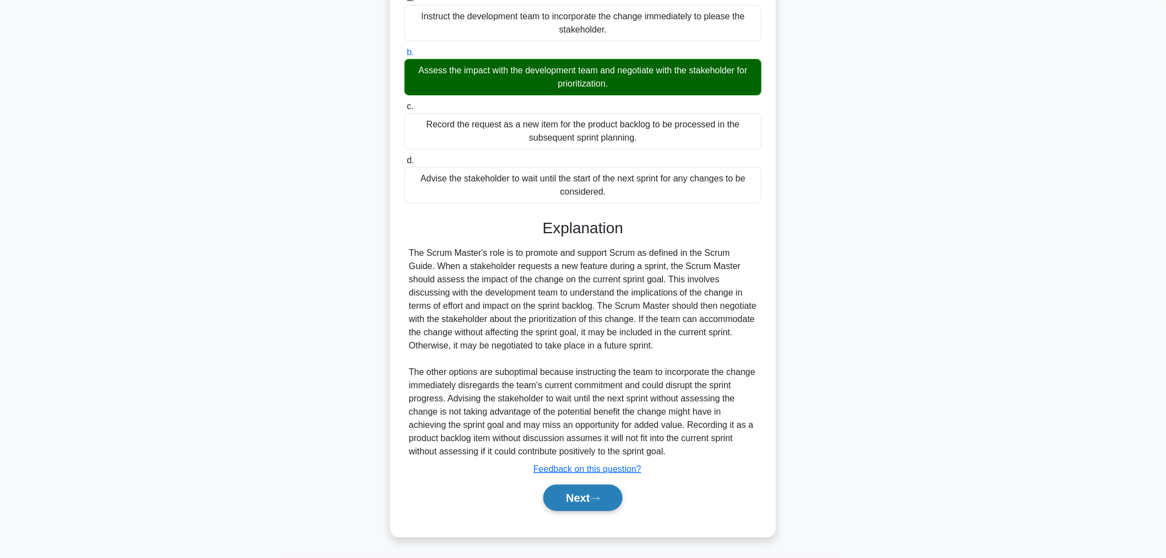
click at [601, 487] on button "Next" at bounding box center [582, 497] width 79 height 26
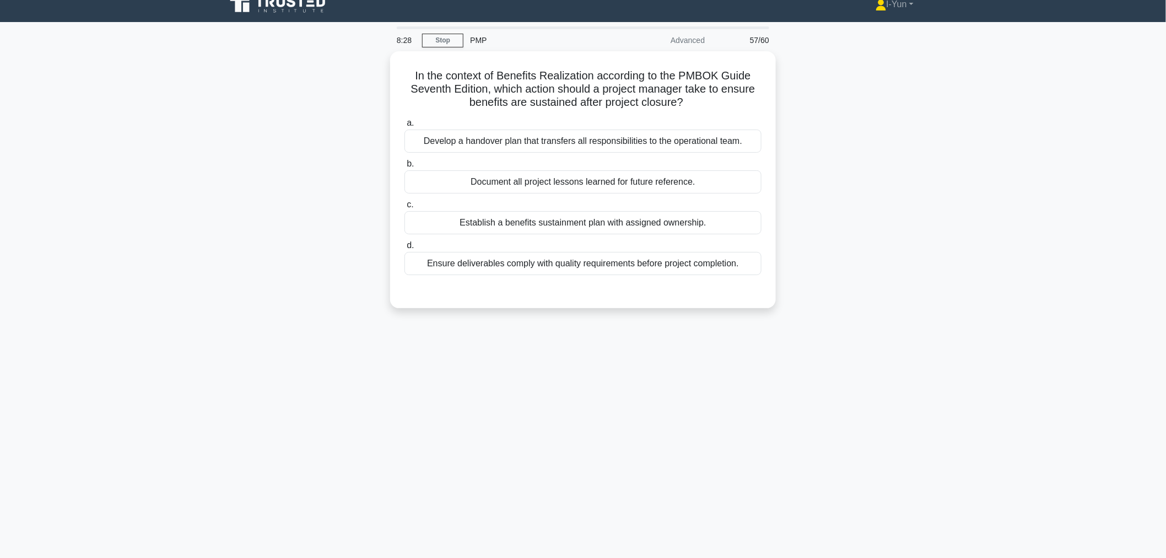
scroll to position [0, 0]
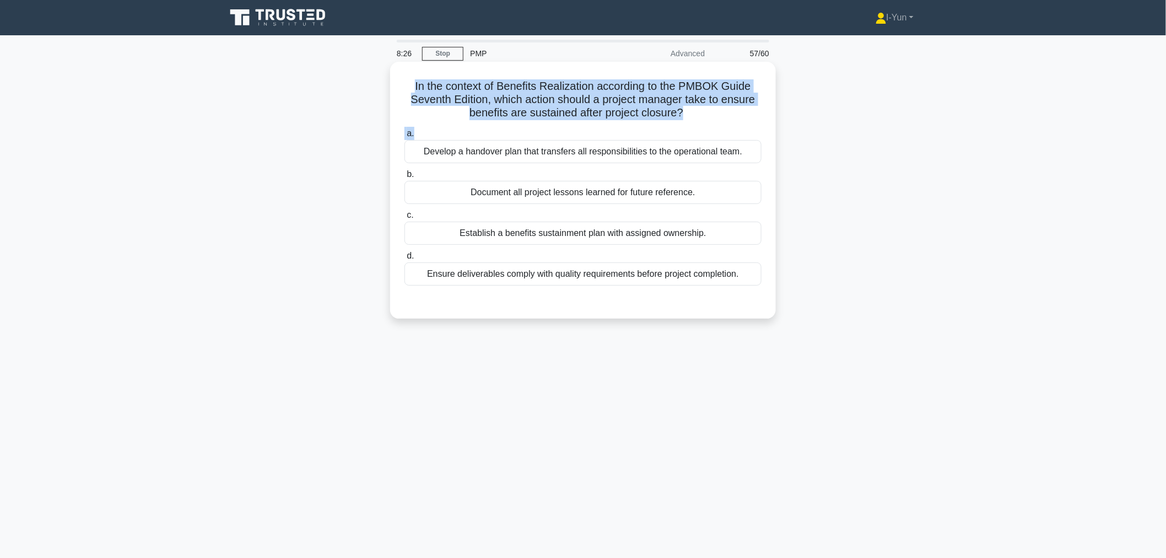
drag, startPoint x: 408, startPoint y: 79, endPoint x: 685, endPoint y: 124, distance: 281.3
click at [685, 124] on div "In the context of Benefits Realization according to the PMBOK Guide Seventh Edi…" at bounding box center [583, 190] width 377 height 248
click at [691, 114] on icon ".spinner_0XTQ{transform-origin:center;animation:spinner_y6GP .75s linear infini…" at bounding box center [689, 113] width 13 height 13
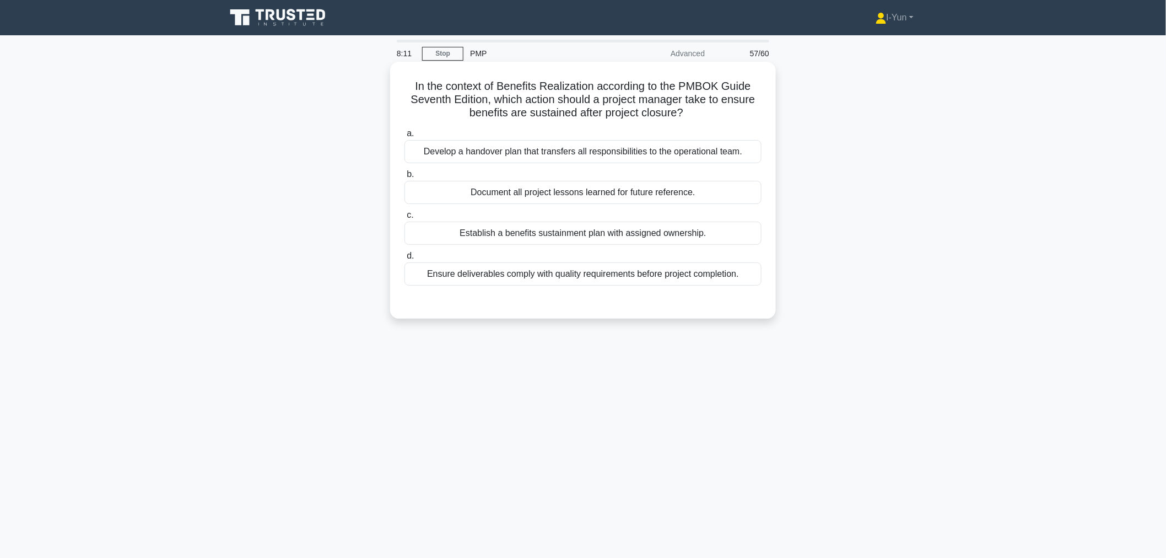
click at [711, 195] on div "Document all project lessons learned for future reference." at bounding box center [582, 192] width 357 height 23
click at [404, 178] on input "b. Document all project lessons learned for future reference." at bounding box center [404, 174] width 0 height 7
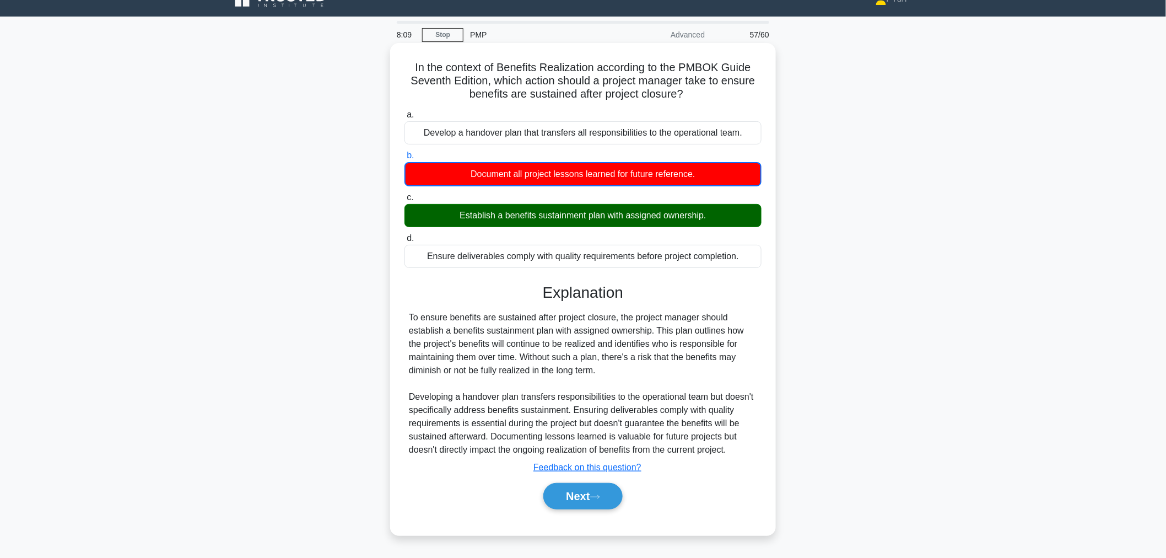
scroll to position [37, 0]
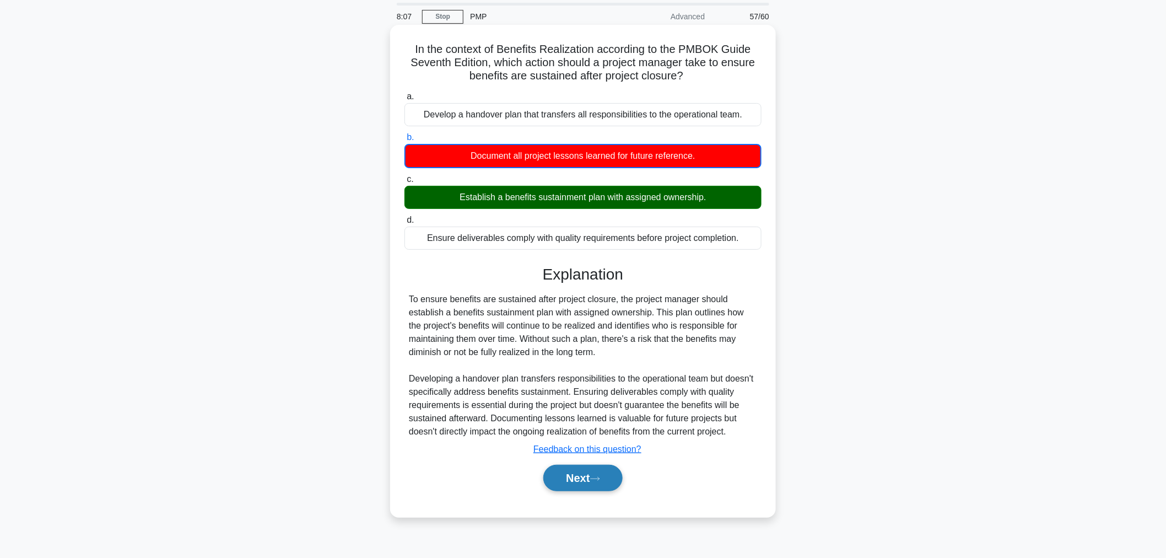
click at [598, 470] on button "Next" at bounding box center [582, 477] width 79 height 26
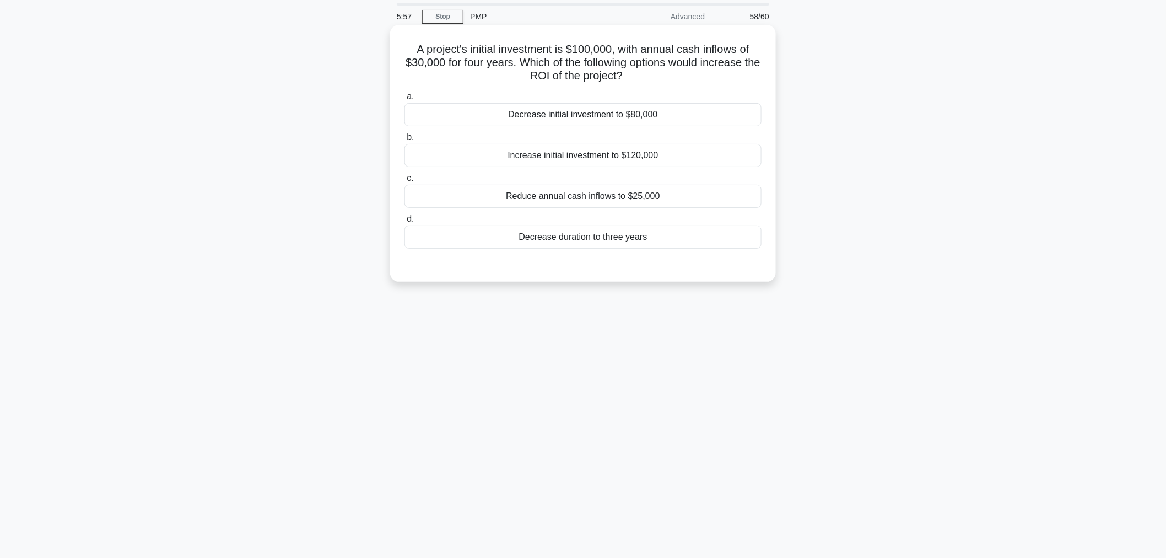
click at [669, 198] on div "Reduce annual cash inflows to $25,000" at bounding box center [582, 196] width 357 height 23
click at [404, 182] on input "c. Reduce annual cash inflows to $25,000" at bounding box center [404, 178] width 0 height 7
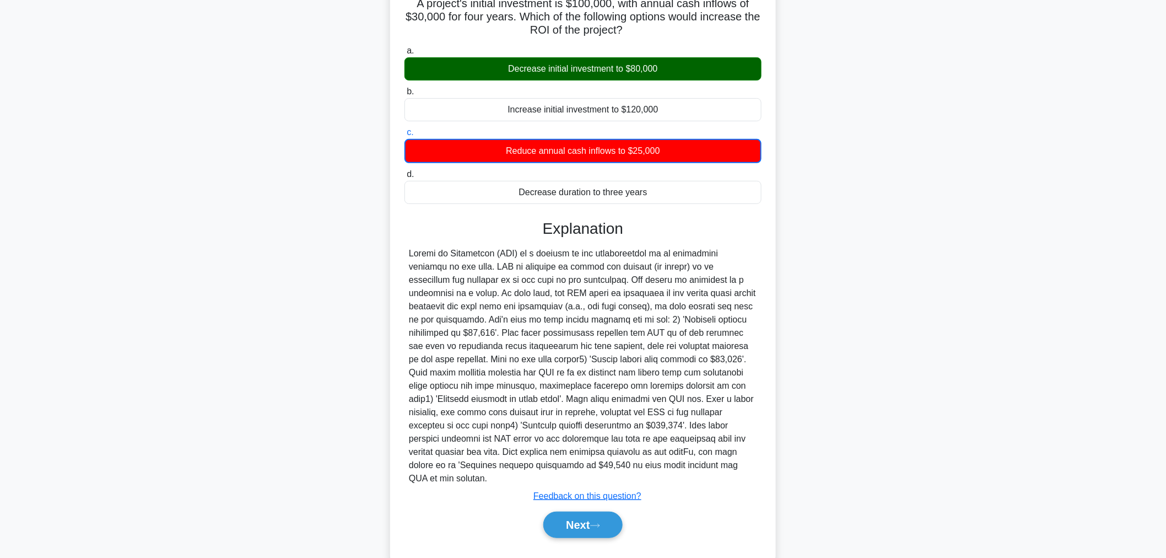
scroll to position [95, 0]
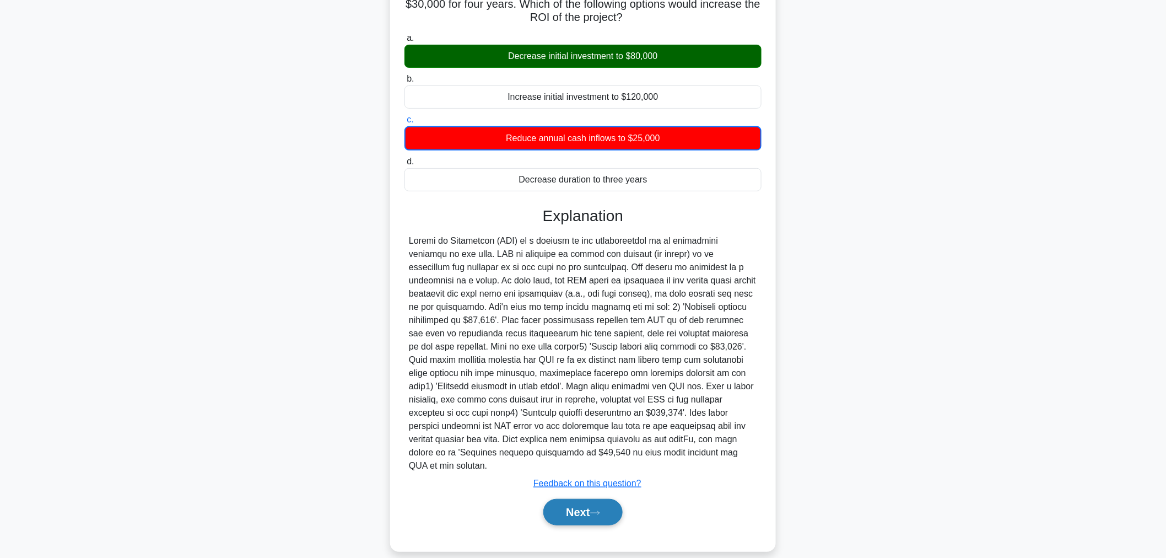
click at [581, 499] on button "Next" at bounding box center [582, 512] width 79 height 26
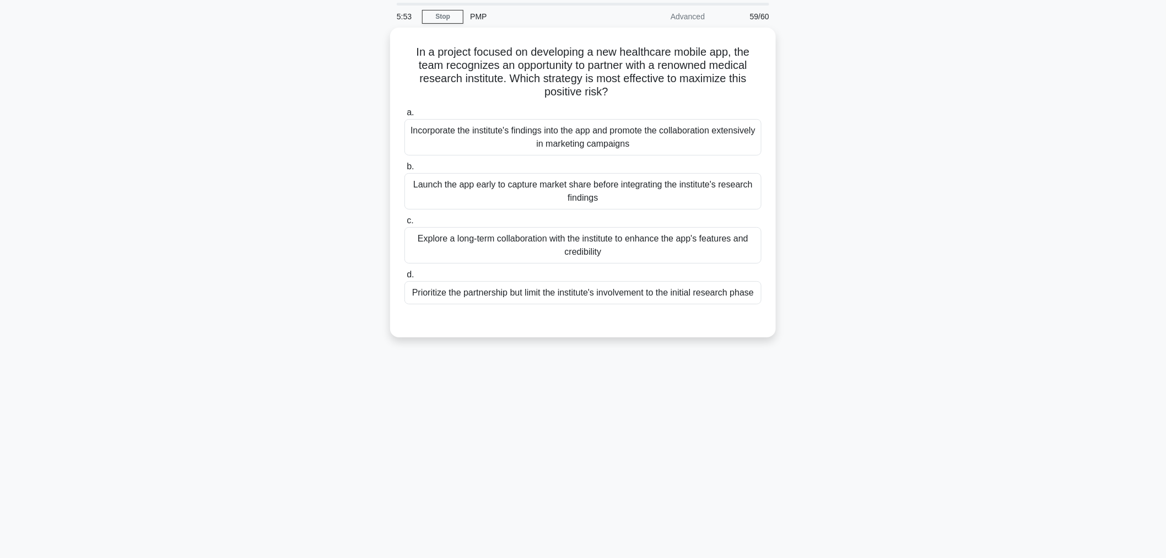
click at [860, 94] on div "In a project focused on developing a new healthcare mobile app, the team recogn…" at bounding box center [582, 189] width 727 height 323
click at [514, 248] on div "Explore a long-term collaboration with the institute to enhance the app's featu…" at bounding box center [582, 242] width 357 height 36
click at [404, 221] on input "c. Explore a long-term collaboration with the institute to enhance the app's fe…" at bounding box center [404, 217] width 0 height 7
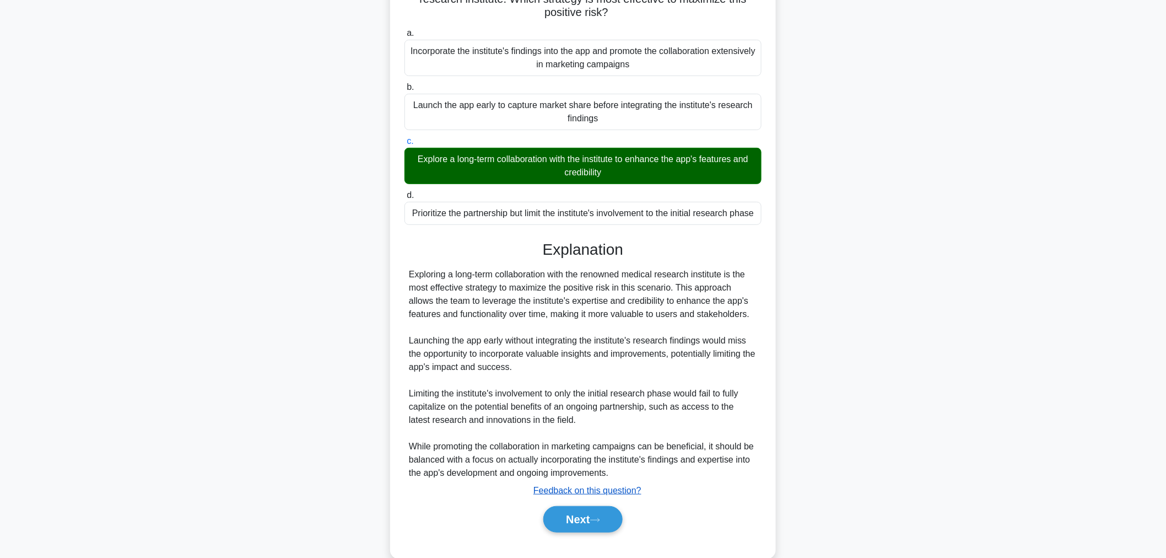
scroll to position [135, 0]
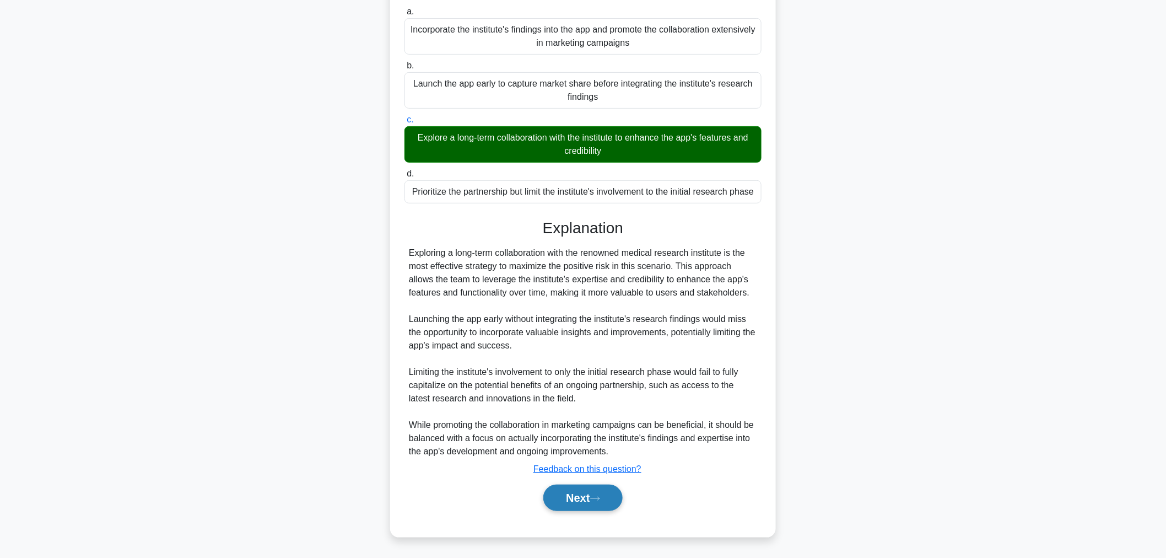
click at [569, 494] on button "Next" at bounding box center [582, 497] width 79 height 26
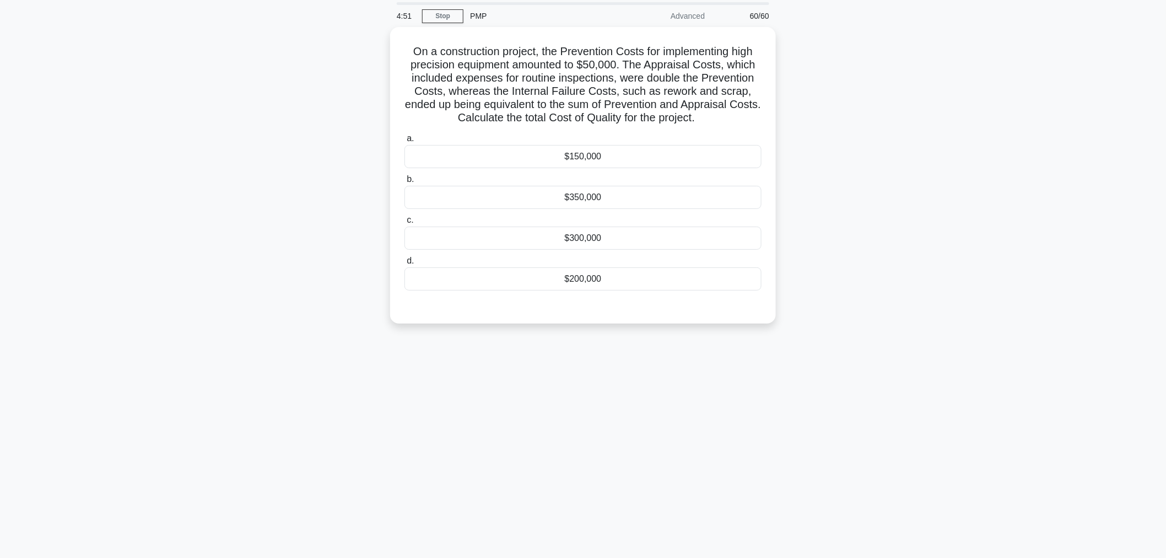
scroll to position [0, 0]
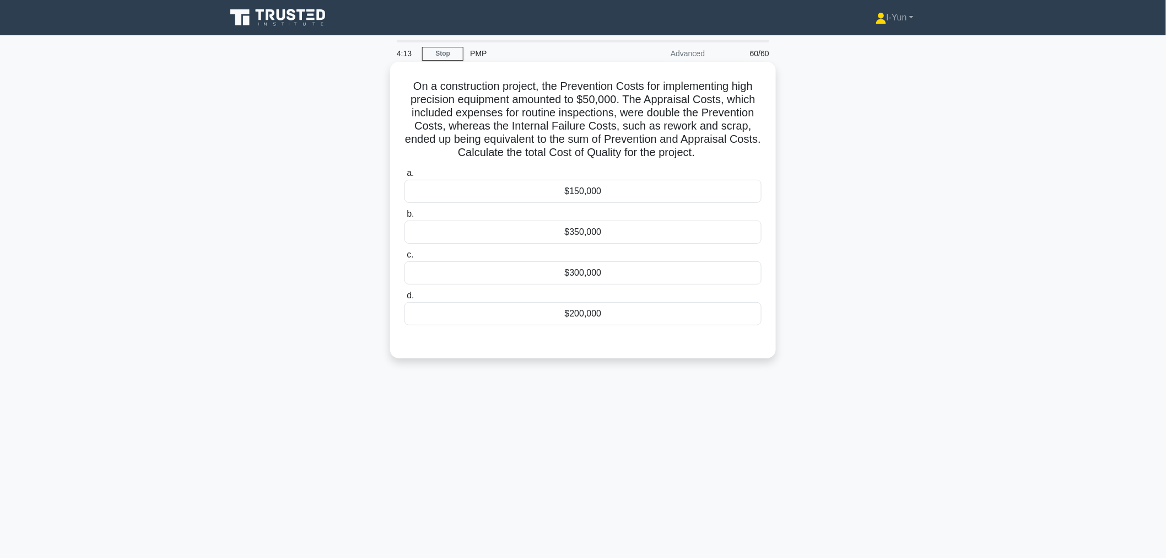
click at [602, 186] on div "$150,000" at bounding box center [582, 191] width 357 height 23
click at [404, 177] on input "a. $150,000" at bounding box center [404, 173] width 0 height 7
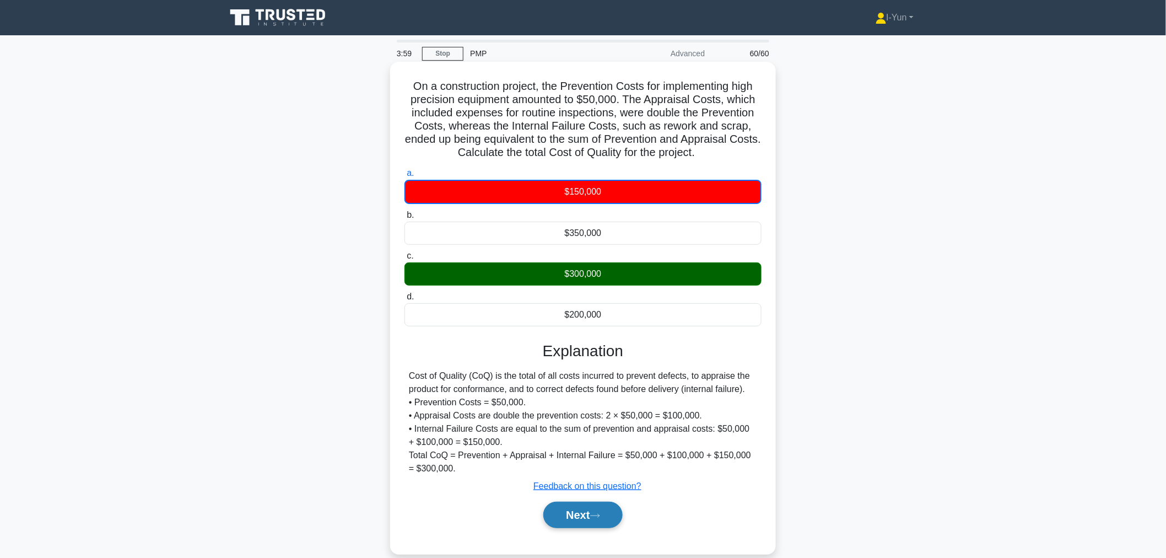
click at [613, 518] on button "Next" at bounding box center [582, 514] width 79 height 26
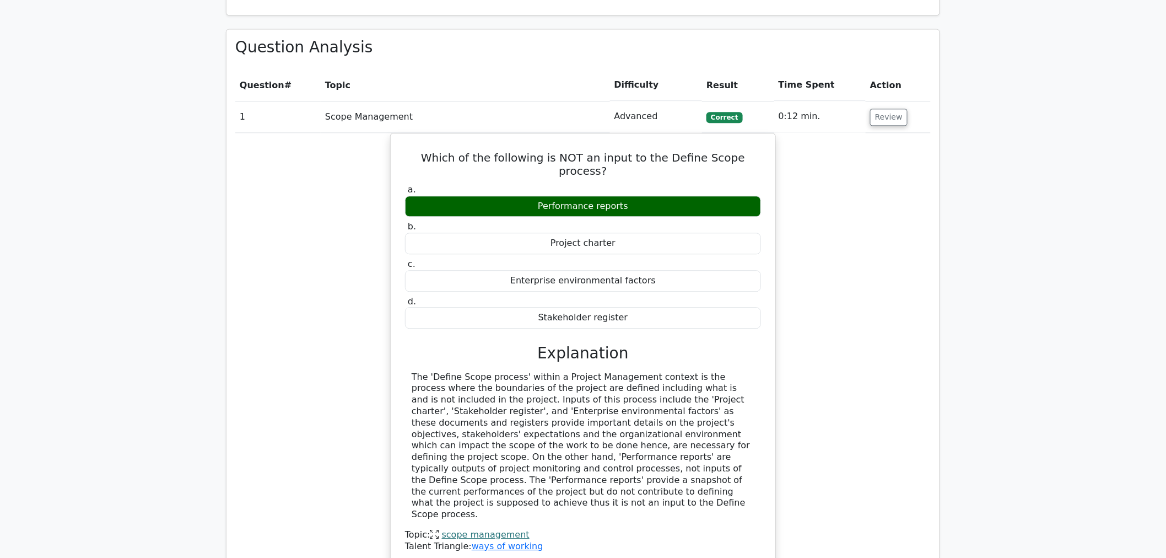
scroll to position [918, 0]
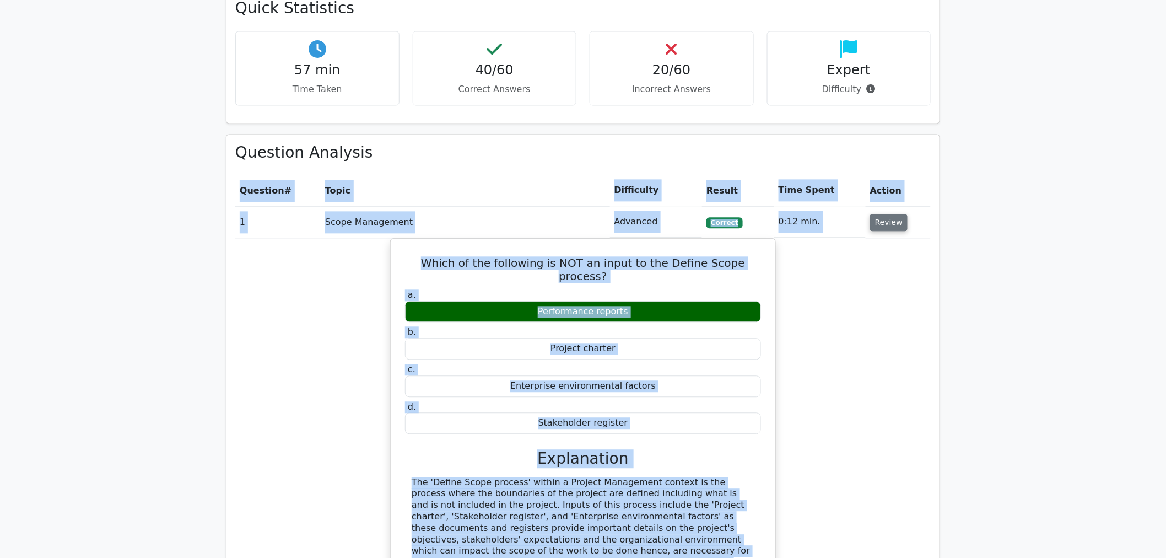
click at [875, 226] on button "Review" at bounding box center [888, 222] width 37 height 17
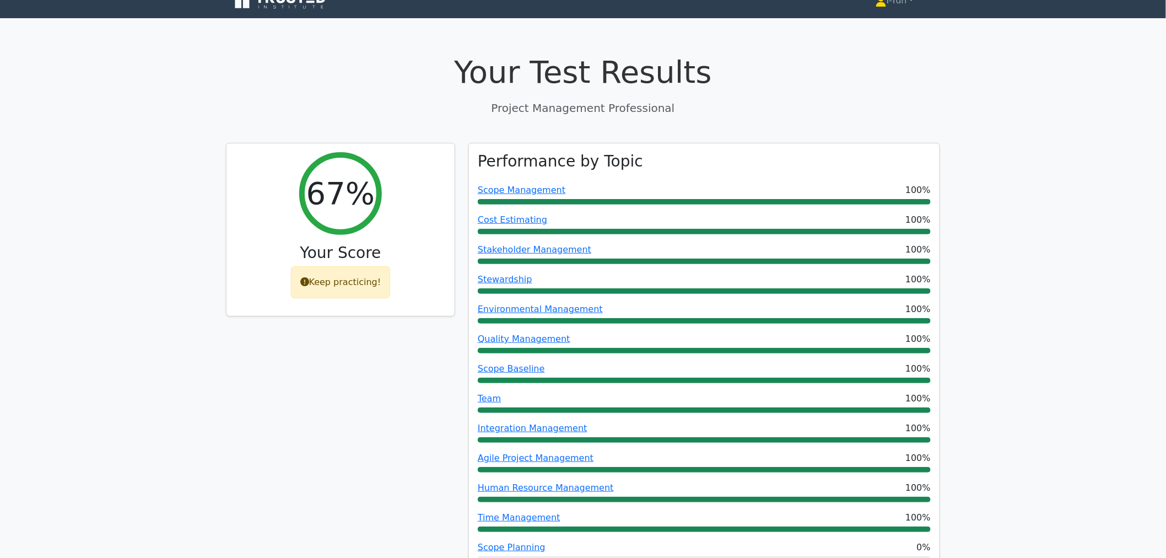
scroll to position [0, 0]
